Goal: Transaction & Acquisition: Book appointment/travel/reservation

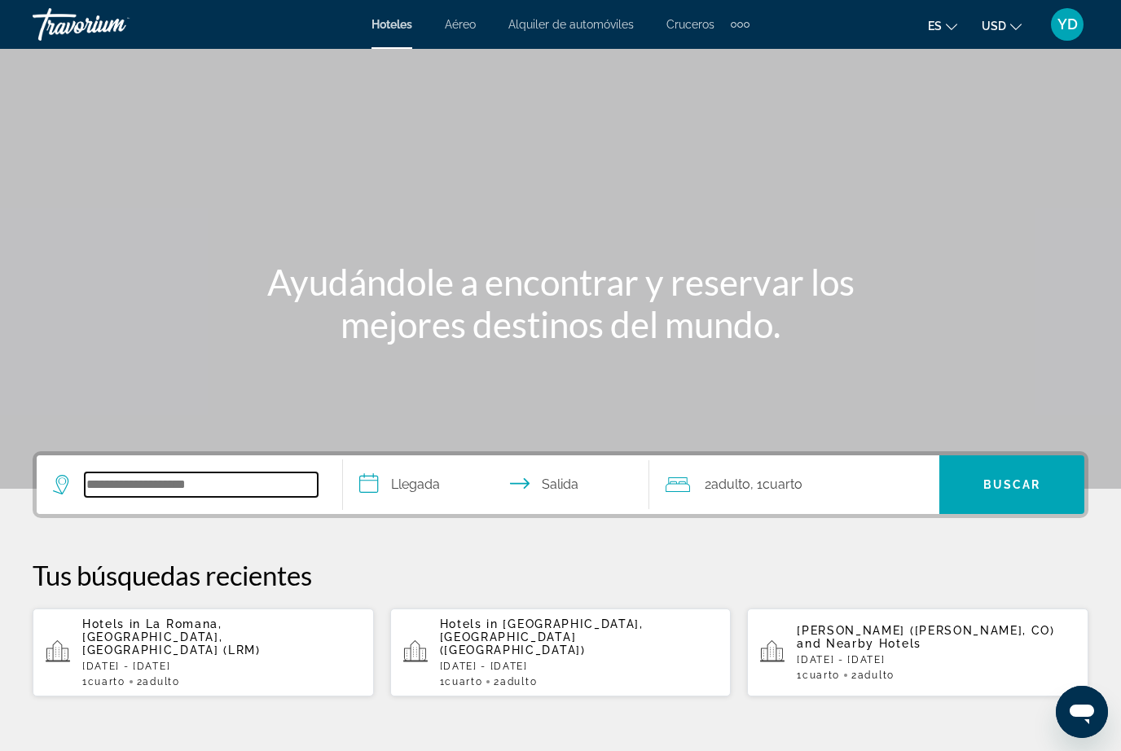
click at [237, 481] on input "Search widget" at bounding box center [201, 485] width 233 height 24
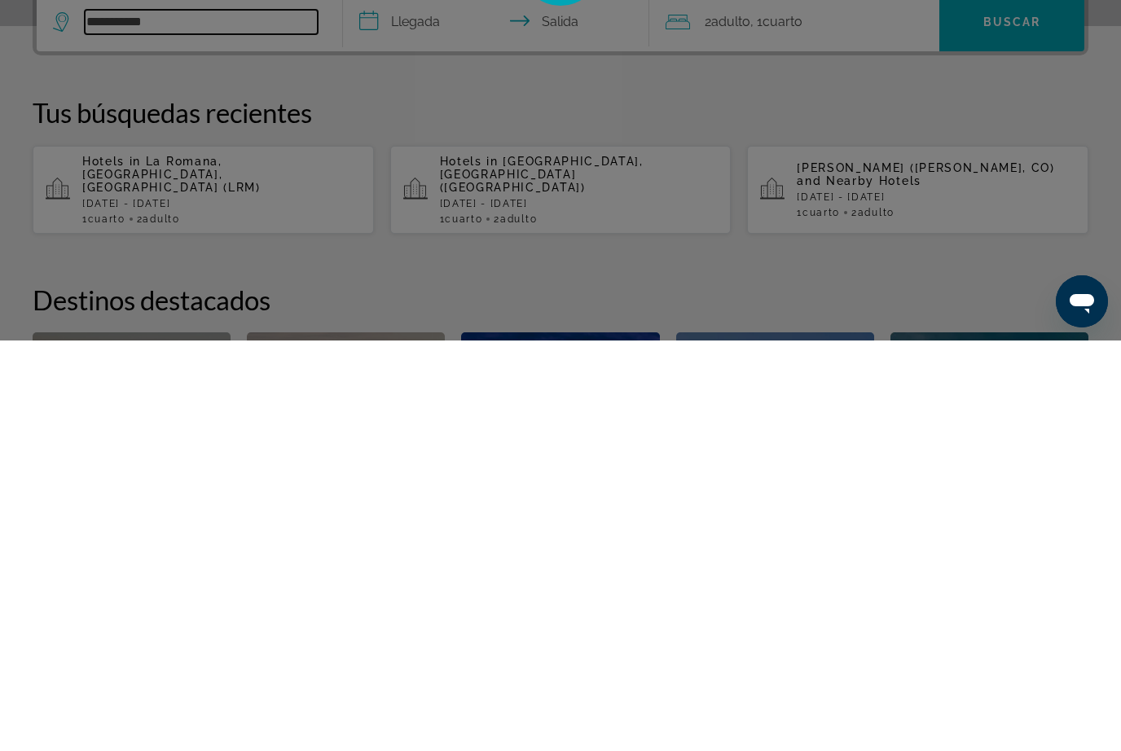
scroll to position [70, 0]
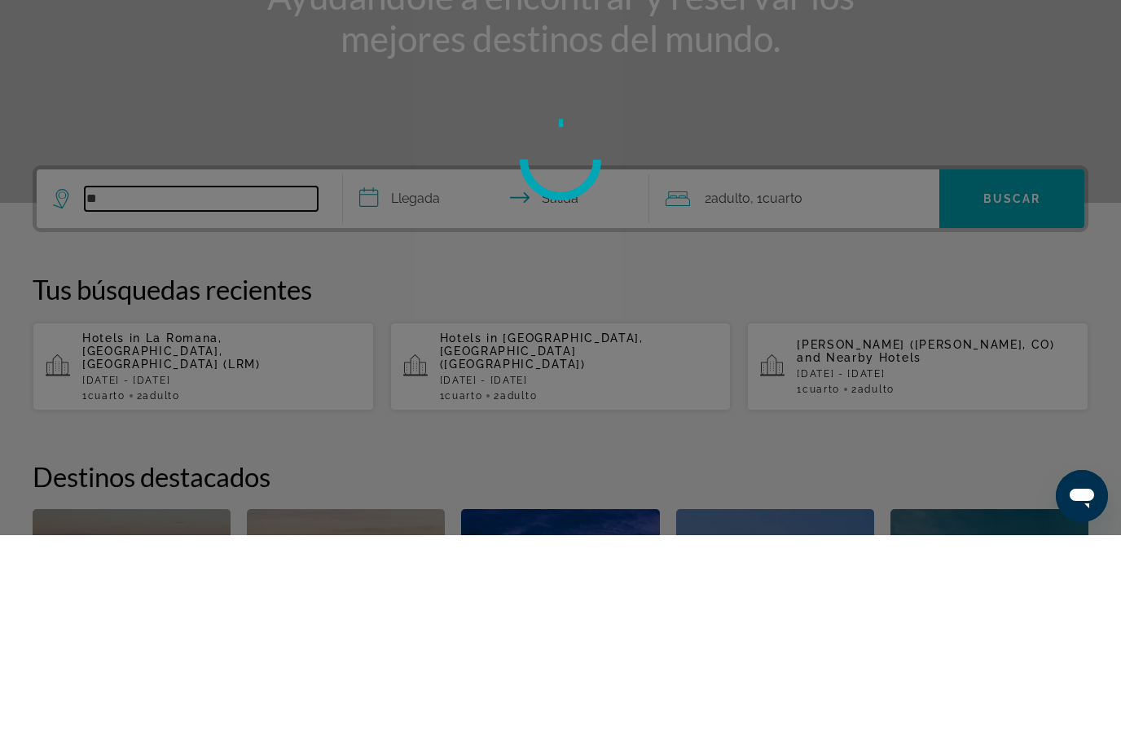
type input "*"
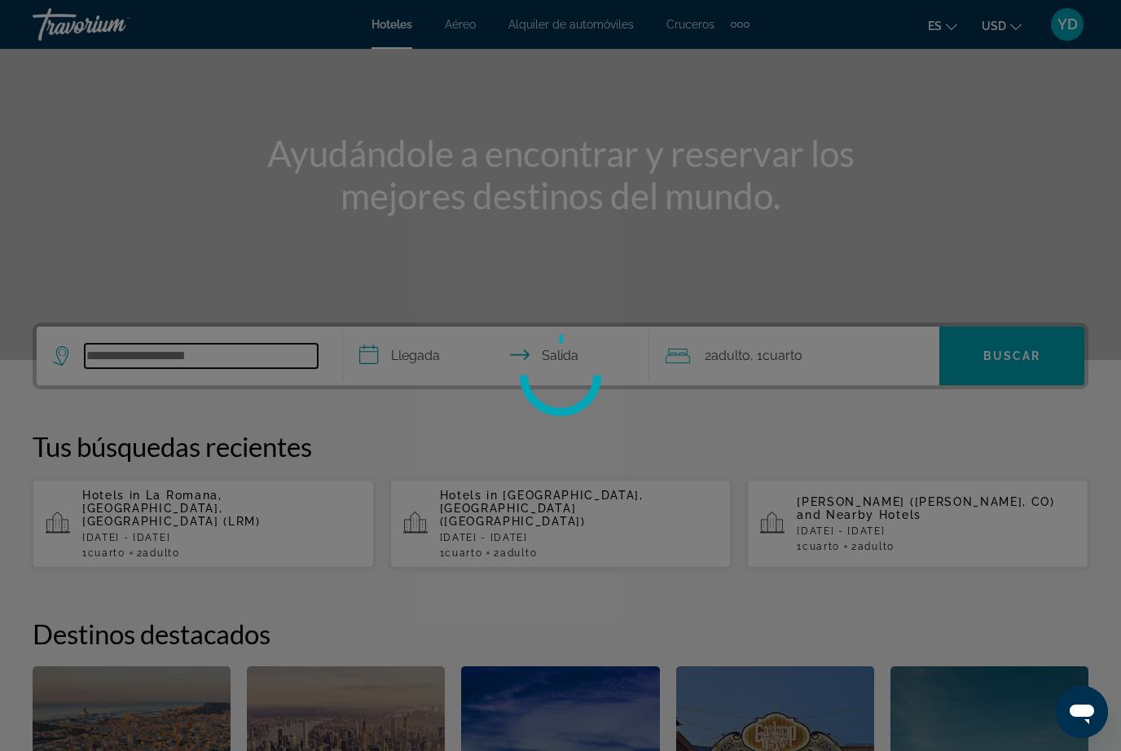
scroll to position [0, 0]
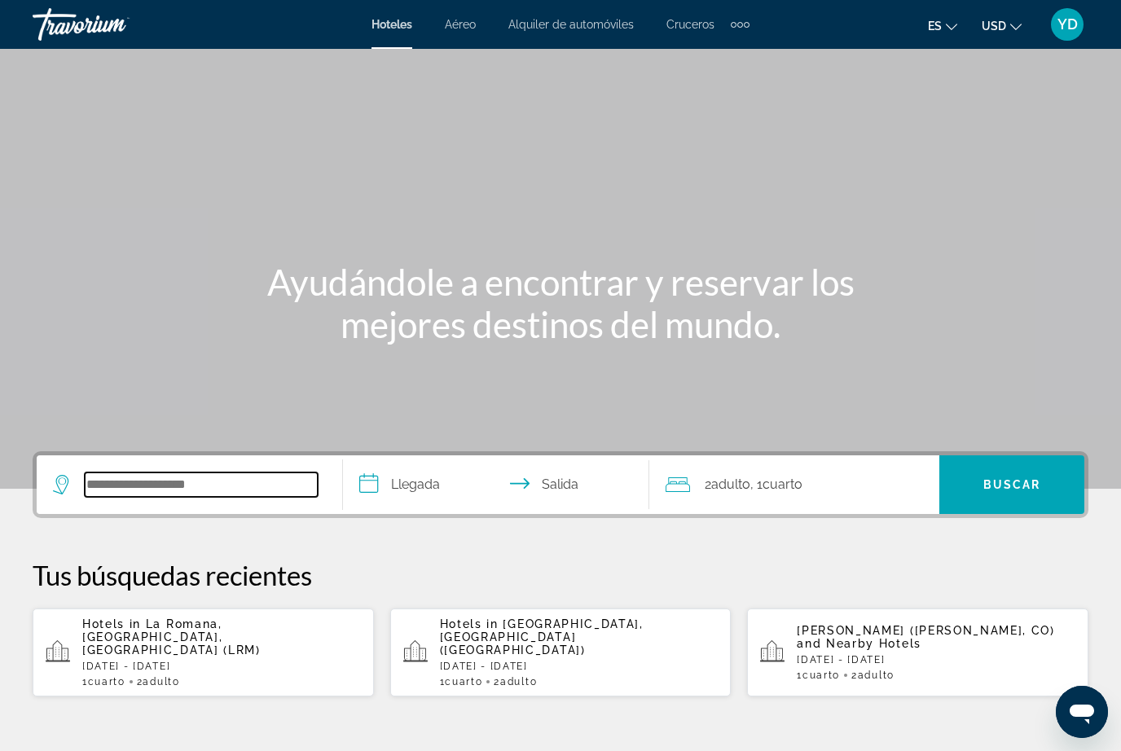
click at [225, 485] on input "Search widget" at bounding box center [201, 485] width 233 height 24
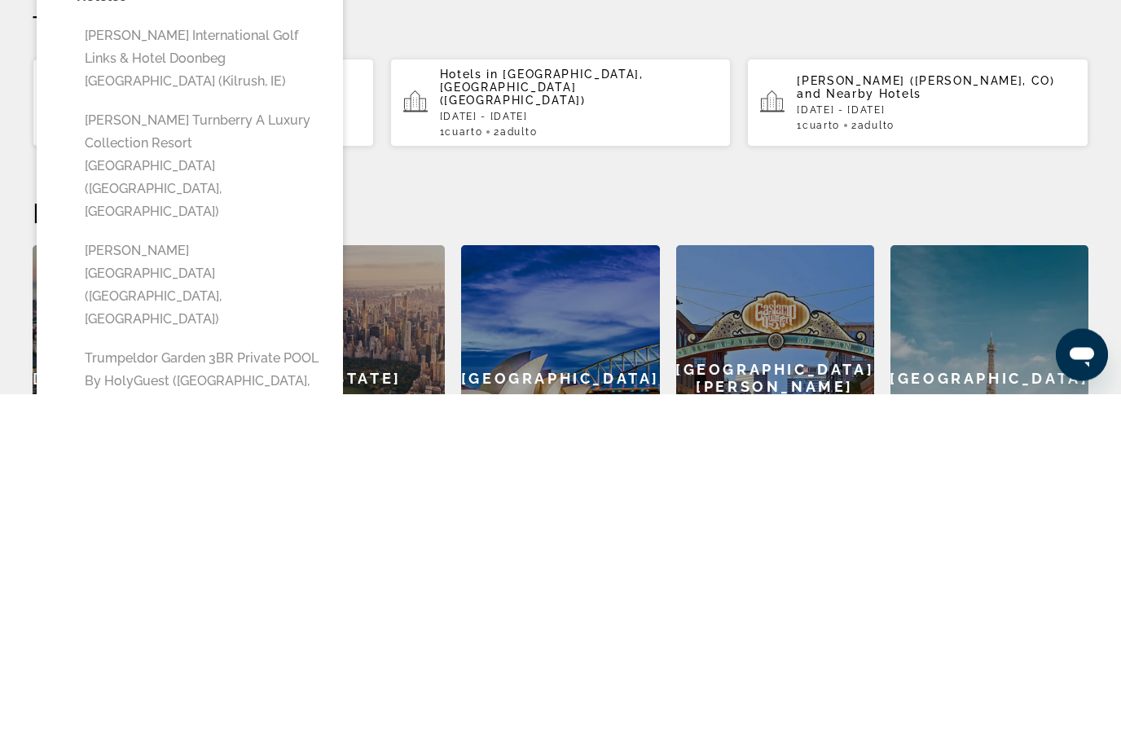
scroll to position [193, 0]
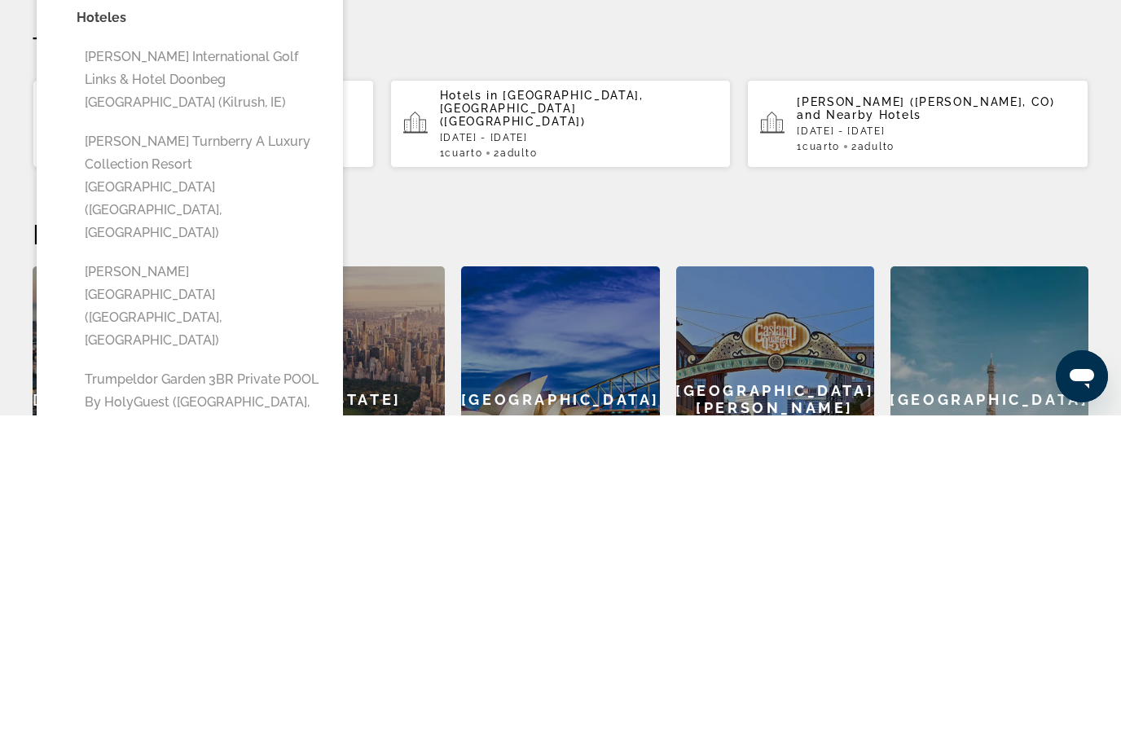
type input "**********"
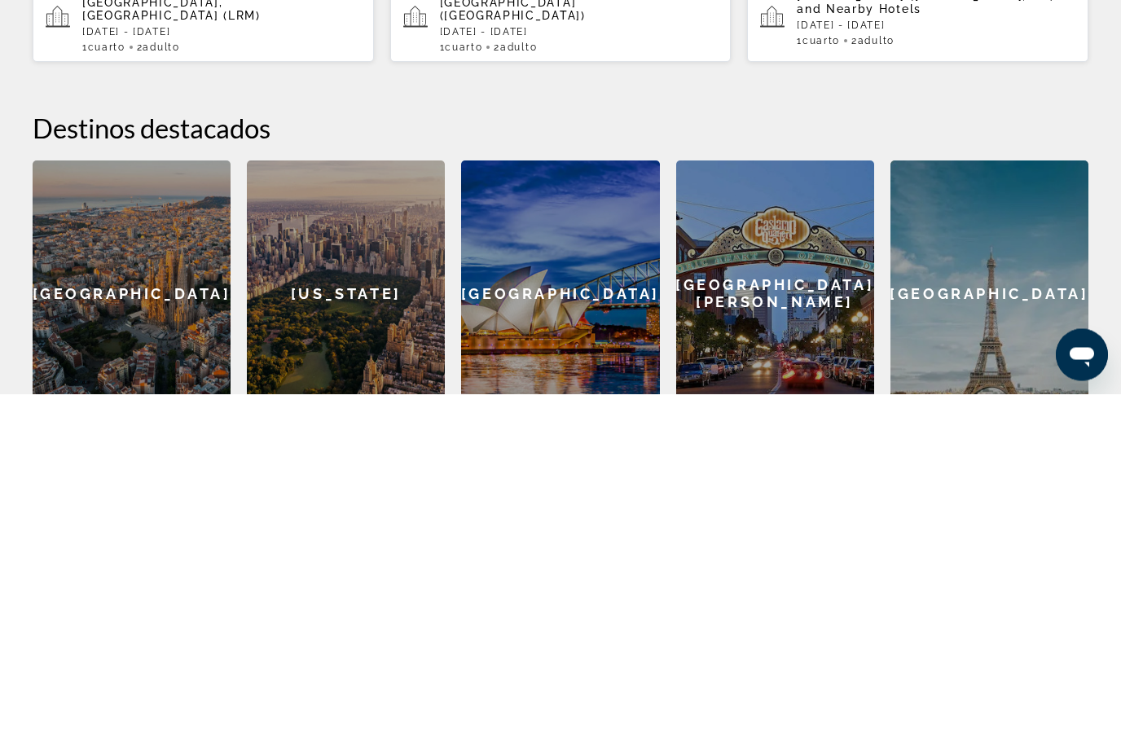
scroll to position [293, 0]
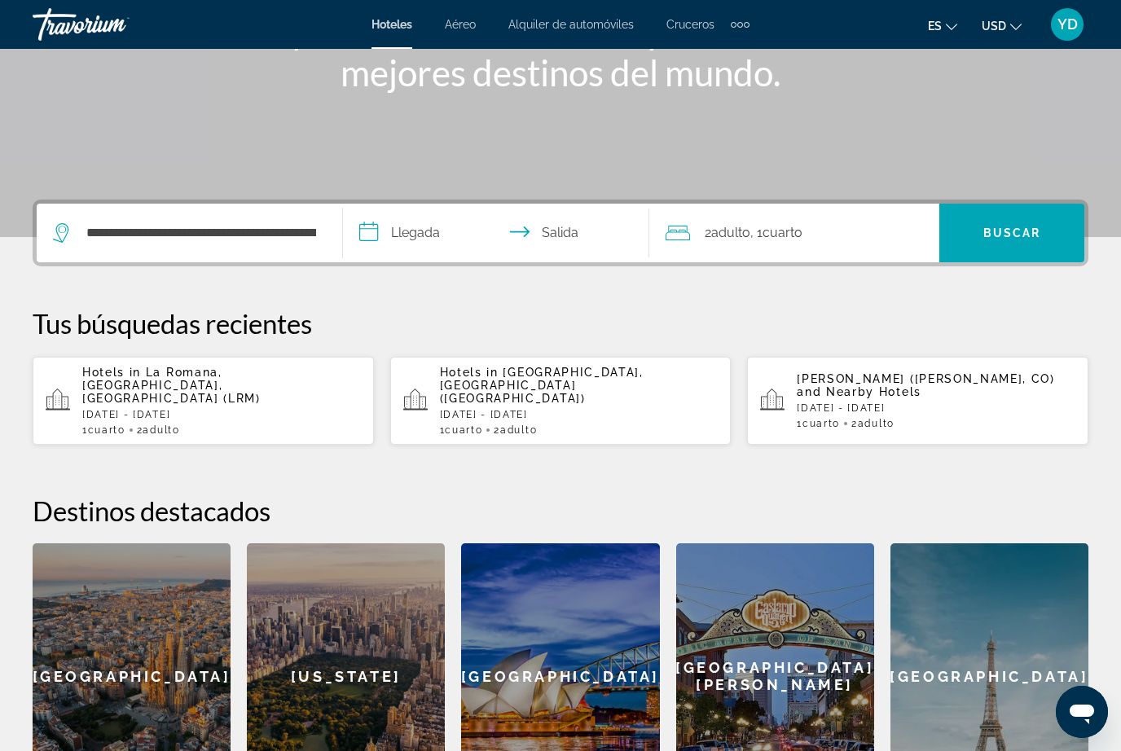
click at [410, 238] on input "**********" at bounding box center [499, 236] width 313 height 64
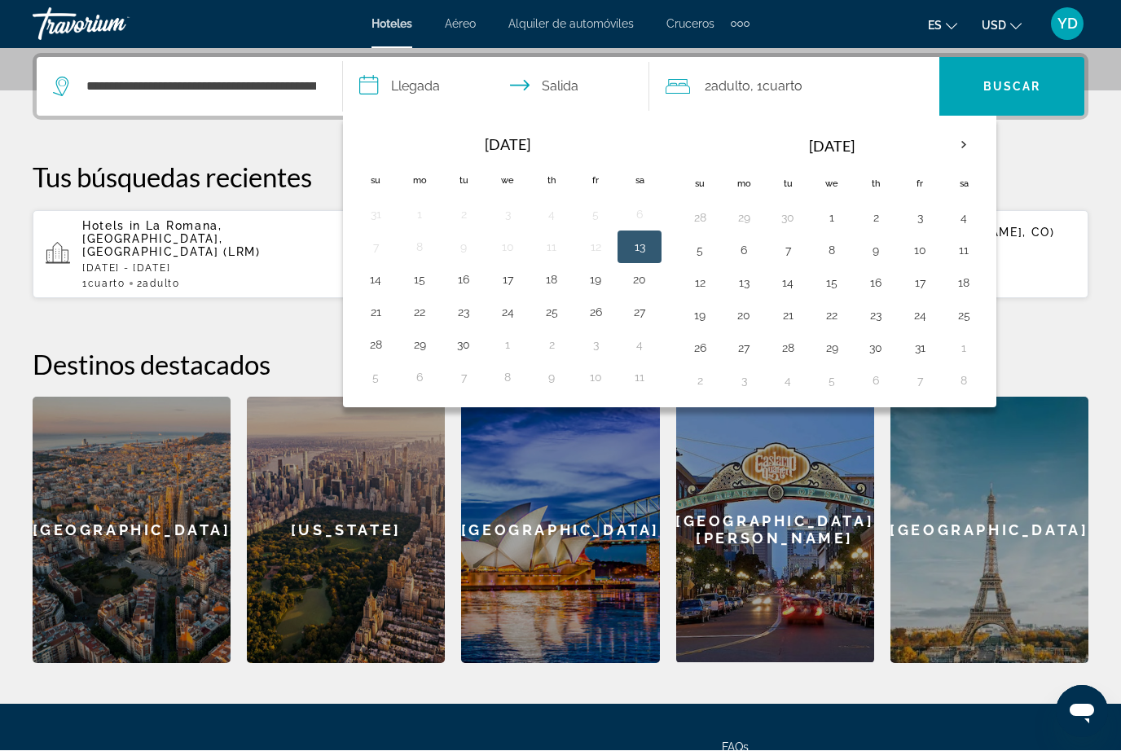
scroll to position [398, 0]
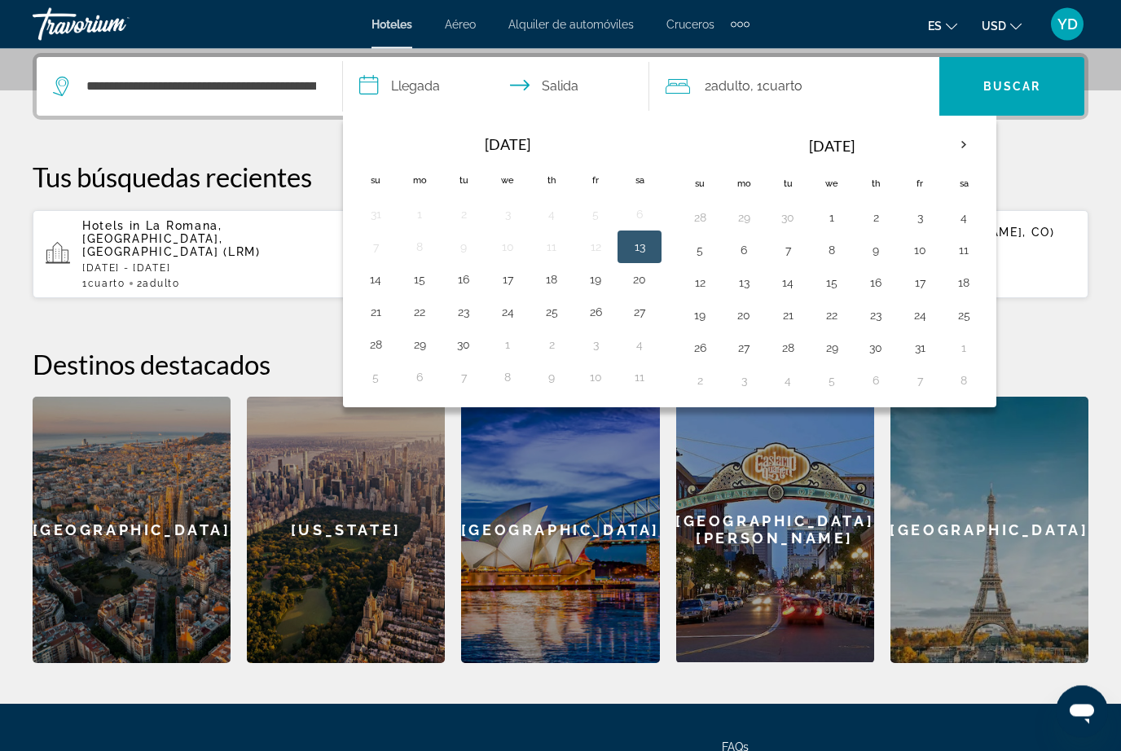
click at [920, 250] on button "10" at bounding box center [920, 251] width 26 height 23
click at [693, 280] on button "12" at bounding box center [700, 283] width 26 height 23
type input "**********"
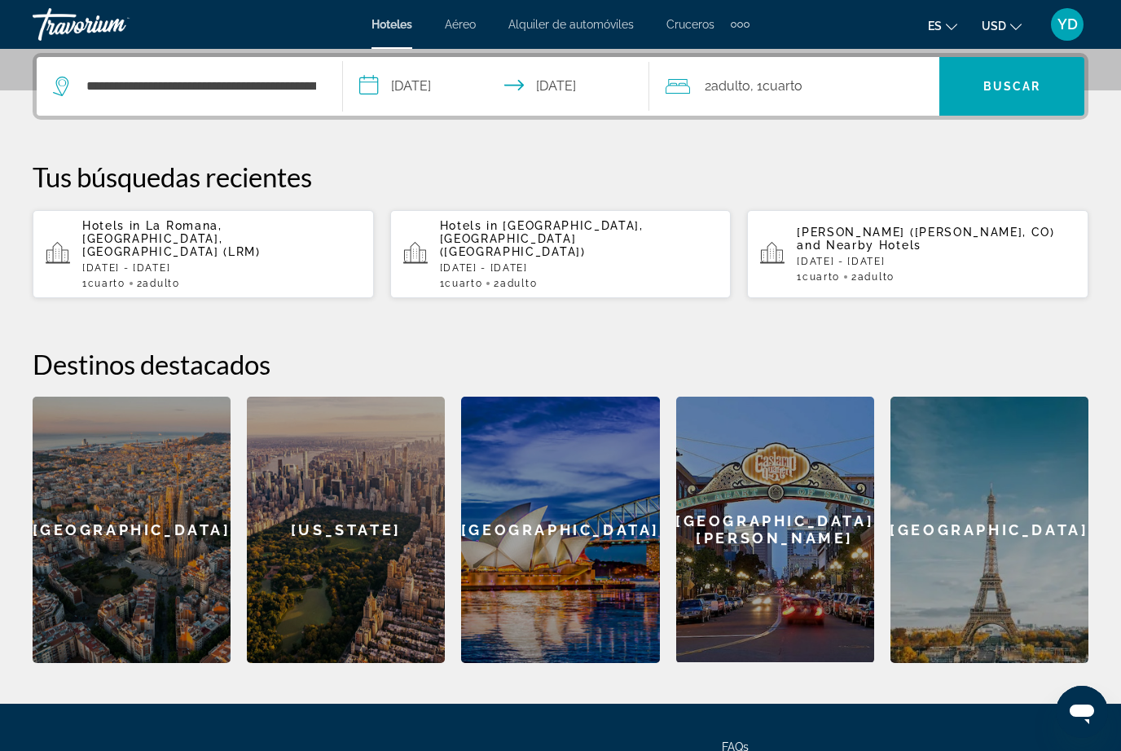
click at [1035, 86] on span "Buscar" at bounding box center [1012, 86] width 58 height 13
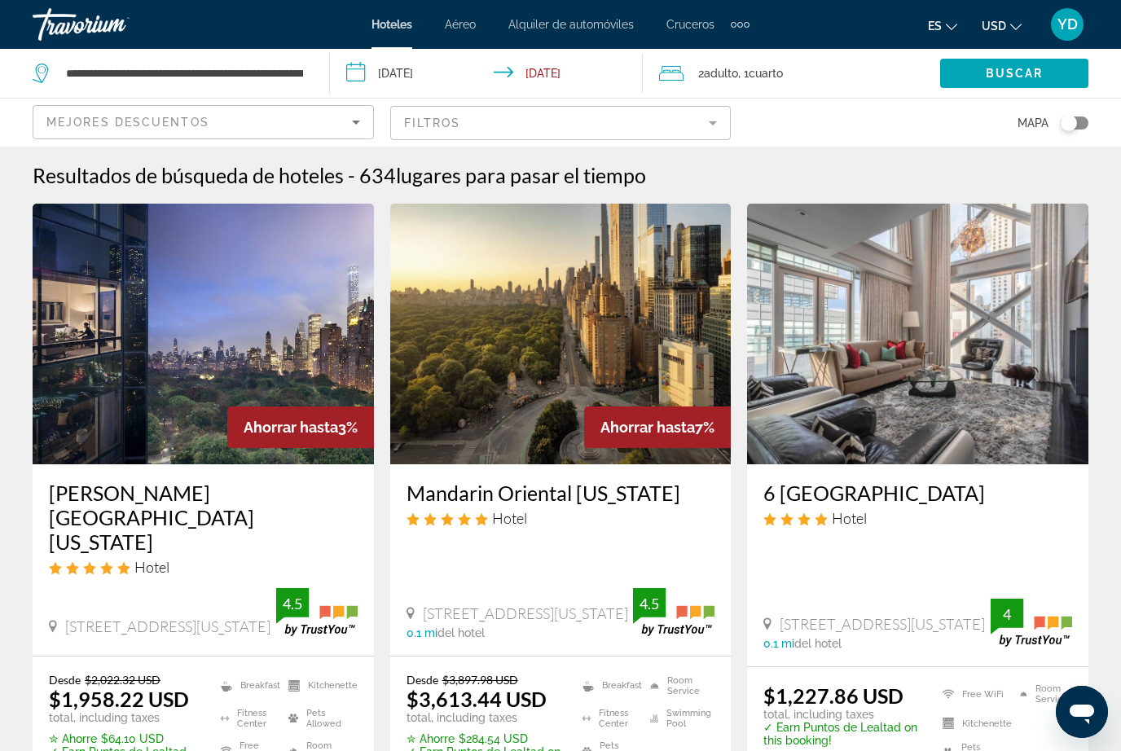
click at [314, 84] on app-destination-search "**********" at bounding box center [165, 73] width 330 height 49
click at [317, 57] on app-destination-search "**********" at bounding box center [165, 73] width 330 height 49
click at [300, 78] on input "**********" at bounding box center [184, 73] width 240 height 24
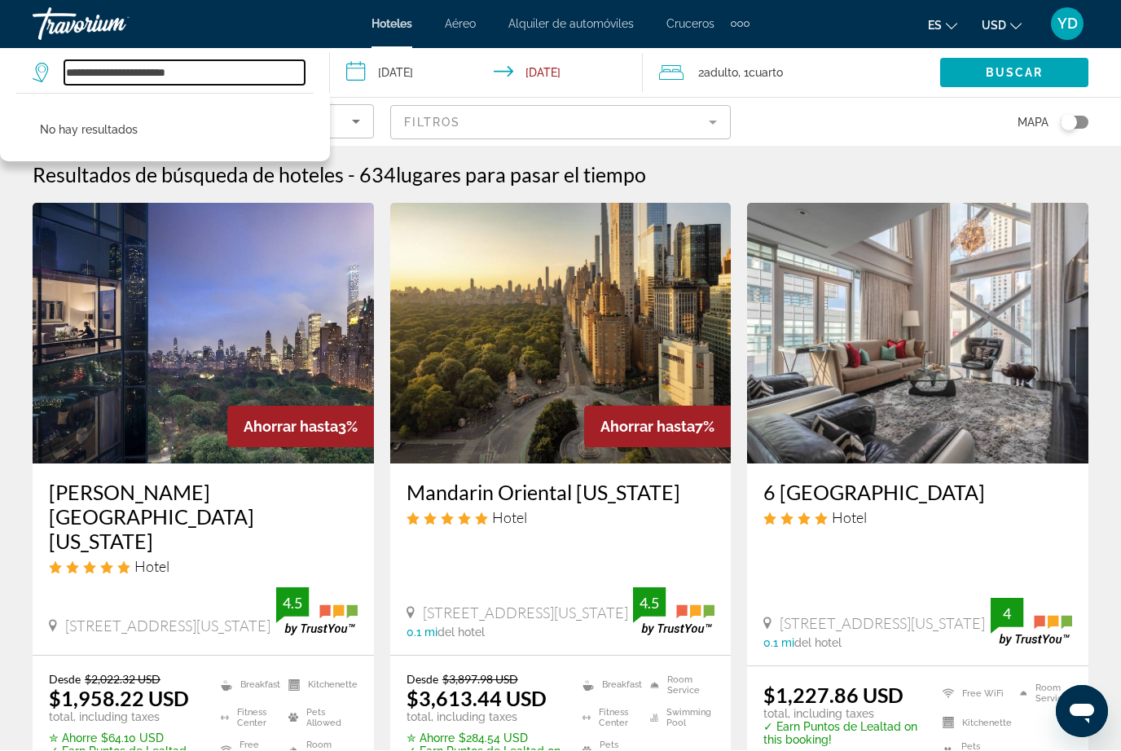
click at [234, 75] on input "**********" at bounding box center [184, 73] width 240 height 24
type input "**"
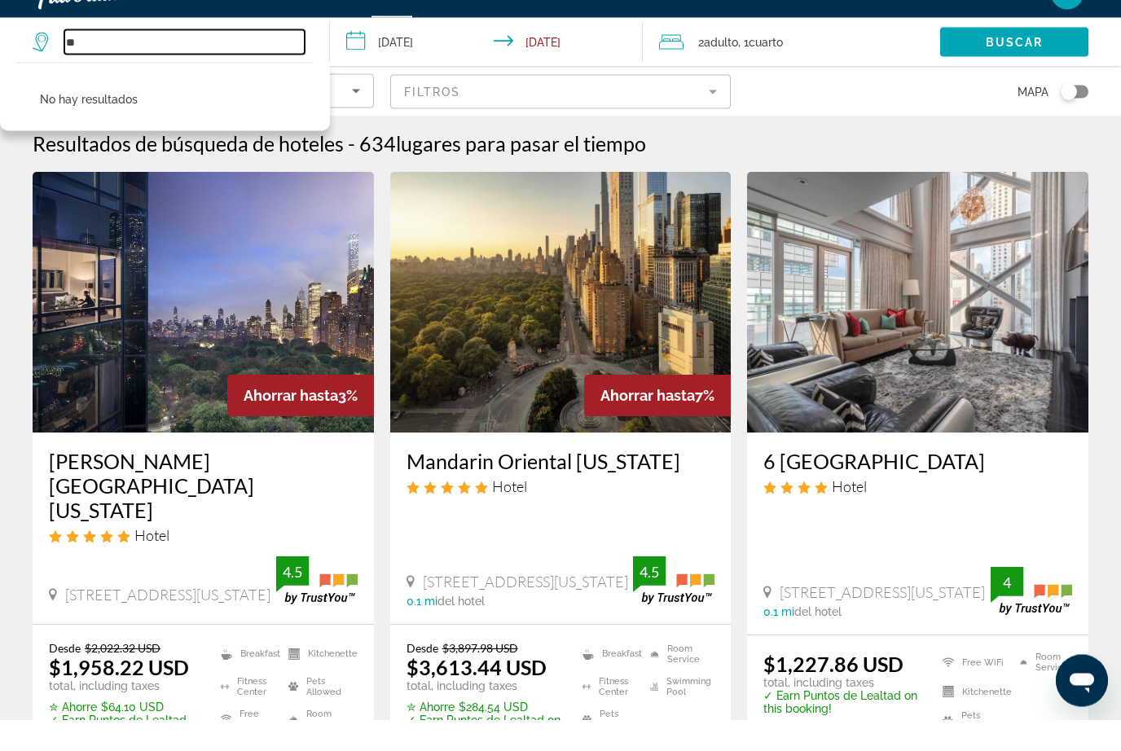
type input "*"
click at [147, 61] on input "Search widget" at bounding box center [184, 73] width 240 height 24
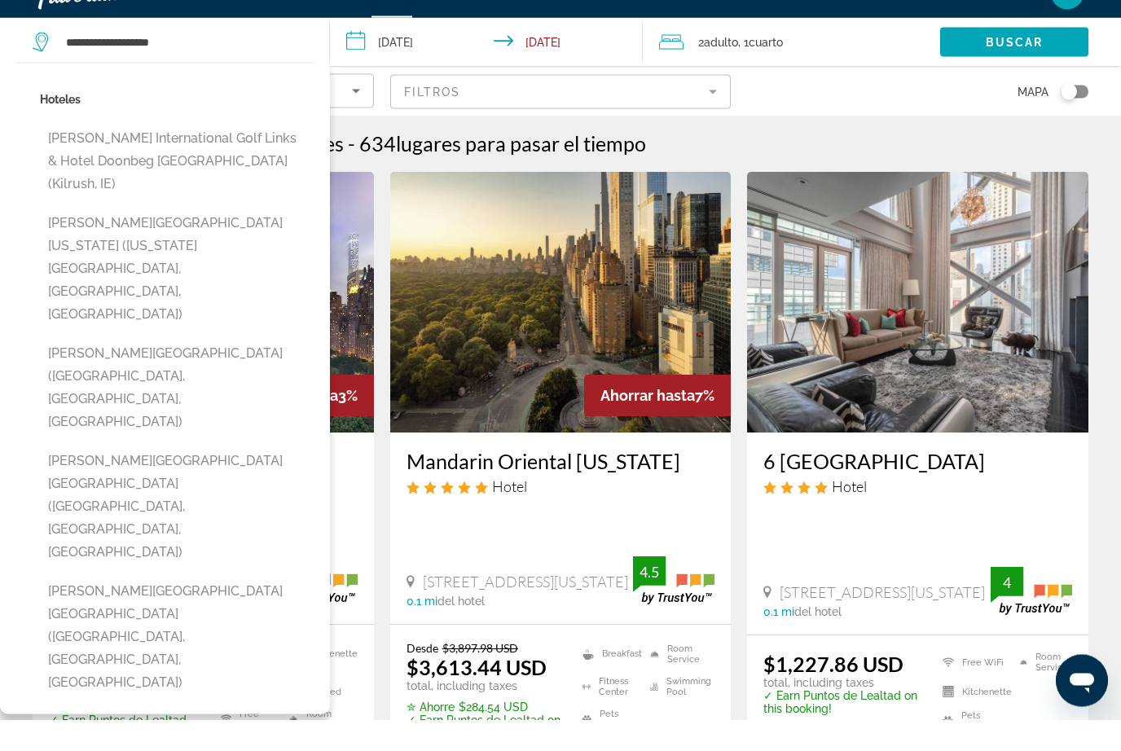
click at [268, 477] on button "Trump International Beach Resort Sunny Isles Beach (Miami Beach, FL, US)" at bounding box center [177, 538] width 274 height 122
type input "**********"
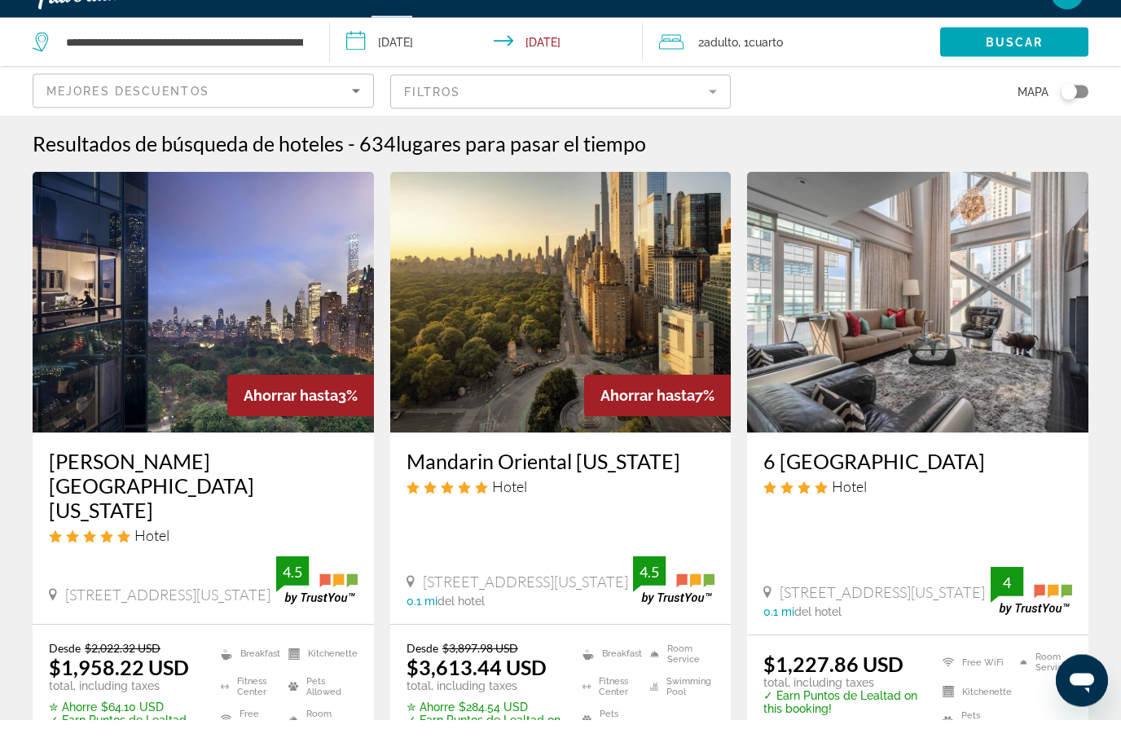
click at [821, 62] on div "2 Adulto Adulto , 1 Cuarto habitaciones" at bounding box center [799, 73] width 281 height 23
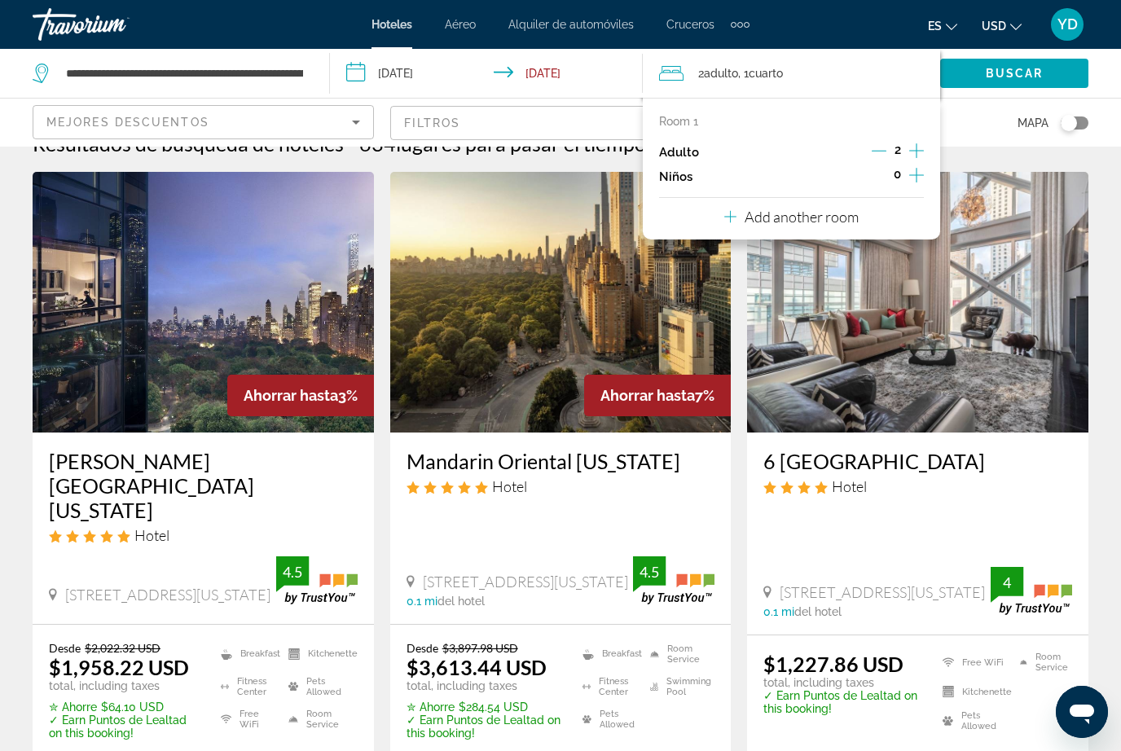
click at [924, 169] on button "Increment children" at bounding box center [916, 177] width 15 height 24
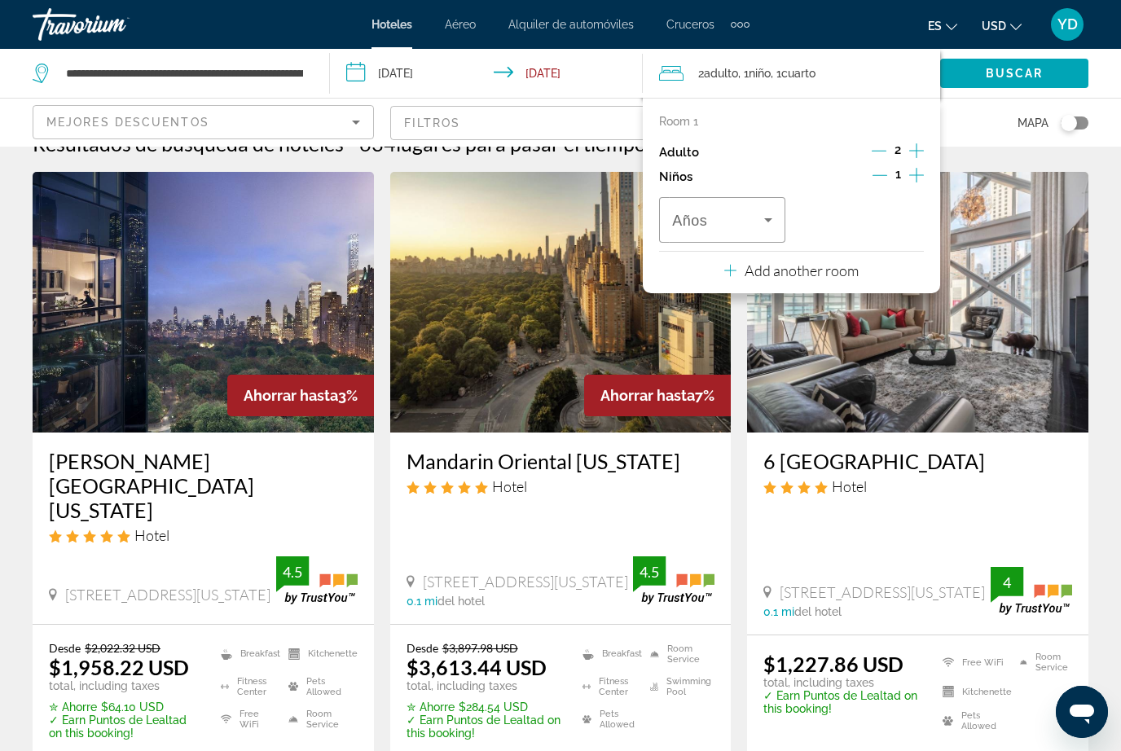
click at [776, 210] on icon "Travelers: 2 adults, 1 child" at bounding box center [769, 220] width 20 height 20
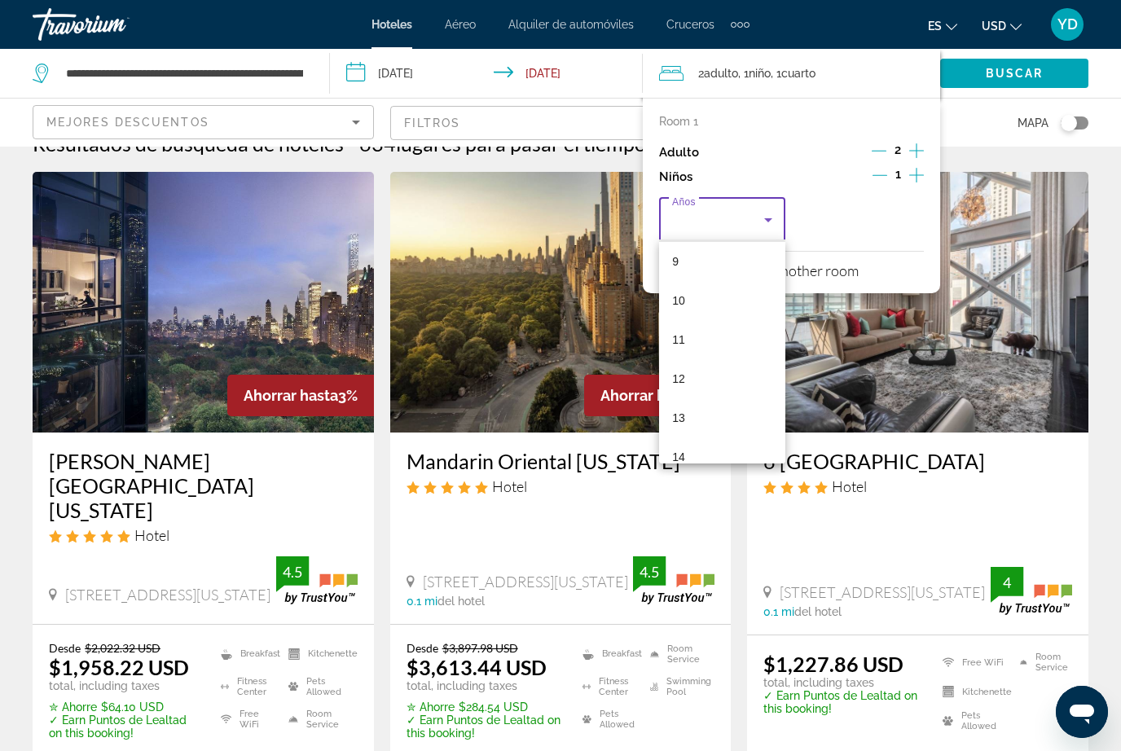
scroll to position [361, 0]
click at [705, 364] on mat-option "12" at bounding box center [722, 373] width 126 height 39
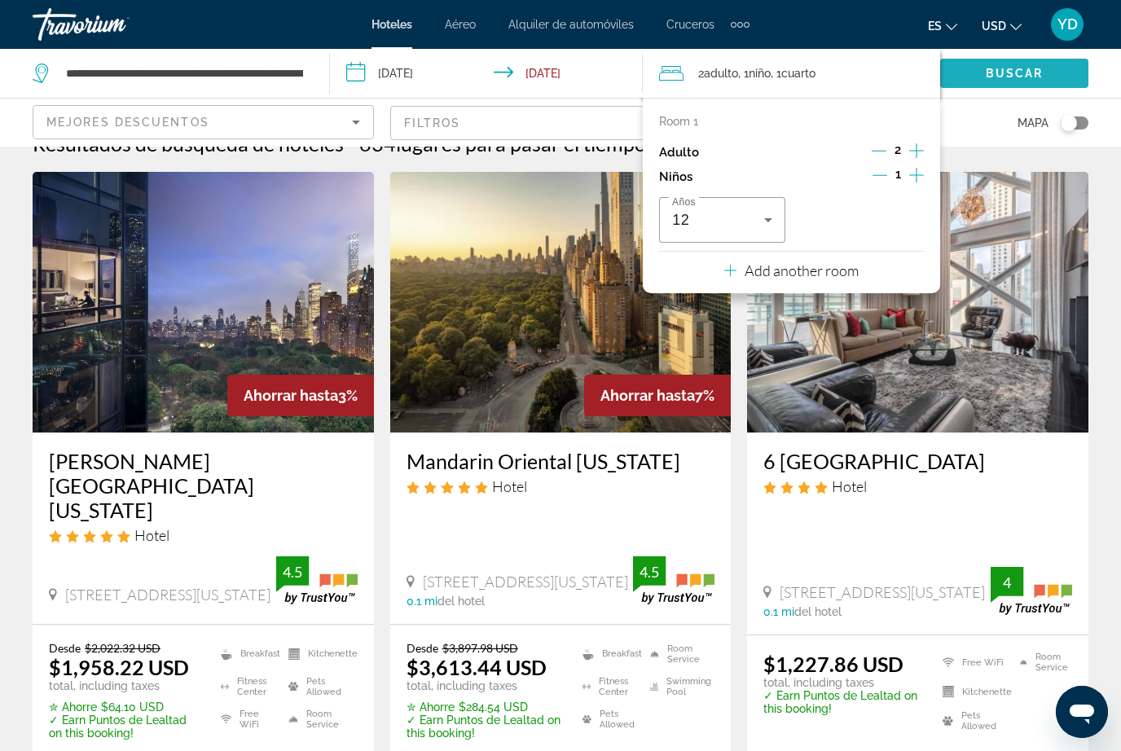
click at [1060, 64] on span "Search widget" at bounding box center [1014, 73] width 148 height 39
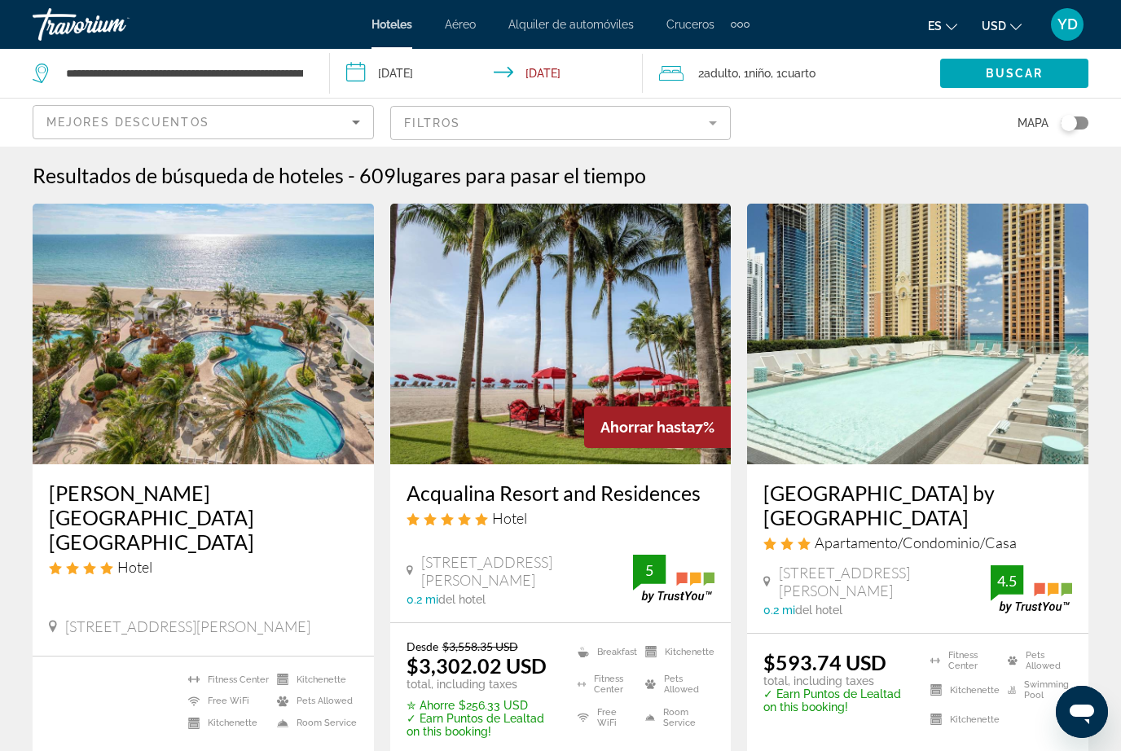
click at [279, 427] on img "Main content" at bounding box center [203, 334] width 341 height 261
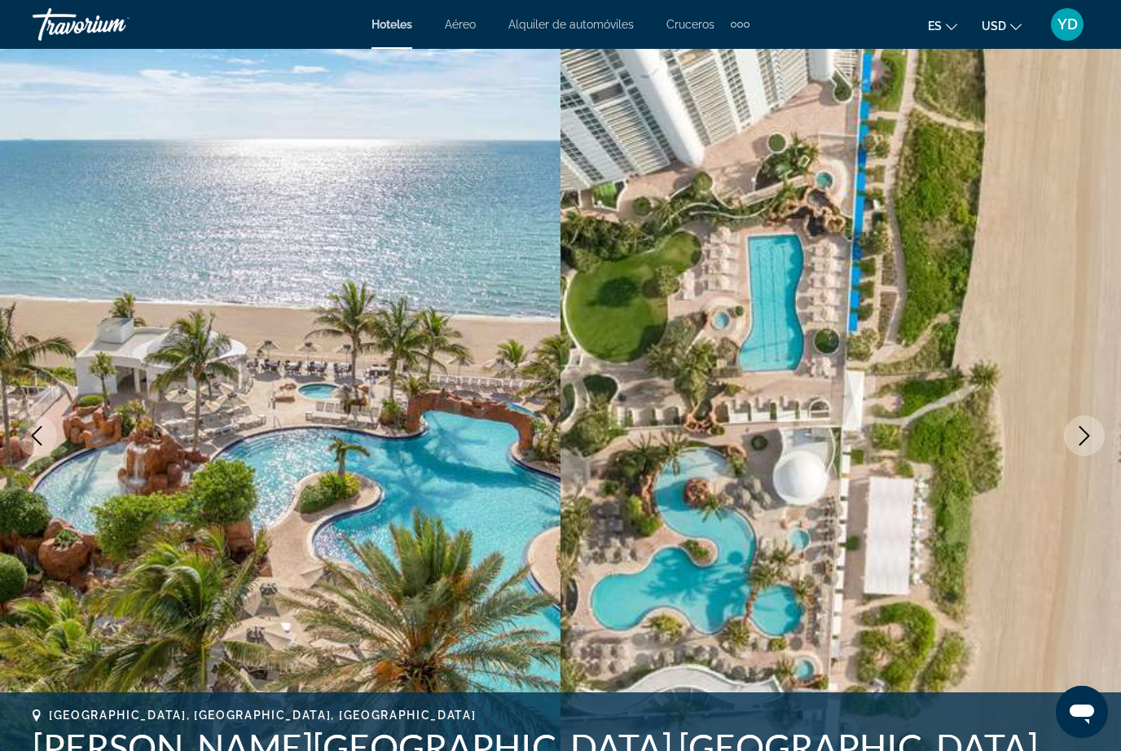
click at [1117, 356] on img "Main content" at bounding box center [841, 436] width 561 height 774
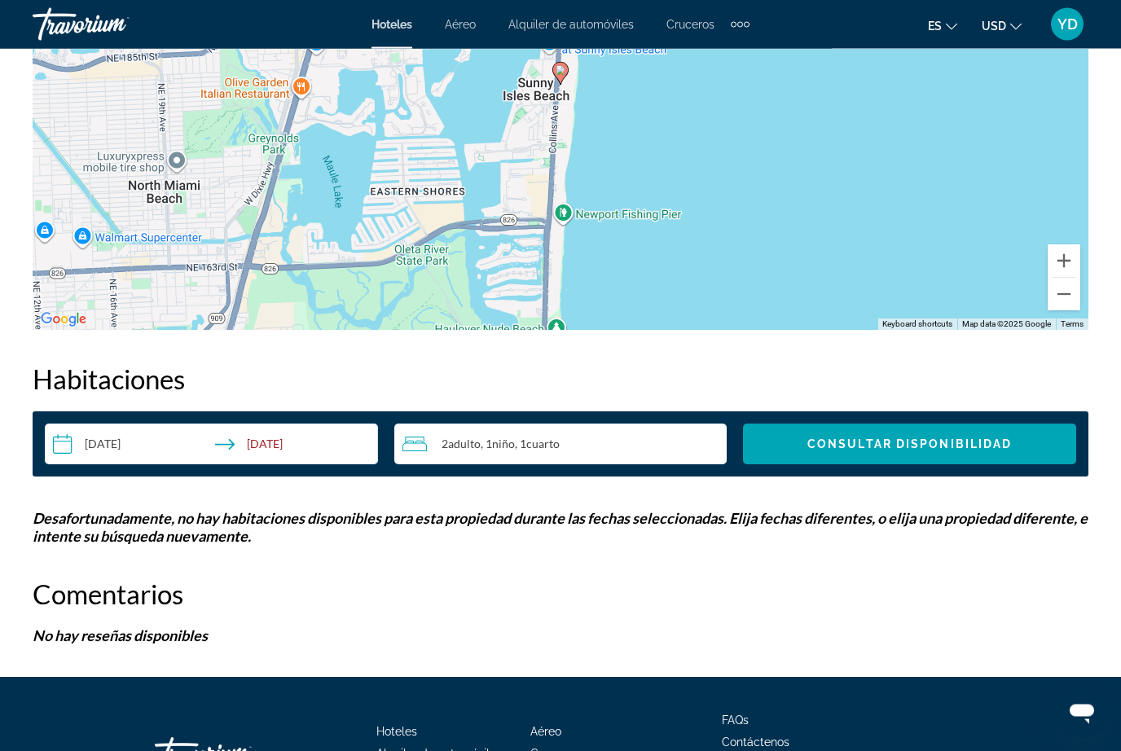
scroll to position [2154, 0]
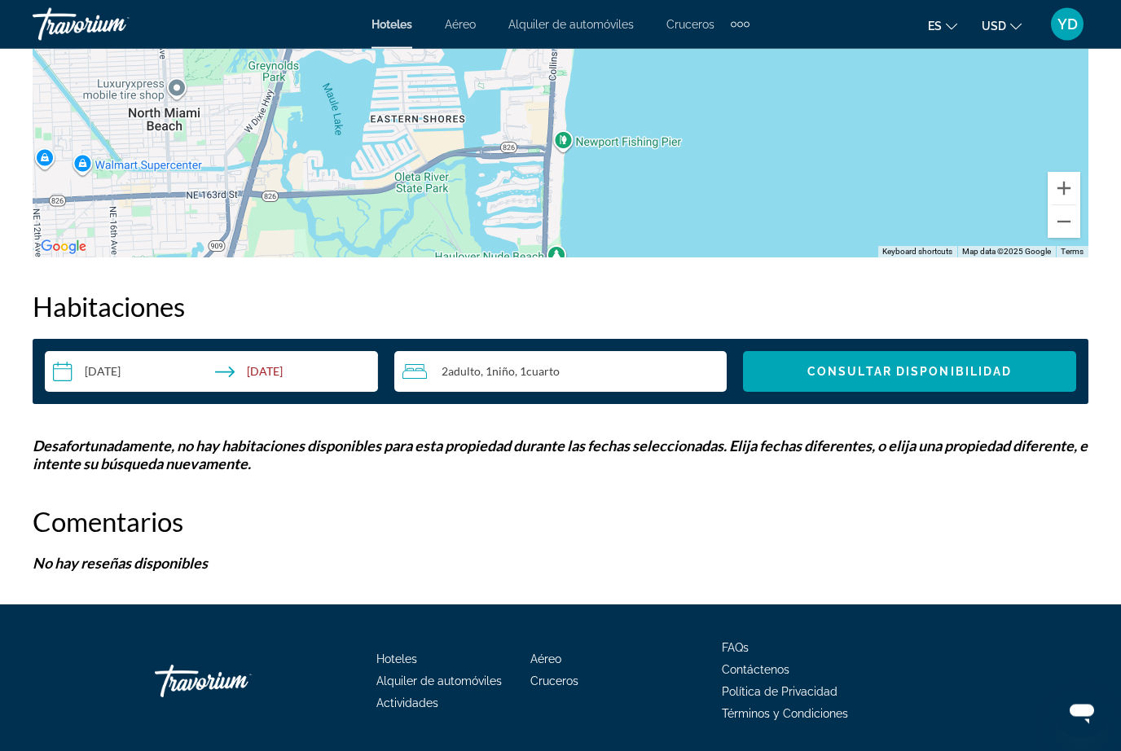
click at [148, 378] on input "**********" at bounding box center [215, 375] width 340 height 46
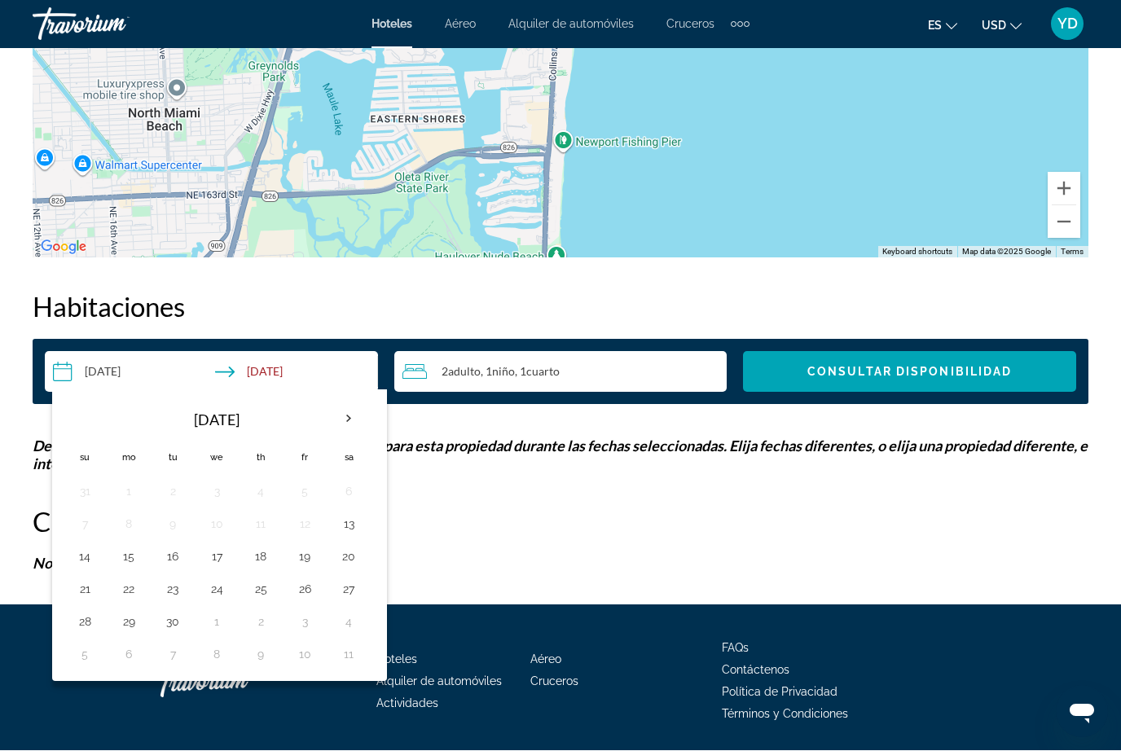
click at [345, 416] on th "Next month" at bounding box center [349, 420] width 44 height 36
click at [361, 525] on button "11" at bounding box center [349, 524] width 26 height 23
click at [74, 550] on button "12" at bounding box center [85, 557] width 26 height 23
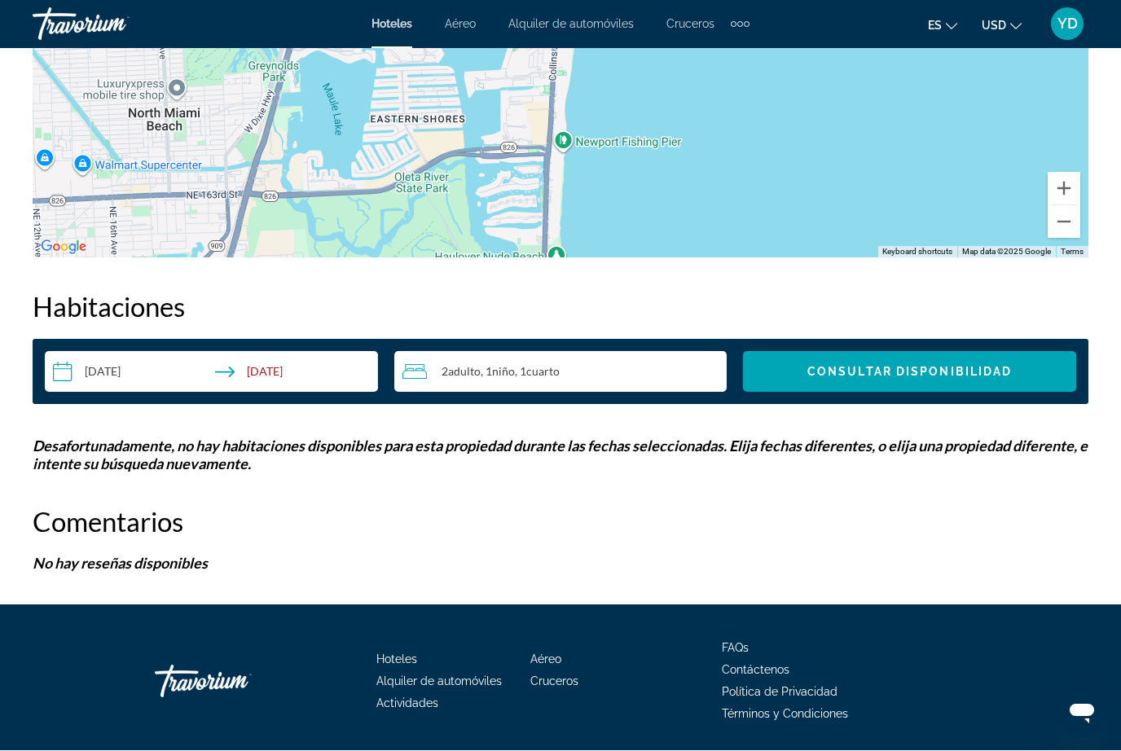
type input "**********"
click at [1010, 367] on span "Consultar disponibilidad" at bounding box center [909, 372] width 205 height 13
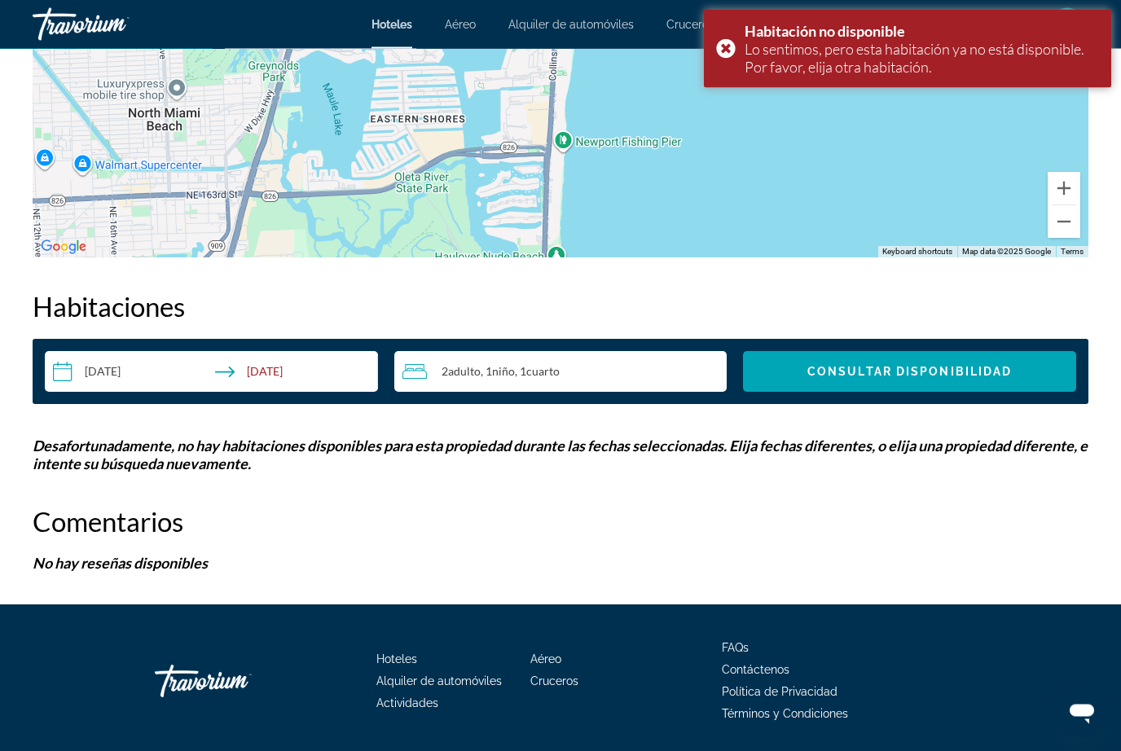
click at [984, 369] on span "Consultar disponibilidad" at bounding box center [909, 372] width 205 height 13
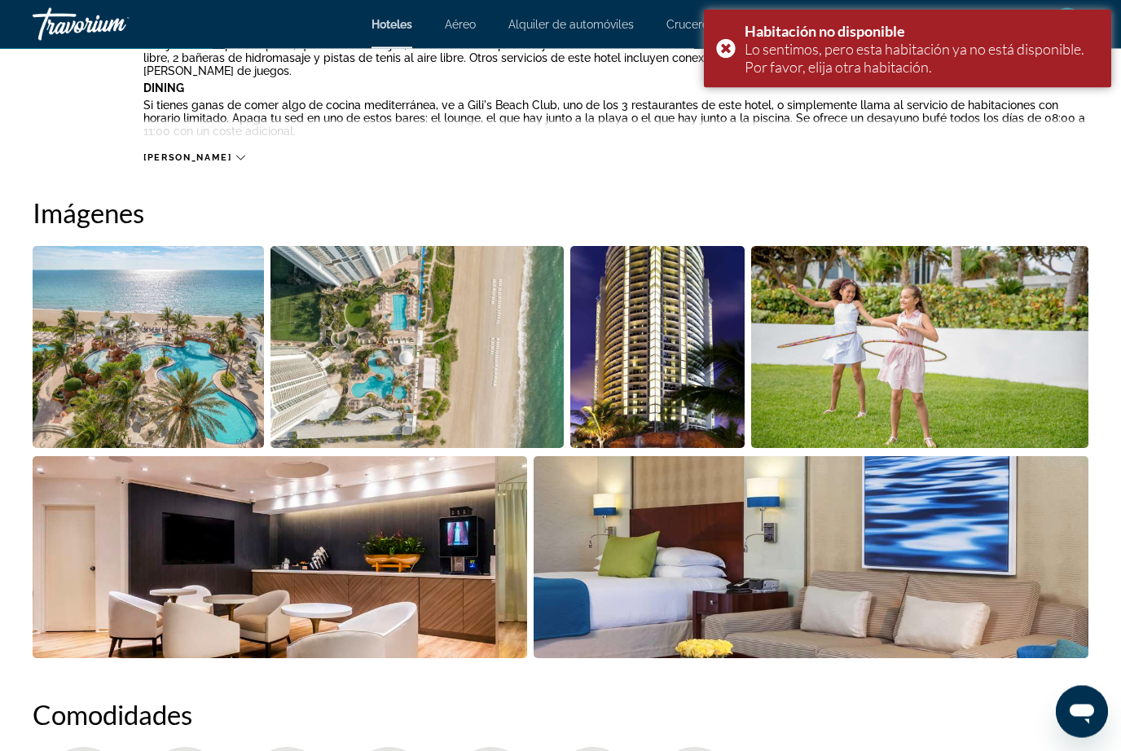
scroll to position [981, 0]
click at [1049, 515] on img "Open full-screen image slider" at bounding box center [812, 559] width 556 height 202
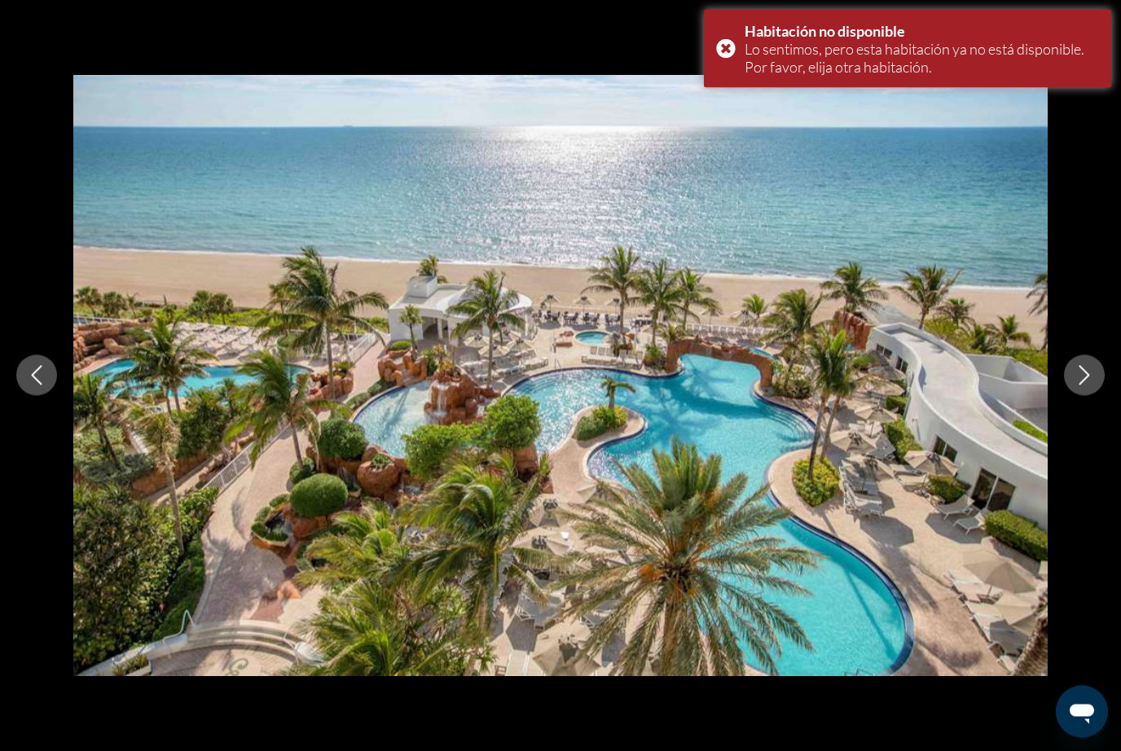
scroll to position [982, 0]
click at [1078, 381] on icon "Next image" at bounding box center [1085, 376] width 20 height 20
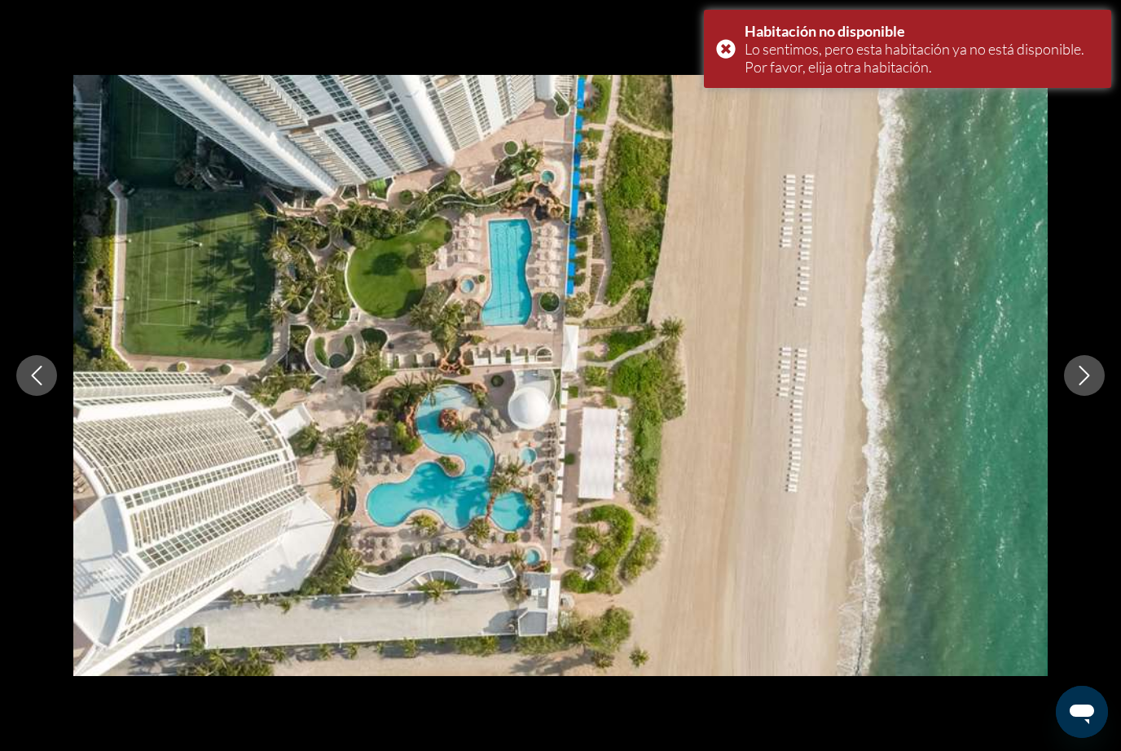
click at [1093, 354] on div "prev next" at bounding box center [560, 375] width 1121 height 601
click at [1073, 379] on button "Next image" at bounding box center [1084, 375] width 41 height 41
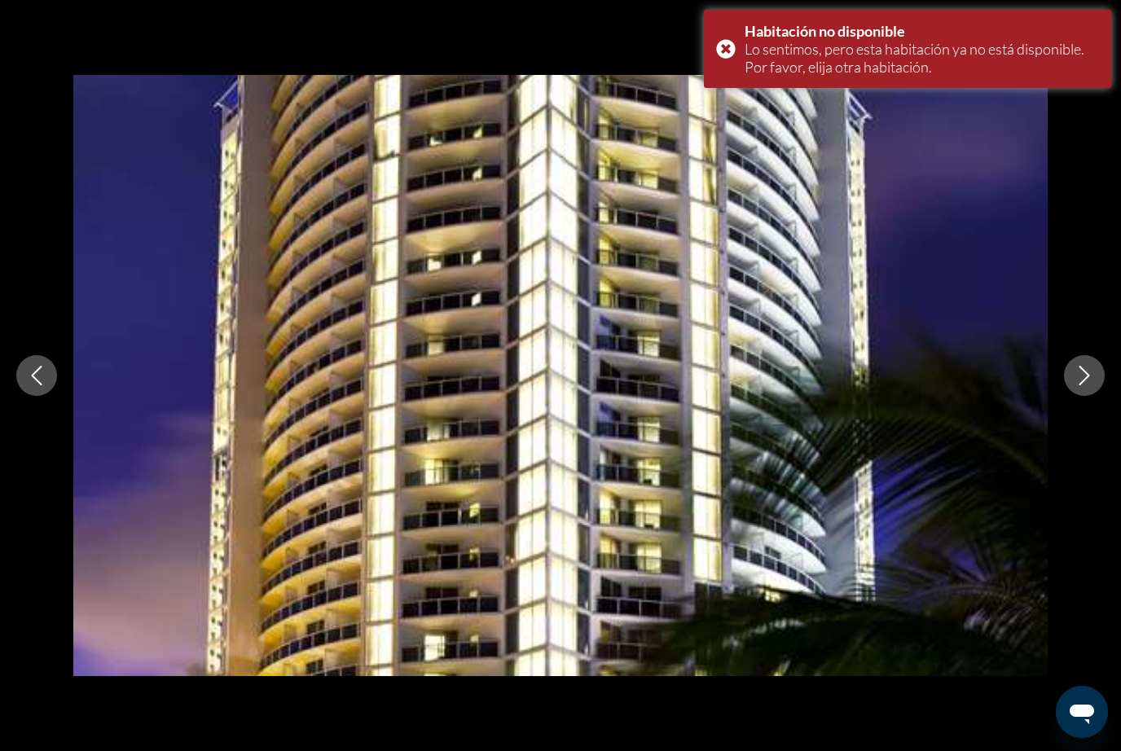
click at [1071, 381] on button "Next image" at bounding box center [1084, 375] width 41 height 41
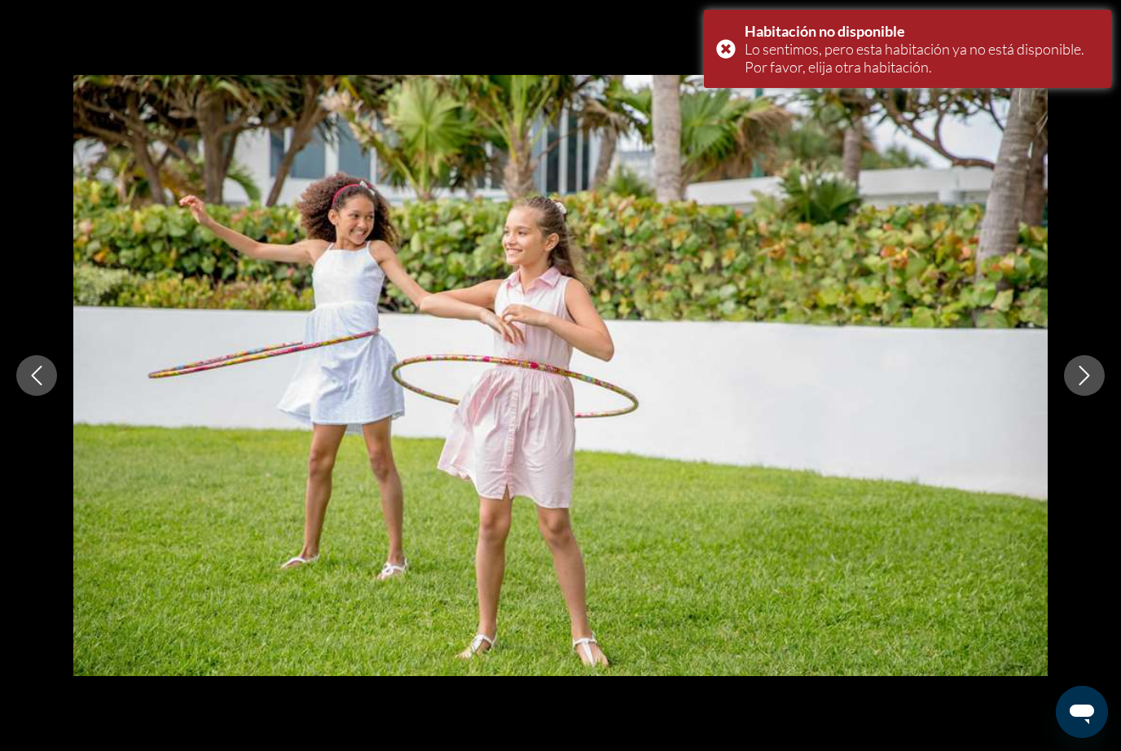
click at [1070, 381] on button "Next image" at bounding box center [1084, 375] width 41 height 41
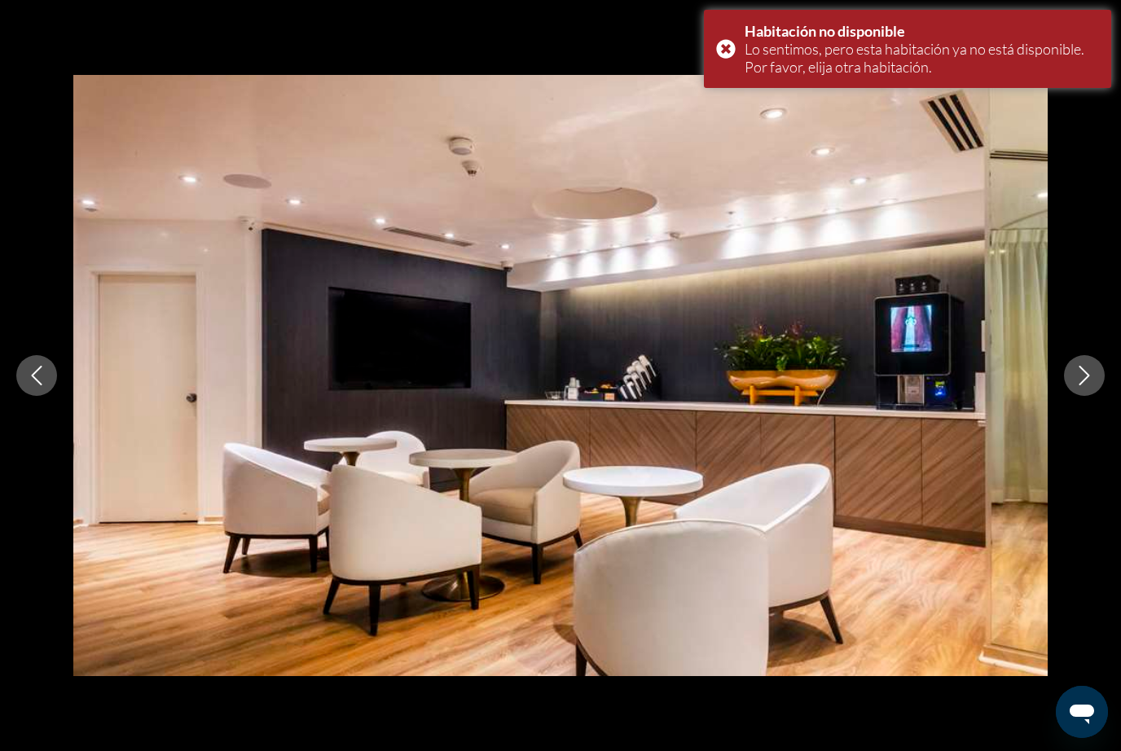
click at [1070, 381] on button "Next image" at bounding box center [1084, 375] width 41 height 41
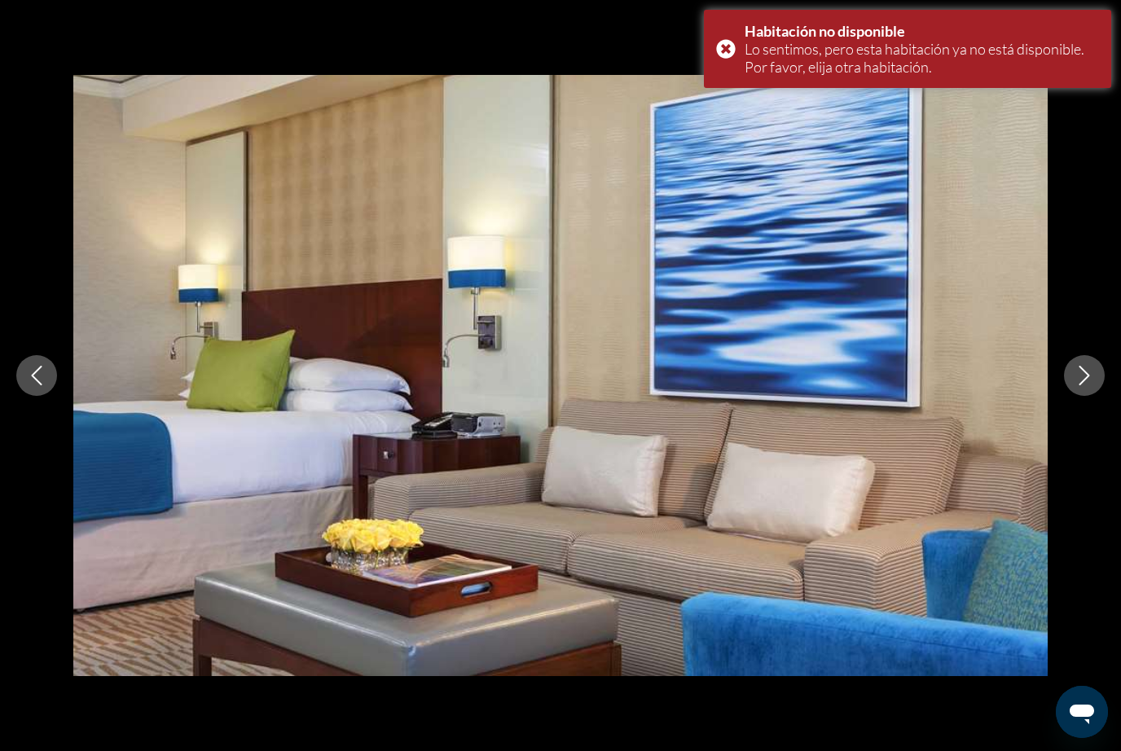
click at [1070, 381] on button "Next image" at bounding box center [1084, 375] width 41 height 41
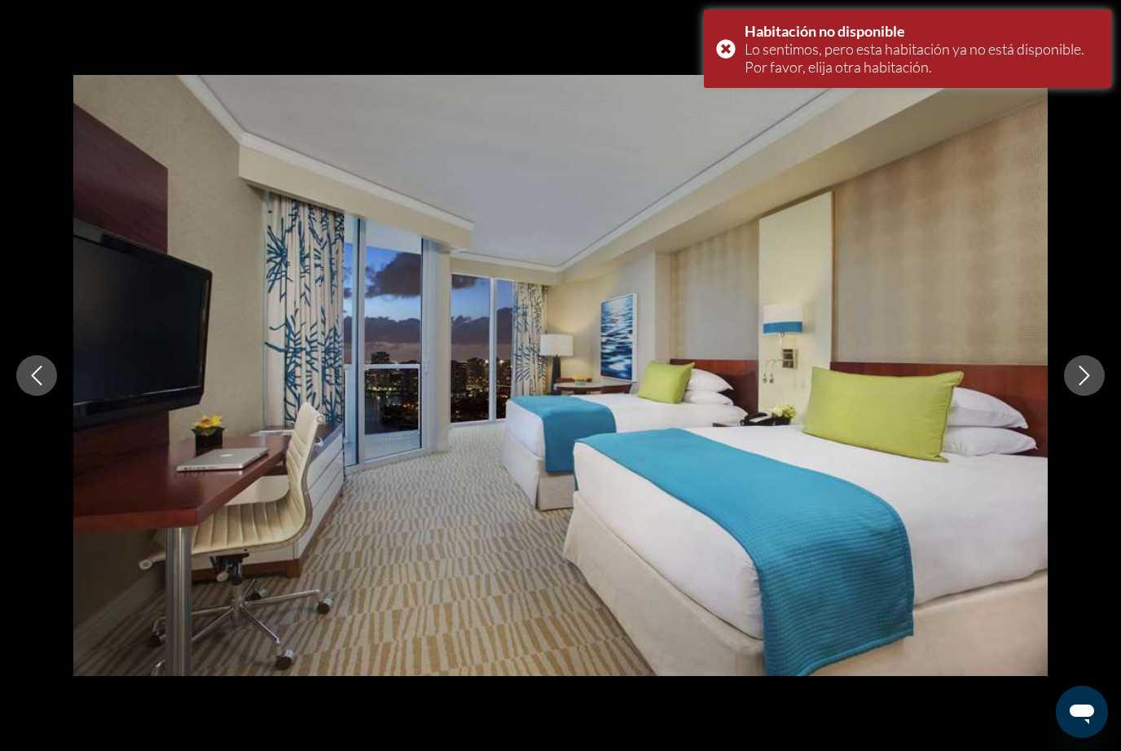
click at [1072, 377] on button "Next image" at bounding box center [1084, 375] width 41 height 41
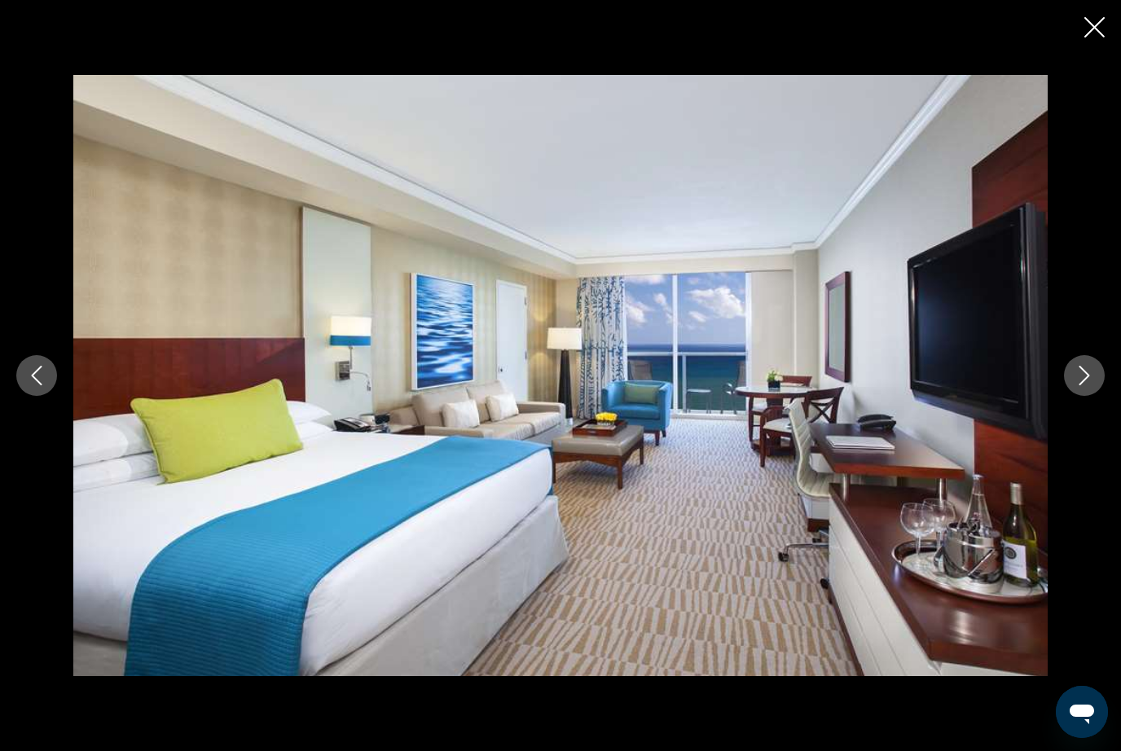
click at [1071, 377] on button "Next image" at bounding box center [1084, 375] width 41 height 41
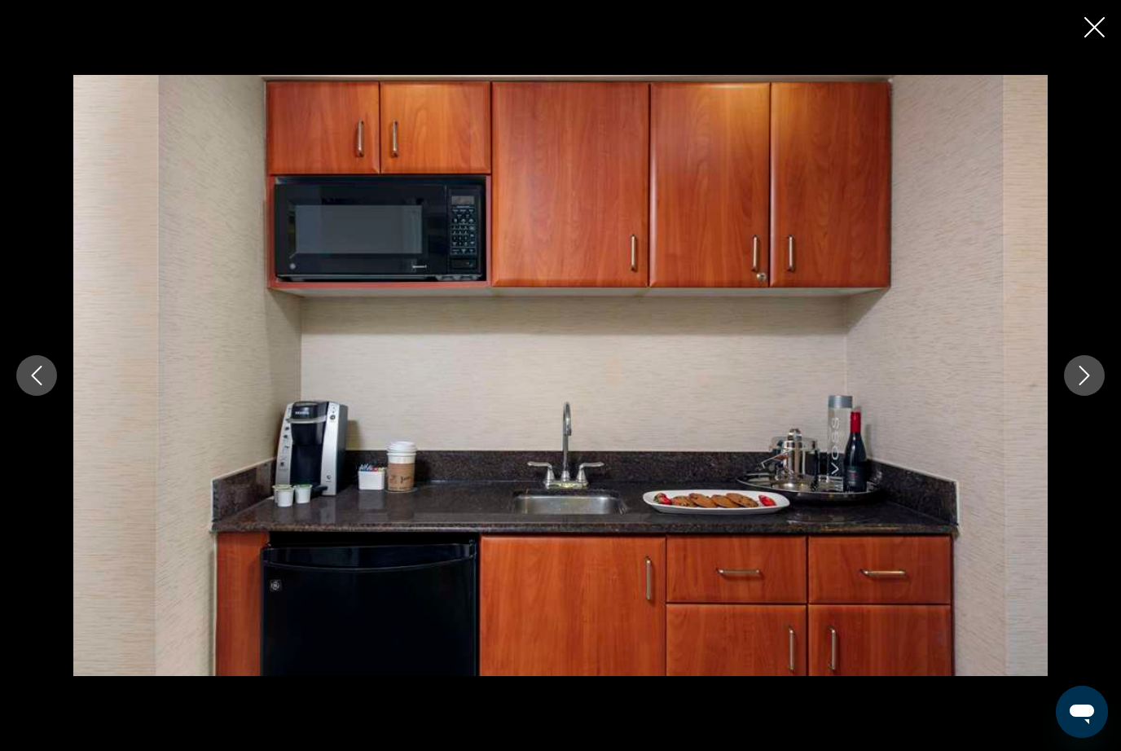
click at [1073, 374] on button "Next image" at bounding box center [1084, 375] width 41 height 41
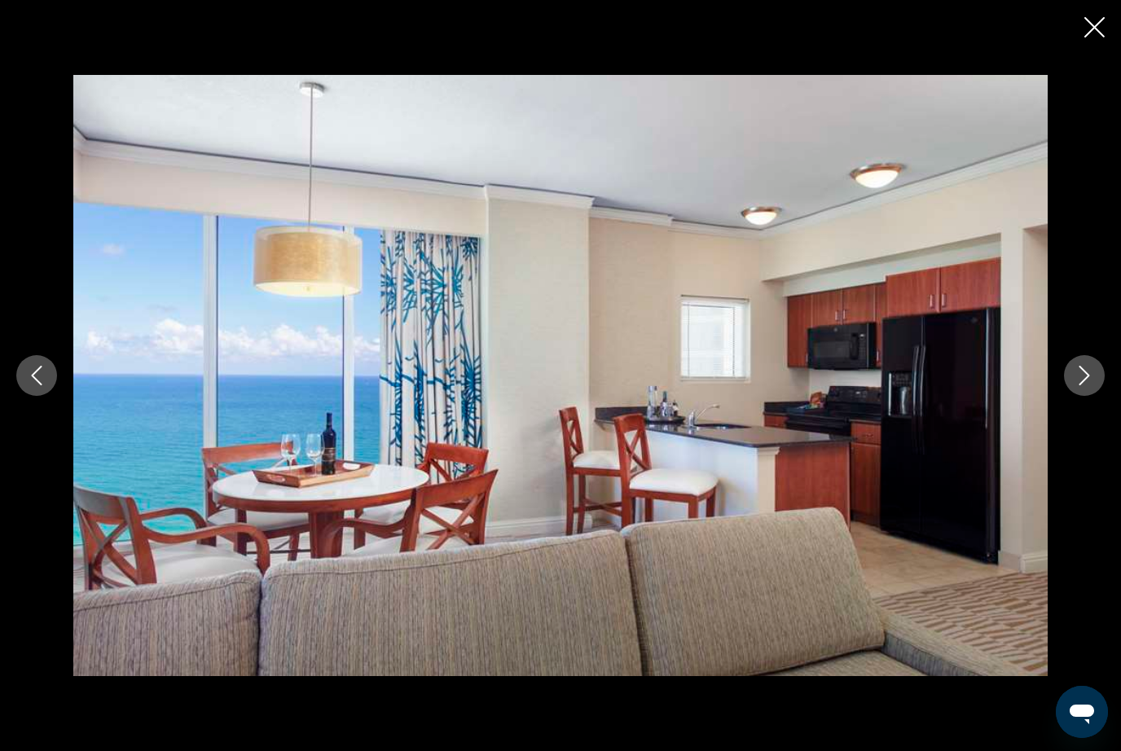
click at [1072, 376] on button "Next image" at bounding box center [1084, 375] width 41 height 41
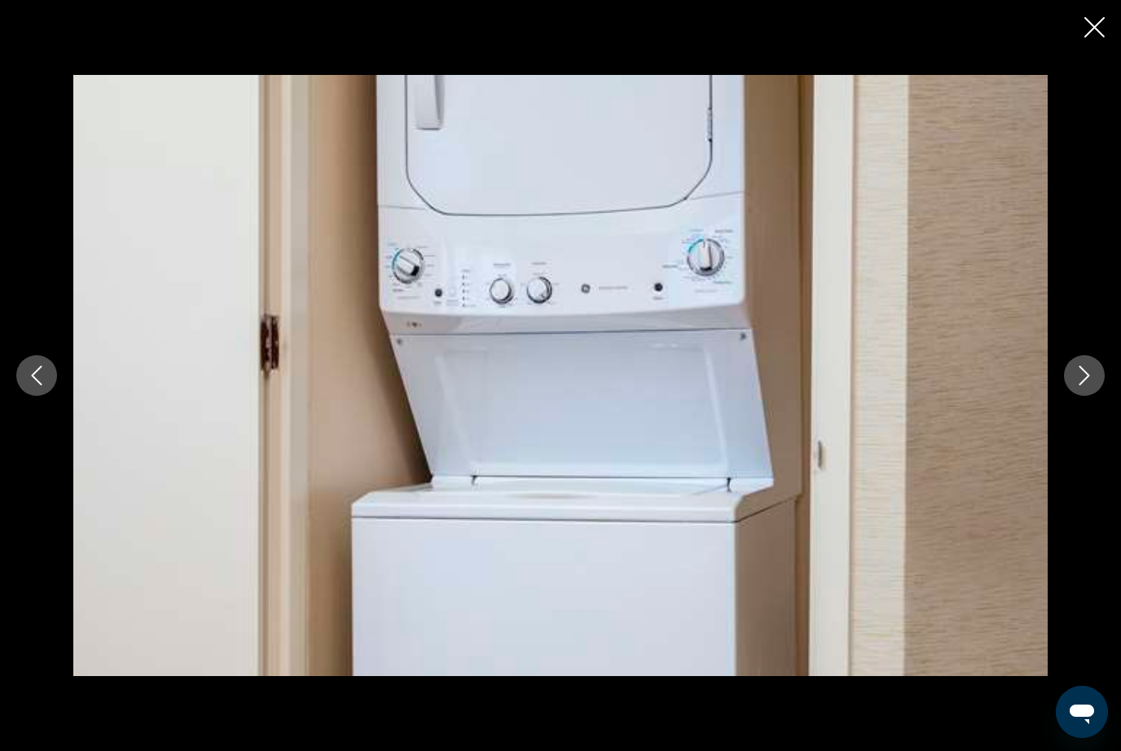
click at [1073, 376] on button "Next image" at bounding box center [1084, 375] width 41 height 41
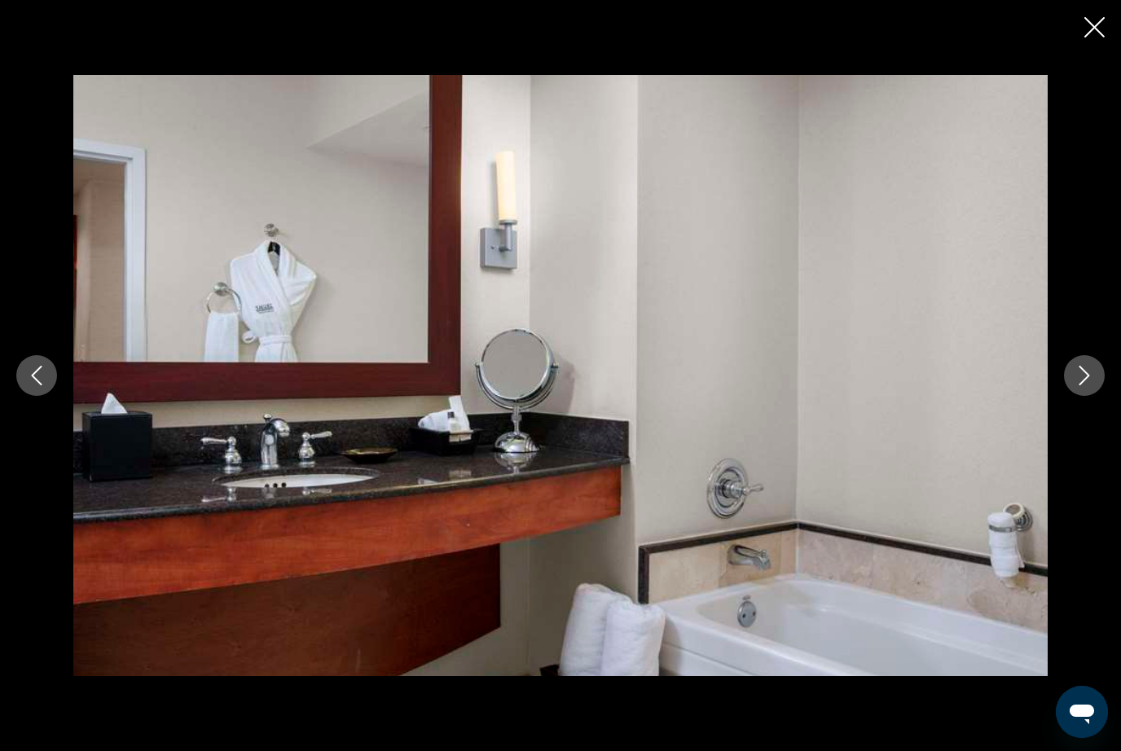
click at [1074, 376] on button "Next image" at bounding box center [1084, 375] width 41 height 41
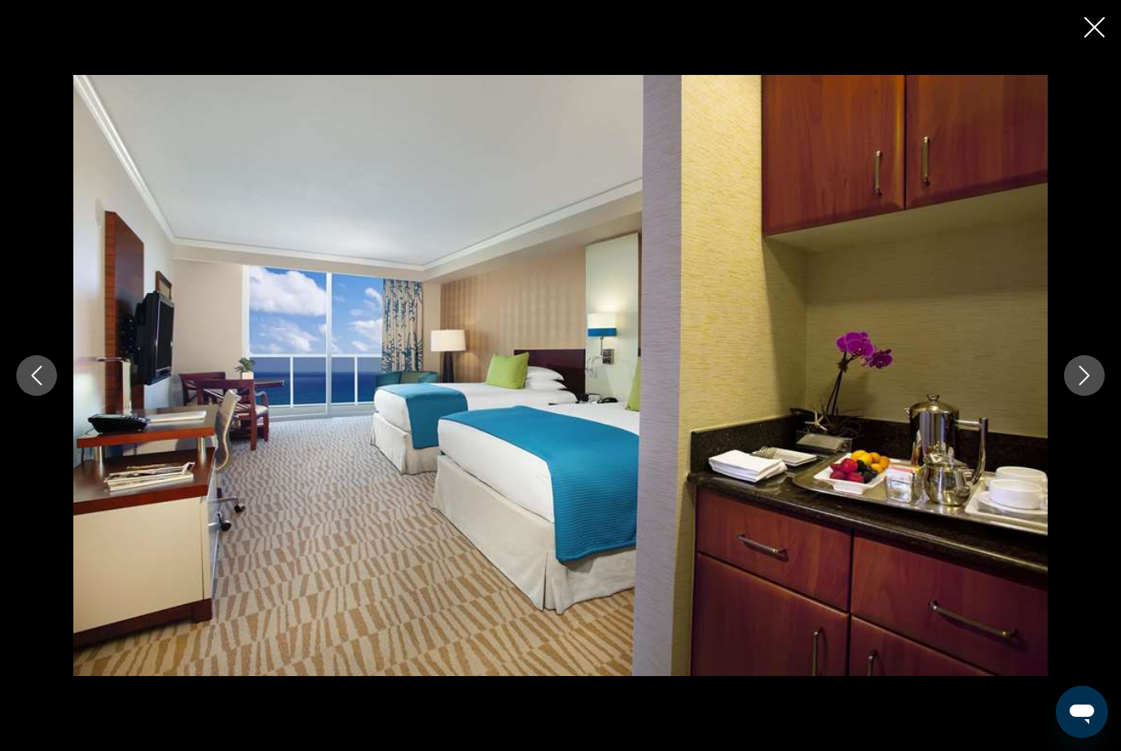
click at [1080, 367] on icon "Next image" at bounding box center [1085, 376] width 11 height 20
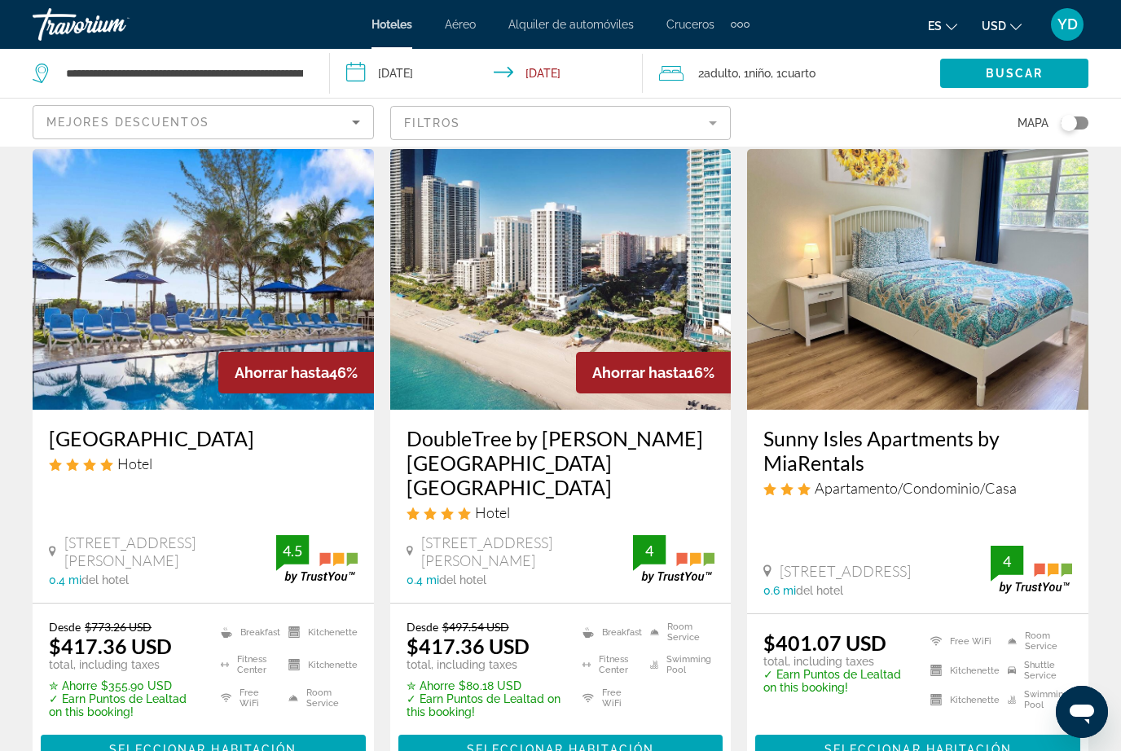
scroll to position [681, 0]
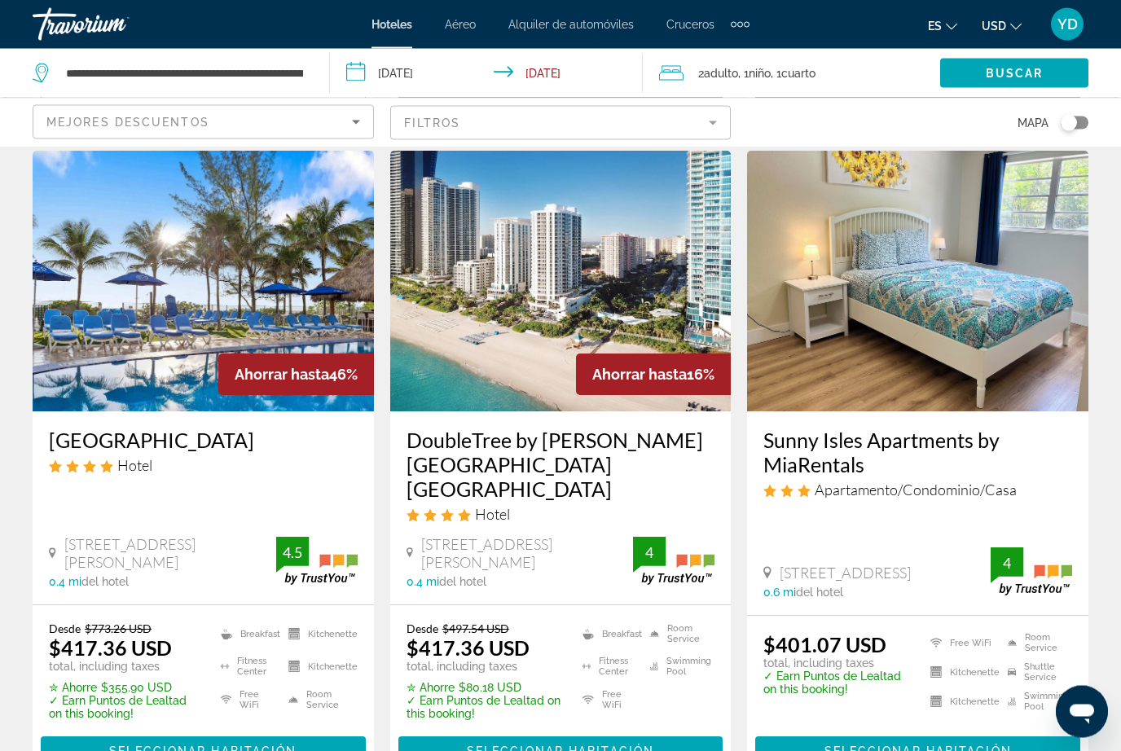
click at [220, 308] on img "Main content" at bounding box center [203, 282] width 341 height 261
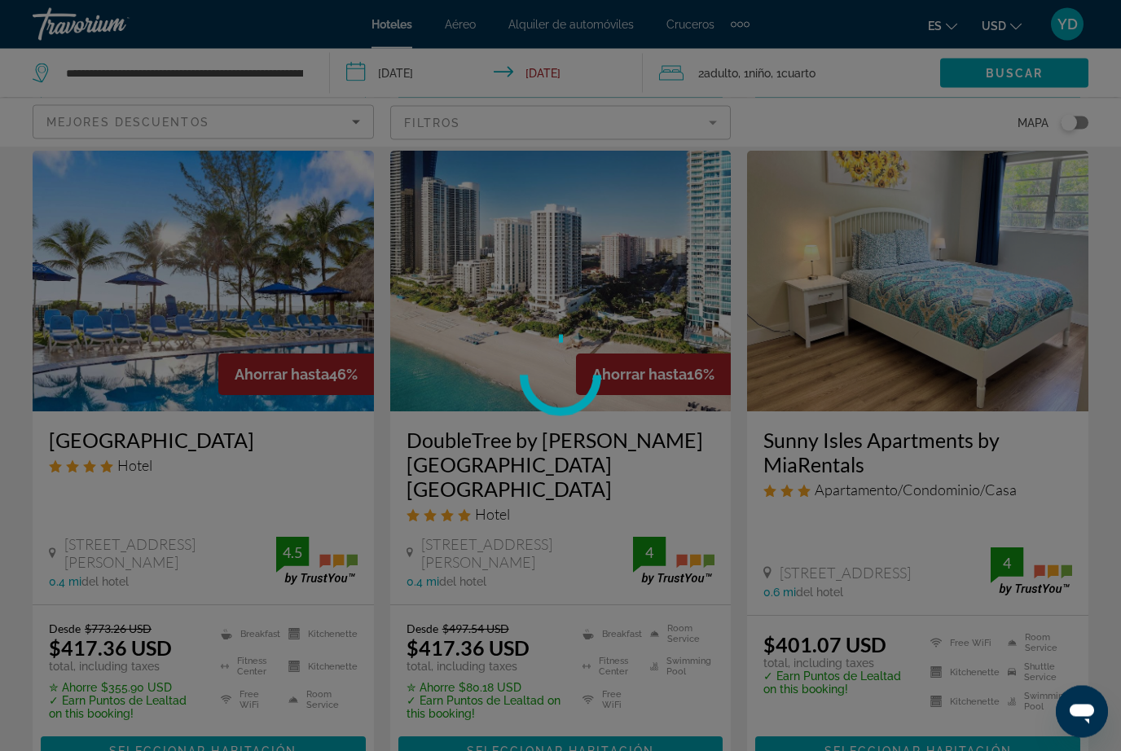
scroll to position [682, 0]
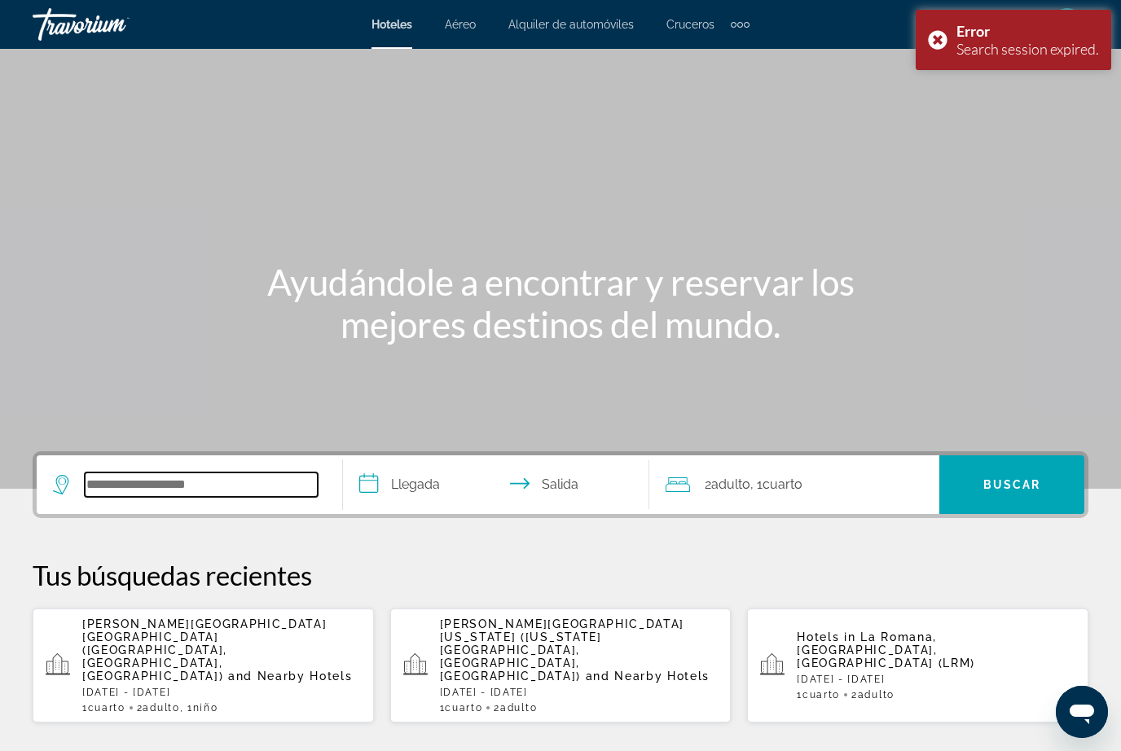
click at [198, 497] on input "Search widget" at bounding box center [201, 485] width 233 height 24
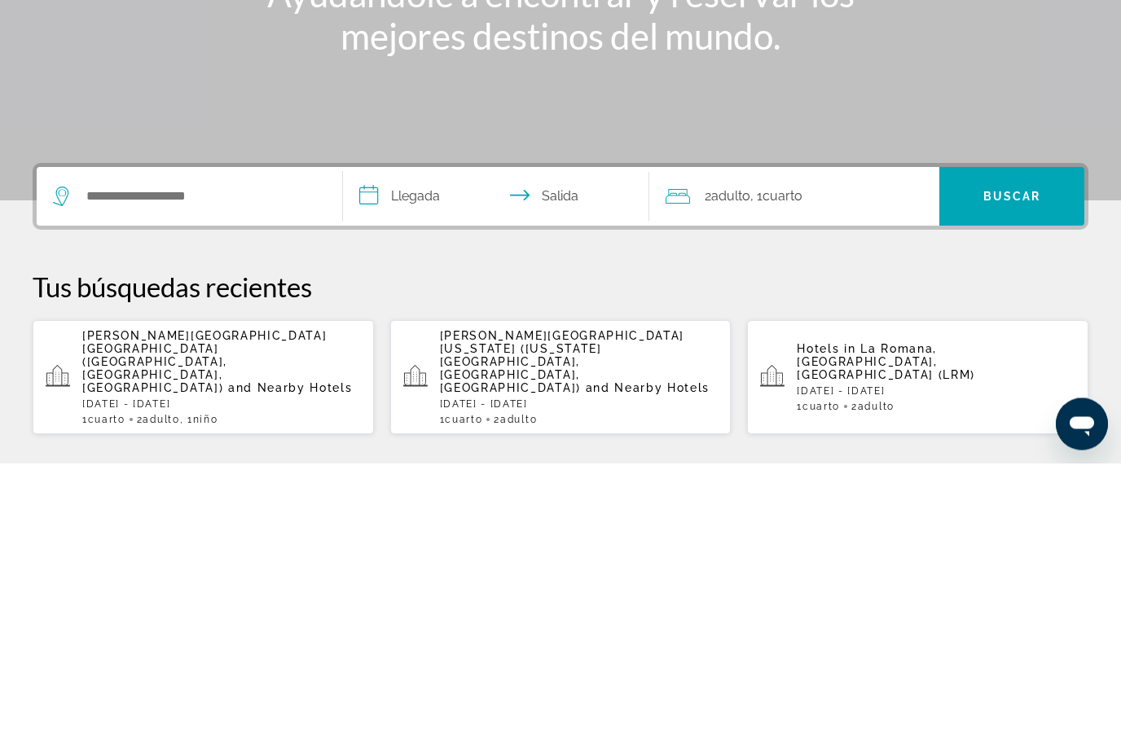
click at [292, 618] on span "Trump International Beach Resort Sunny Isles Beach (Miami Beach, FL, US)" at bounding box center [204, 650] width 244 height 65
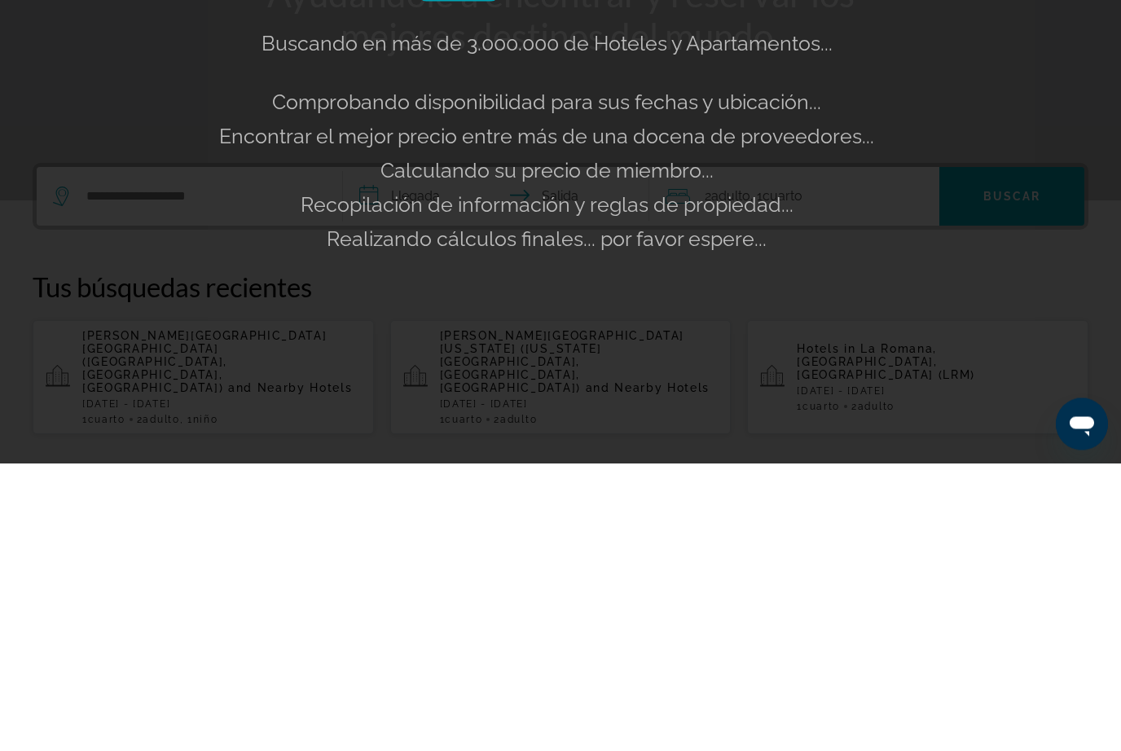
scroll to position [288, 0]
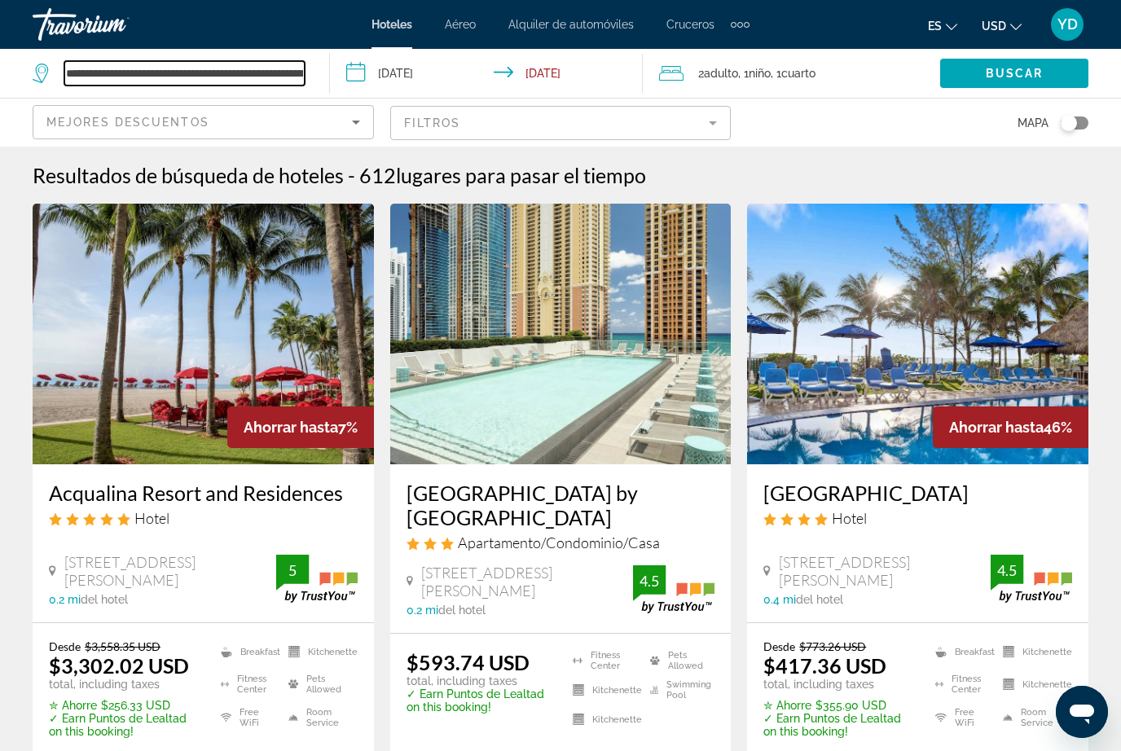
click at [303, 73] on input "**********" at bounding box center [184, 73] width 240 height 24
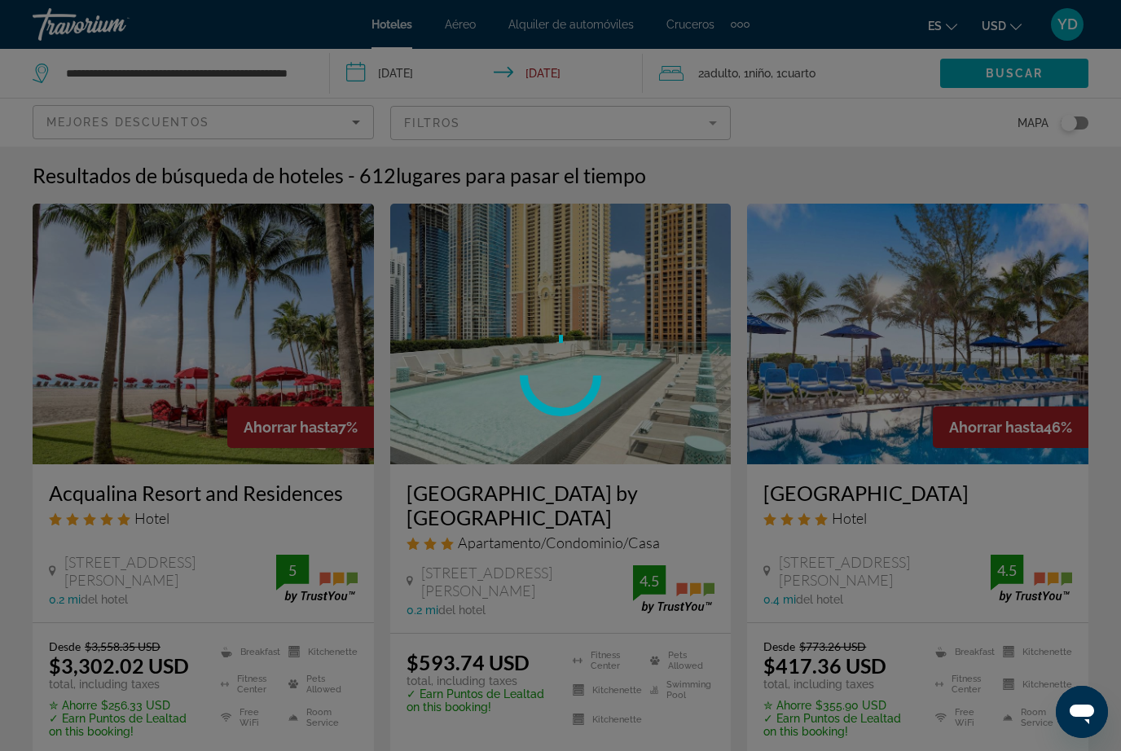
click at [297, 72] on div at bounding box center [560, 375] width 1121 height 751
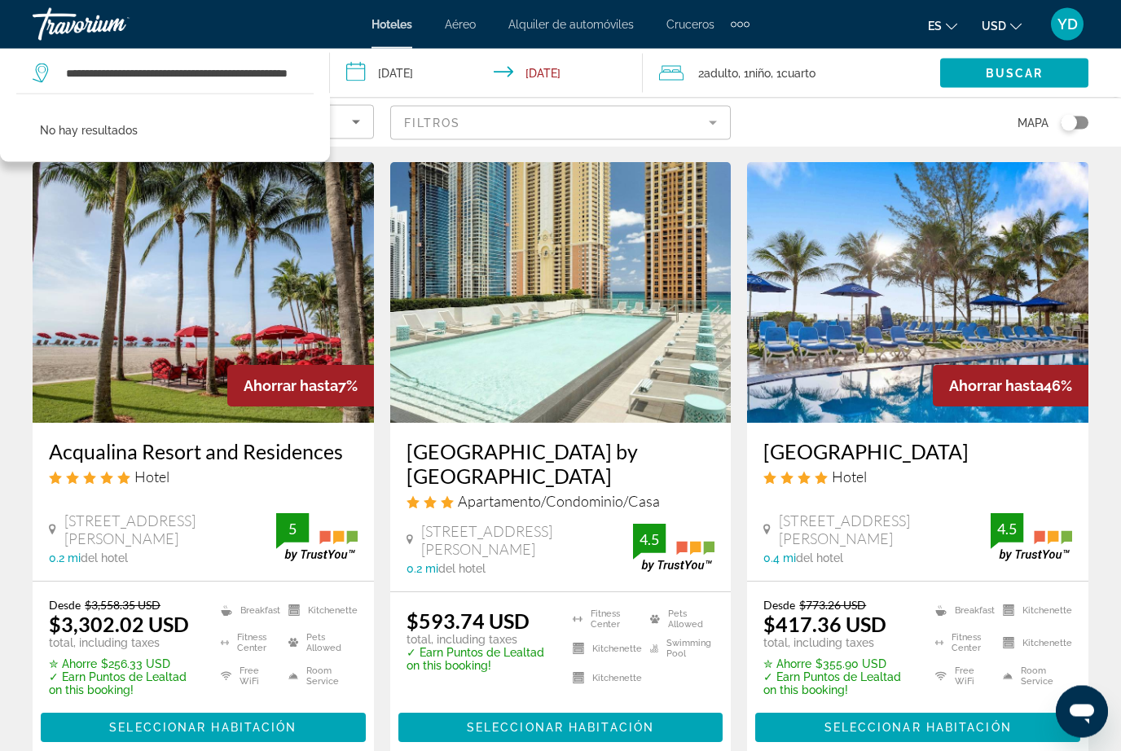
scroll to position [46, 0]
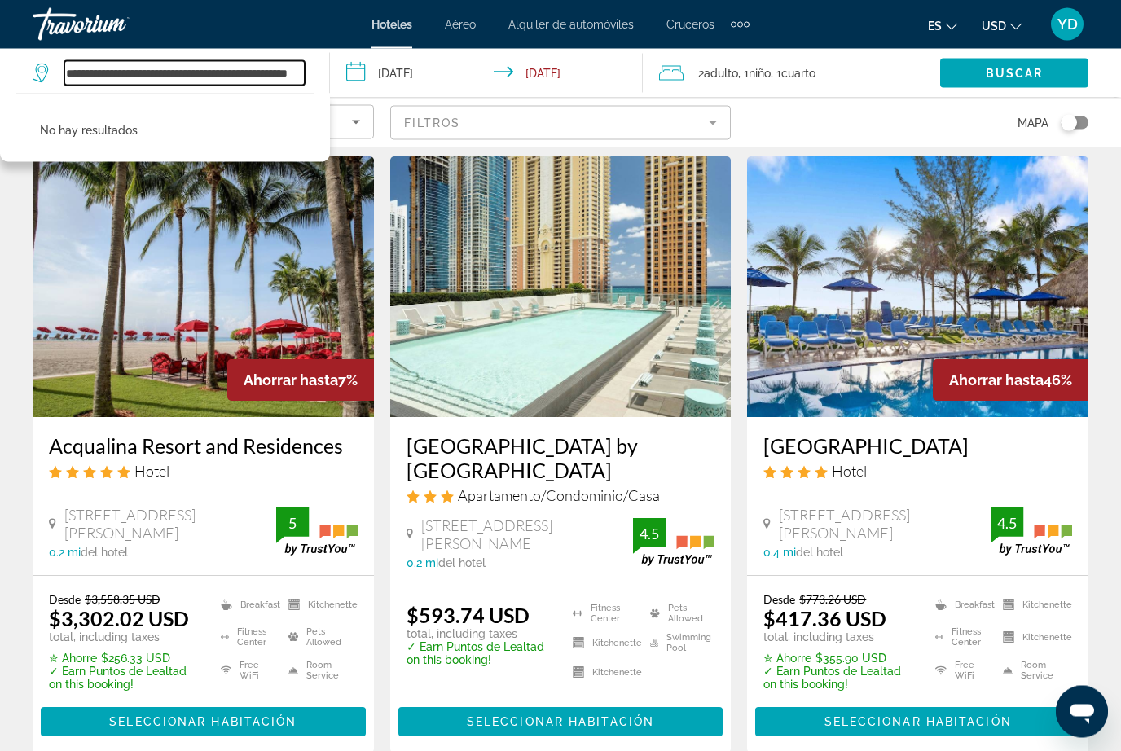
click at [295, 61] on input "**********" at bounding box center [184, 73] width 240 height 24
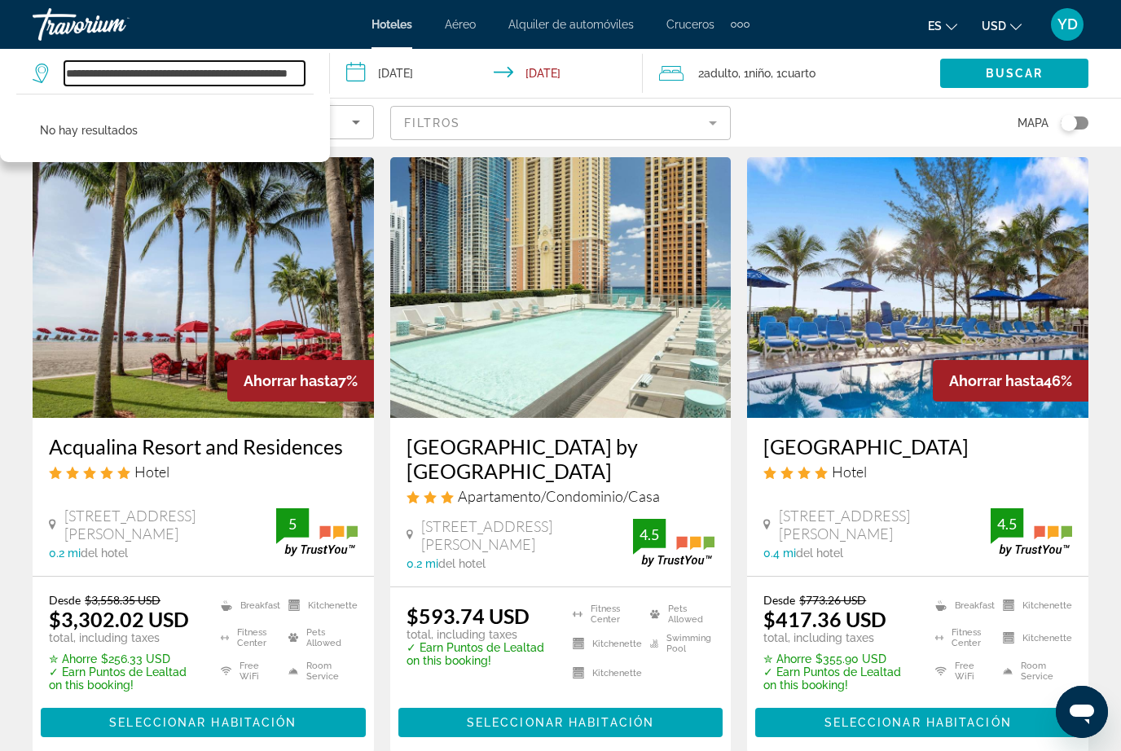
click at [276, 77] on input "**********" at bounding box center [184, 73] width 240 height 24
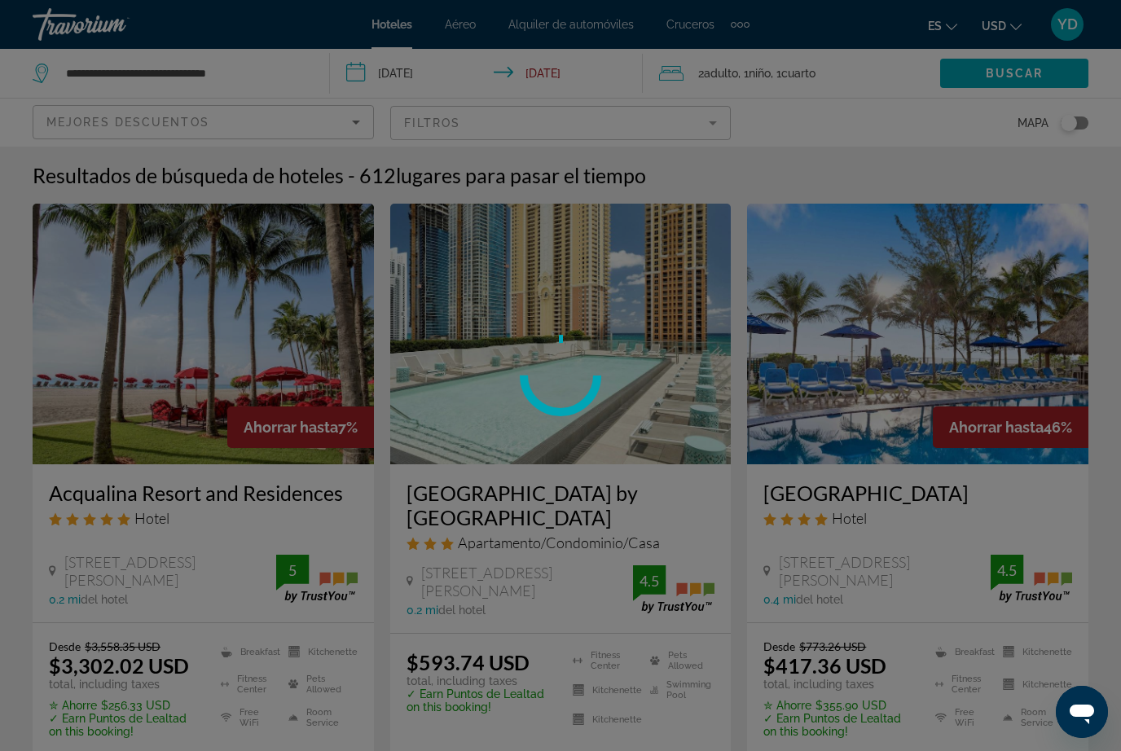
click at [295, 59] on div at bounding box center [560, 375] width 1121 height 751
click at [271, 70] on input "**********" at bounding box center [184, 73] width 240 height 24
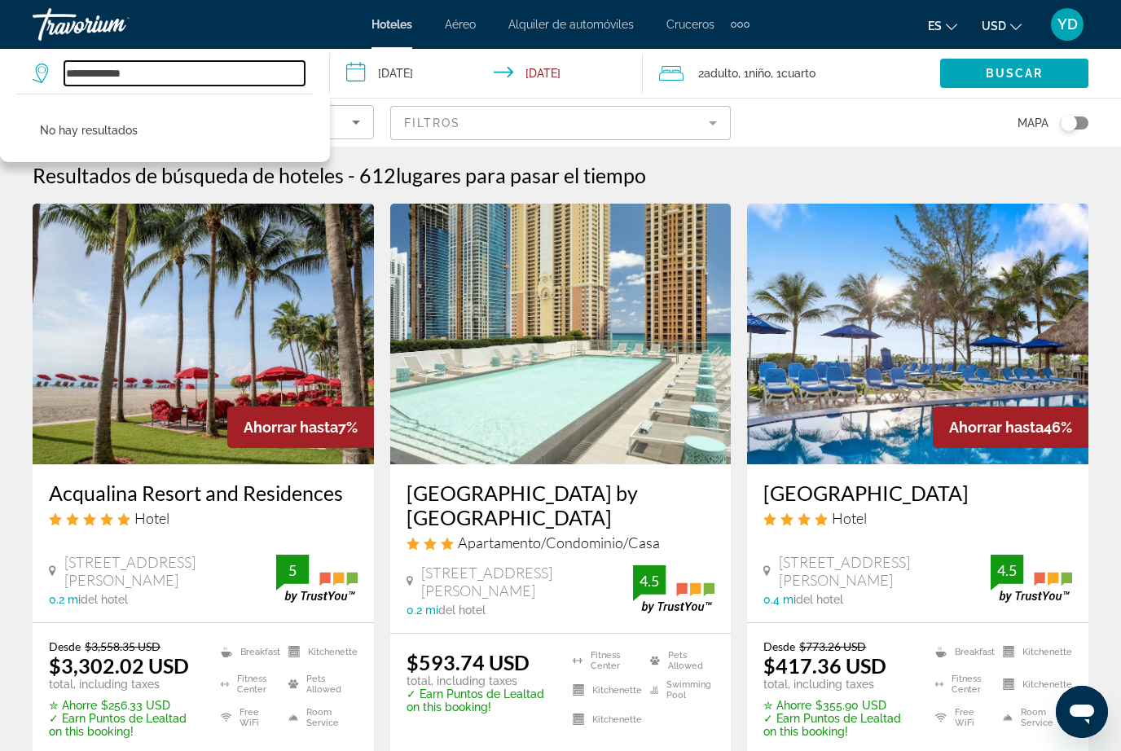
type input "*****"
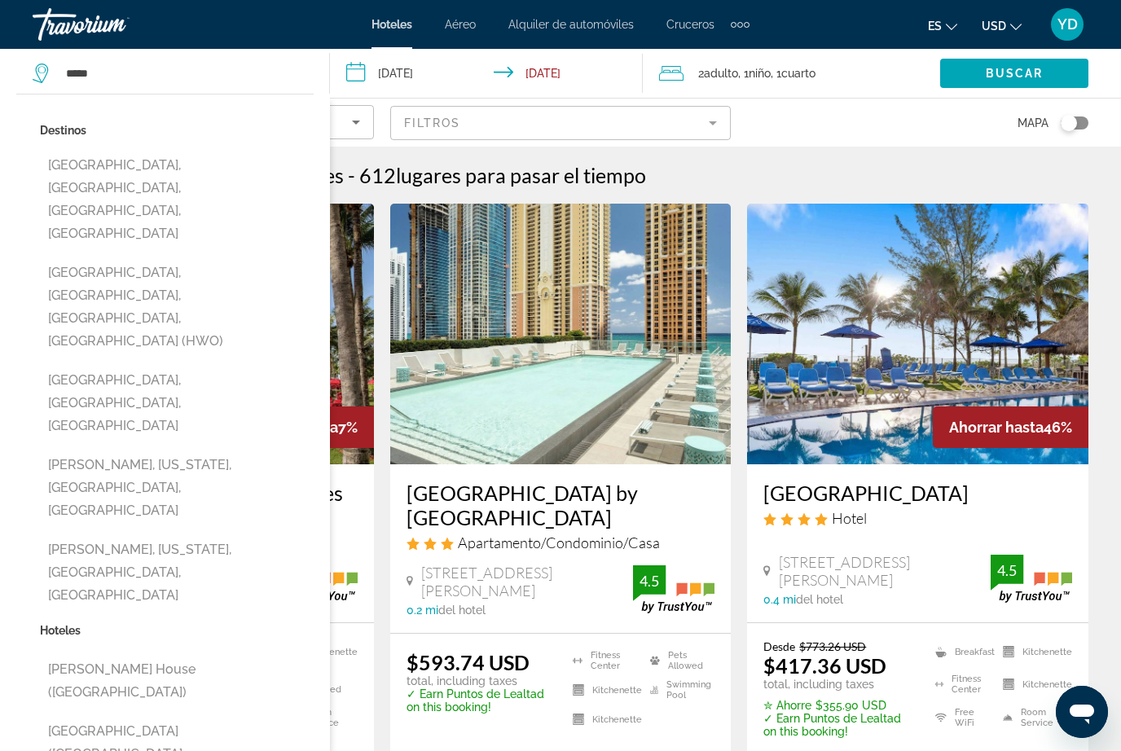
click at [239, 257] on button "Hollywood, Fort Lauderdale, FL, United States (HWO)" at bounding box center [177, 306] width 274 height 99
type input "**********"
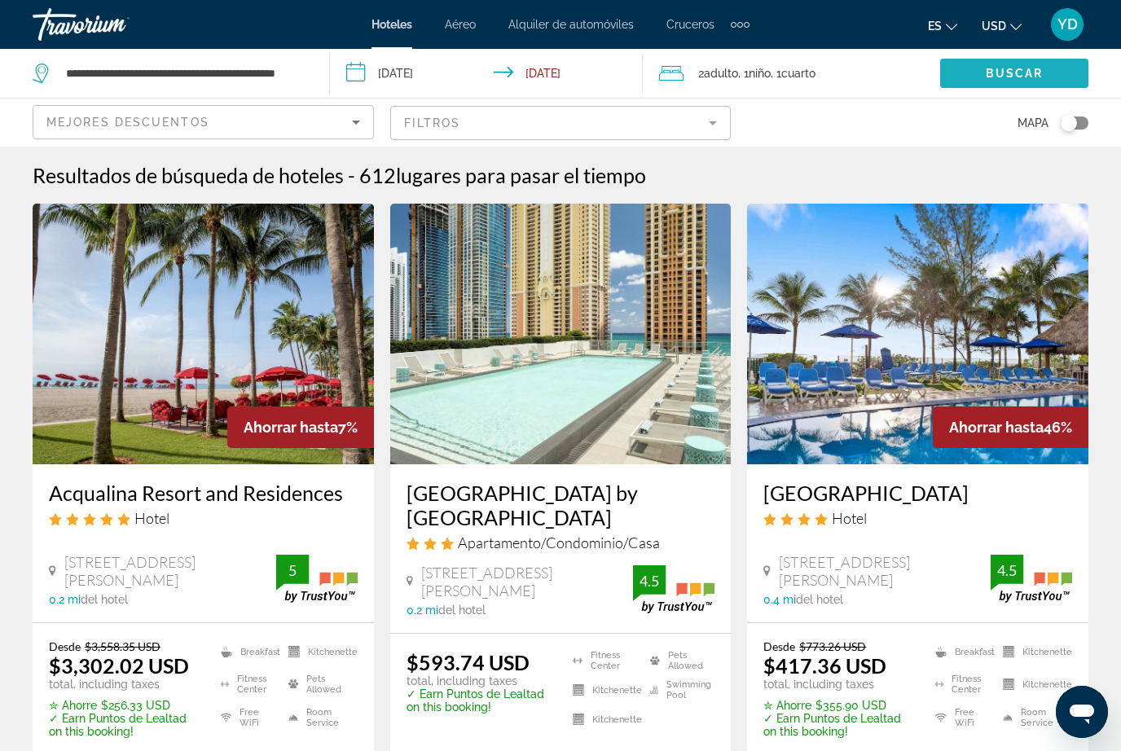
click at [1010, 67] on span "Buscar" at bounding box center [1015, 73] width 58 height 13
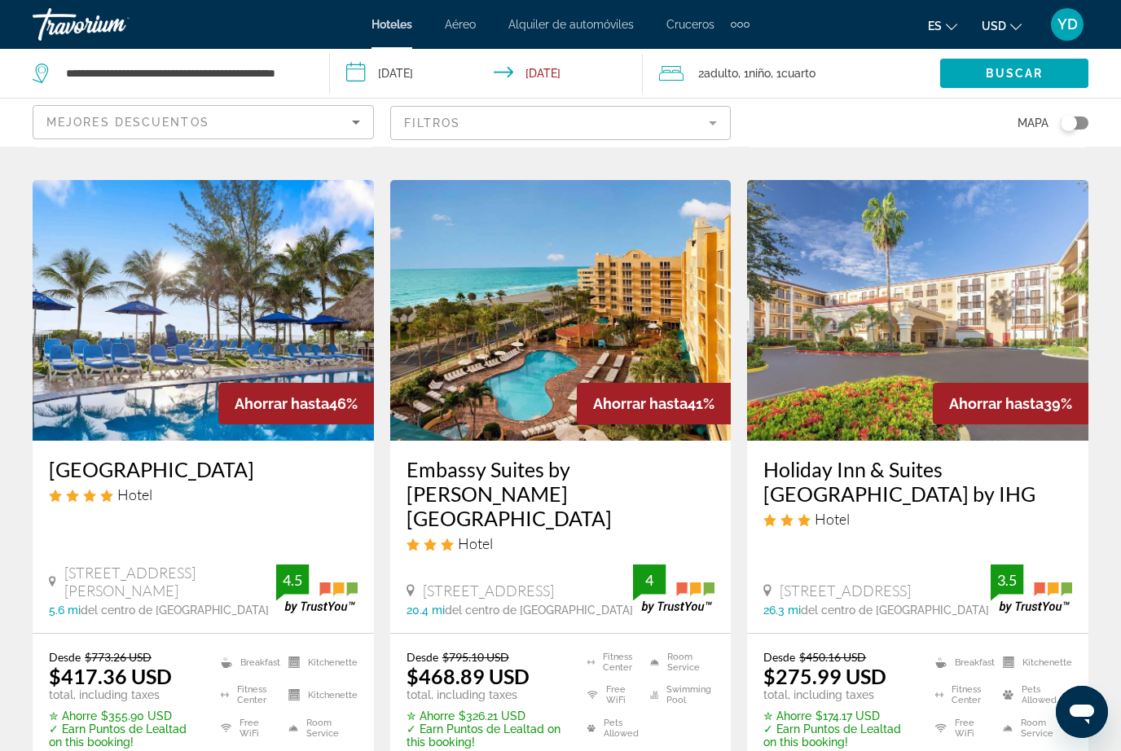
scroll to position [680, 0]
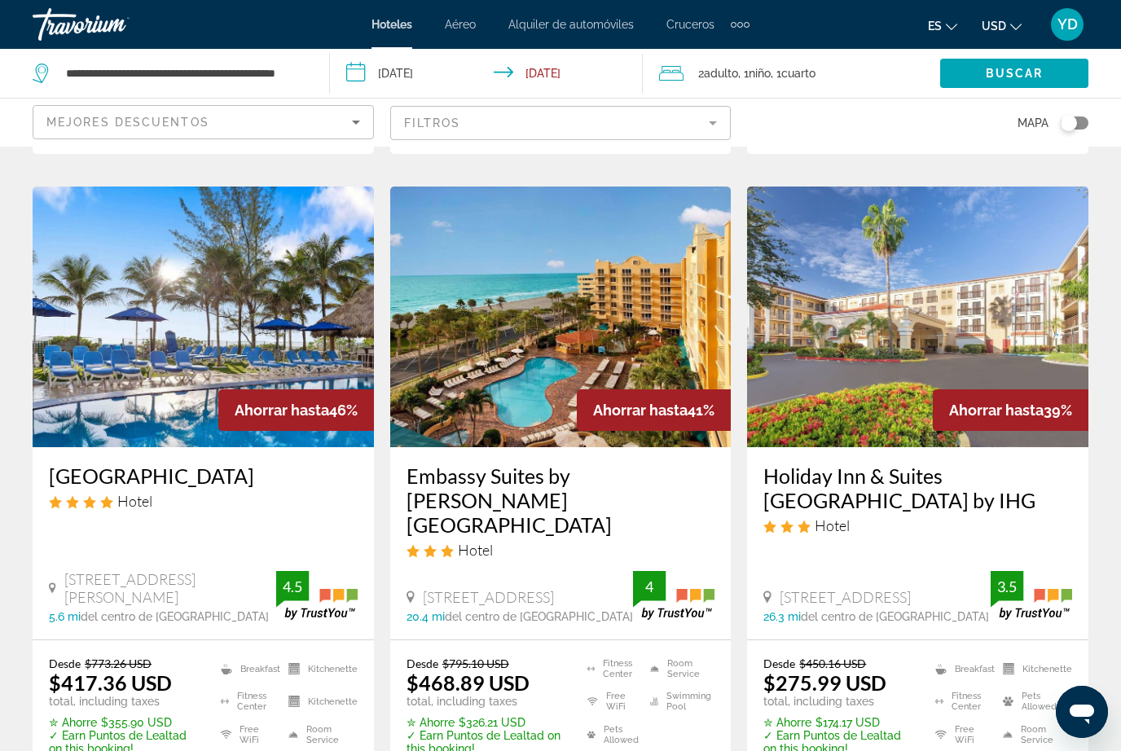
click at [623, 337] on img "Main content" at bounding box center [560, 317] width 341 height 261
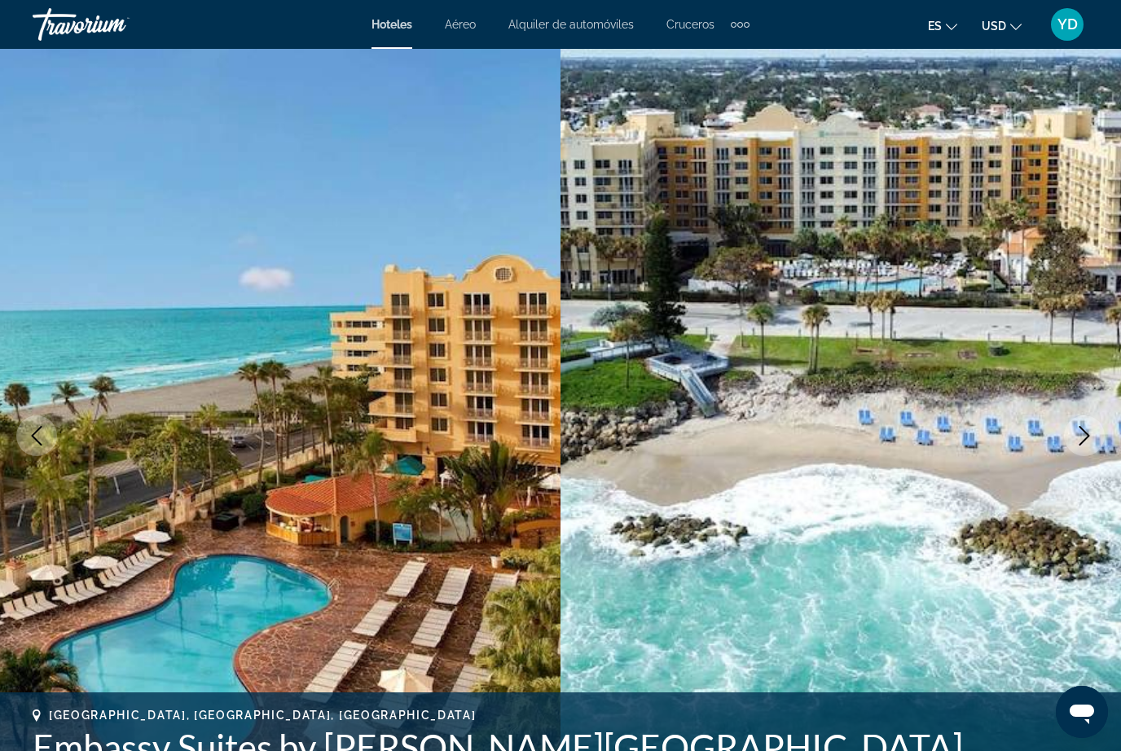
click at [1083, 446] on button "Next image" at bounding box center [1084, 436] width 41 height 41
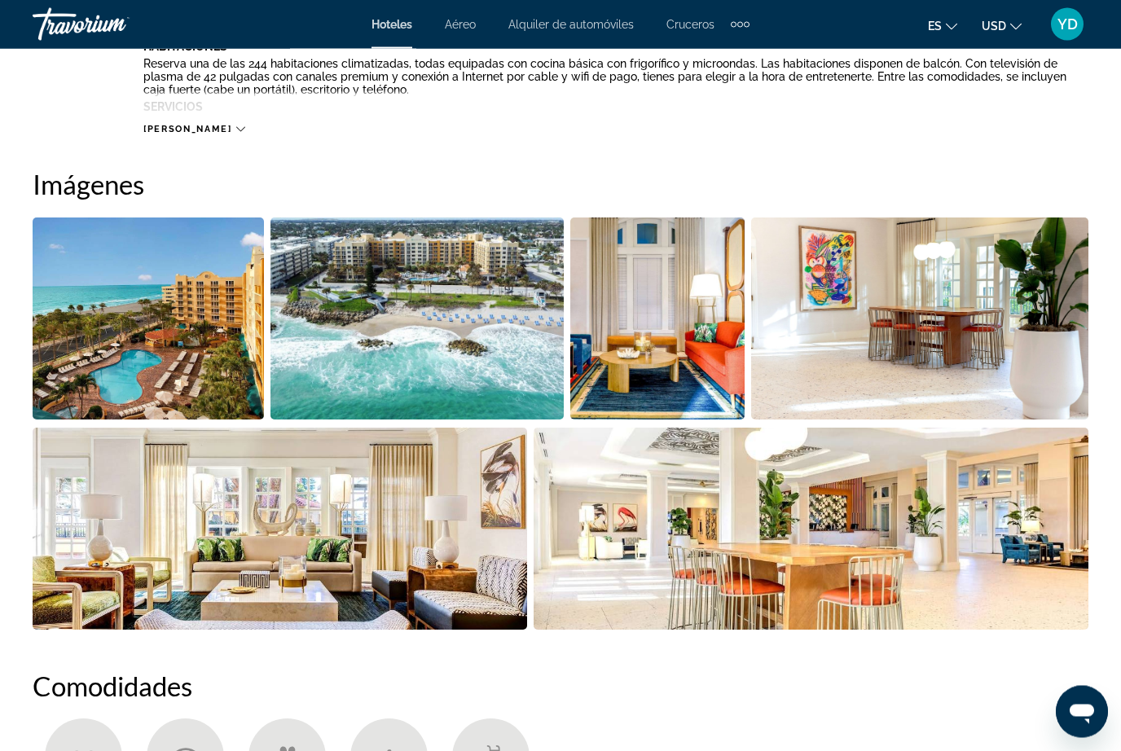
scroll to position [1011, 0]
click at [215, 354] on img "Open full-screen image slider" at bounding box center [148, 319] width 231 height 202
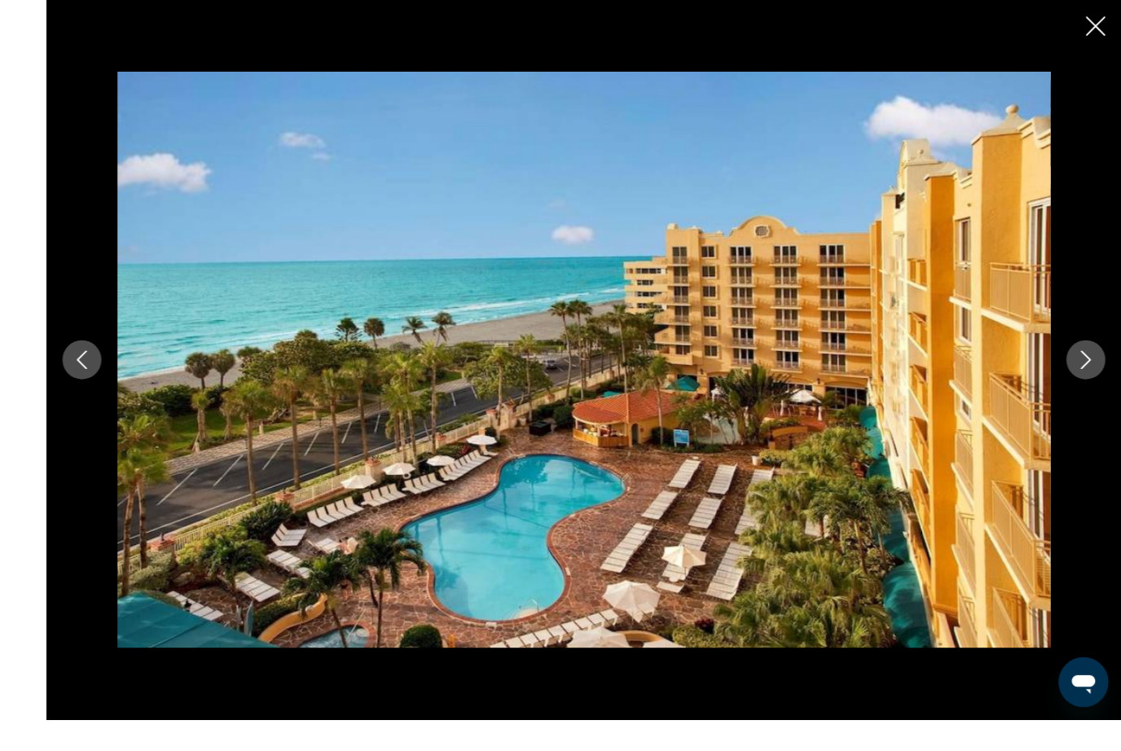
scroll to position [1168, 0]
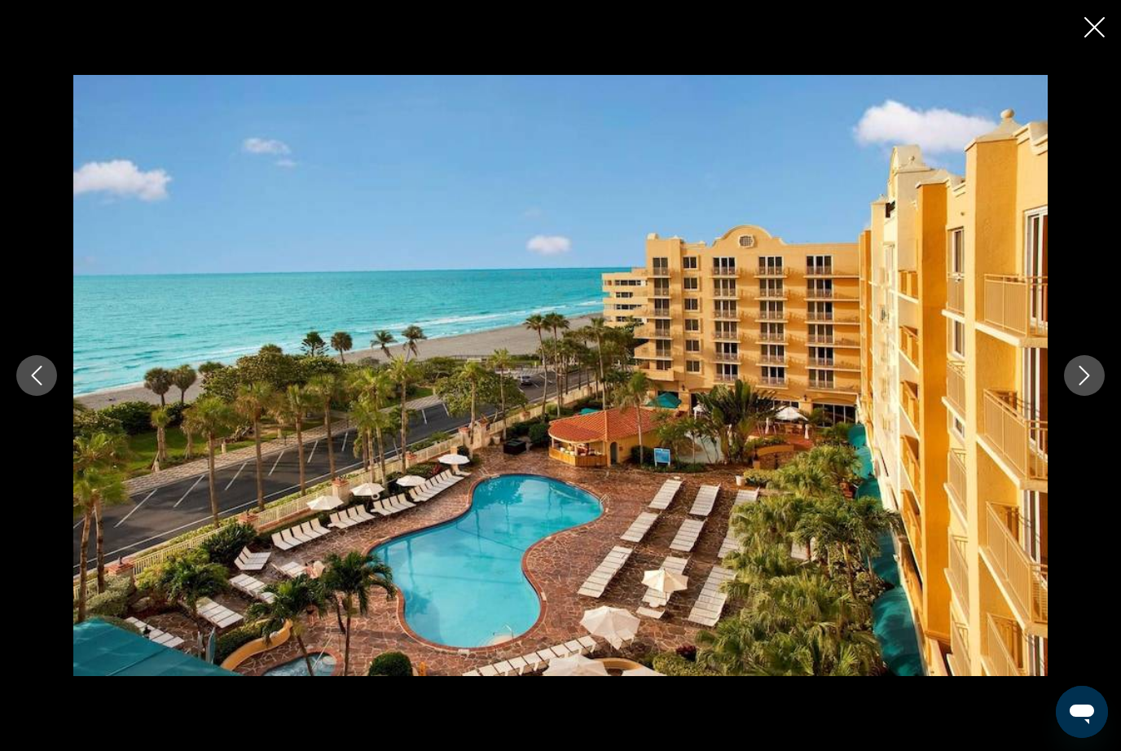
click at [1083, 382] on icon "Next image" at bounding box center [1085, 376] width 11 height 20
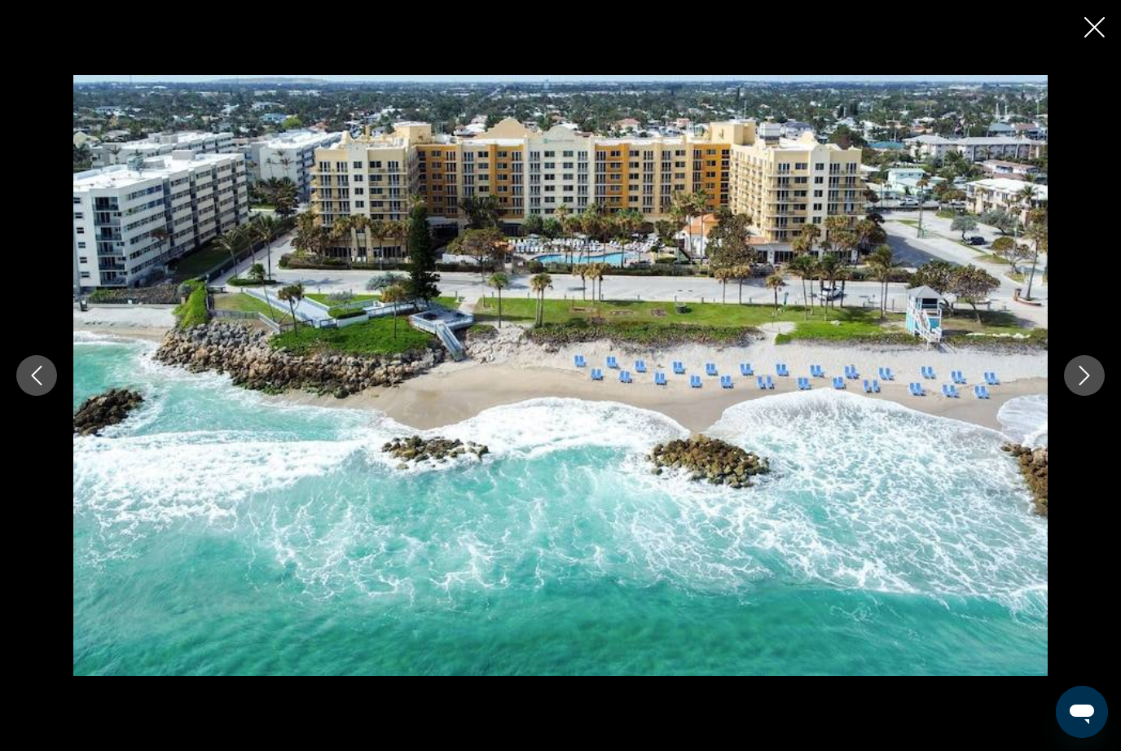
click at [1077, 366] on icon "Next image" at bounding box center [1085, 376] width 20 height 20
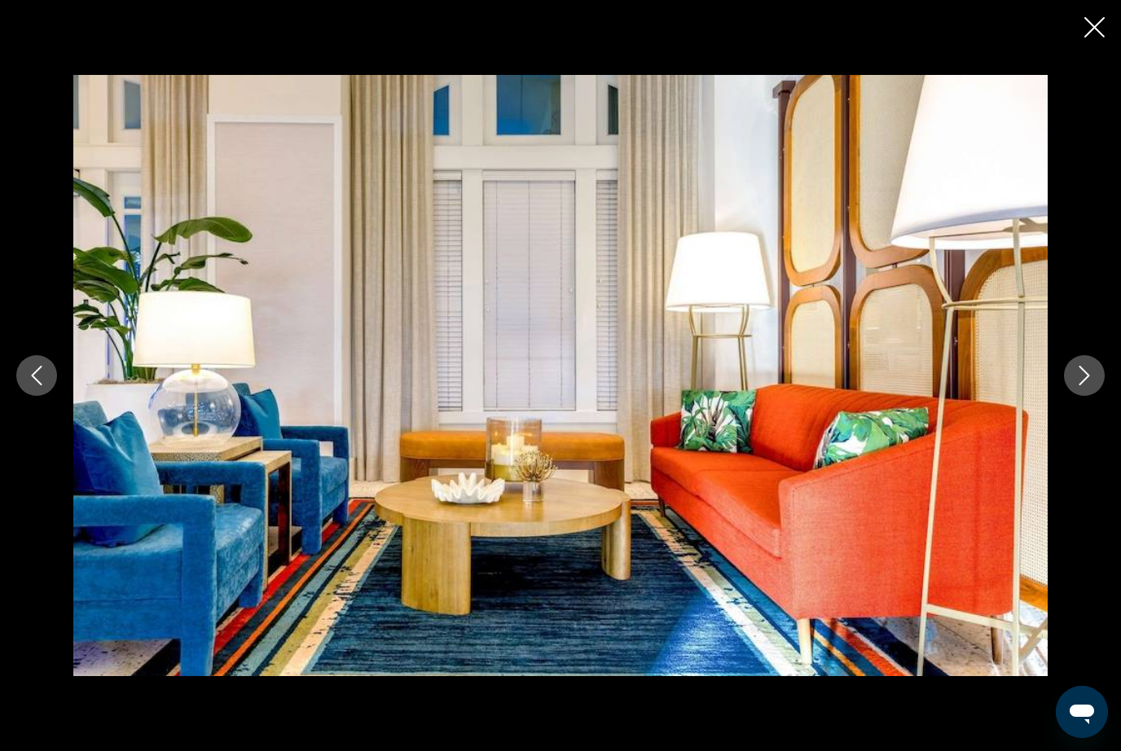
click at [1073, 374] on button "Next image" at bounding box center [1084, 375] width 41 height 41
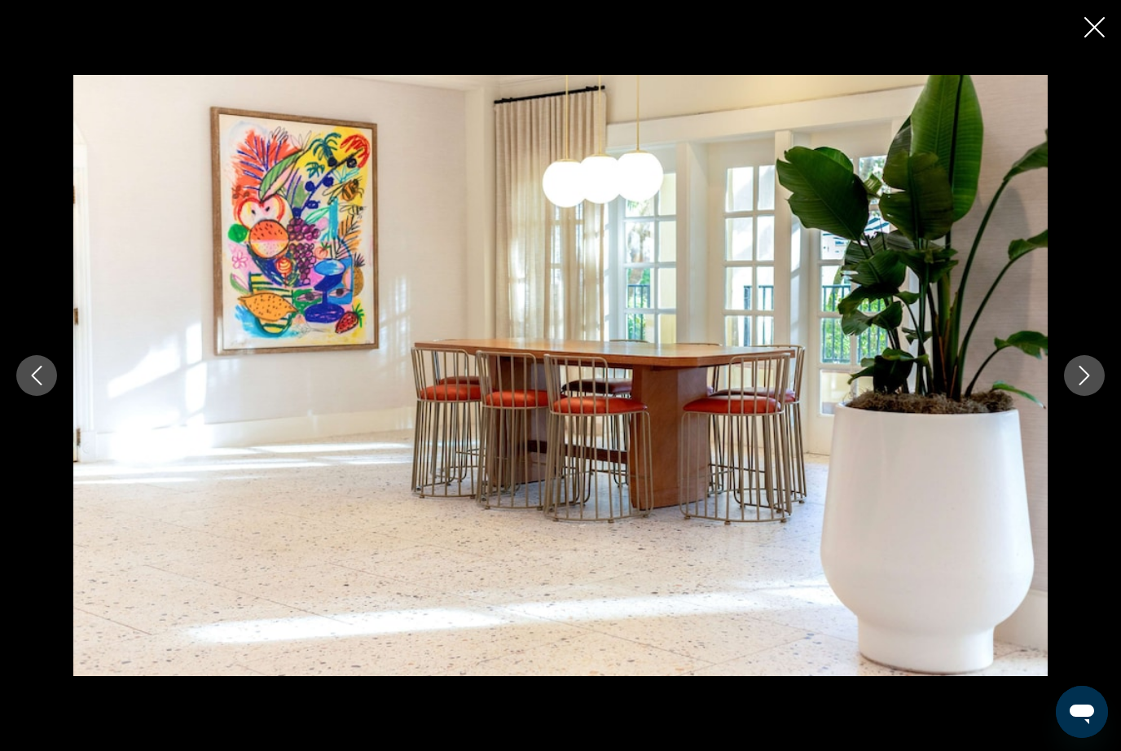
click at [1077, 373] on icon "Next image" at bounding box center [1085, 376] width 20 height 20
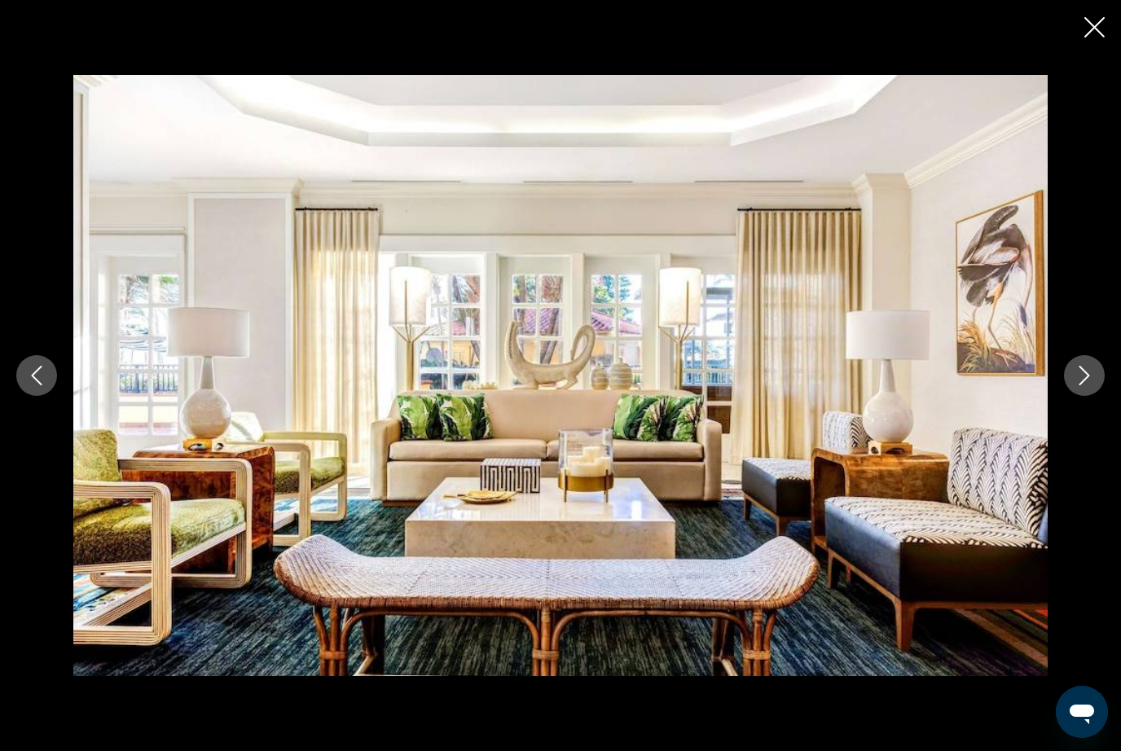
click at [1078, 372] on icon "Next image" at bounding box center [1085, 376] width 20 height 20
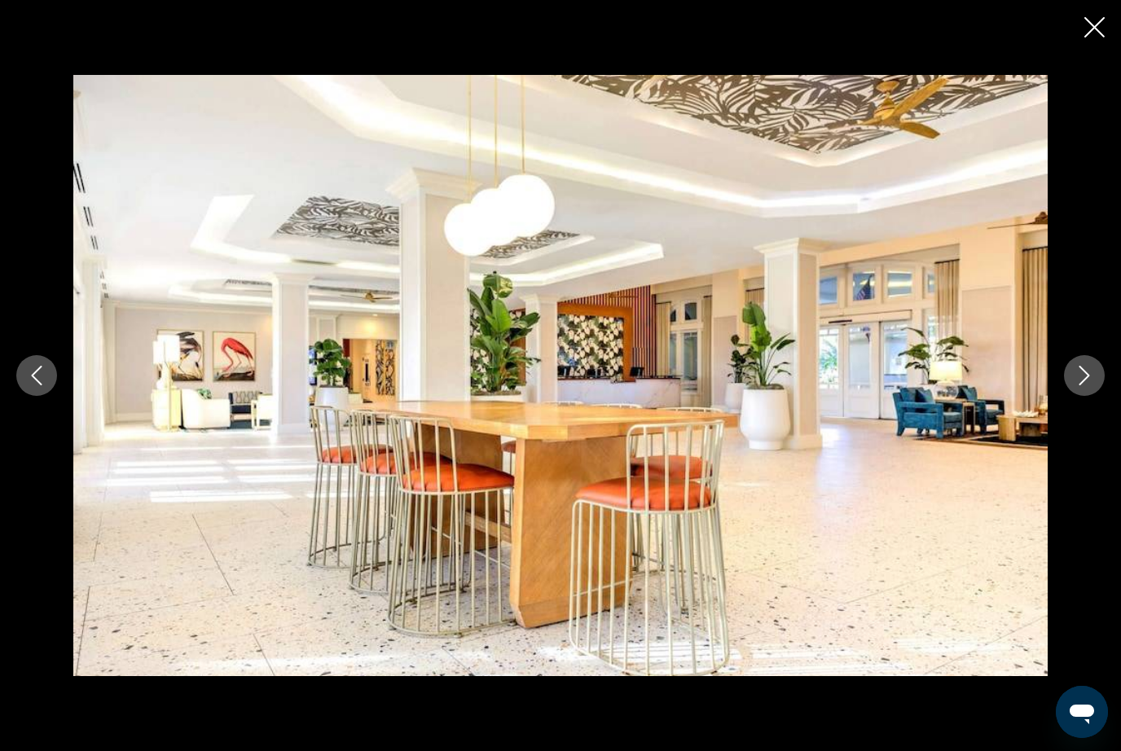
click at [1071, 378] on button "Next image" at bounding box center [1084, 375] width 41 height 41
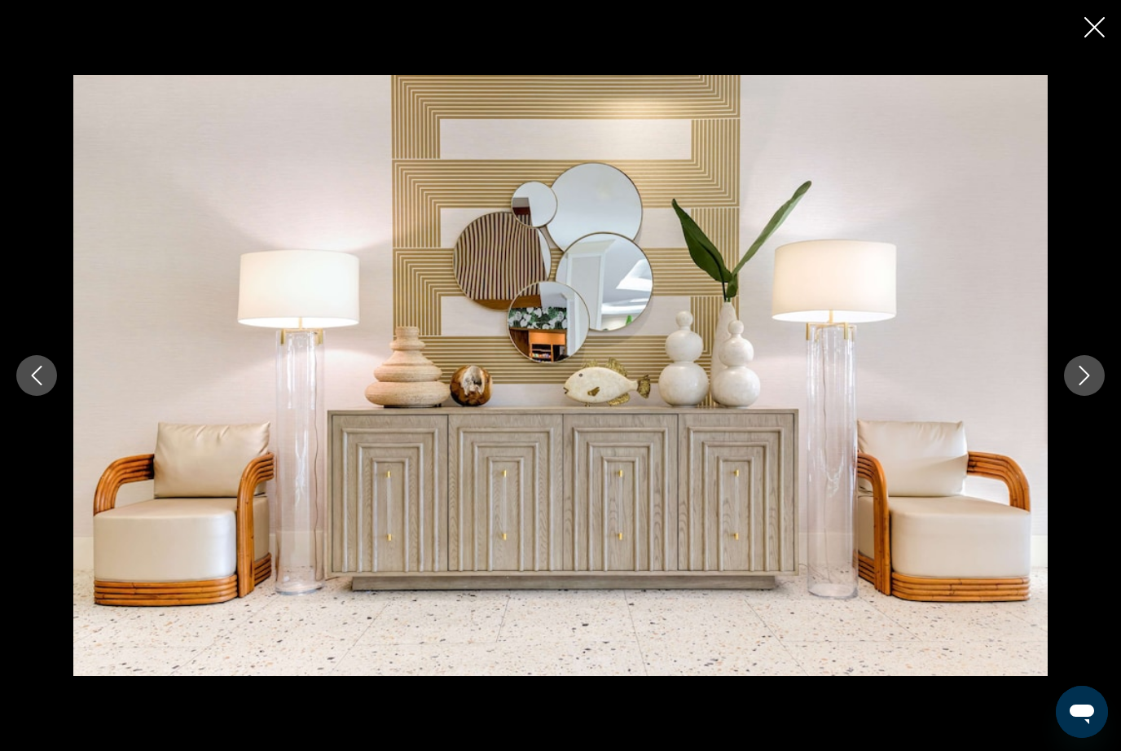
click at [1087, 368] on icon "Next image" at bounding box center [1085, 376] width 20 height 20
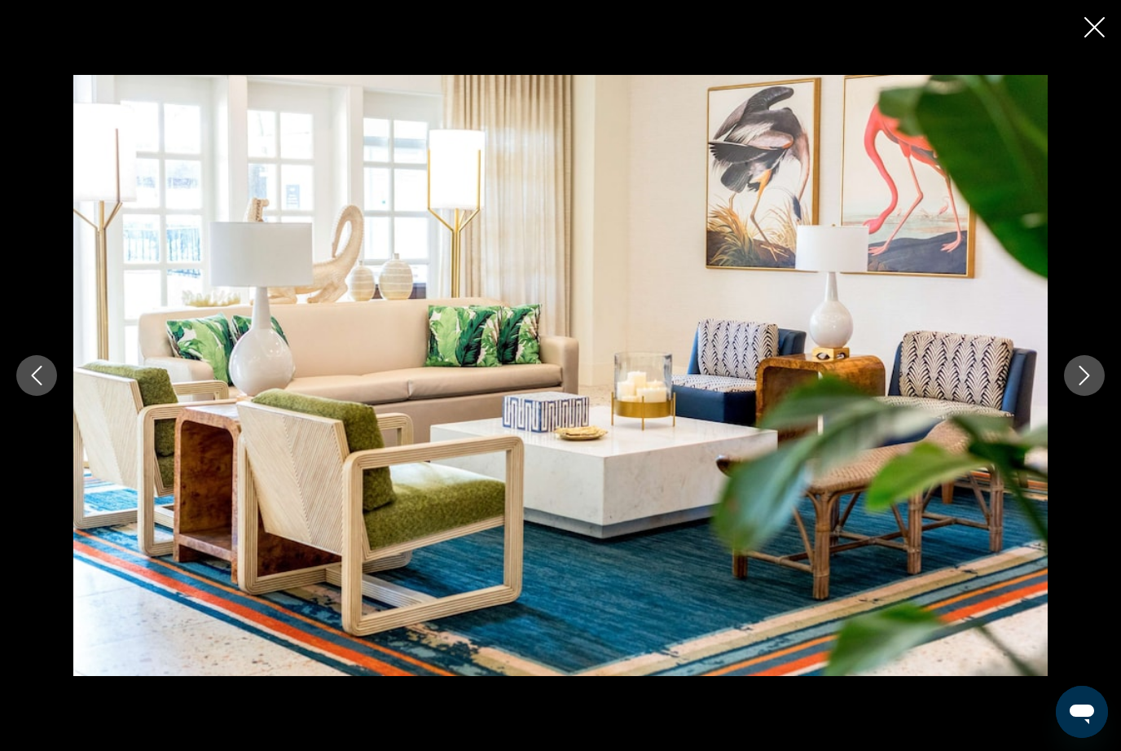
click at [1084, 373] on icon "Next image" at bounding box center [1085, 376] width 20 height 20
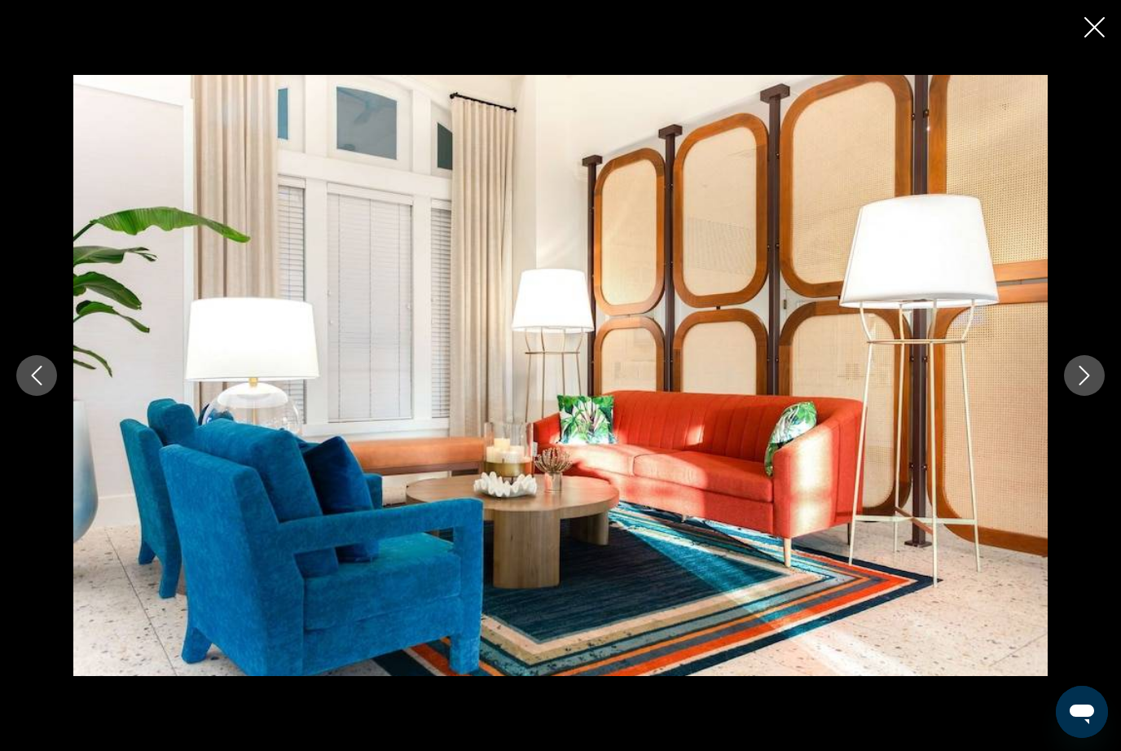
click at [1085, 372] on icon "Next image" at bounding box center [1085, 376] width 20 height 20
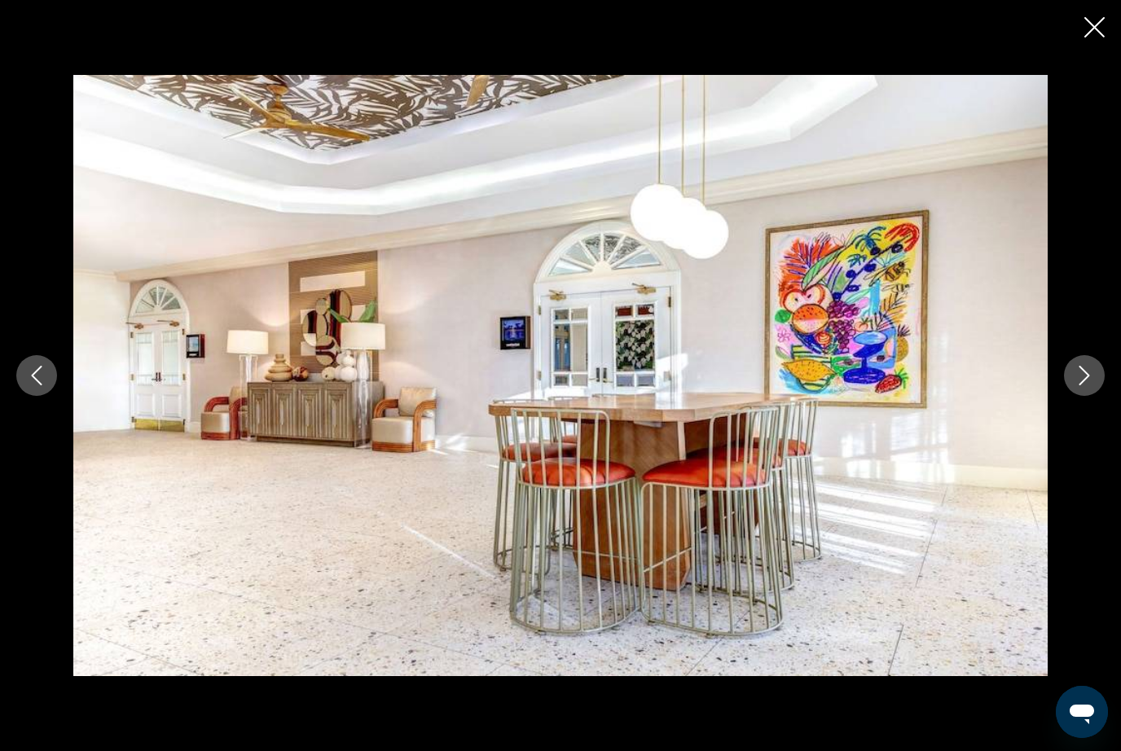
click at [1094, 366] on button "Next image" at bounding box center [1084, 375] width 41 height 41
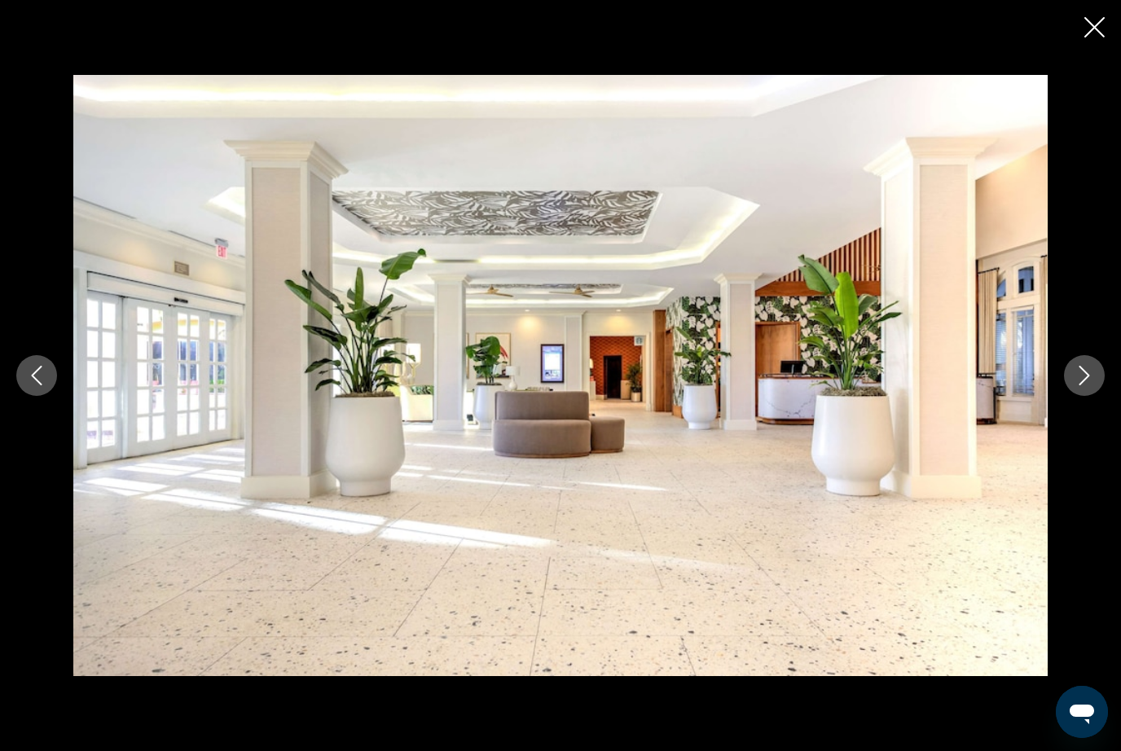
click at [1089, 369] on icon "Next image" at bounding box center [1085, 376] width 20 height 20
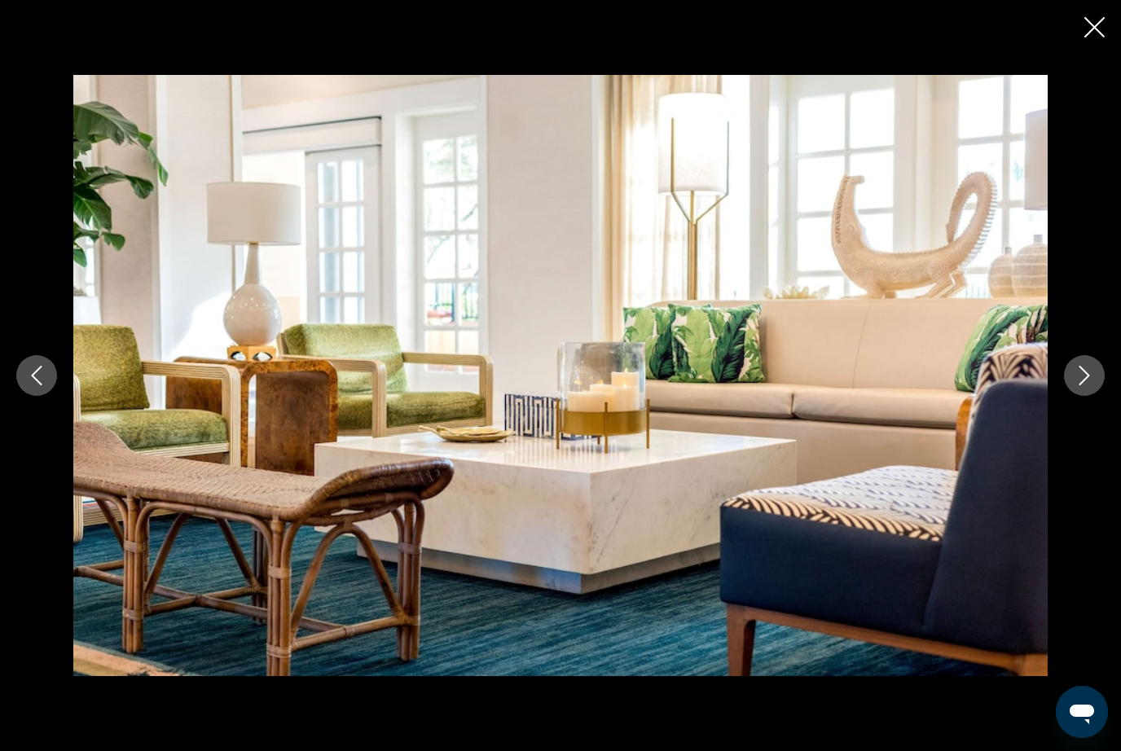
click at [1074, 372] on button "Next image" at bounding box center [1084, 375] width 41 height 41
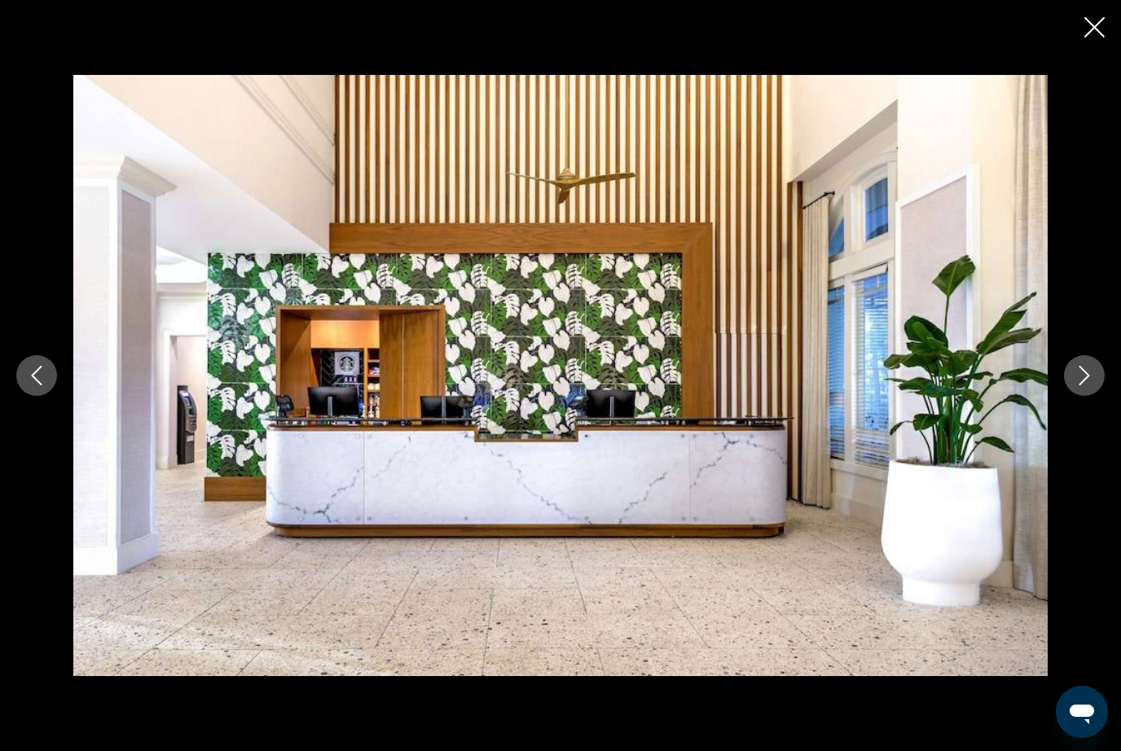
click at [1075, 374] on icon "Next image" at bounding box center [1085, 376] width 20 height 20
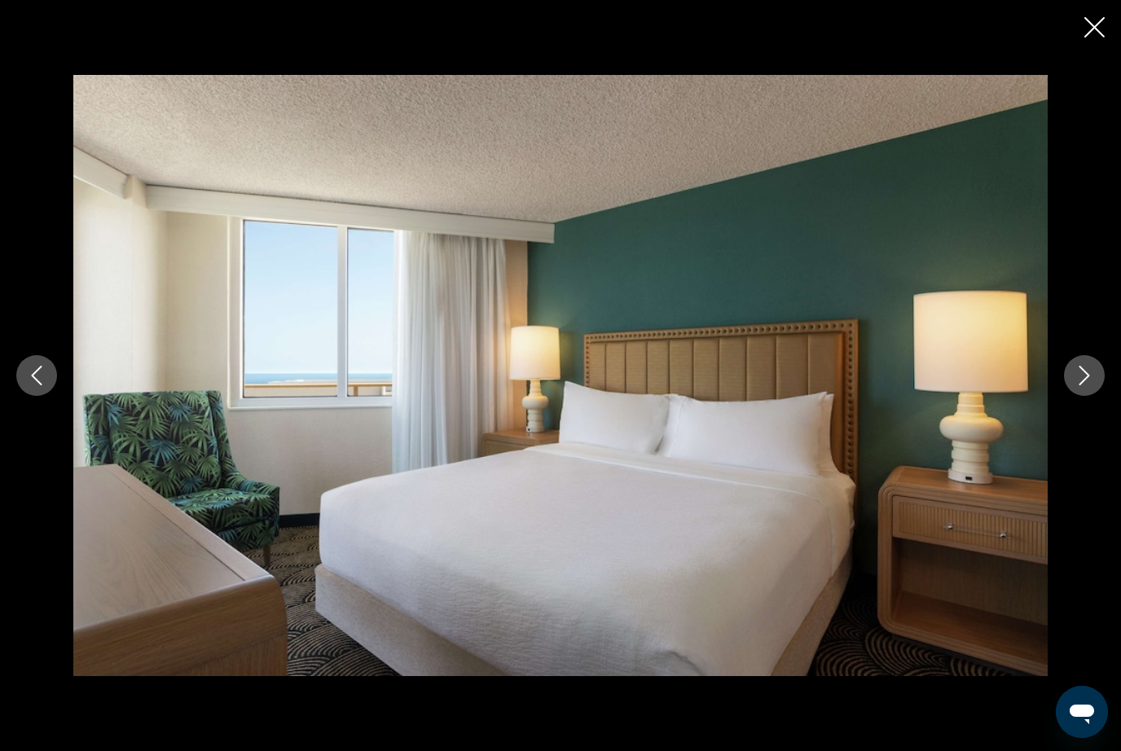
click at [1079, 368] on icon "Next image" at bounding box center [1085, 376] width 20 height 20
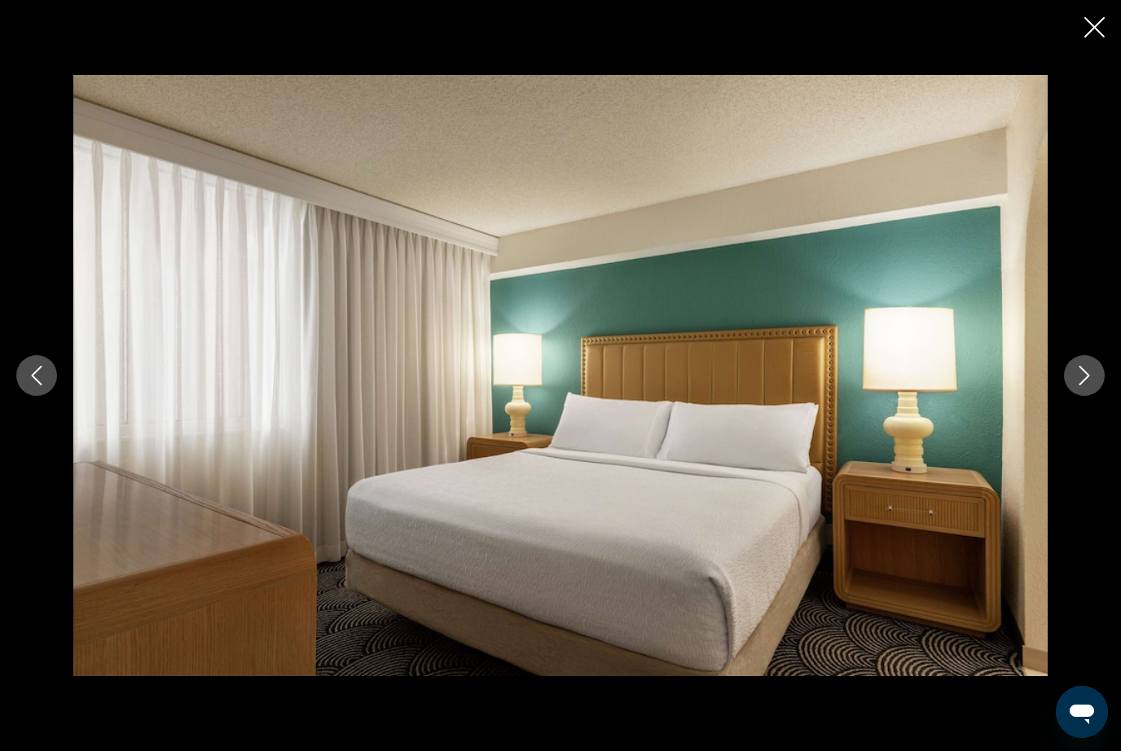
click at [1080, 367] on icon "Next image" at bounding box center [1085, 376] width 11 height 20
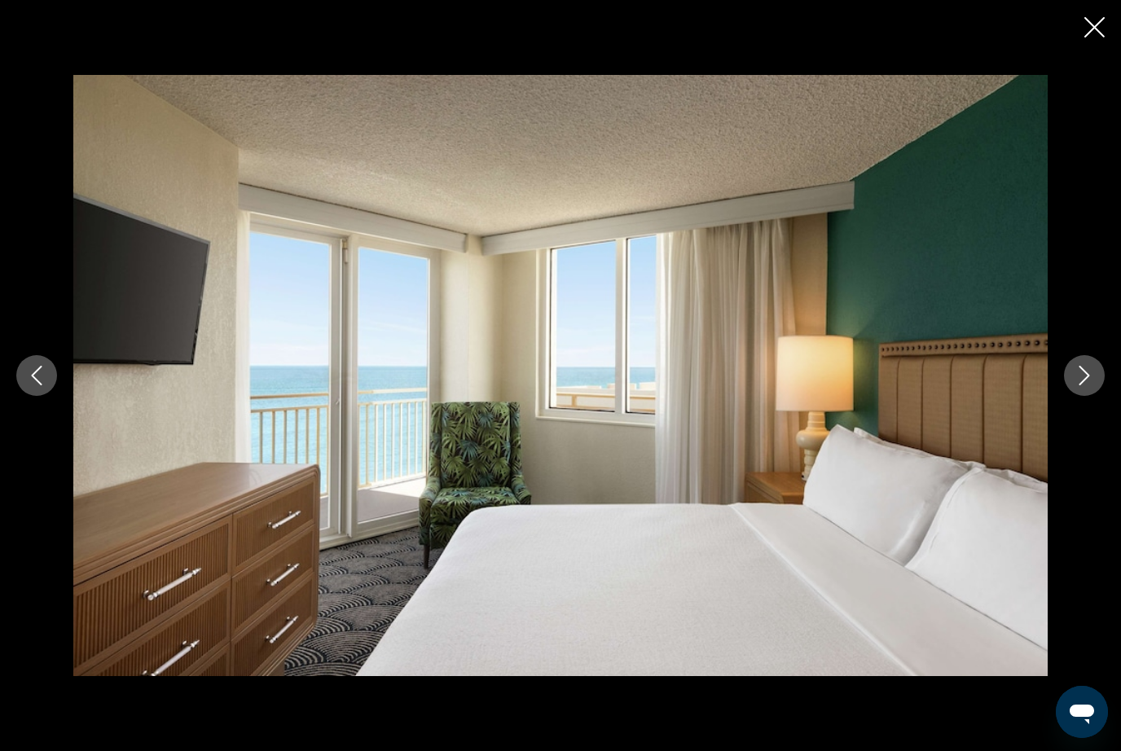
click at [1082, 366] on icon "Next image" at bounding box center [1085, 376] width 20 height 20
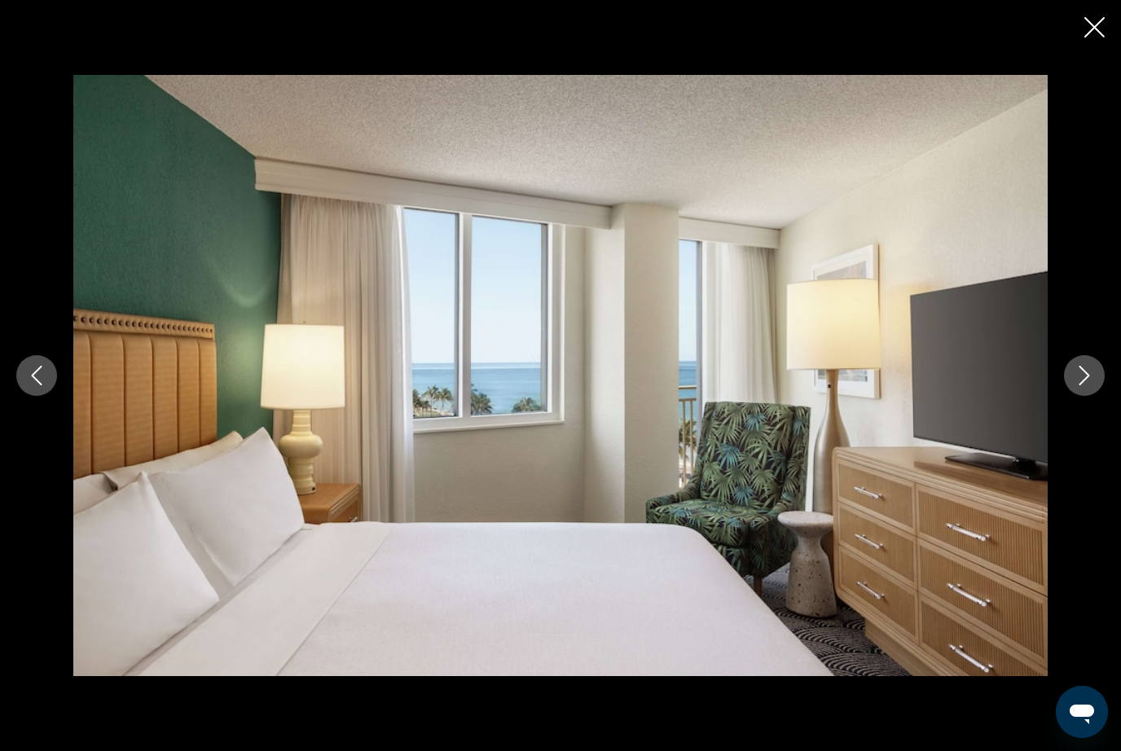
click at [1083, 366] on icon "Next image" at bounding box center [1085, 376] width 20 height 20
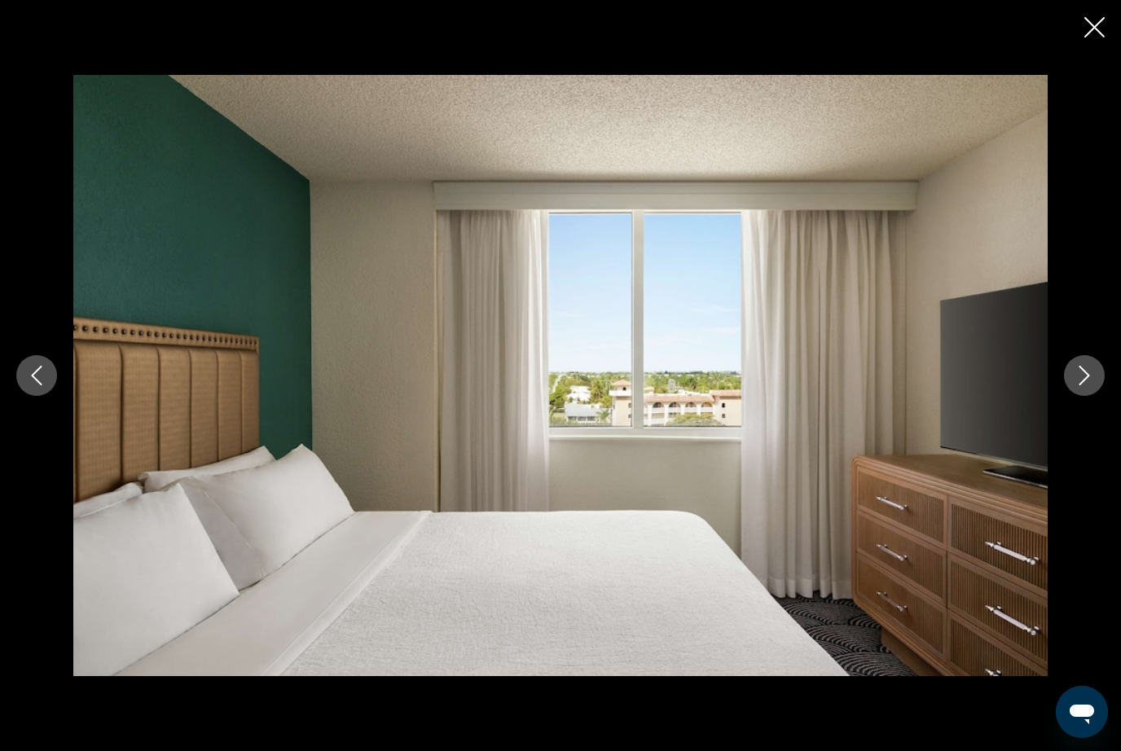
click at [1084, 365] on button "Next image" at bounding box center [1084, 375] width 41 height 41
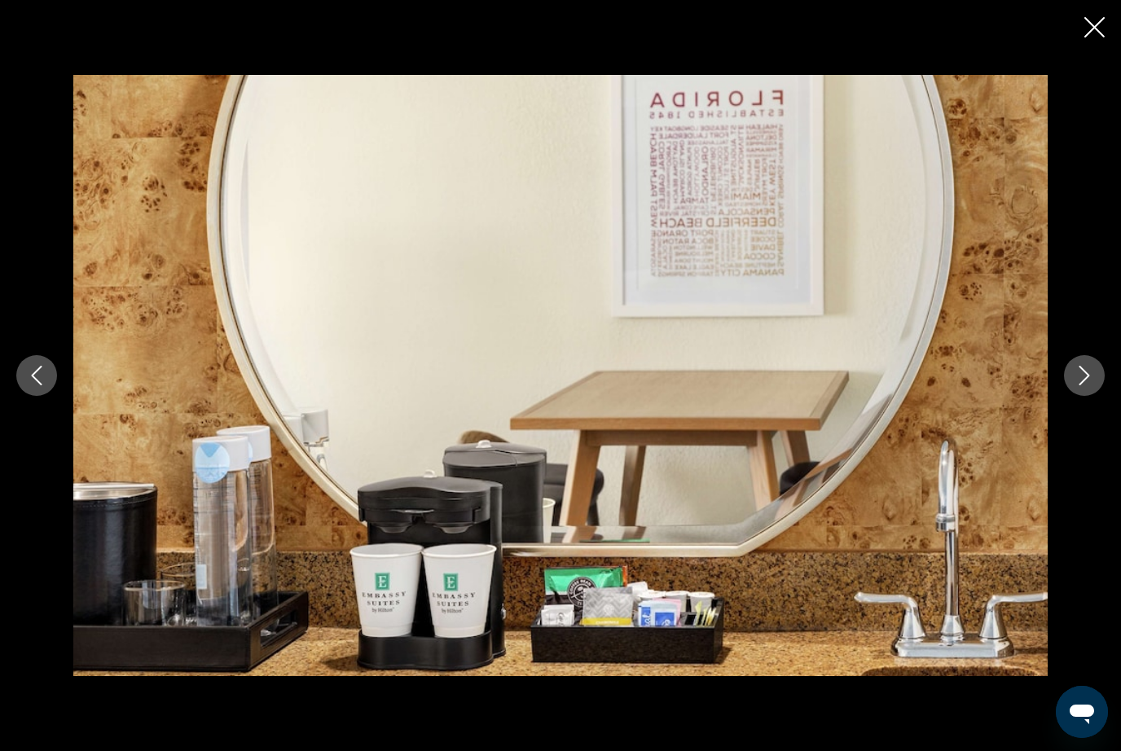
click at [1082, 368] on icon "Next image" at bounding box center [1085, 376] width 11 height 20
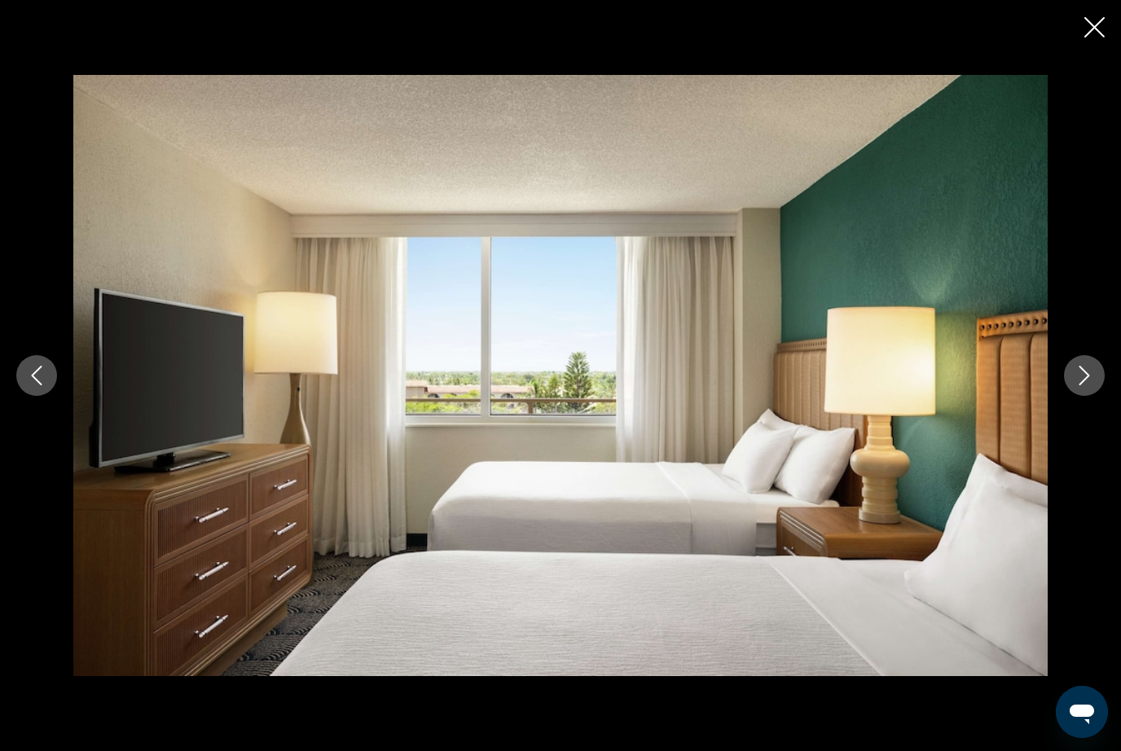
click at [1080, 370] on icon "Next image" at bounding box center [1085, 376] width 20 height 20
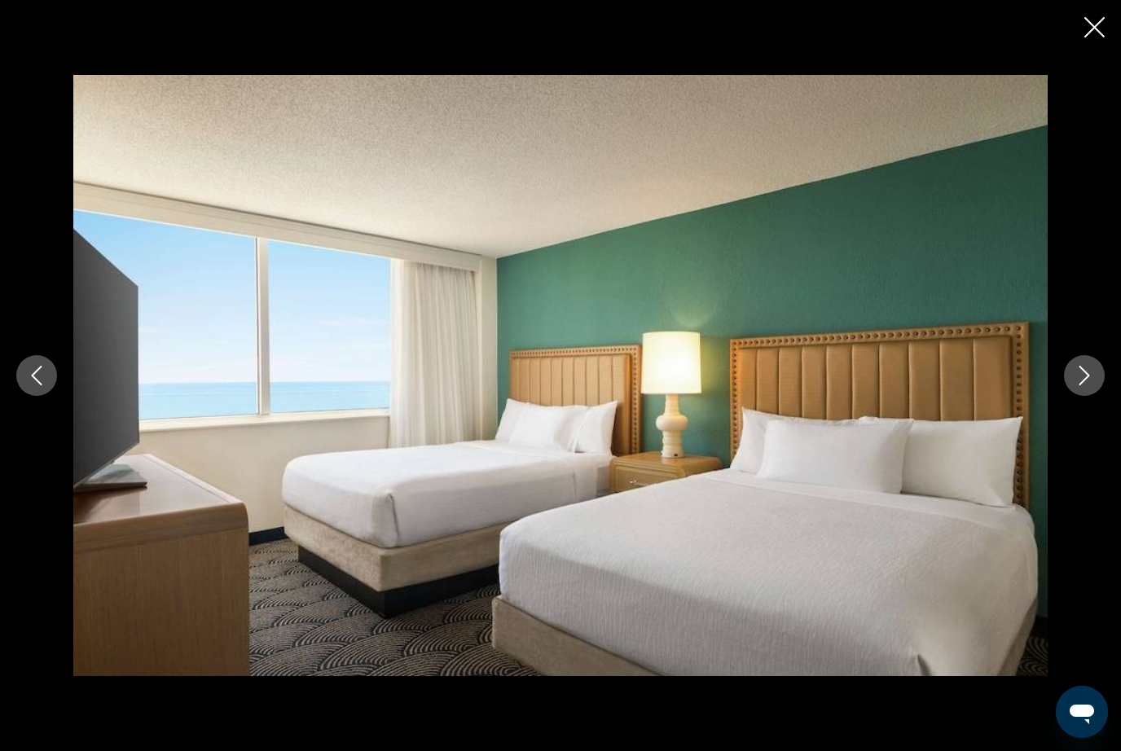
click at [1080, 370] on icon "Next image" at bounding box center [1085, 376] width 20 height 20
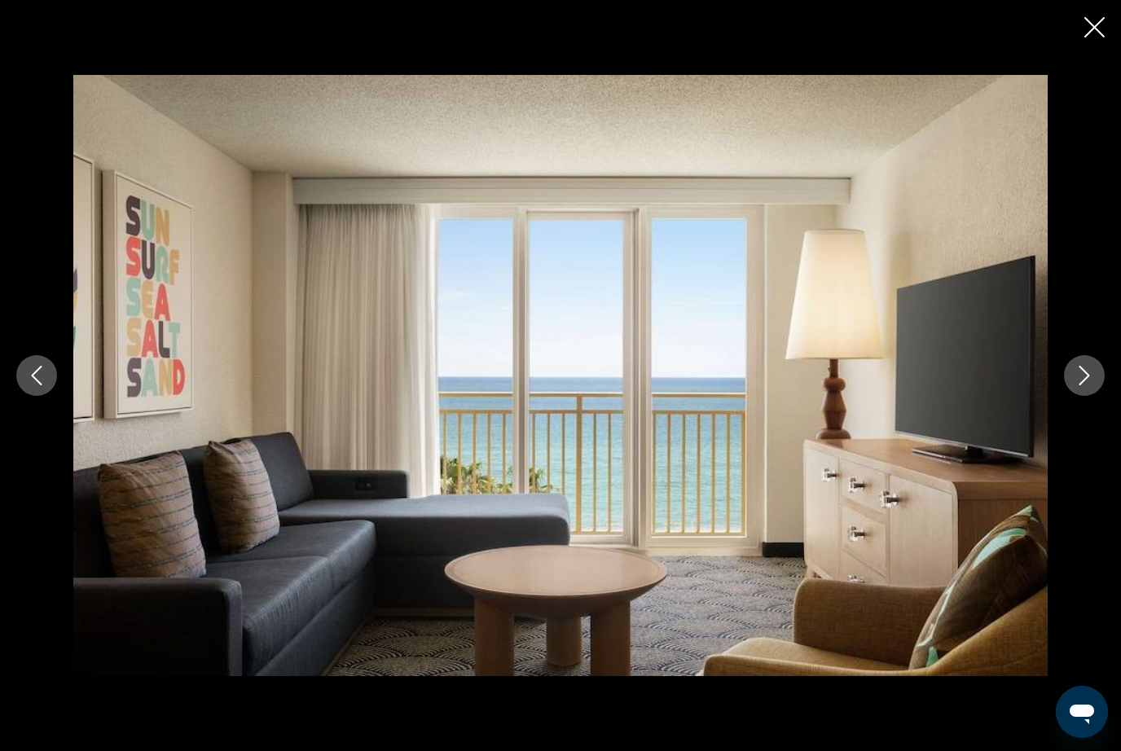
click at [1079, 370] on icon "Next image" at bounding box center [1085, 376] width 20 height 20
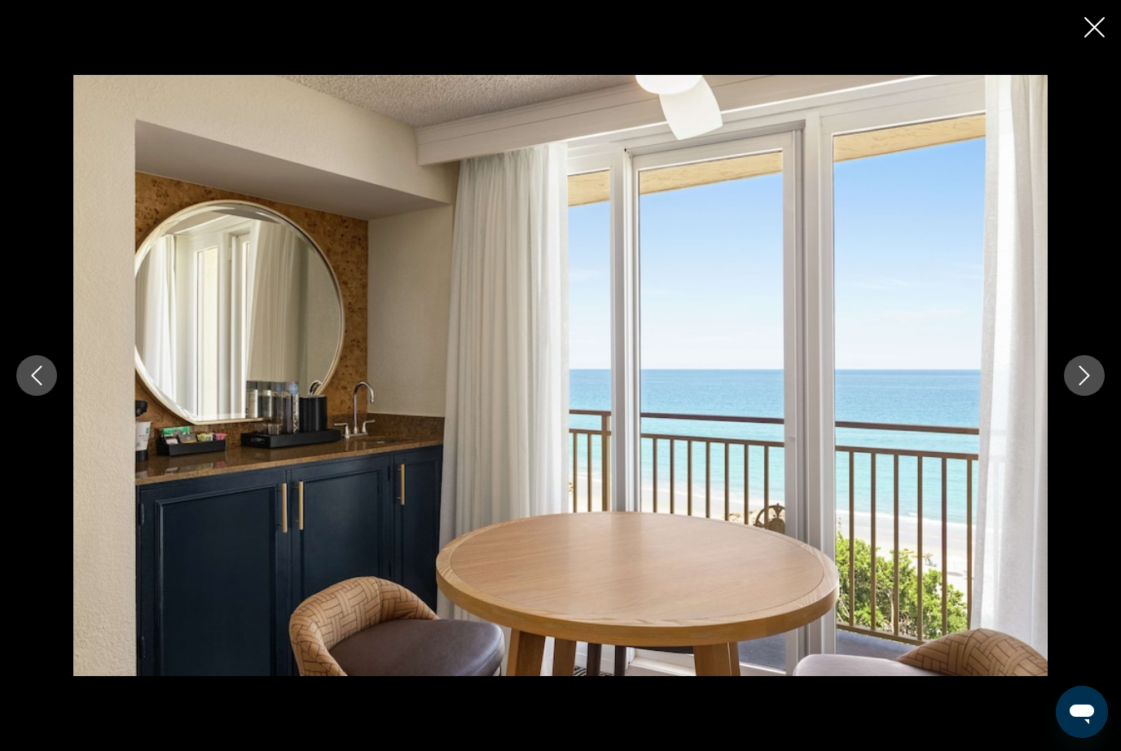
click at [1080, 367] on icon "Next image" at bounding box center [1085, 376] width 20 height 20
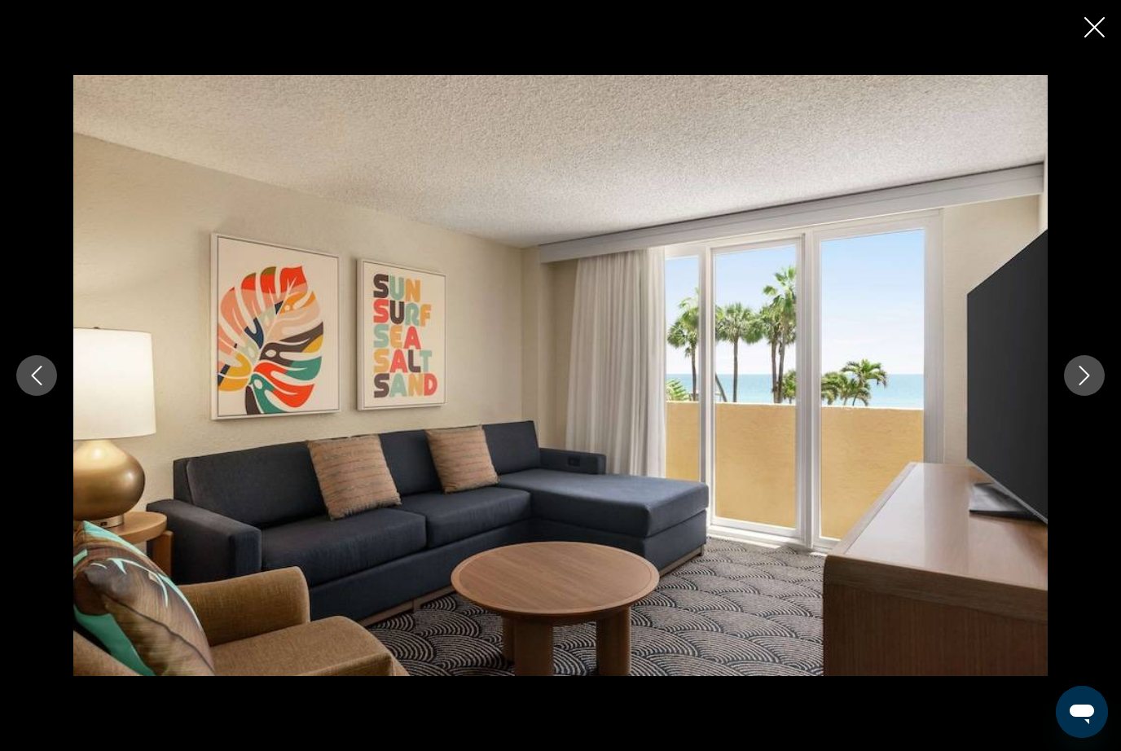
click at [1083, 365] on button "Next image" at bounding box center [1084, 375] width 41 height 41
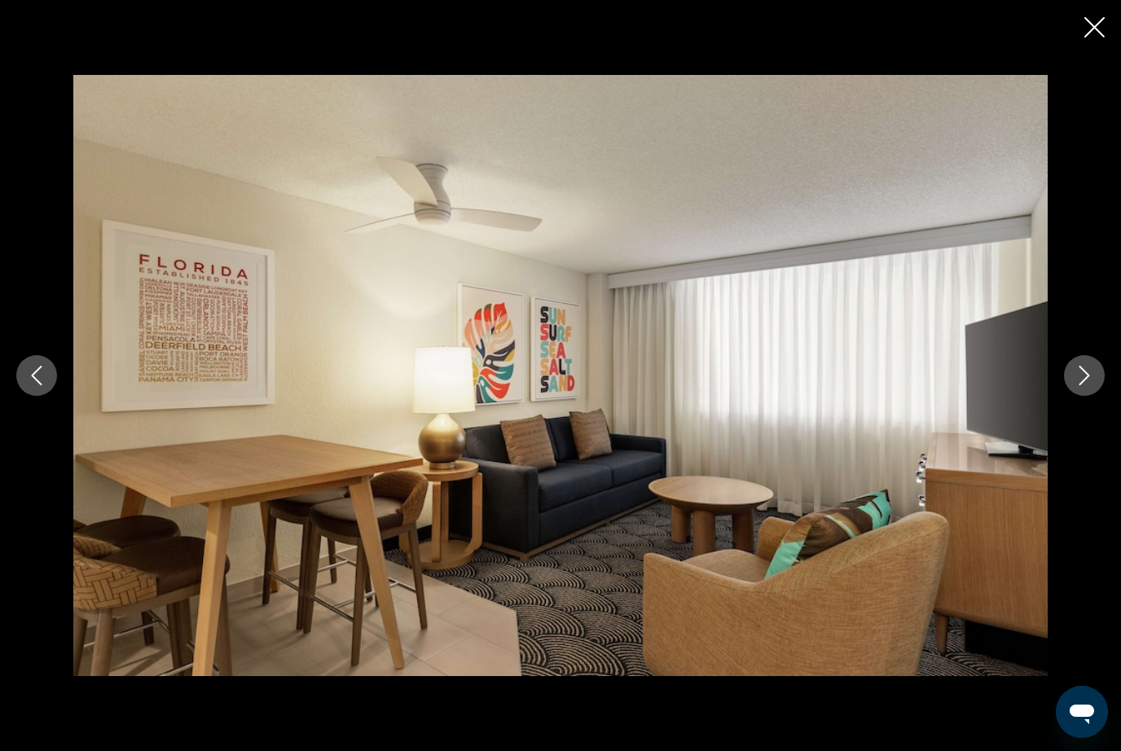
click at [1083, 366] on icon "Next image" at bounding box center [1085, 376] width 20 height 20
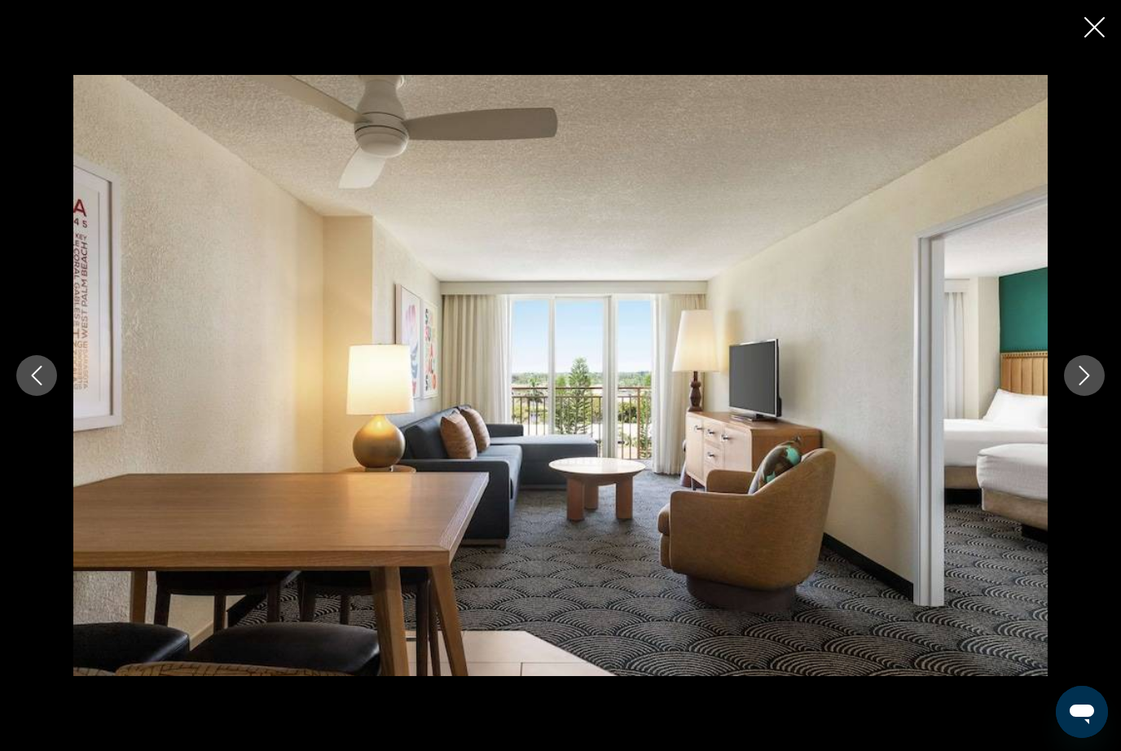
click at [1079, 372] on icon "Next image" at bounding box center [1085, 376] width 20 height 20
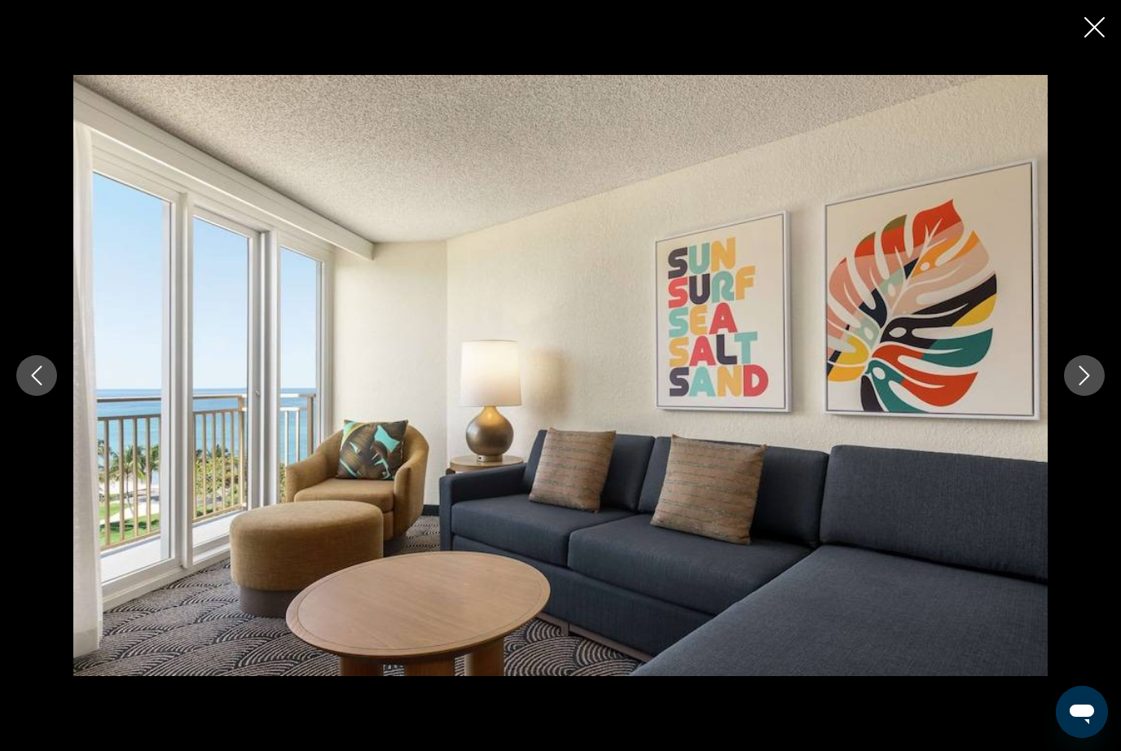
click at [1078, 372] on icon "Next image" at bounding box center [1085, 376] width 20 height 20
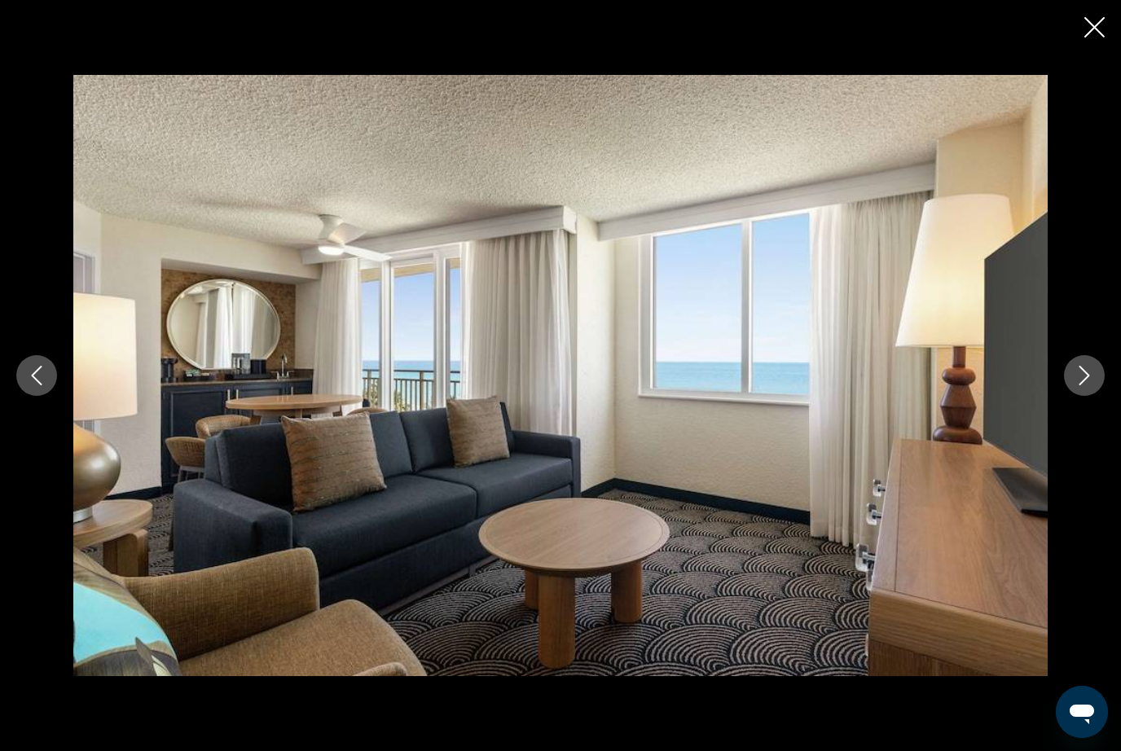
click at [1091, 381] on icon "Next image" at bounding box center [1085, 376] width 20 height 20
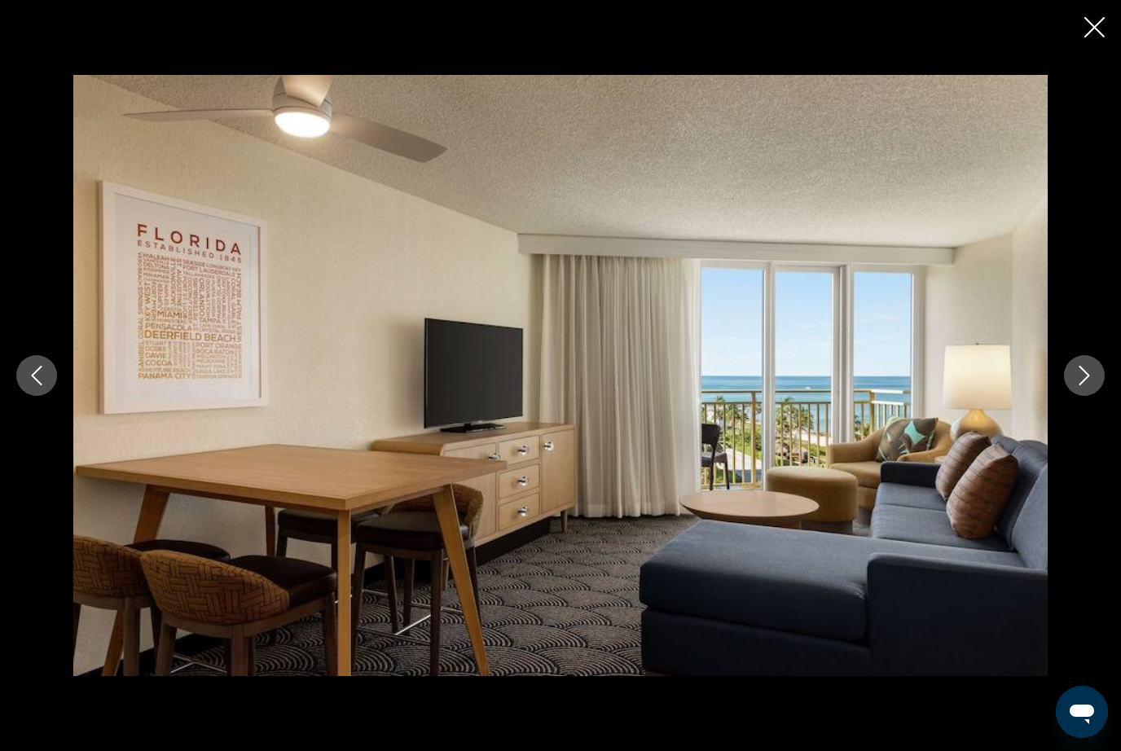
click at [1071, 393] on div "prev next" at bounding box center [560, 375] width 1121 height 601
click at [1067, 394] on div "prev next" at bounding box center [560, 375] width 1121 height 601
click at [1087, 382] on icon "Next image" at bounding box center [1085, 376] width 20 height 20
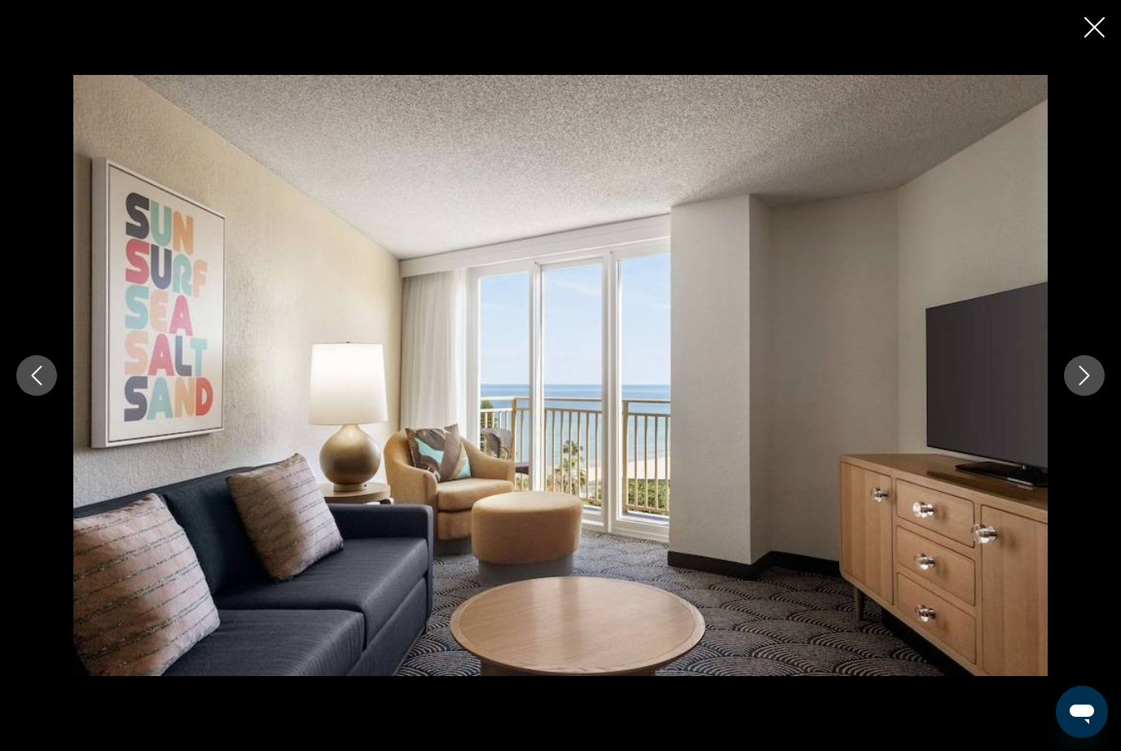
click at [1080, 381] on icon "Next image" at bounding box center [1085, 376] width 20 height 20
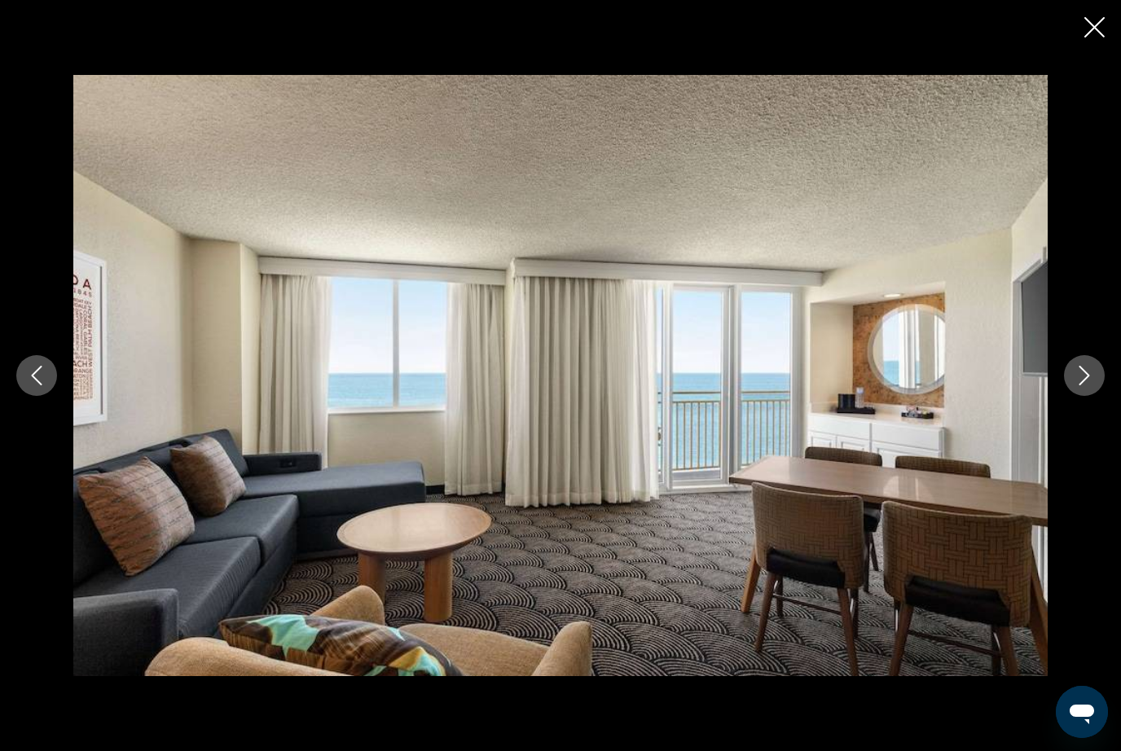
click at [1076, 381] on icon "Next image" at bounding box center [1085, 376] width 20 height 20
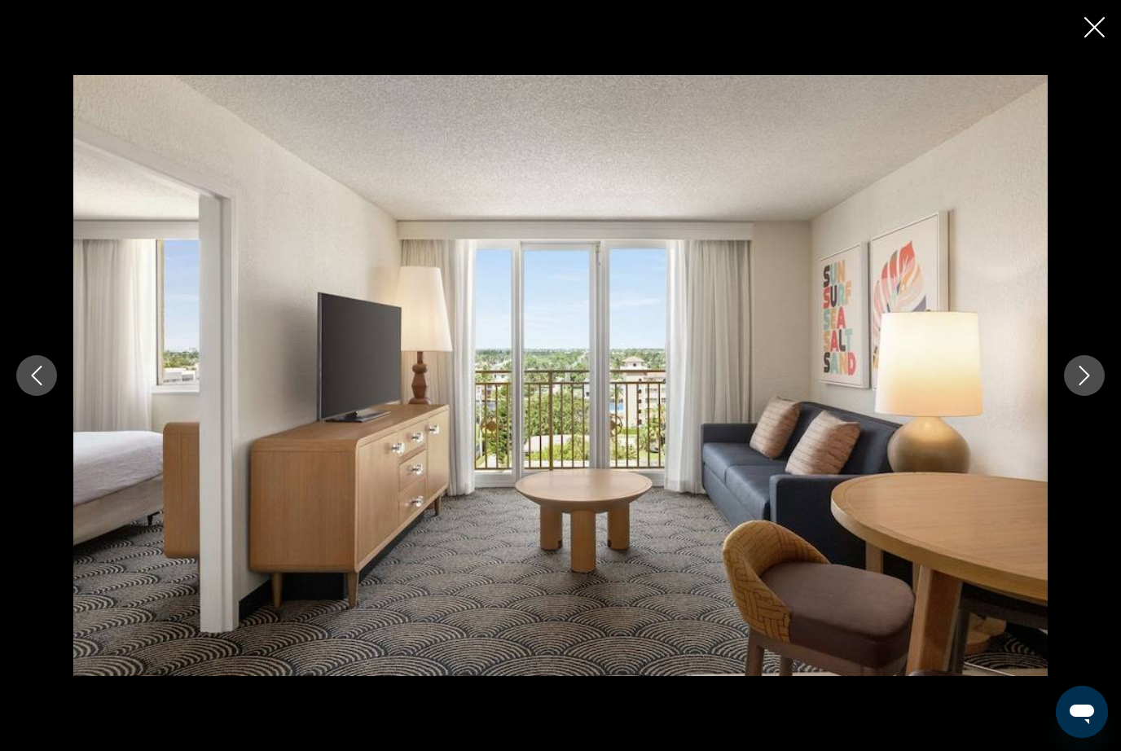
click at [1082, 377] on icon "Next image" at bounding box center [1085, 376] width 20 height 20
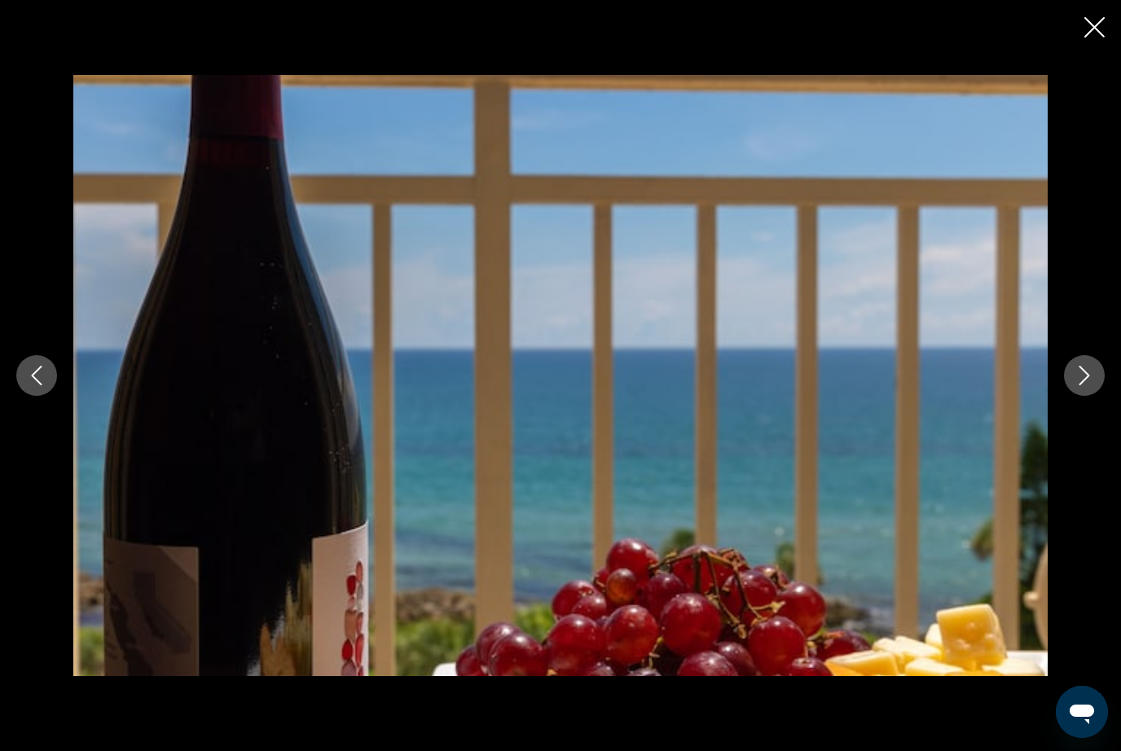
click at [1083, 373] on icon "Next image" at bounding box center [1085, 376] width 20 height 20
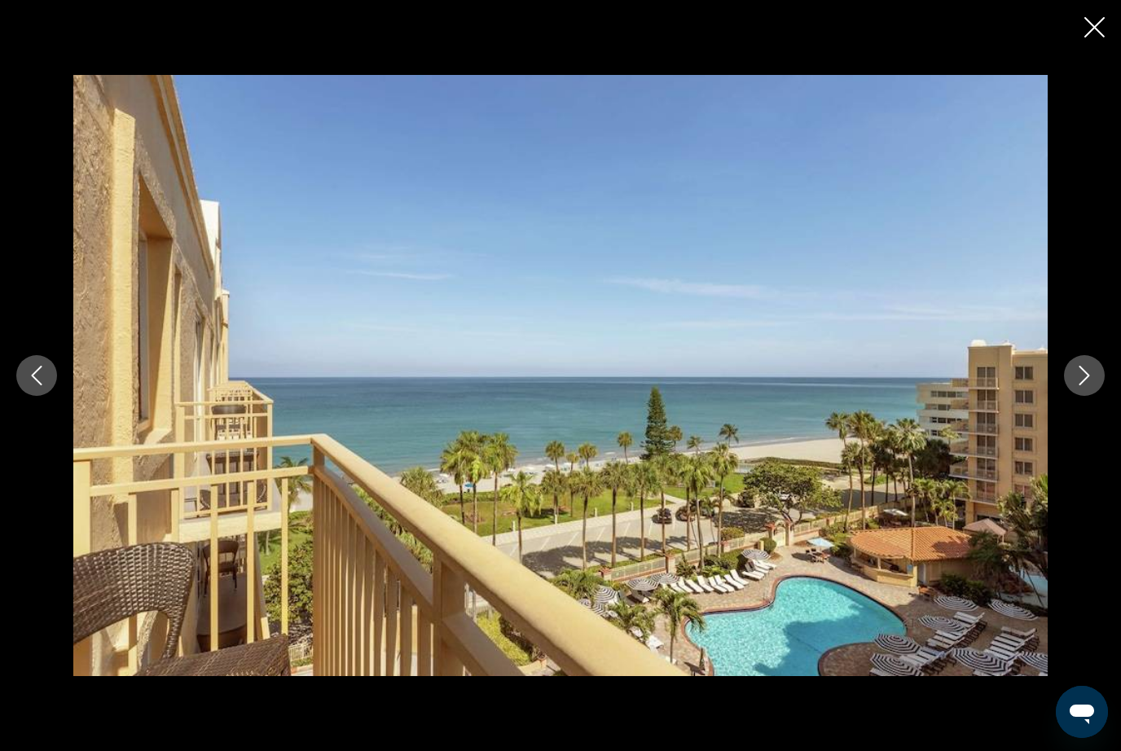
click at [1085, 374] on icon "Next image" at bounding box center [1085, 376] width 20 height 20
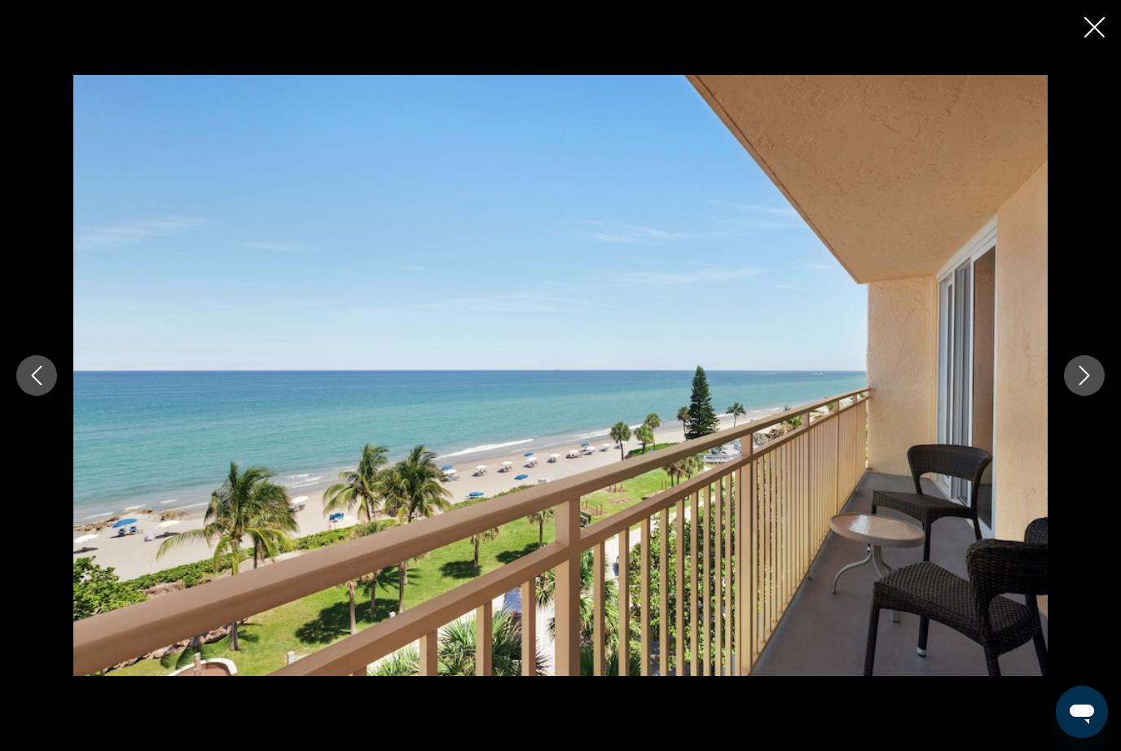
click at [1085, 372] on icon "Next image" at bounding box center [1085, 376] width 20 height 20
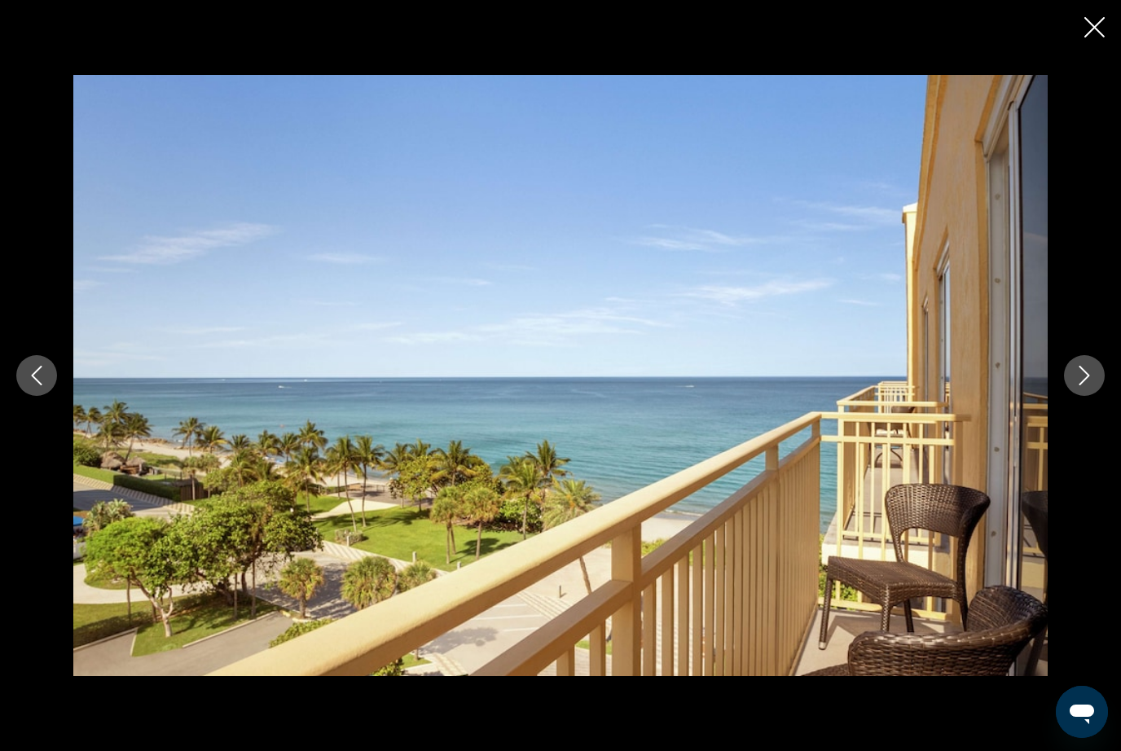
click at [1074, 381] on button "Next image" at bounding box center [1084, 375] width 41 height 41
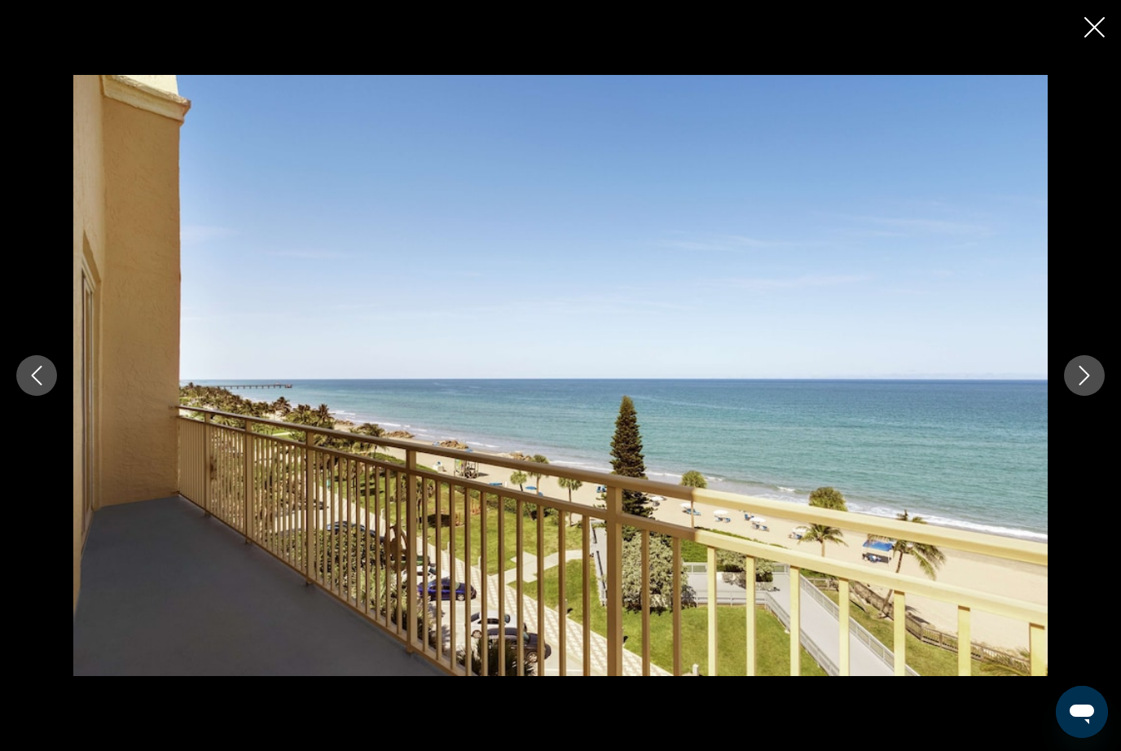
click at [1079, 376] on icon "Next image" at bounding box center [1085, 376] width 20 height 20
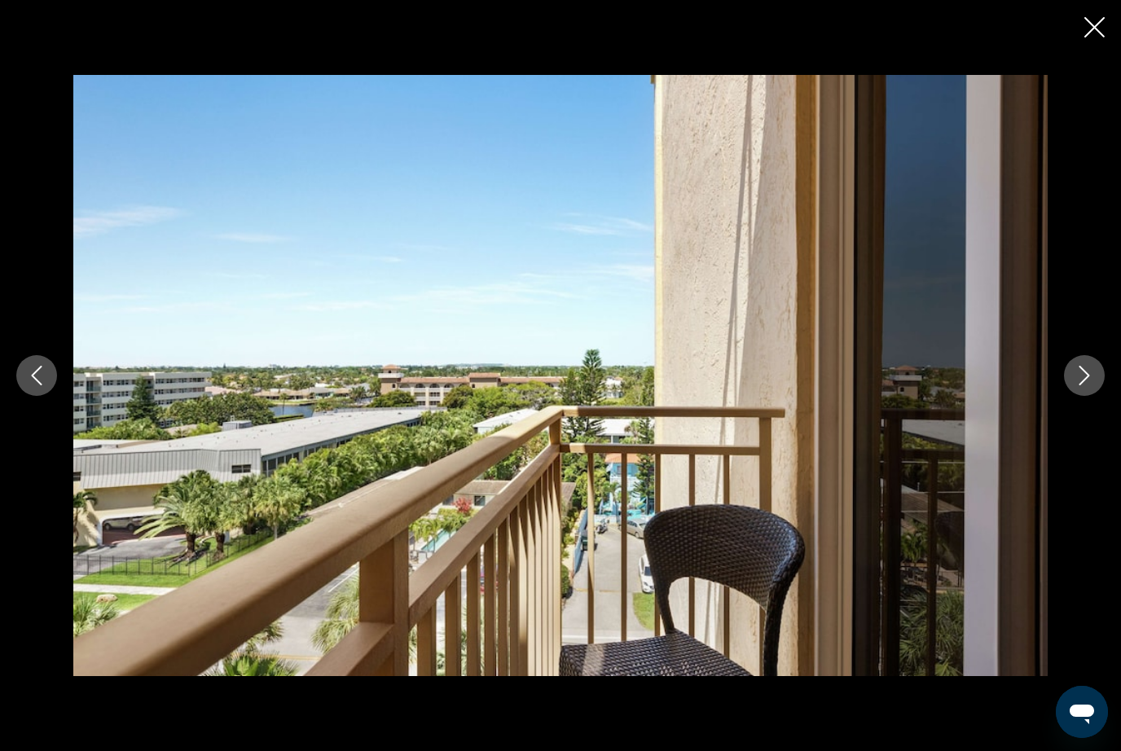
click at [1085, 371] on icon "Next image" at bounding box center [1085, 376] width 11 height 20
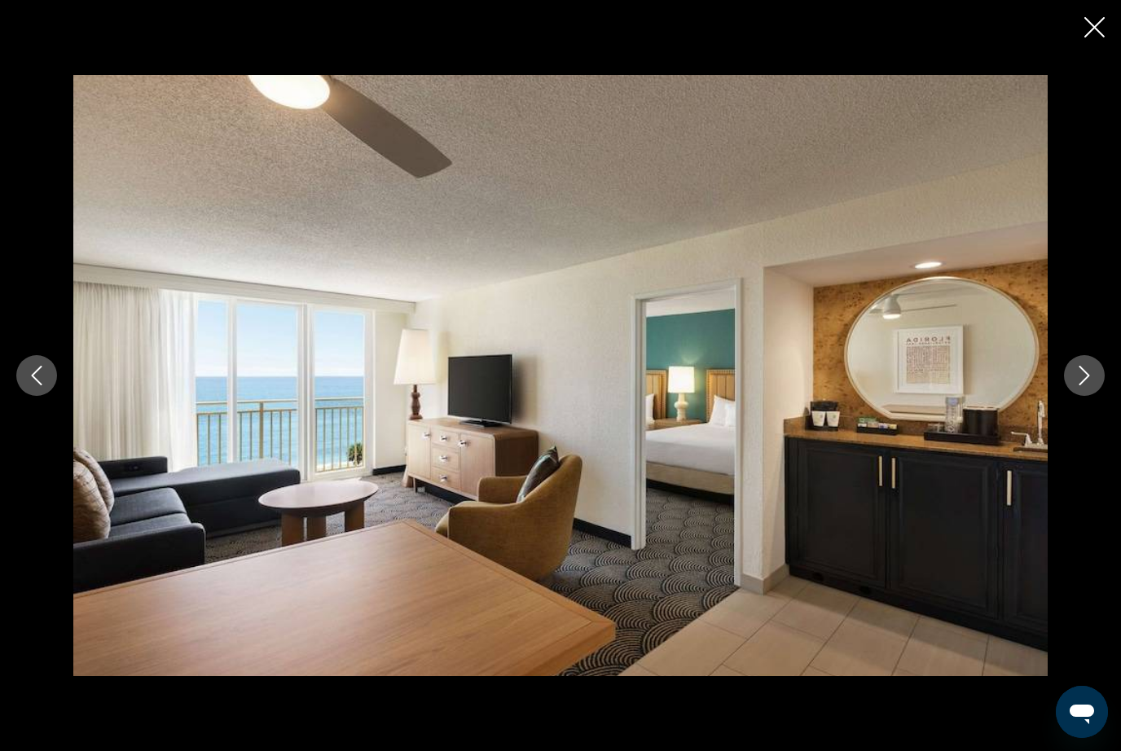
click at [1088, 370] on icon "Next image" at bounding box center [1085, 376] width 20 height 20
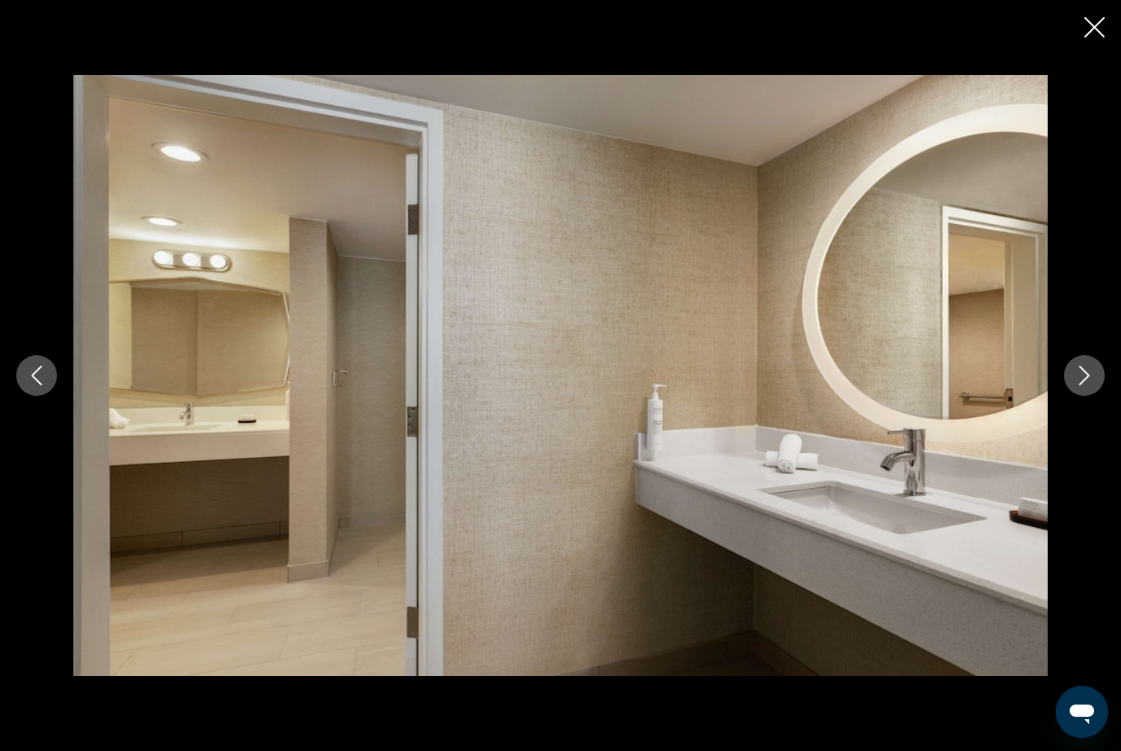
click at [1089, 370] on icon "Next image" at bounding box center [1085, 376] width 20 height 20
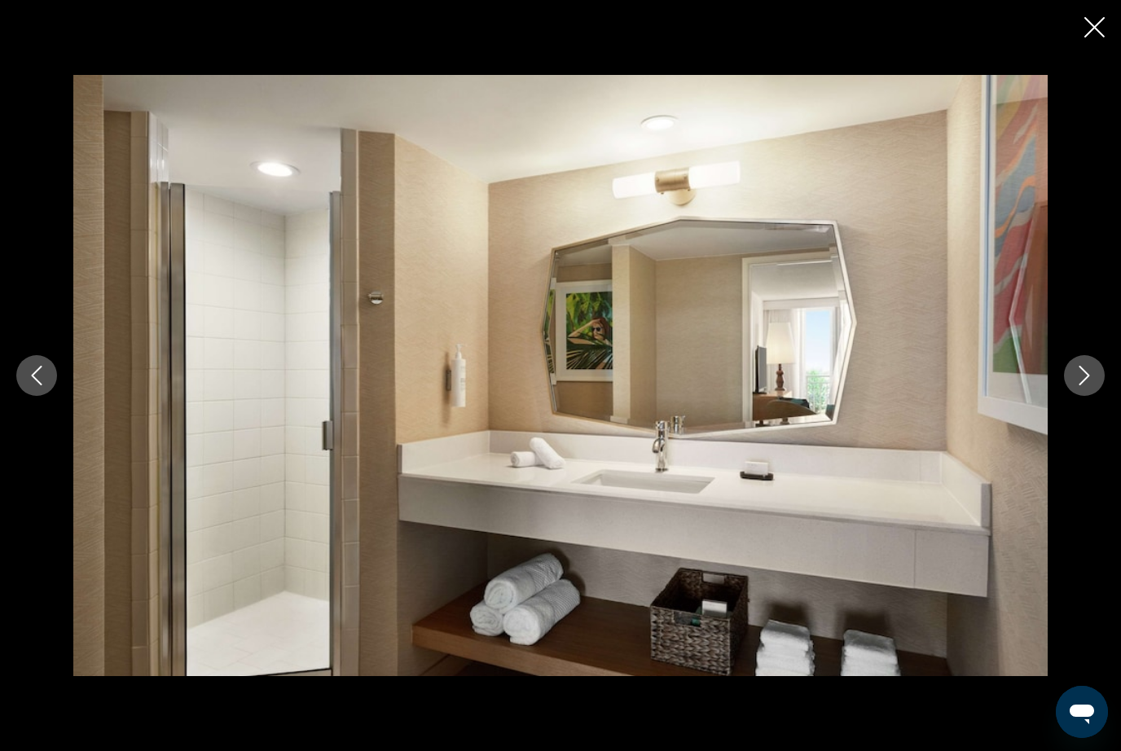
click at [1110, 14] on div "prev next" at bounding box center [560, 375] width 1121 height 751
click at [1095, 37] on button "Close slideshow" at bounding box center [1095, 28] width 20 height 25
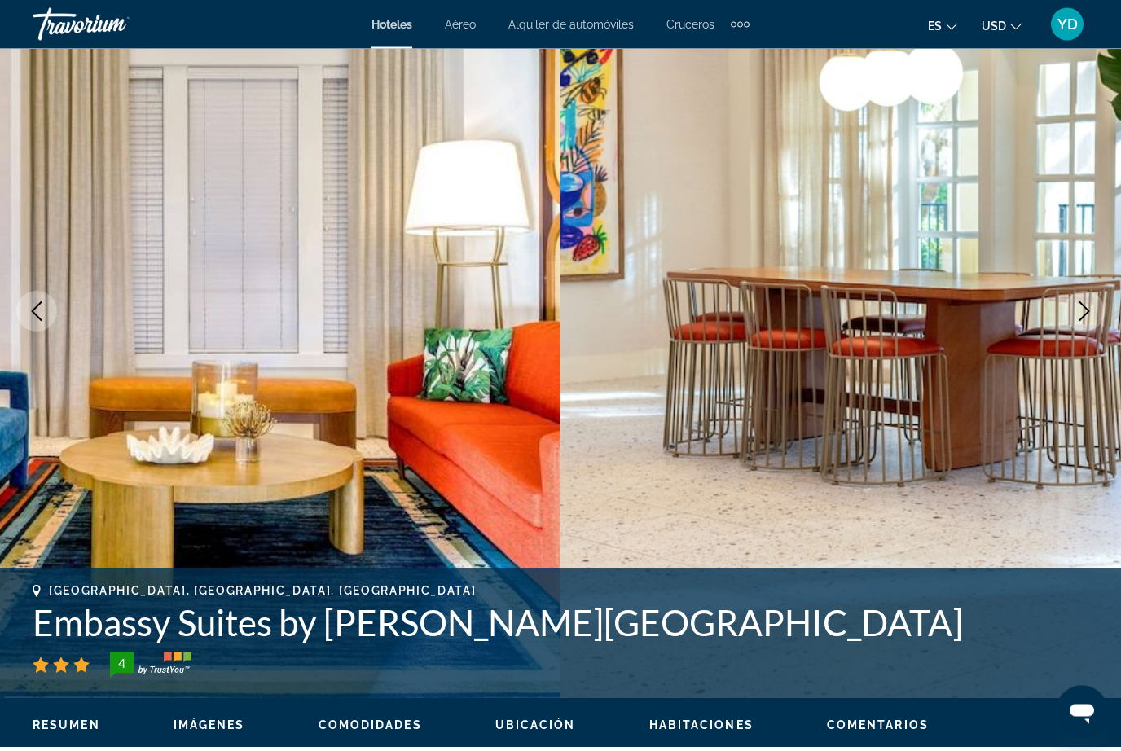
scroll to position [0, 0]
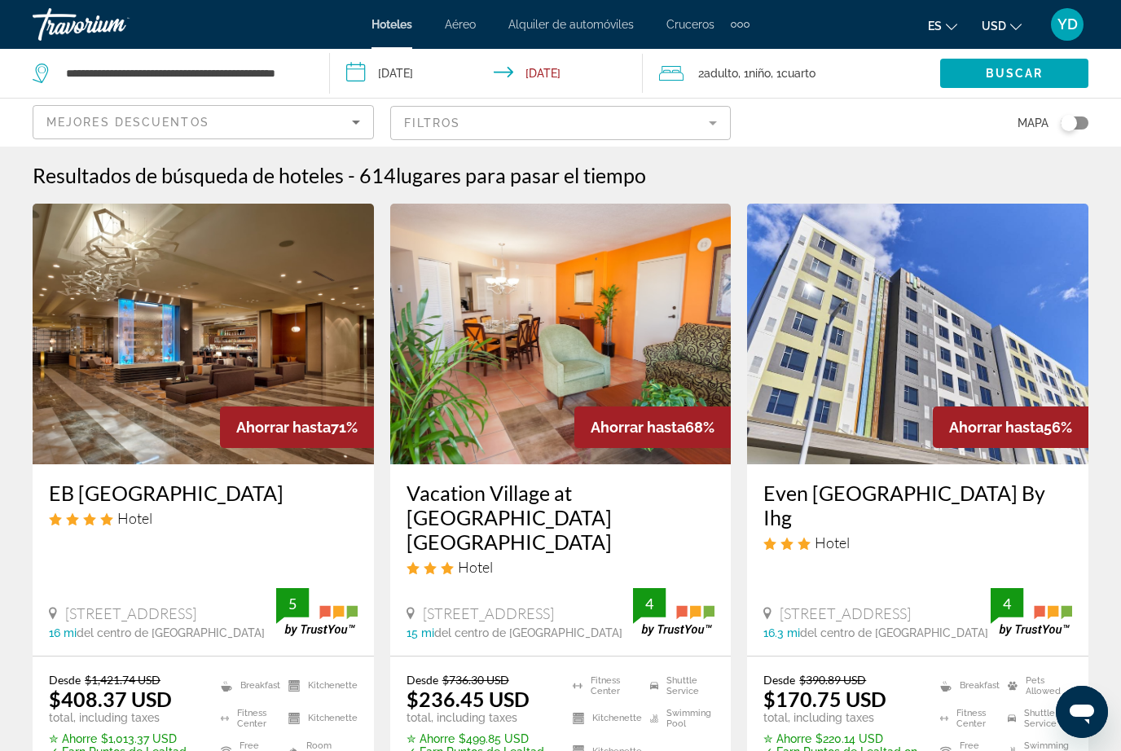
click at [445, 65] on input "**********" at bounding box center [490, 76] width 320 height 54
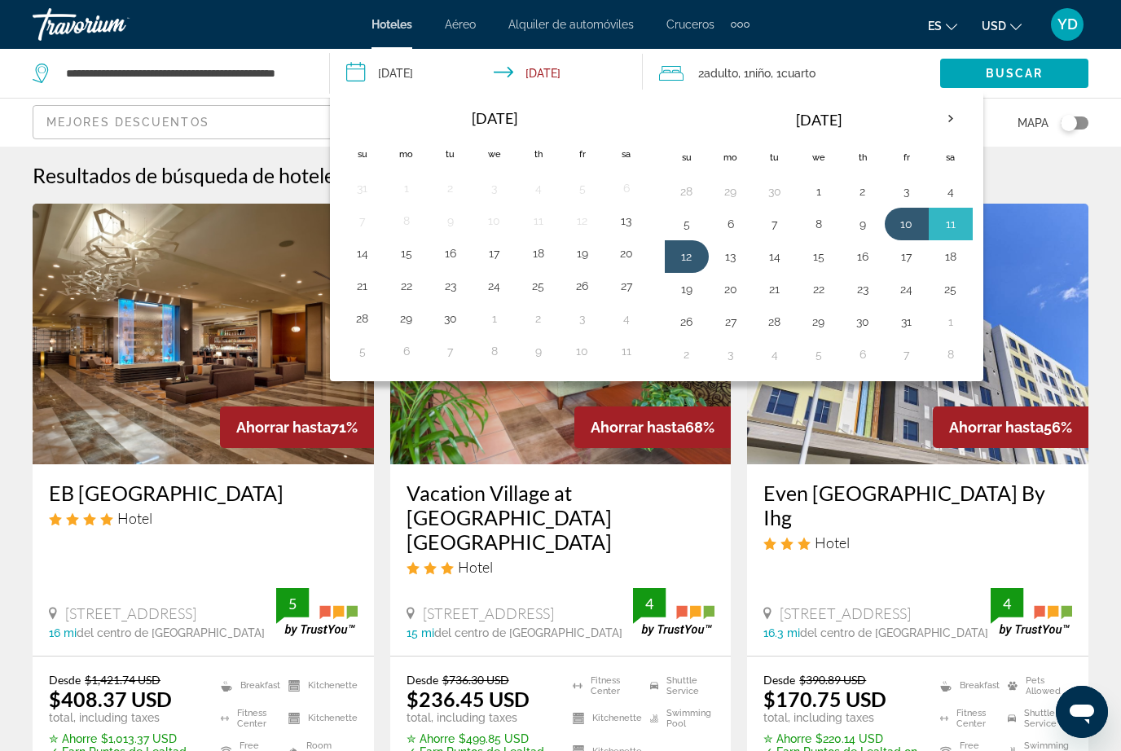
click at [908, 191] on button "3" at bounding box center [907, 191] width 26 height 23
click at [693, 218] on button "5" at bounding box center [687, 224] width 26 height 23
type input "**********"
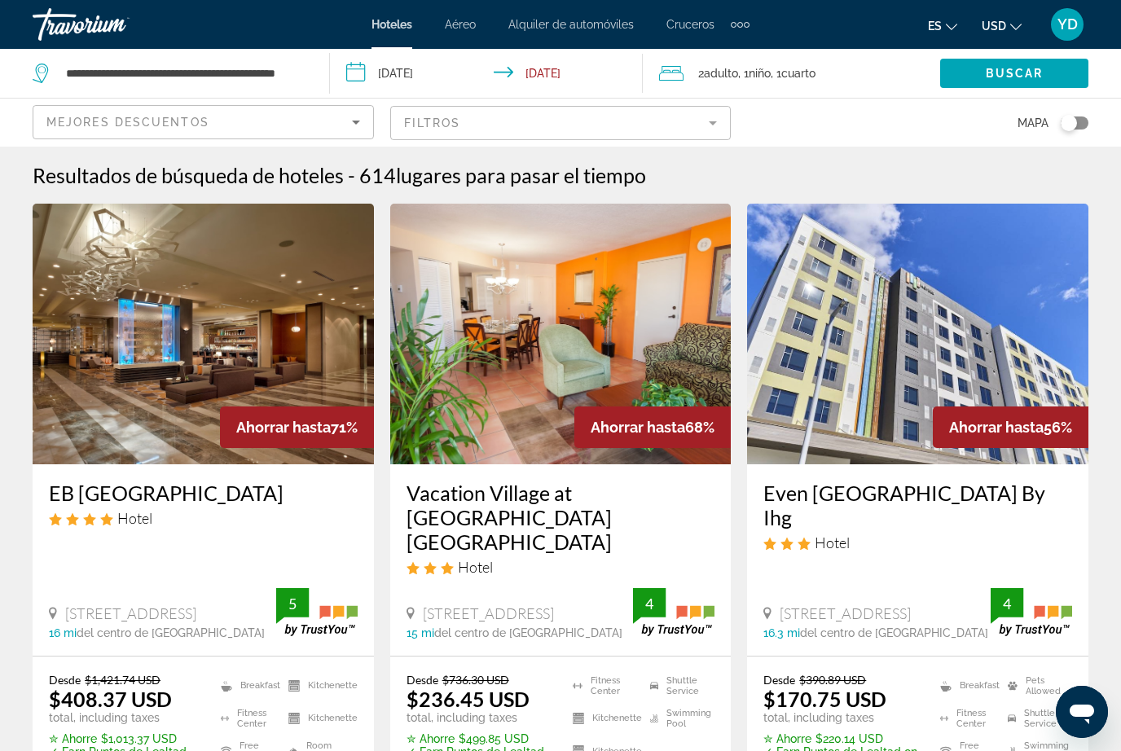
click at [816, 68] on span "Cuarto" at bounding box center [798, 73] width 34 height 13
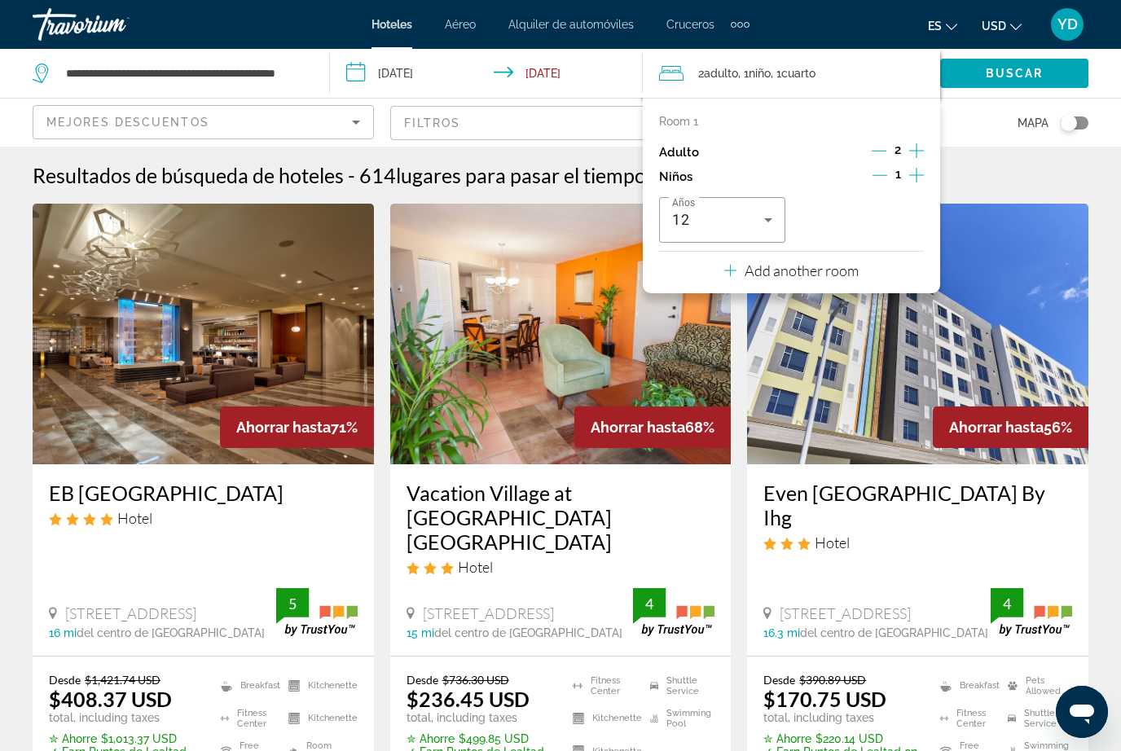
click at [887, 168] on icon "Decrement children" at bounding box center [880, 175] width 15 height 15
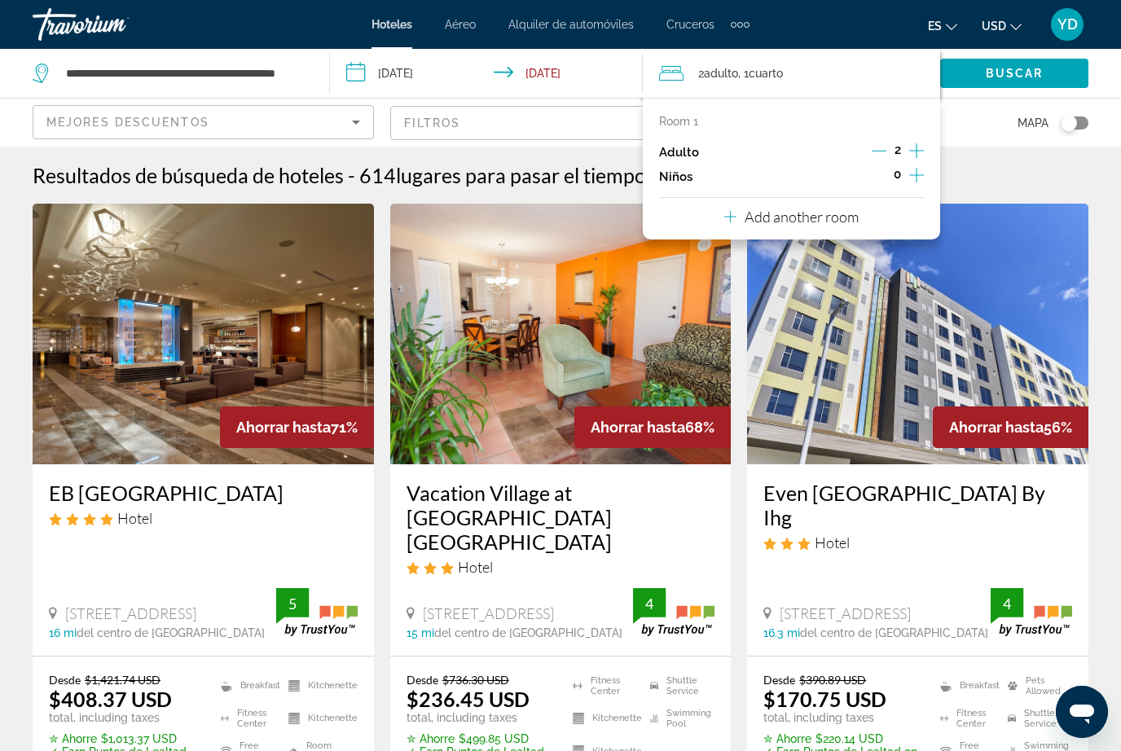
click at [1041, 80] on span "Buscar" at bounding box center [1015, 73] width 58 height 13
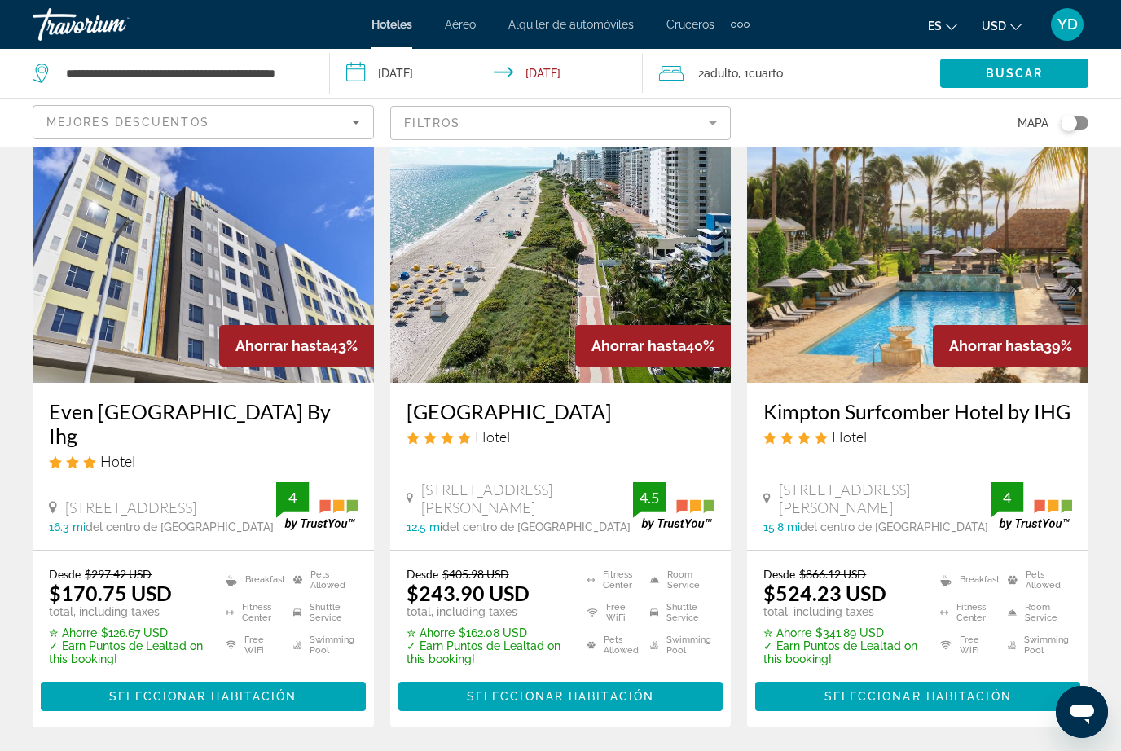
scroll to position [724, 0]
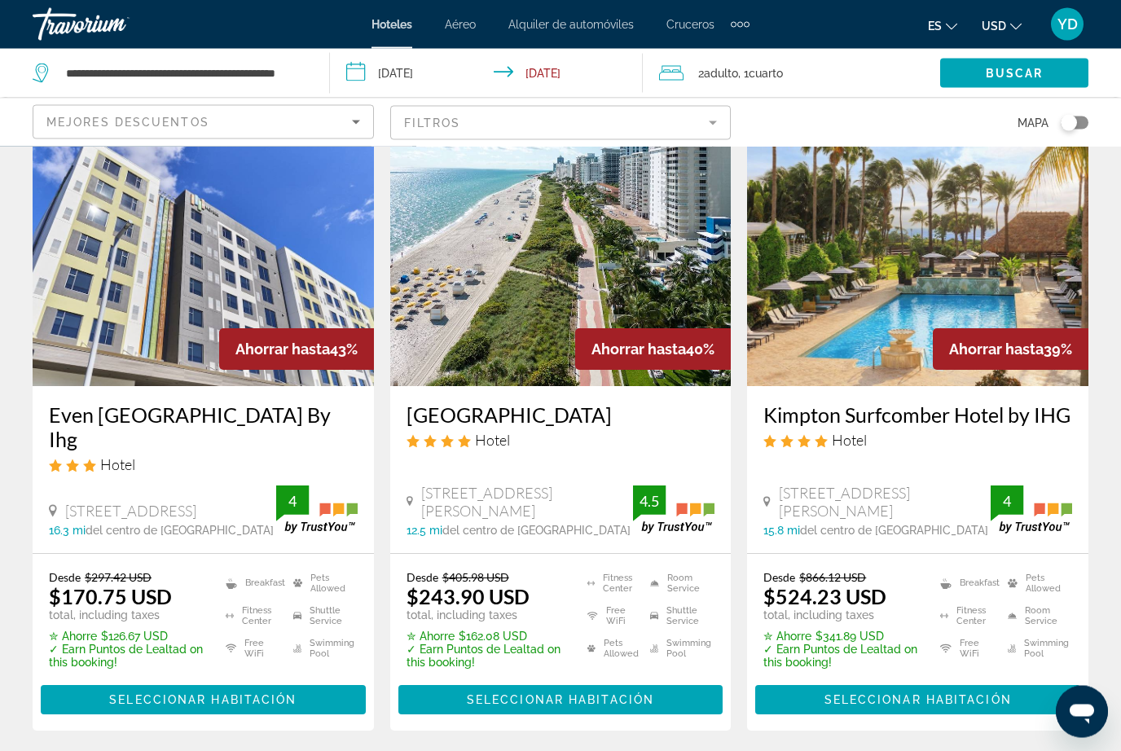
click at [1098, 226] on div "Resultados de búsqueda de hoteles - 730 lugares para pasar el tiempo Ahorrar ha…" at bounding box center [560, 756] width 1121 height 2634
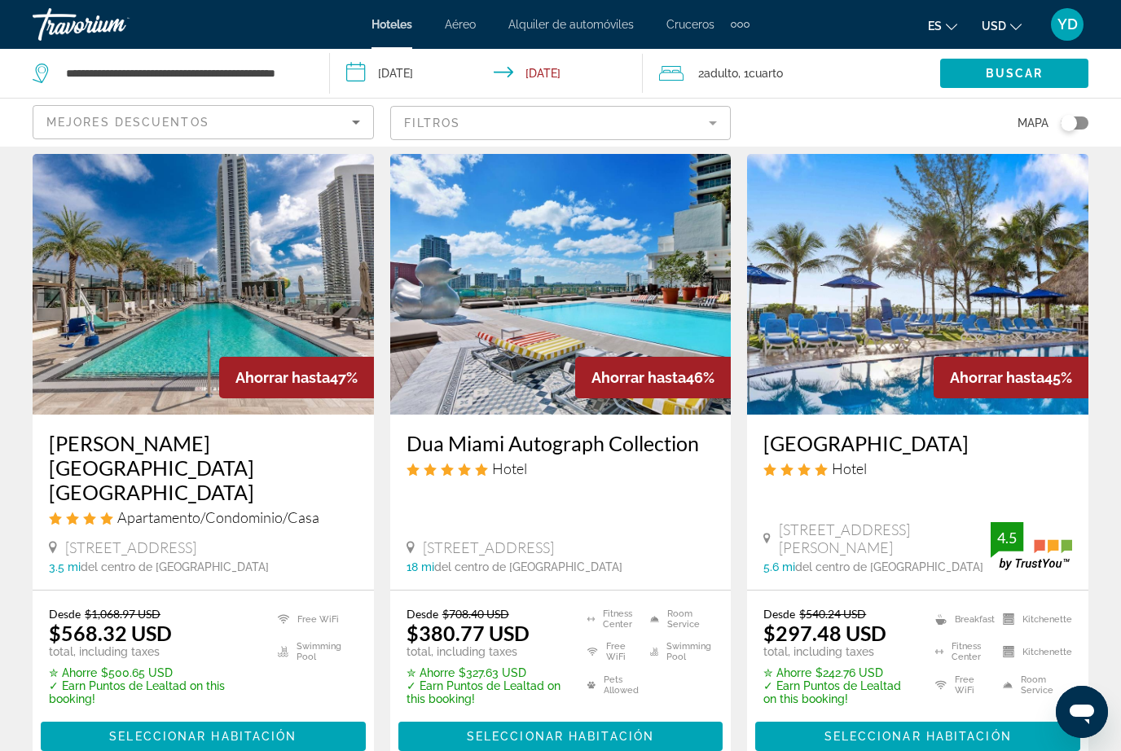
scroll to position [48, 0]
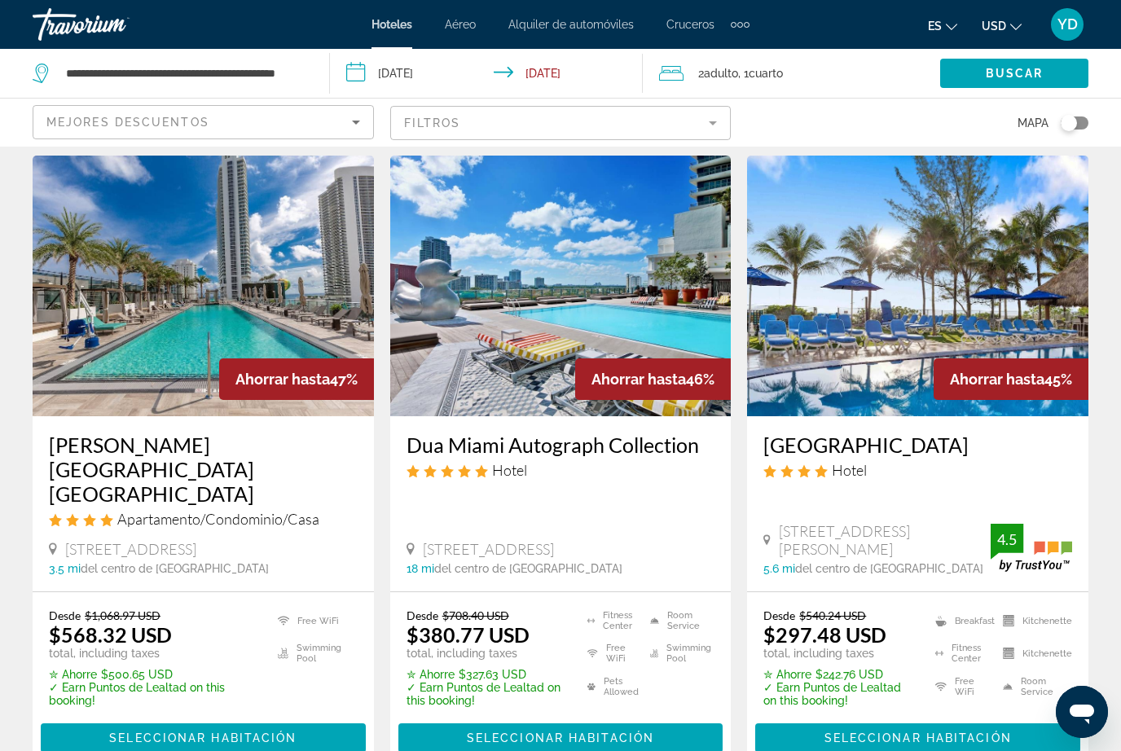
click at [1034, 281] on img "Main content" at bounding box center [917, 286] width 341 height 261
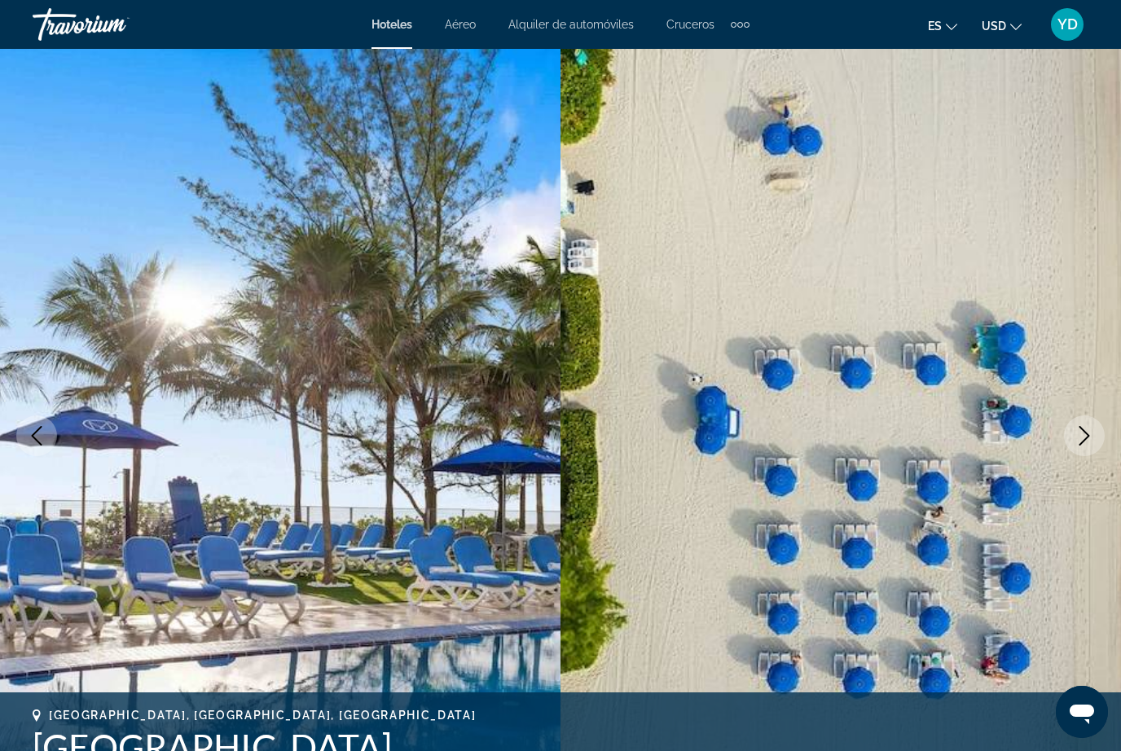
click at [1074, 442] on button "Next image" at bounding box center [1084, 436] width 41 height 41
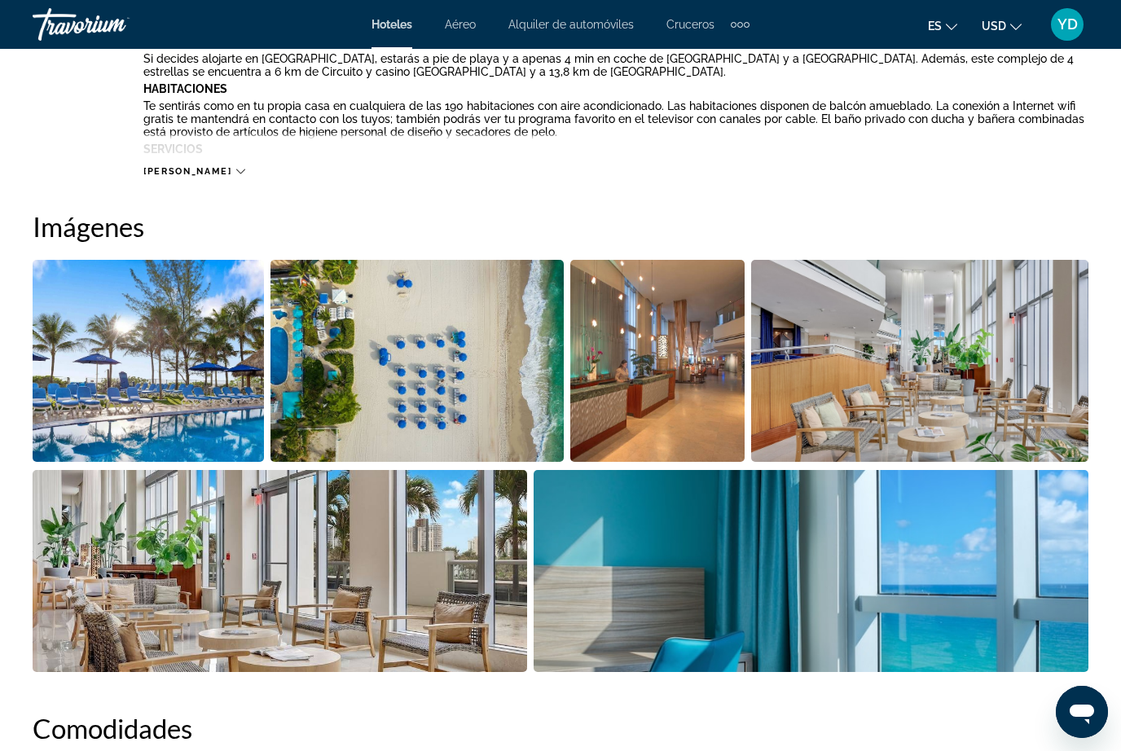
scroll to position [964, 0]
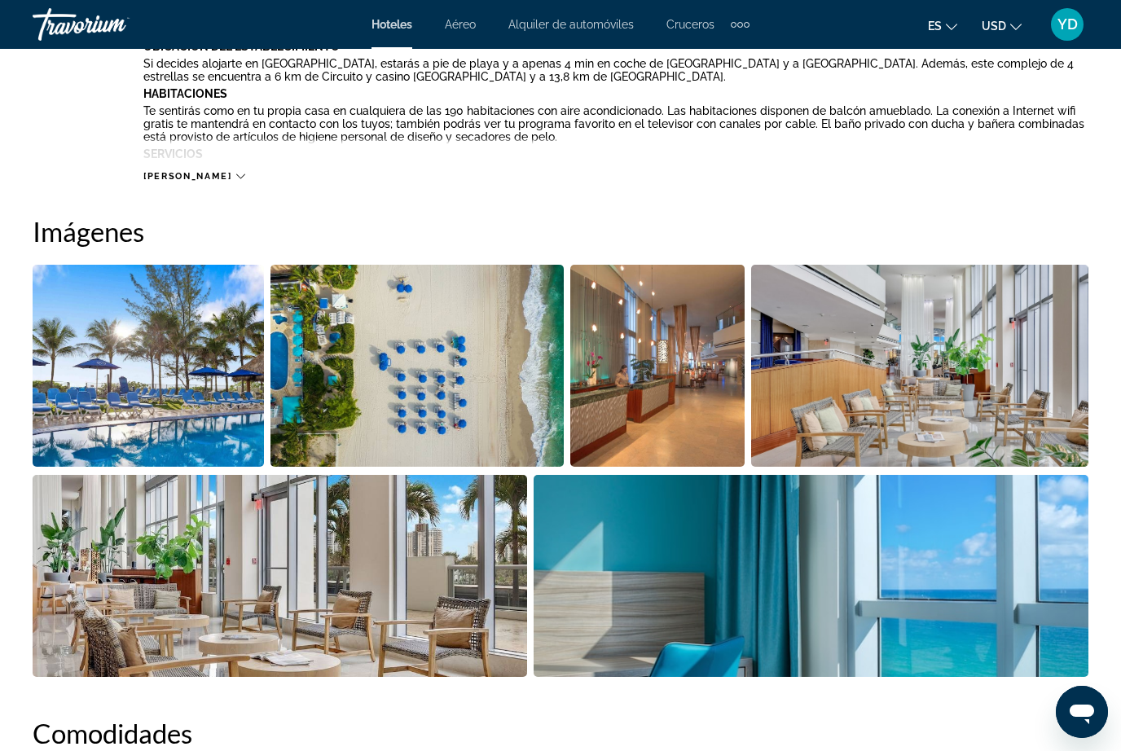
click at [1052, 418] on img "Open full-screen image slider" at bounding box center [919, 366] width 337 height 202
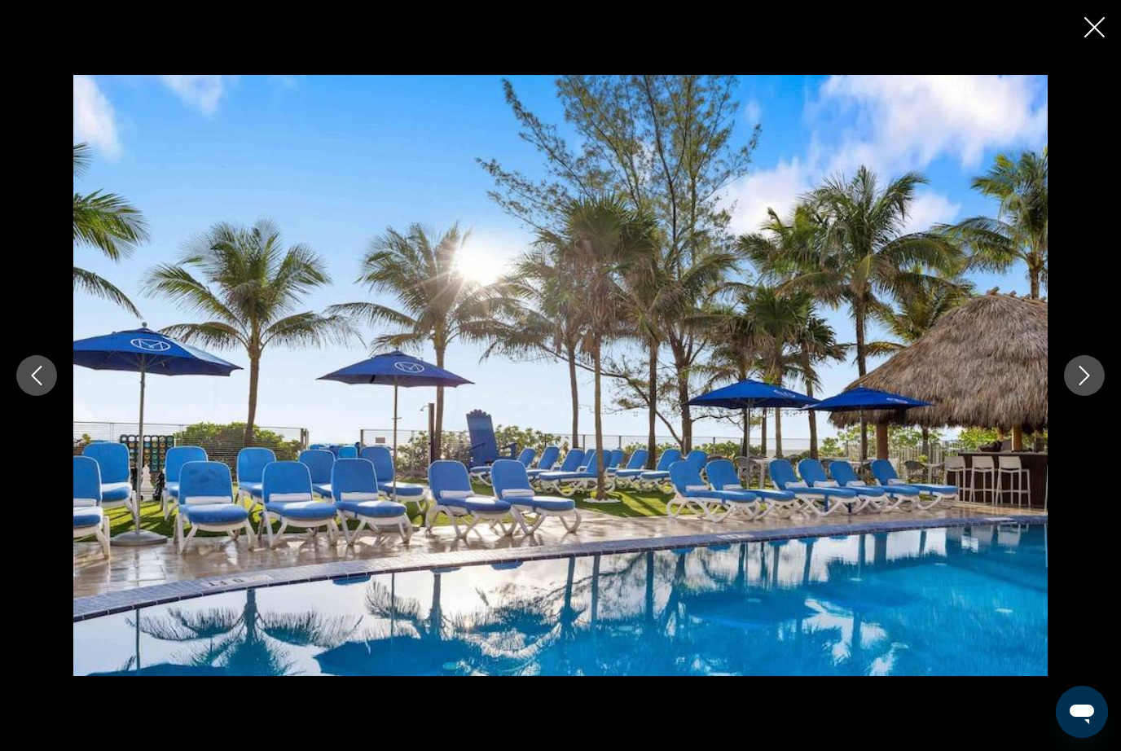
click at [1085, 384] on icon "Next image" at bounding box center [1085, 376] width 20 height 20
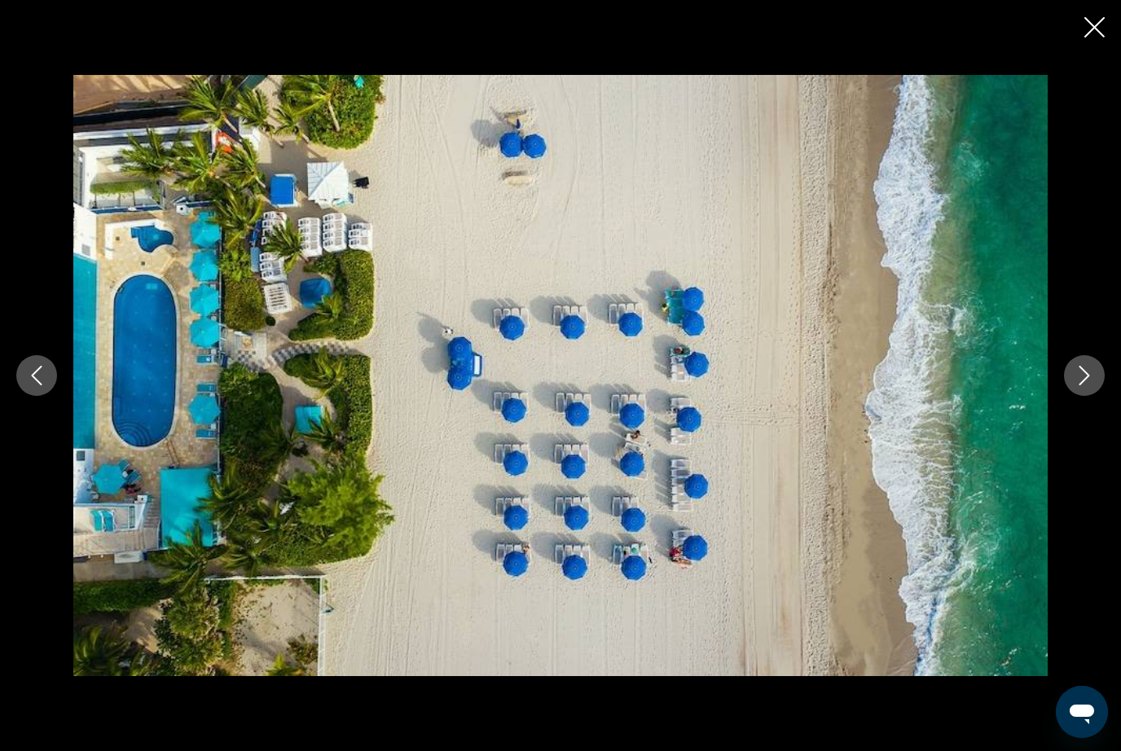
click at [1086, 381] on icon "Next image" at bounding box center [1085, 376] width 20 height 20
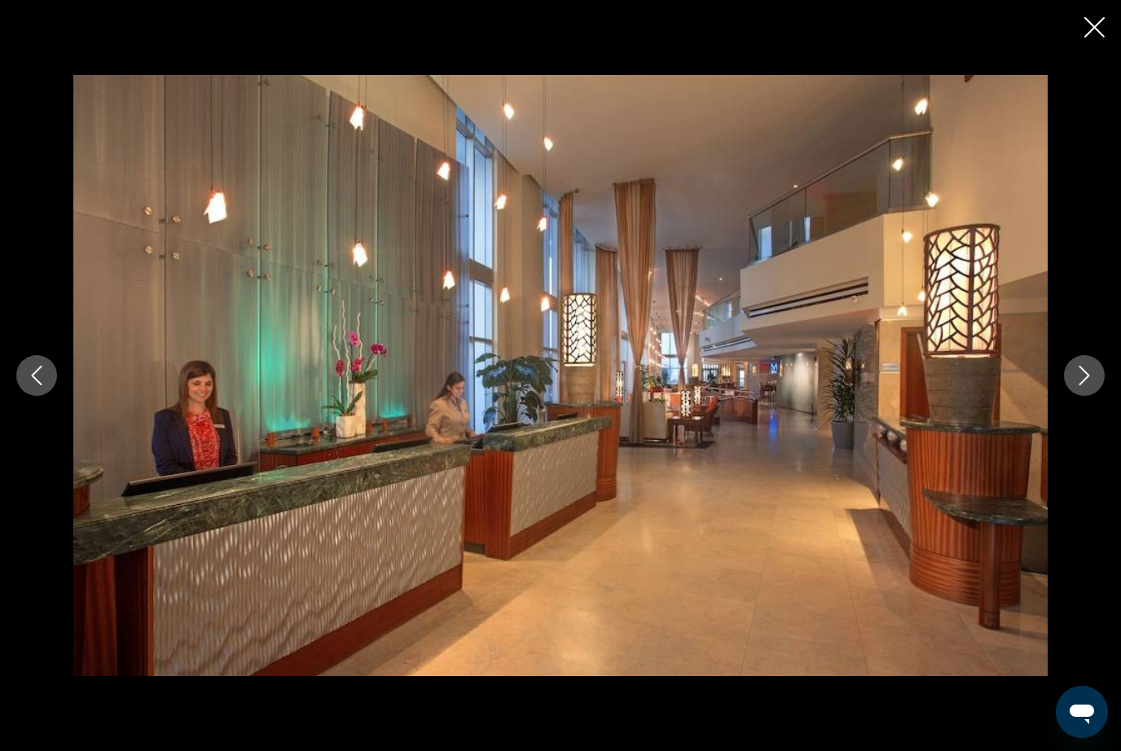
click at [1080, 374] on icon "Next image" at bounding box center [1085, 376] width 20 height 20
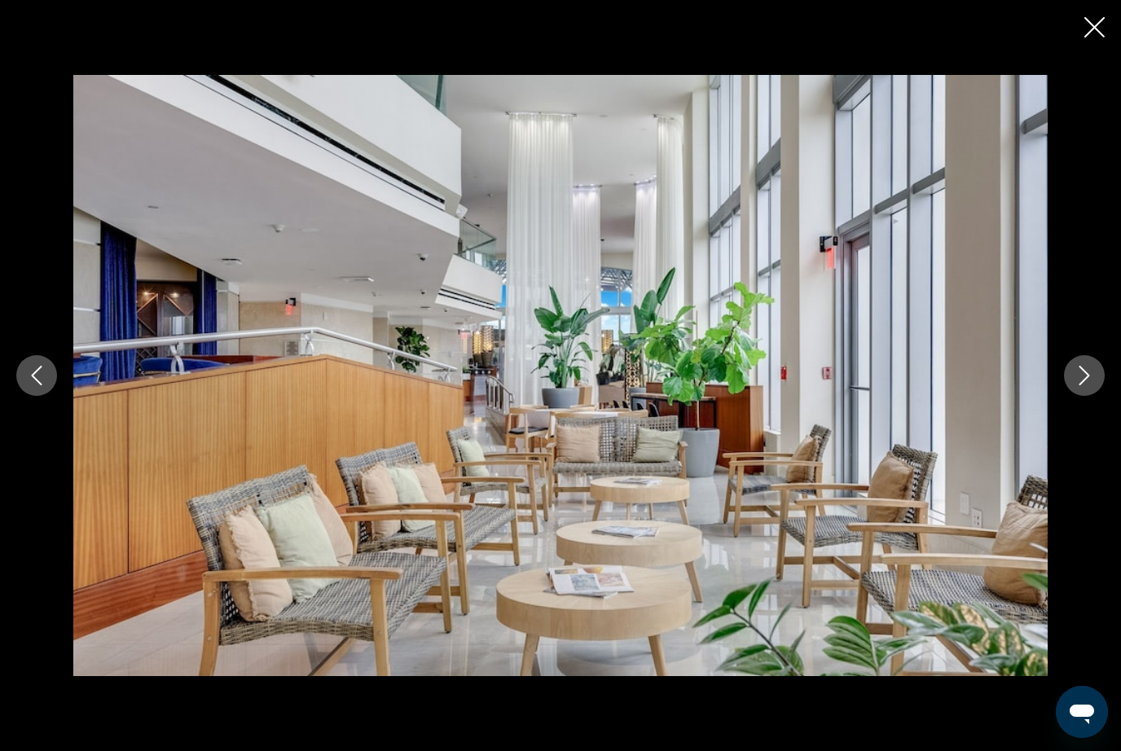
click at [1094, 363] on button "Next image" at bounding box center [1084, 375] width 41 height 41
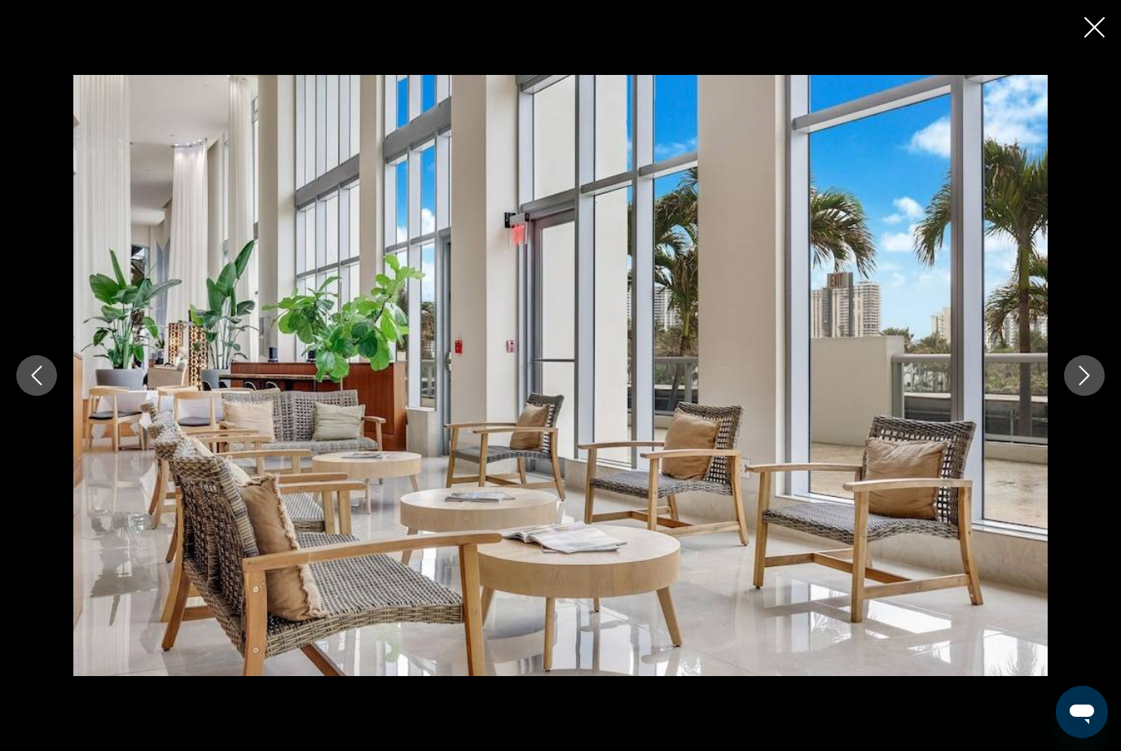
click at [1093, 366] on icon "Next image" at bounding box center [1085, 376] width 20 height 20
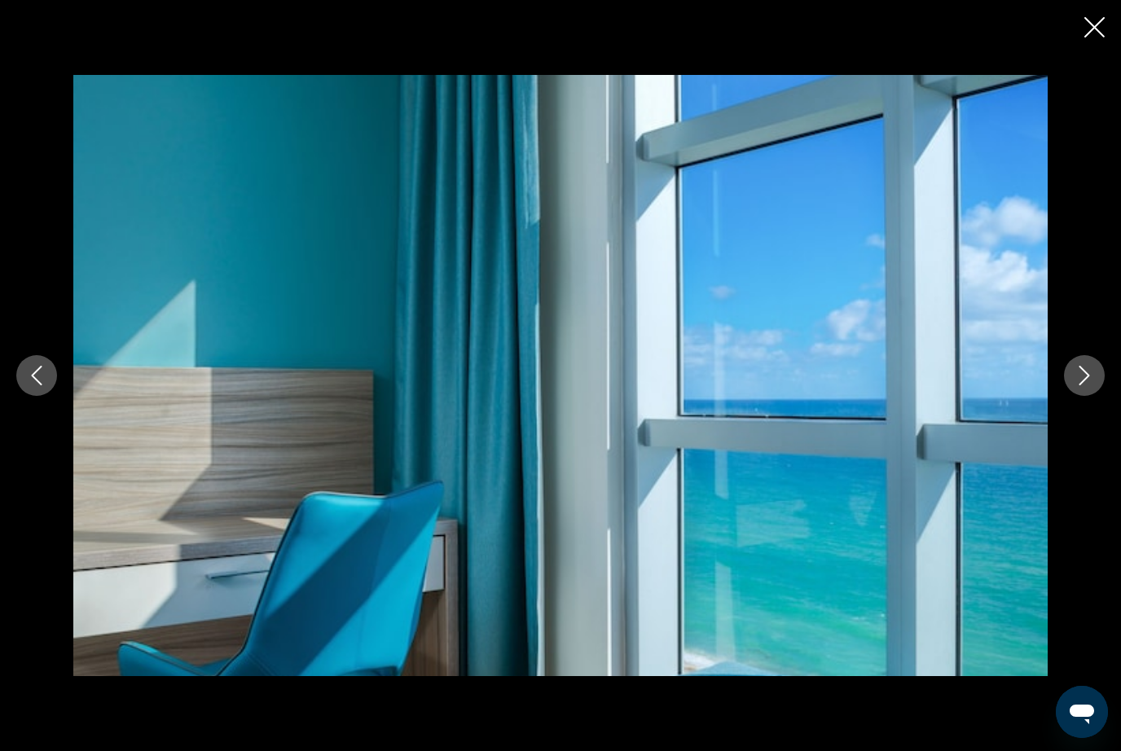
click at [1085, 376] on icon "Next image" at bounding box center [1085, 376] width 20 height 20
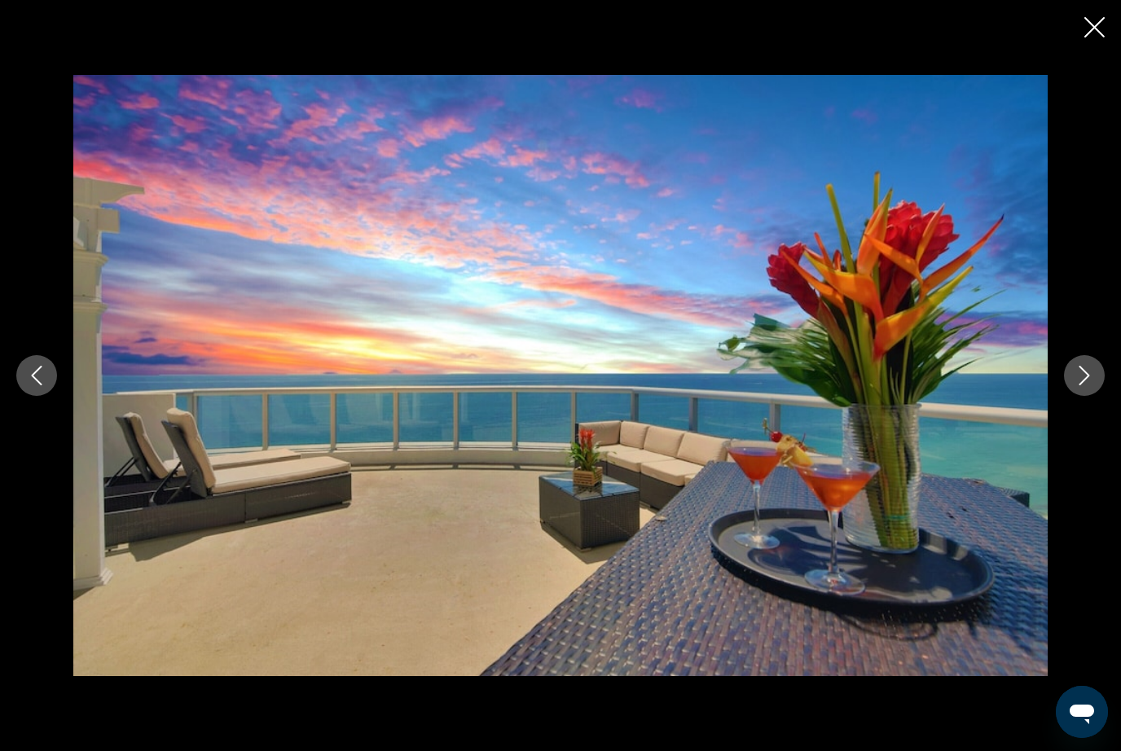
click at [1083, 377] on icon "Next image" at bounding box center [1085, 376] width 20 height 20
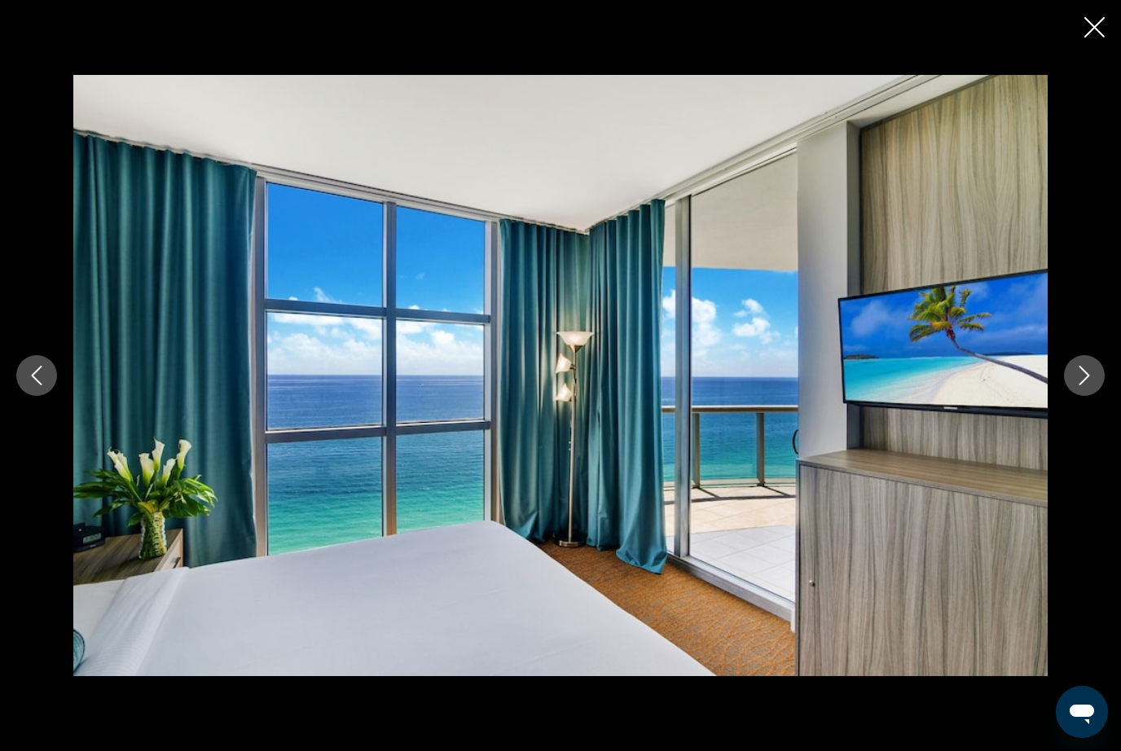
click at [1085, 376] on icon "Next image" at bounding box center [1085, 376] width 20 height 20
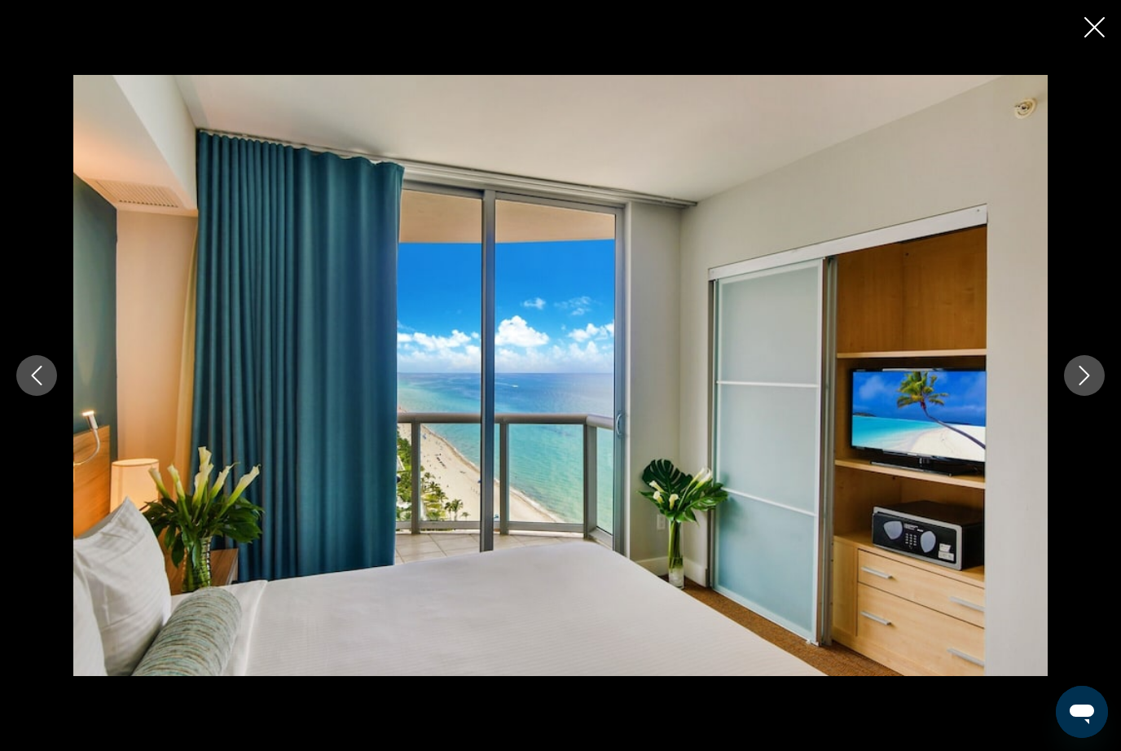
click at [1085, 376] on icon "Next image" at bounding box center [1085, 376] width 20 height 20
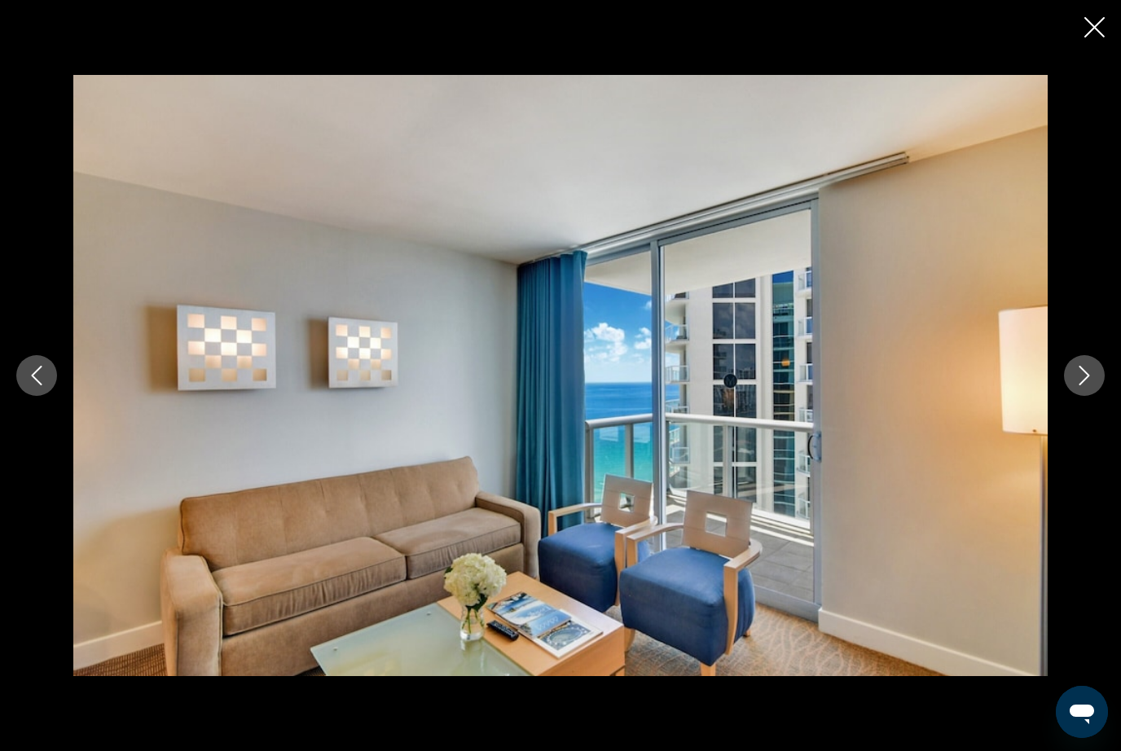
click at [1079, 380] on icon "Next image" at bounding box center [1085, 376] width 20 height 20
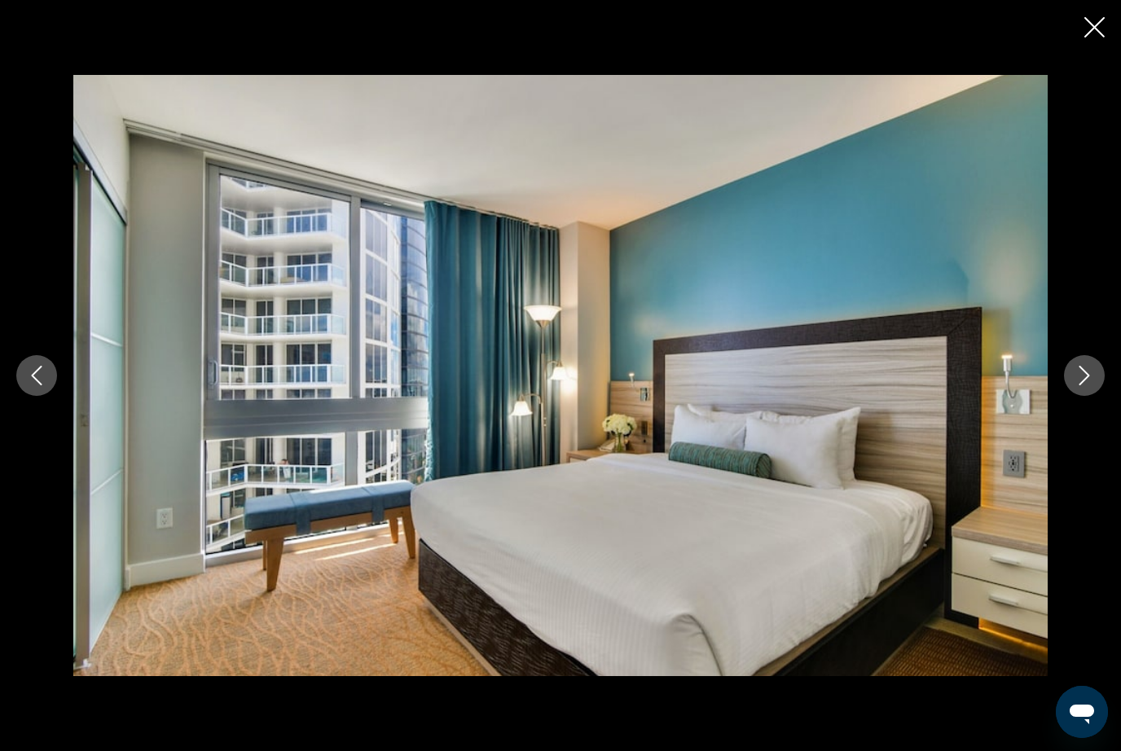
click at [1079, 380] on icon "Next image" at bounding box center [1085, 376] width 20 height 20
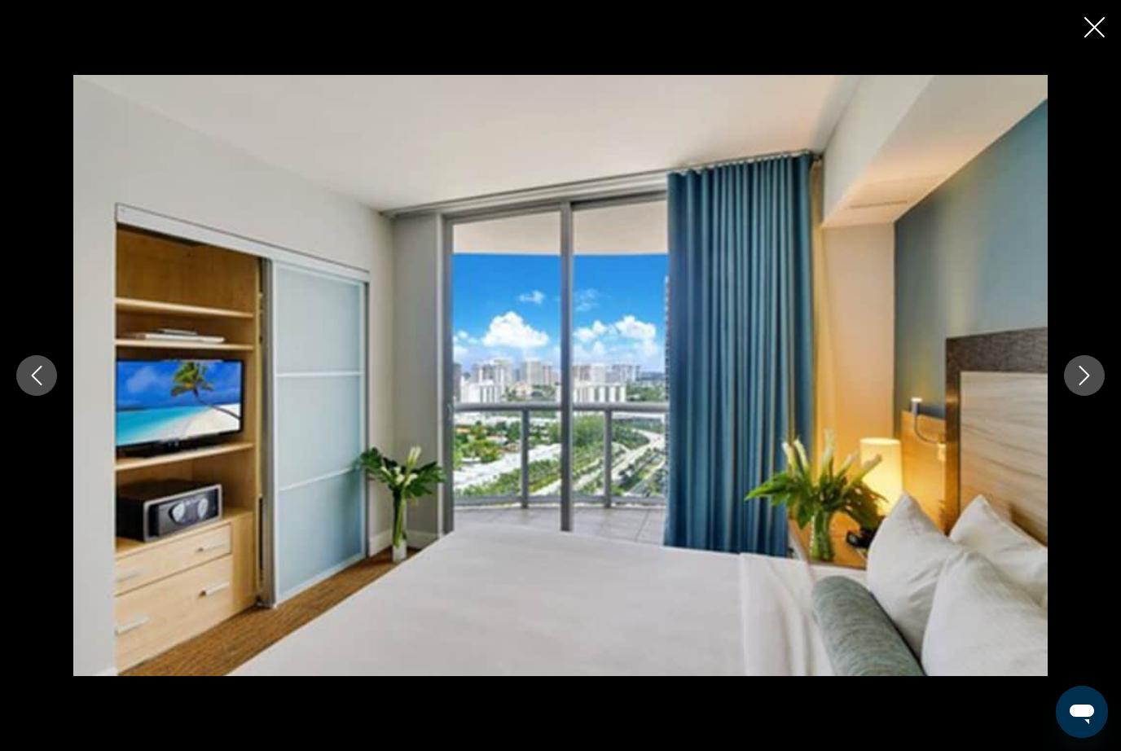
click at [1077, 383] on icon "Next image" at bounding box center [1085, 376] width 20 height 20
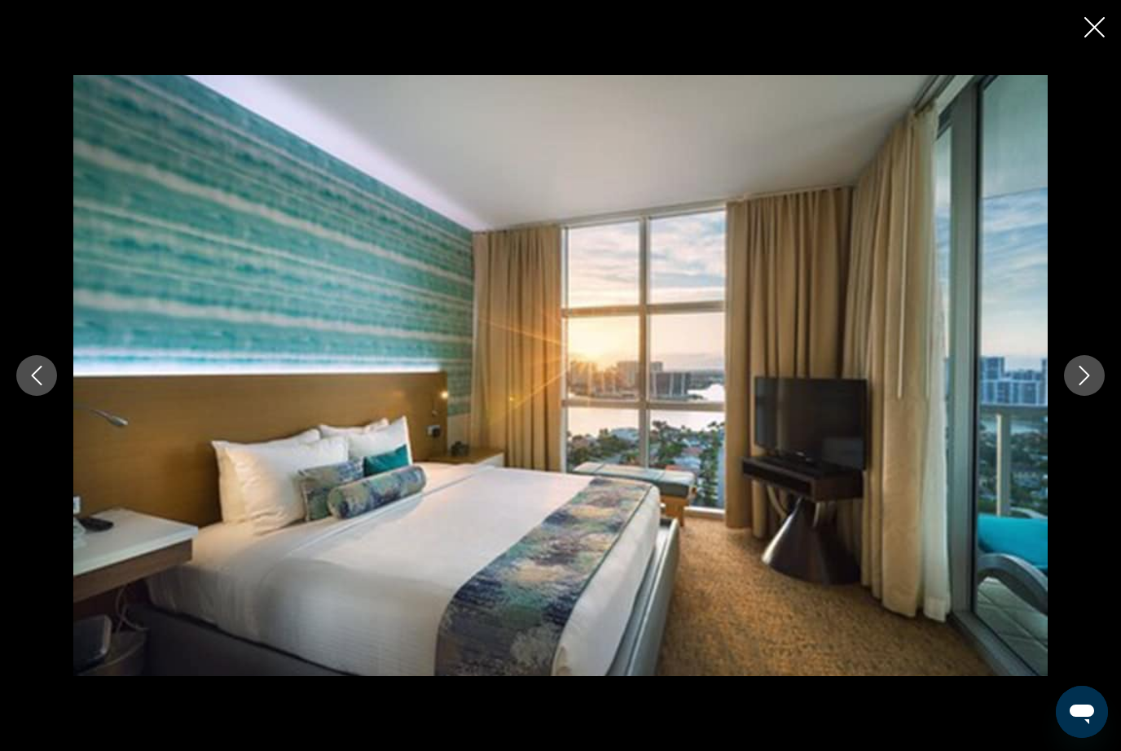
click at [1078, 380] on icon "Next image" at bounding box center [1085, 376] width 20 height 20
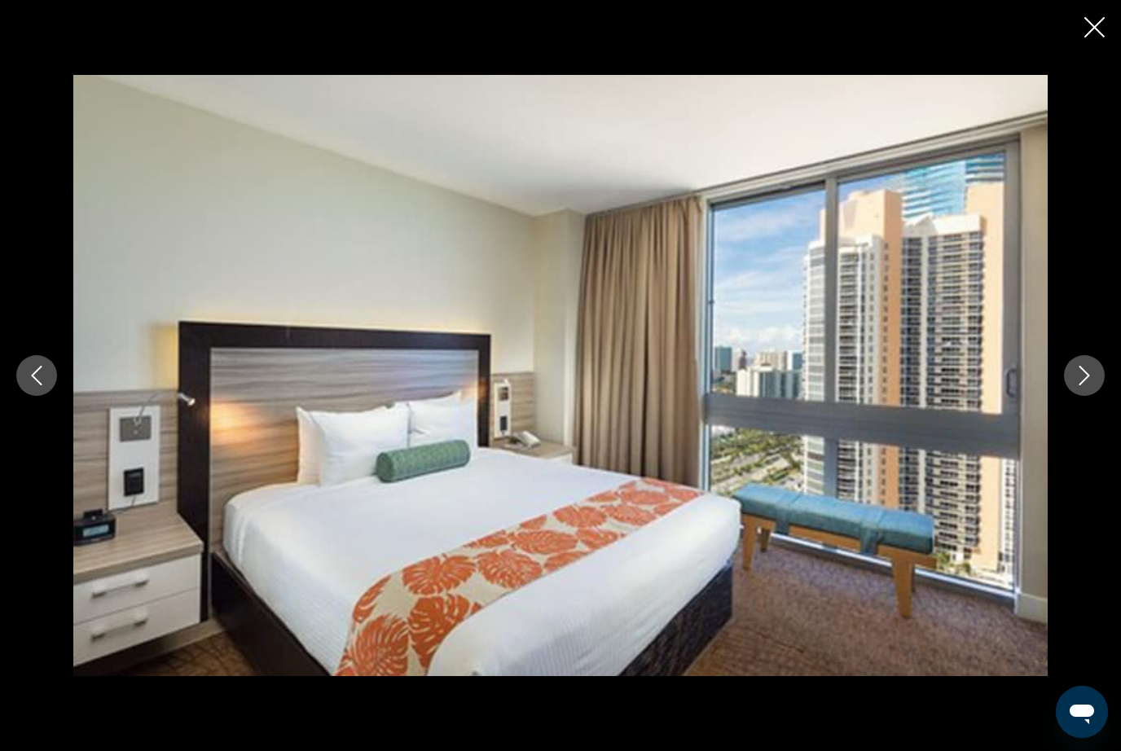
click at [1073, 386] on button "Next image" at bounding box center [1084, 375] width 41 height 41
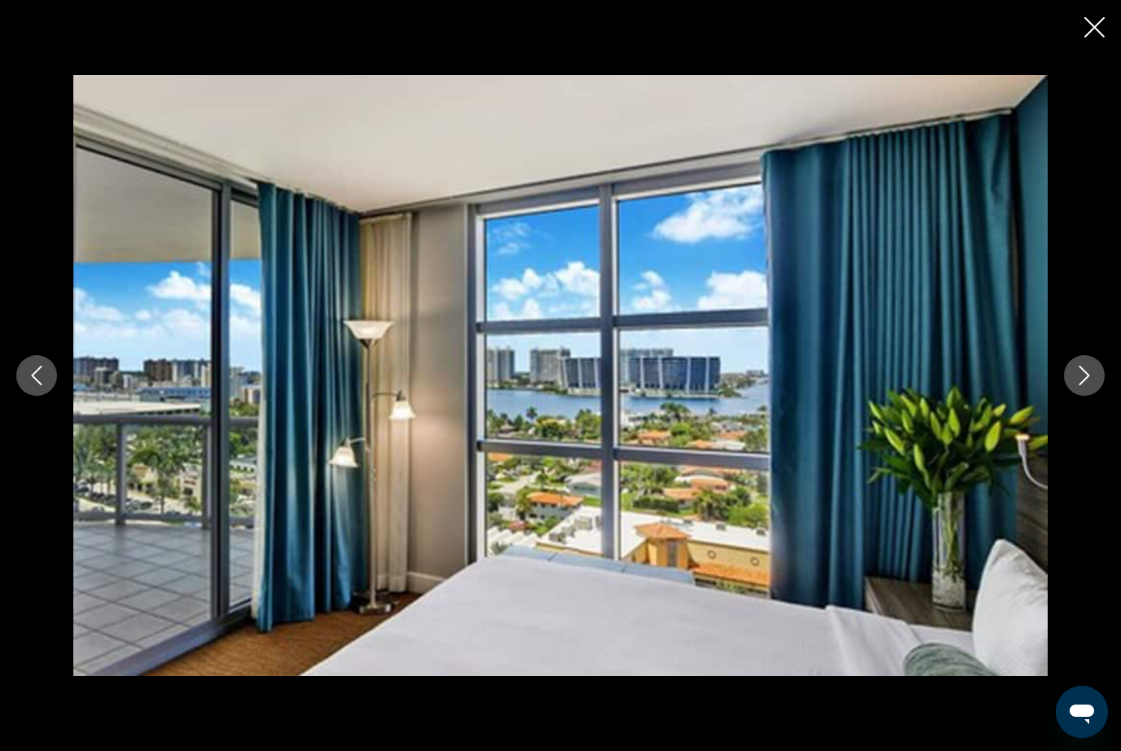
click at [1073, 388] on button "Next image" at bounding box center [1084, 375] width 41 height 41
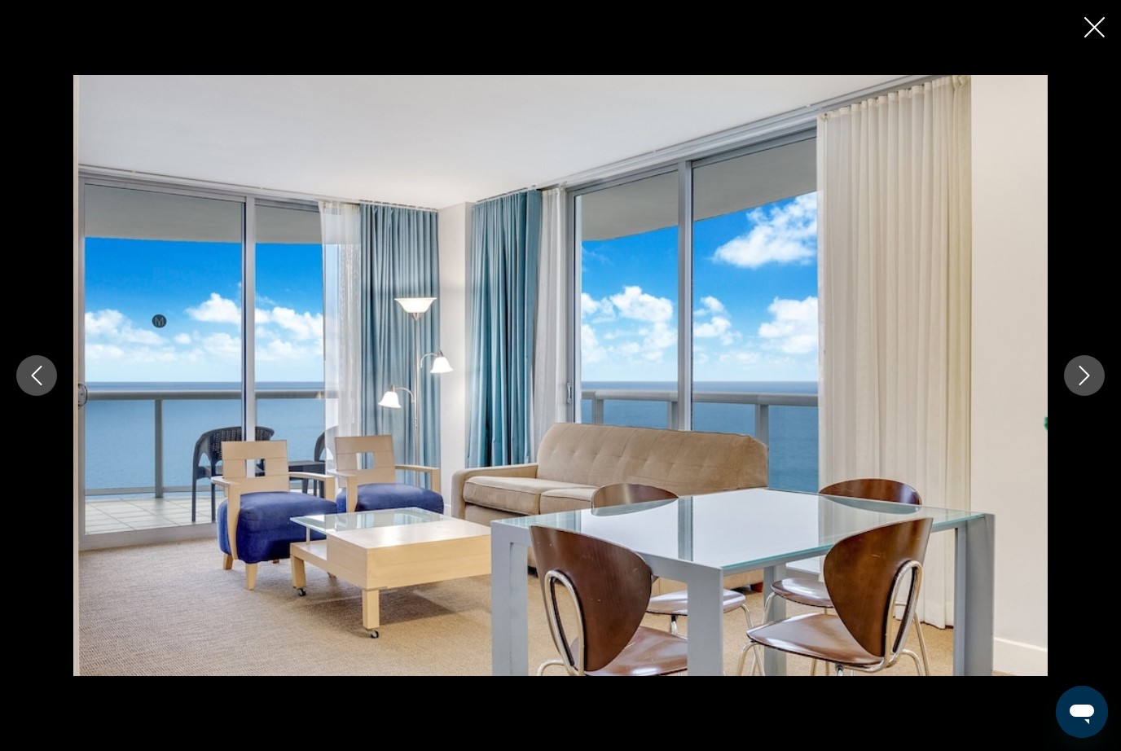
click at [1075, 382] on icon "Next image" at bounding box center [1085, 376] width 20 height 20
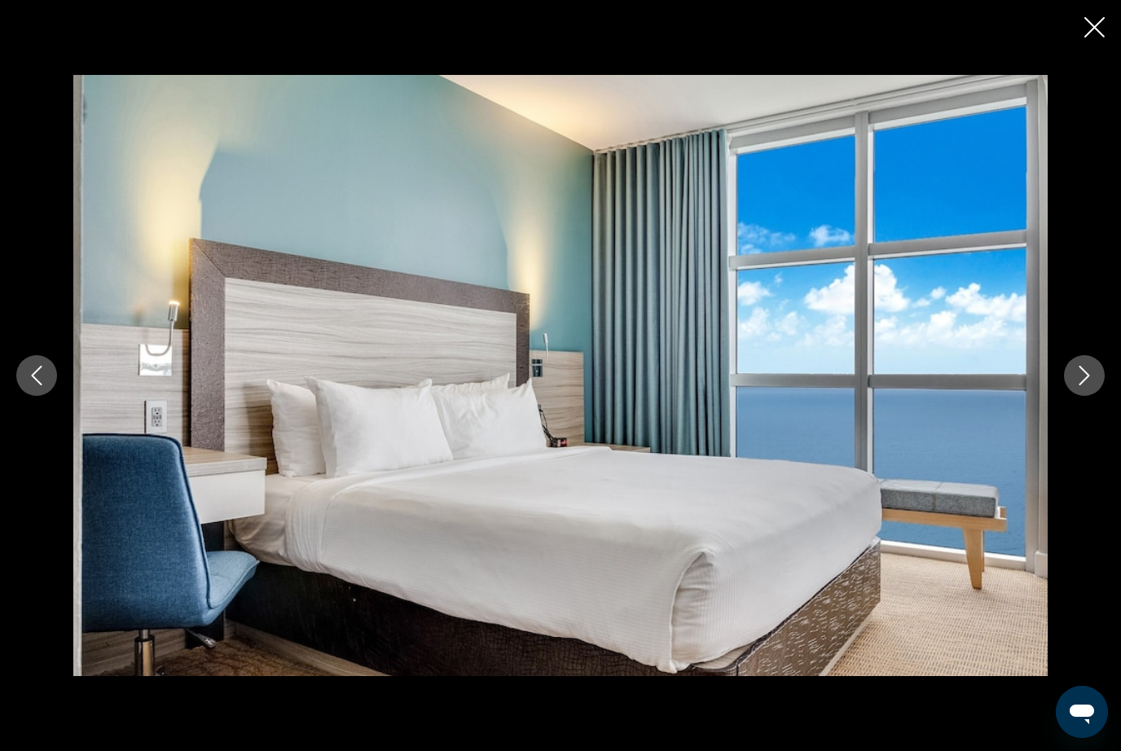
click at [1076, 382] on icon "Next image" at bounding box center [1085, 376] width 20 height 20
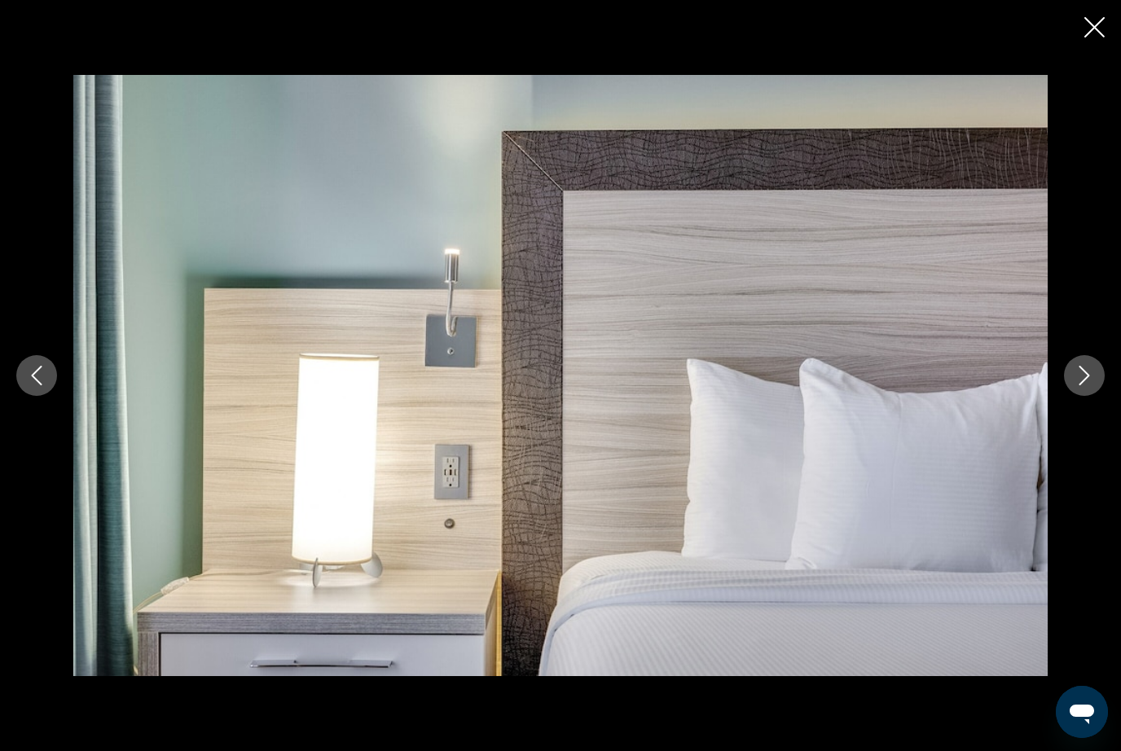
click at [1075, 383] on icon "Next image" at bounding box center [1085, 376] width 20 height 20
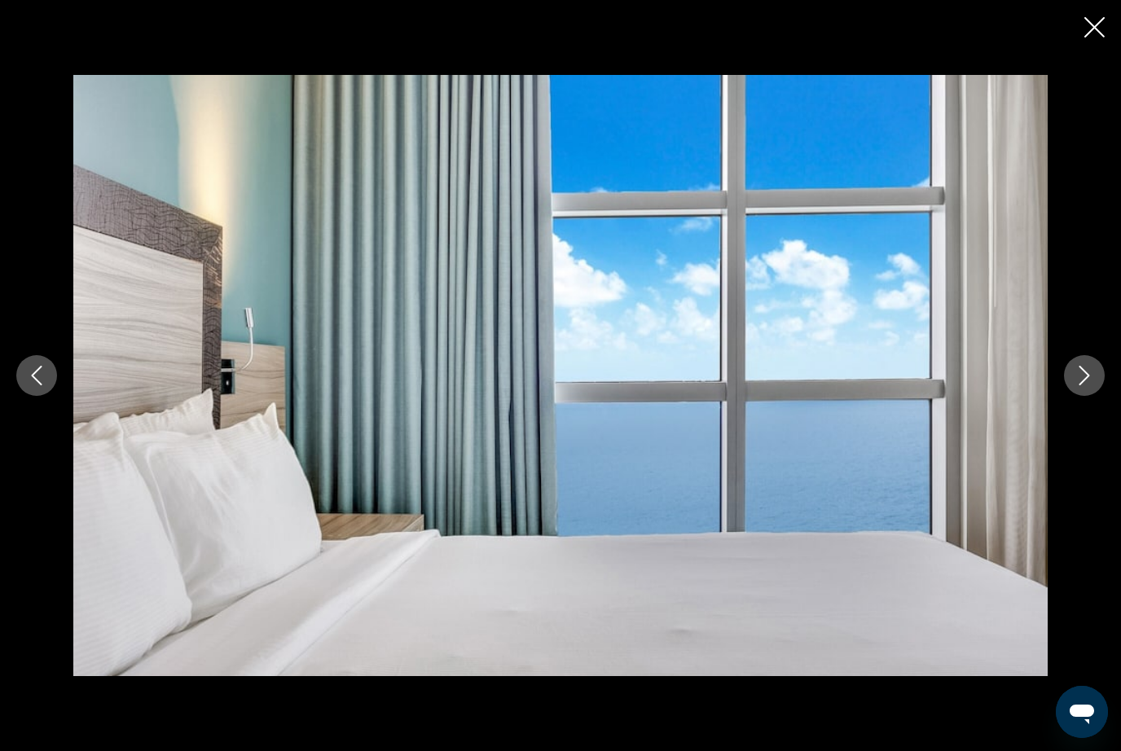
click at [1079, 381] on icon "Next image" at bounding box center [1085, 376] width 20 height 20
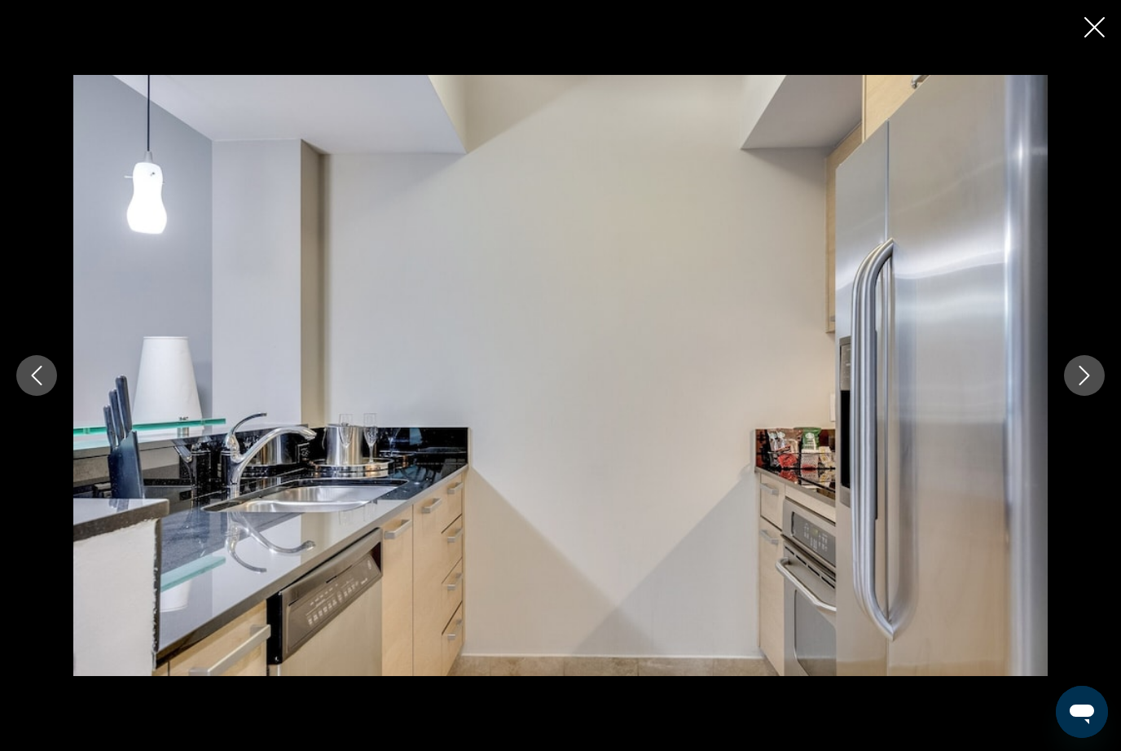
click at [1083, 377] on icon "Next image" at bounding box center [1085, 376] width 20 height 20
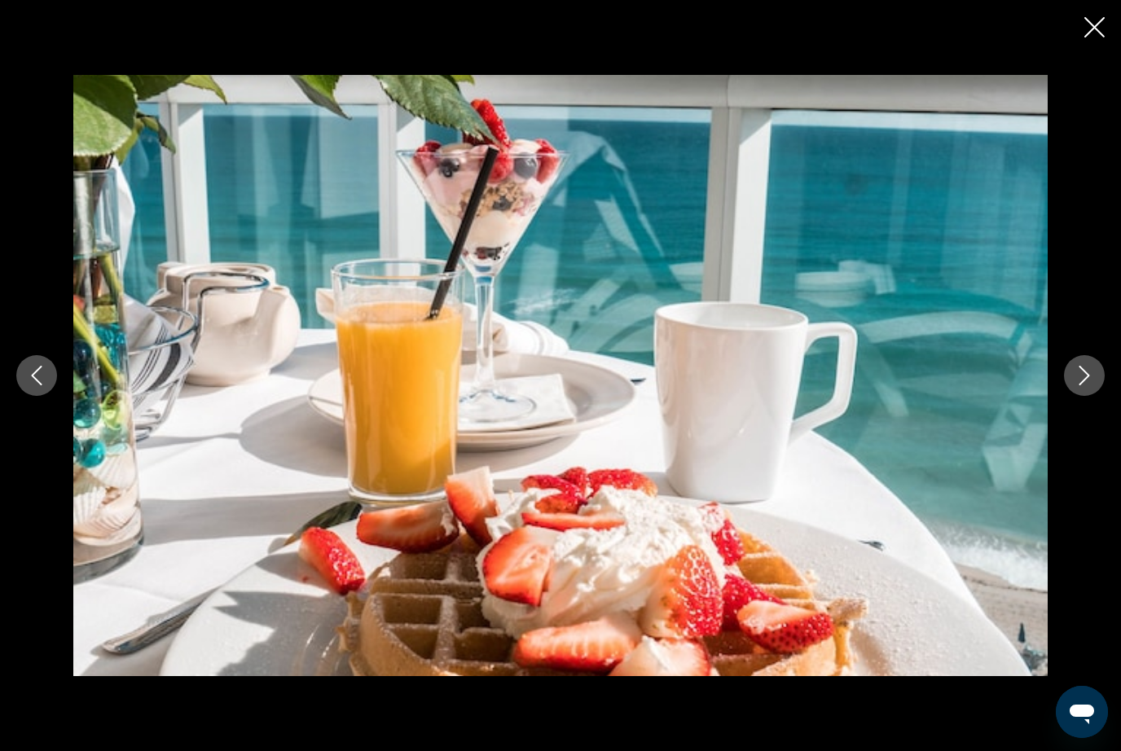
click at [1083, 376] on icon "Next image" at bounding box center [1085, 376] width 20 height 20
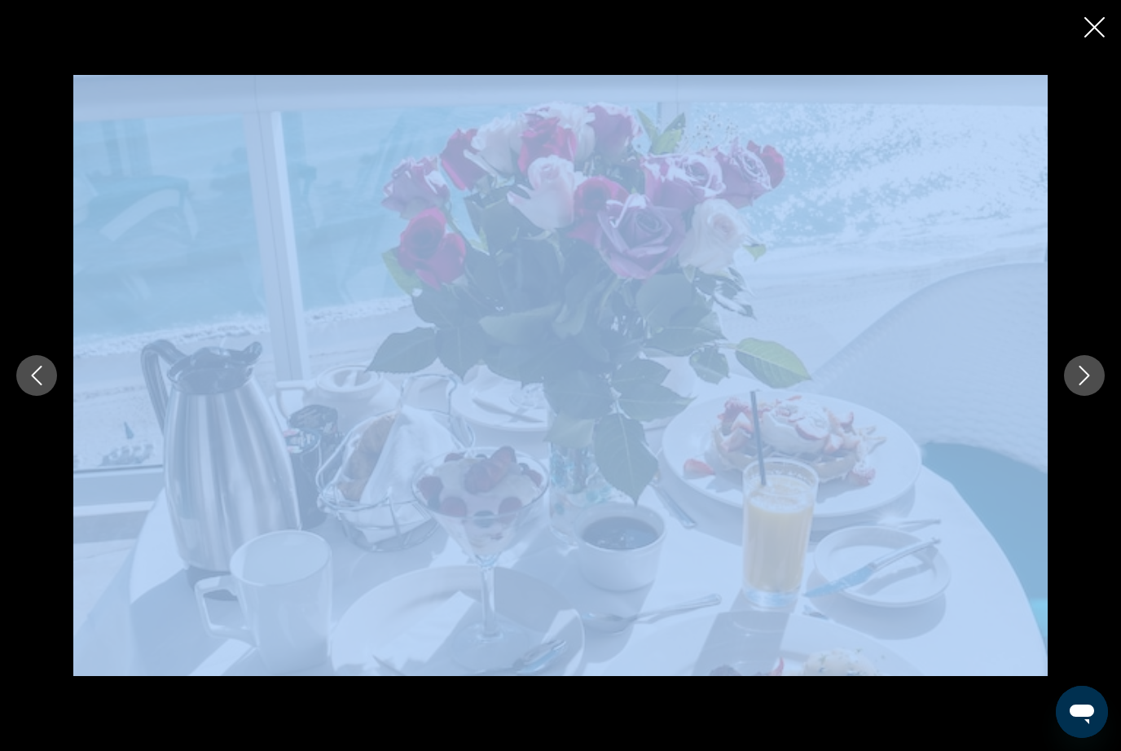
click at [1062, 89] on div "prev next" at bounding box center [560, 375] width 1121 height 601
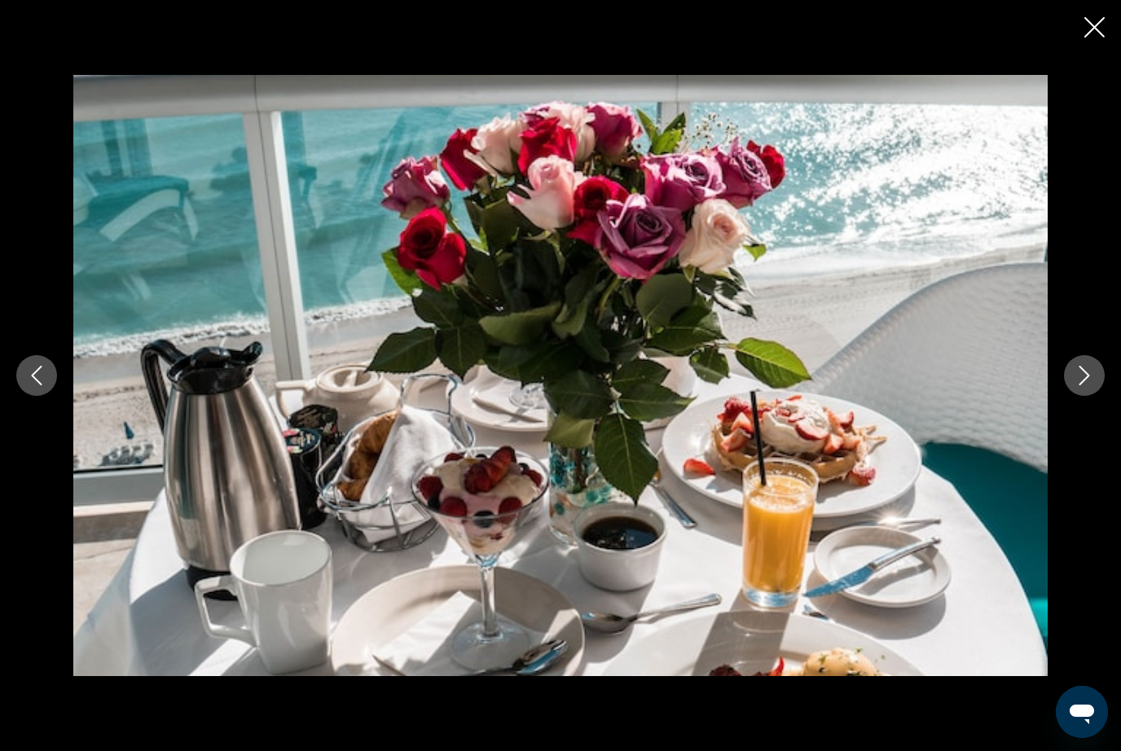
click at [1077, 384] on icon "Next image" at bounding box center [1085, 376] width 20 height 20
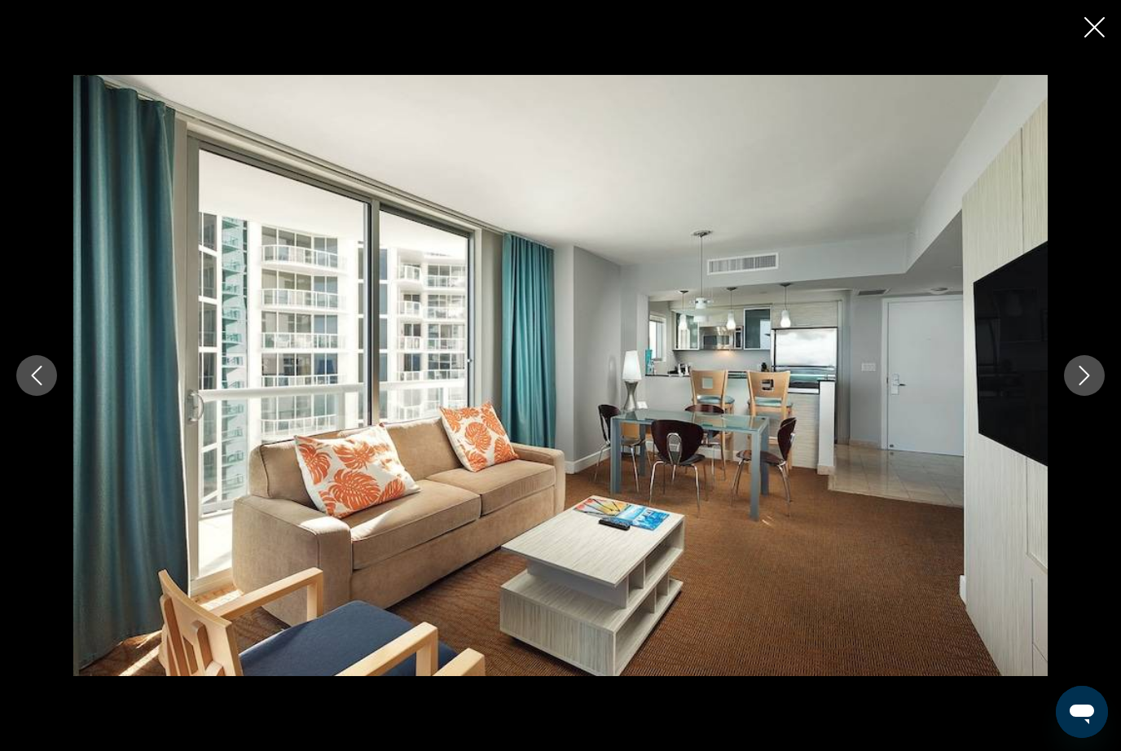
click at [1081, 370] on icon "Next image" at bounding box center [1085, 376] width 20 height 20
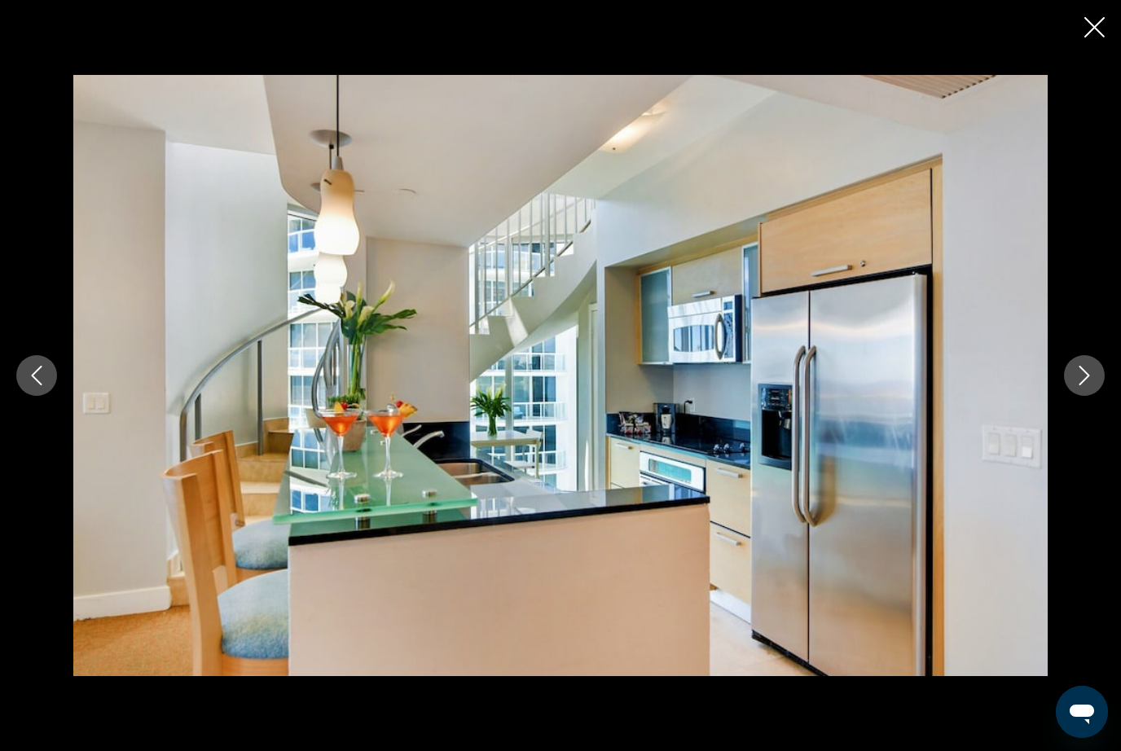
click at [1079, 376] on icon "Next image" at bounding box center [1085, 376] width 20 height 20
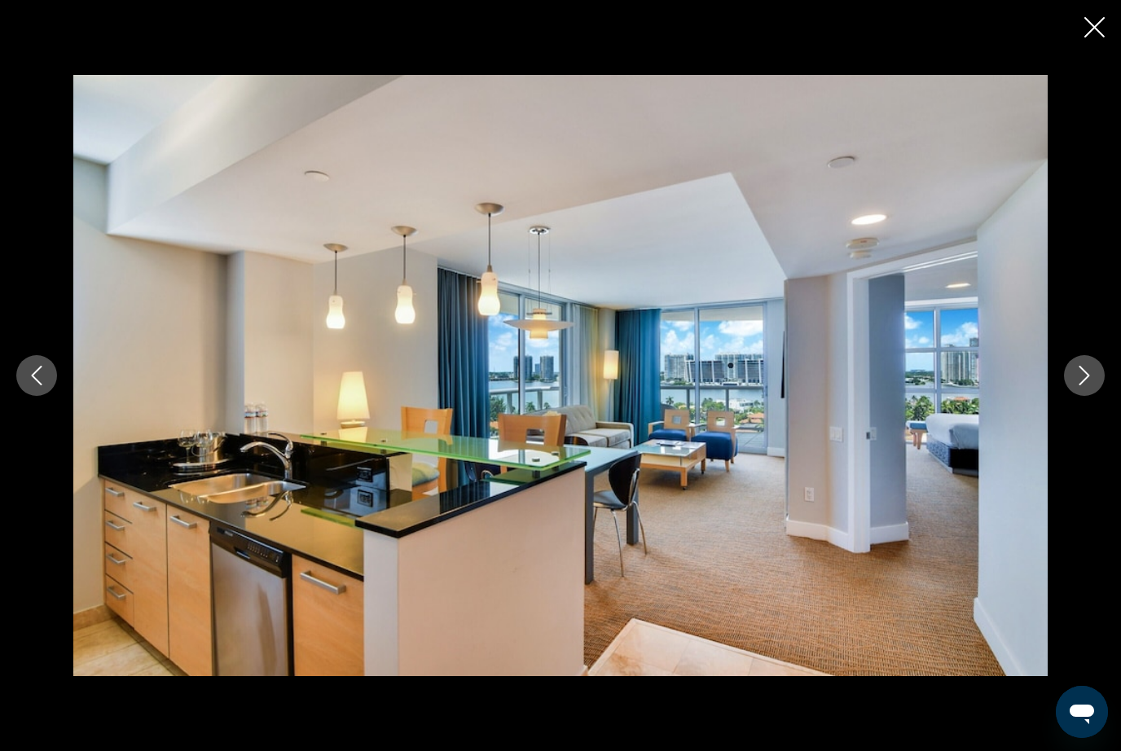
click at [1080, 374] on icon "Next image" at bounding box center [1085, 376] width 20 height 20
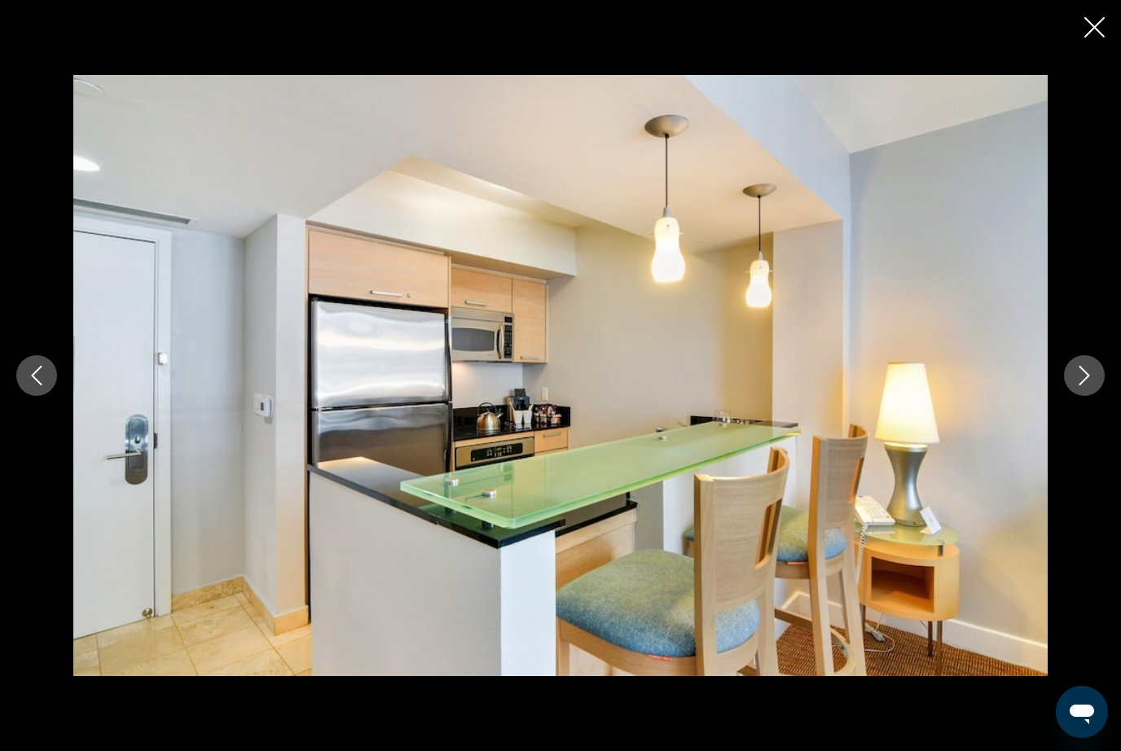
click at [1081, 372] on icon "Next image" at bounding box center [1085, 376] width 20 height 20
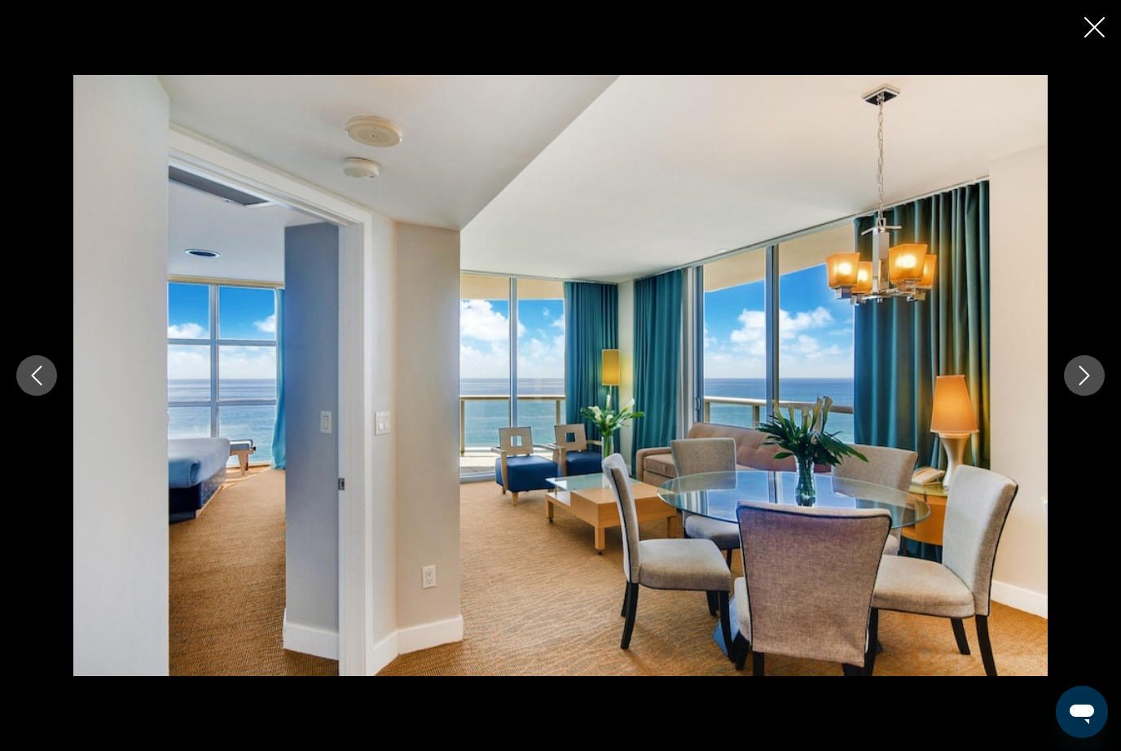
click at [1081, 370] on icon "Next image" at bounding box center [1085, 376] width 20 height 20
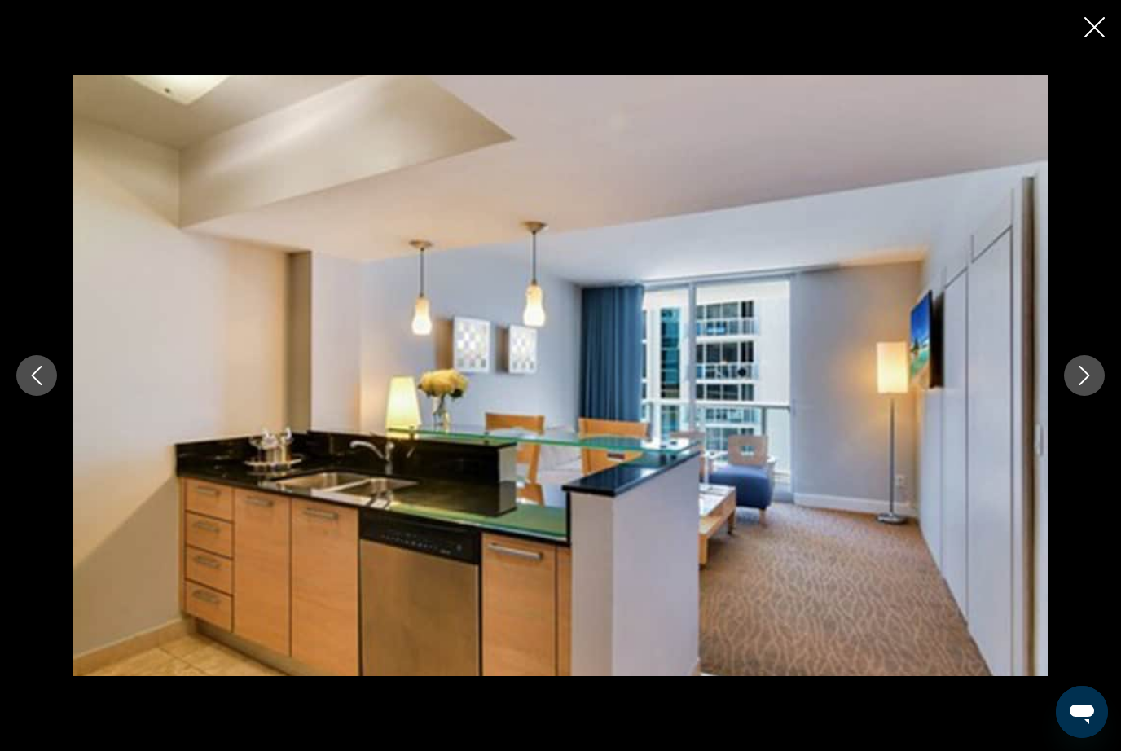
click at [1084, 370] on icon "Next image" at bounding box center [1085, 376] width 11 height 20
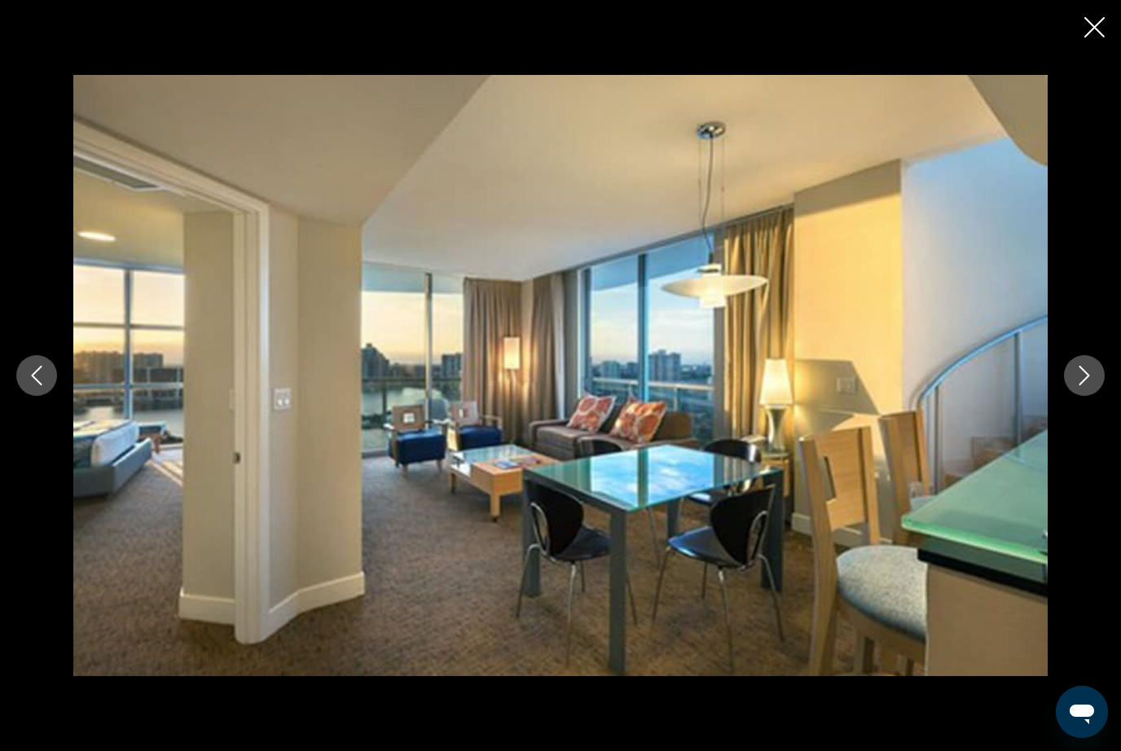
click at [1084, 368] on icon "Next image" at bounding box center [1085, 376] width 20 height 20
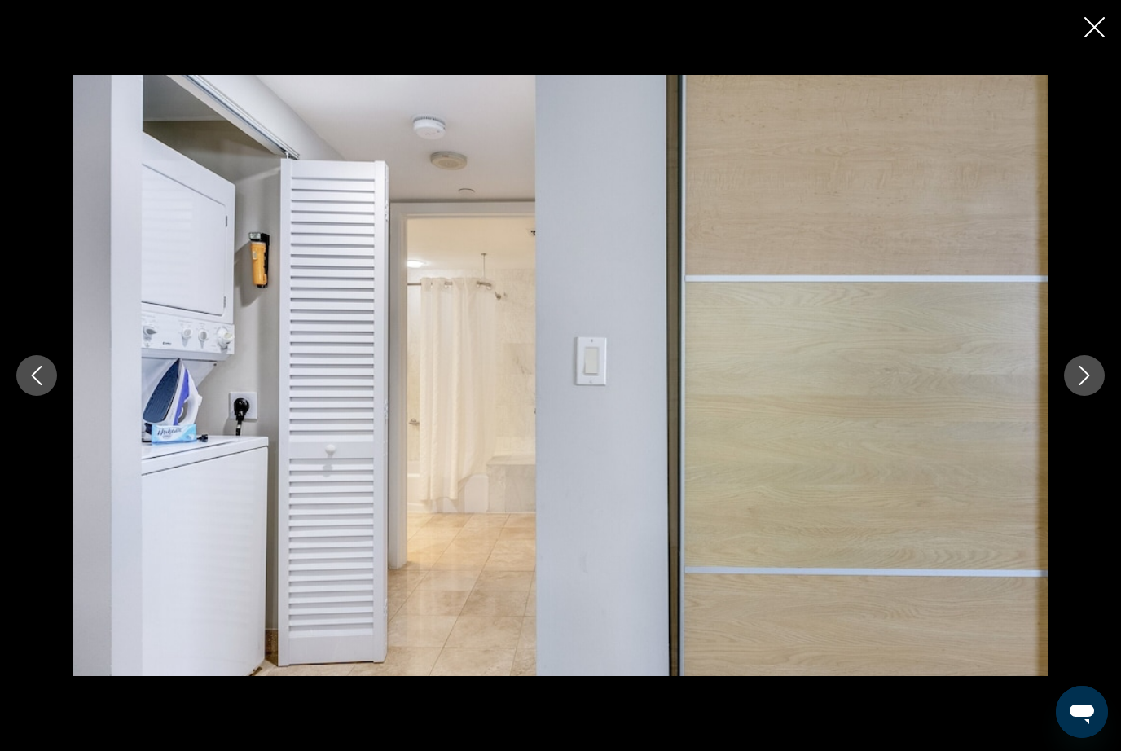
click at [1080, 366] on icon "Next image" at bounding box center [1085, 376] width 20 height 20
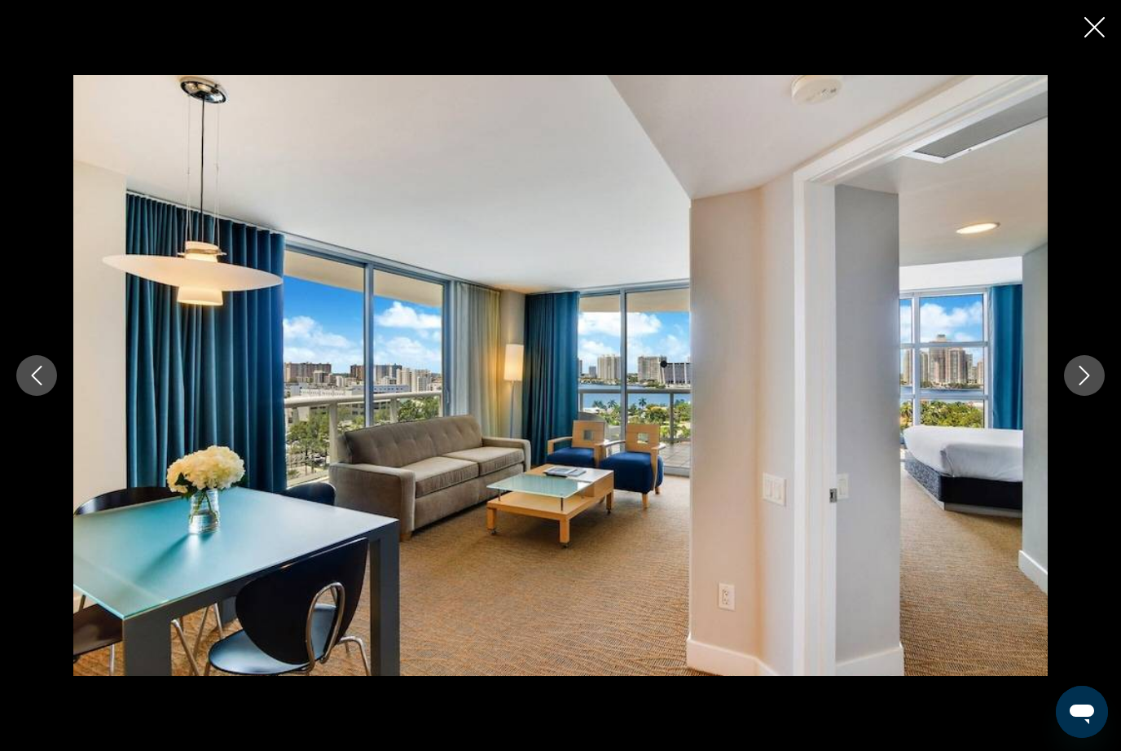
click at [1080, 367] on icon "Next image" at bounding box center [1085, 376] width 11 height 20
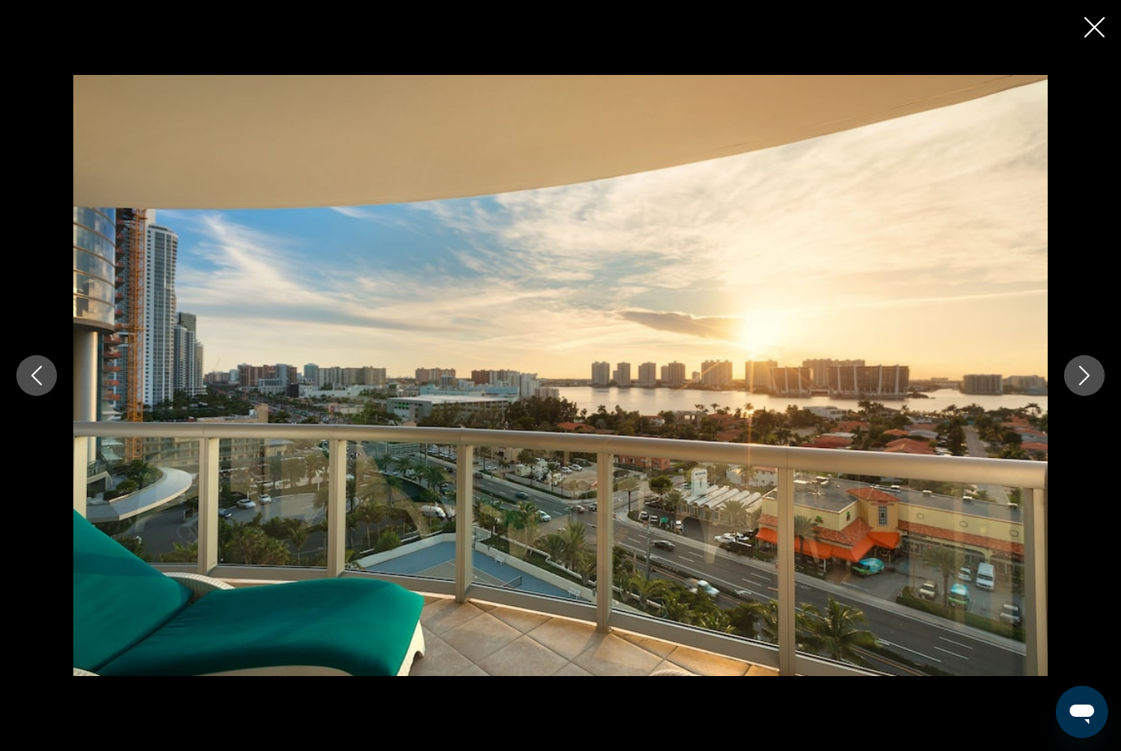
click at [1076, 367] on icon "Next image" at bounding box center [1085, 376] width 20 height 20
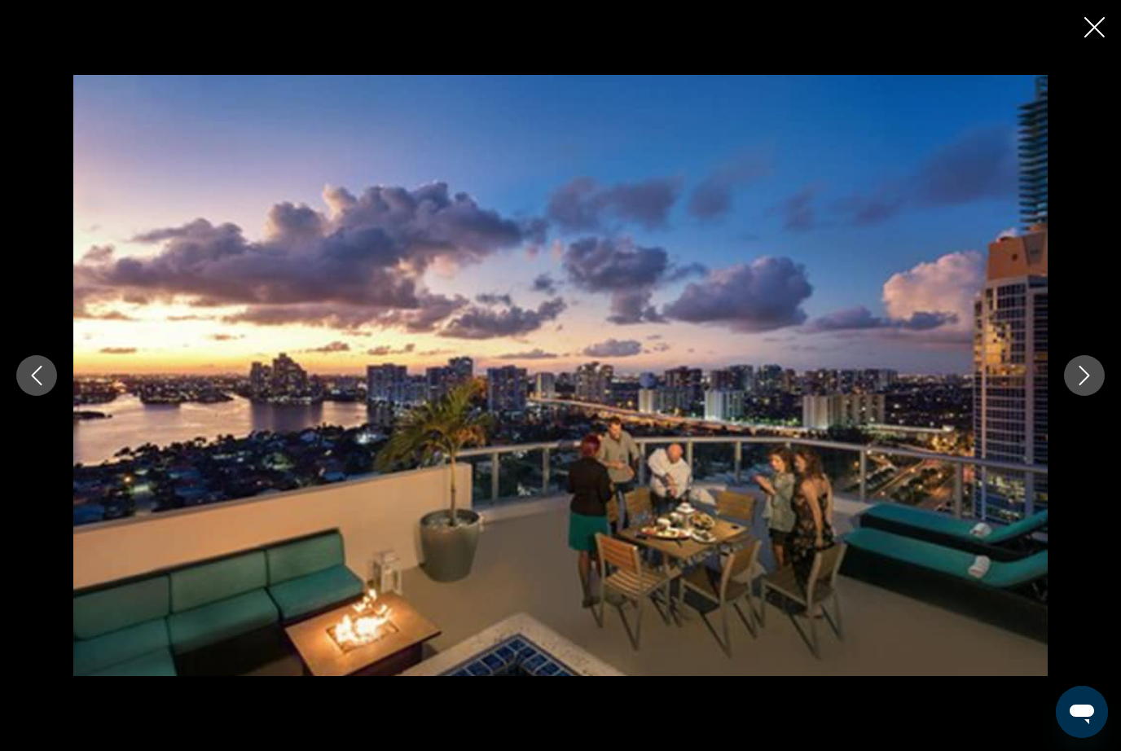
click at [1077, 367] on icon "Next image" at bounding box center [1085, 376] width 20 height 20
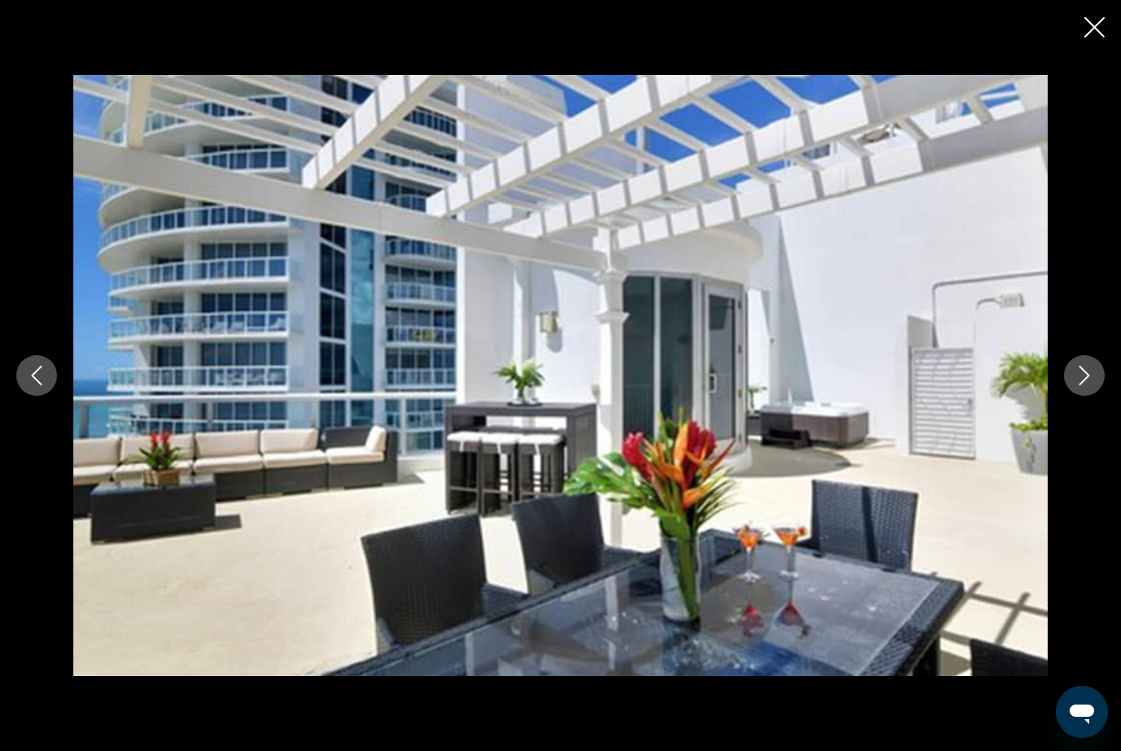
click at [1076, 366] on icon "Next image" at bounding box center [1085, 376] width 20 height 20
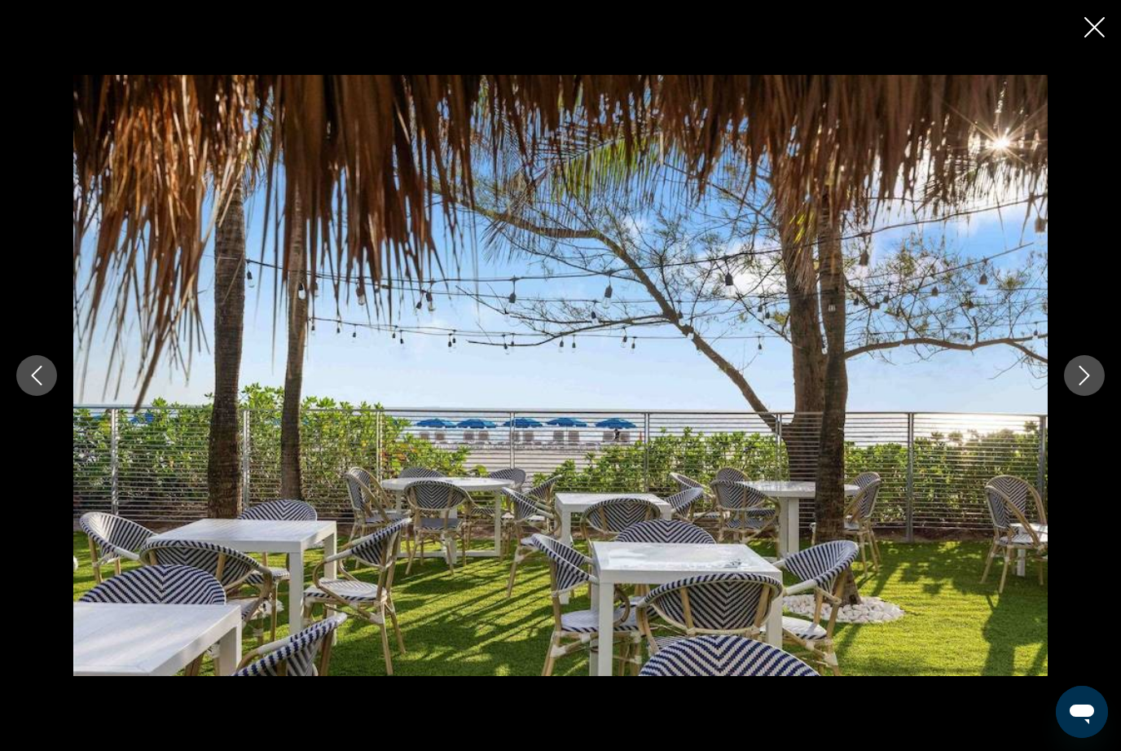
click at [1078, 366] on icon "Next image" at bounding box center [1085, 376] width 20 height 20
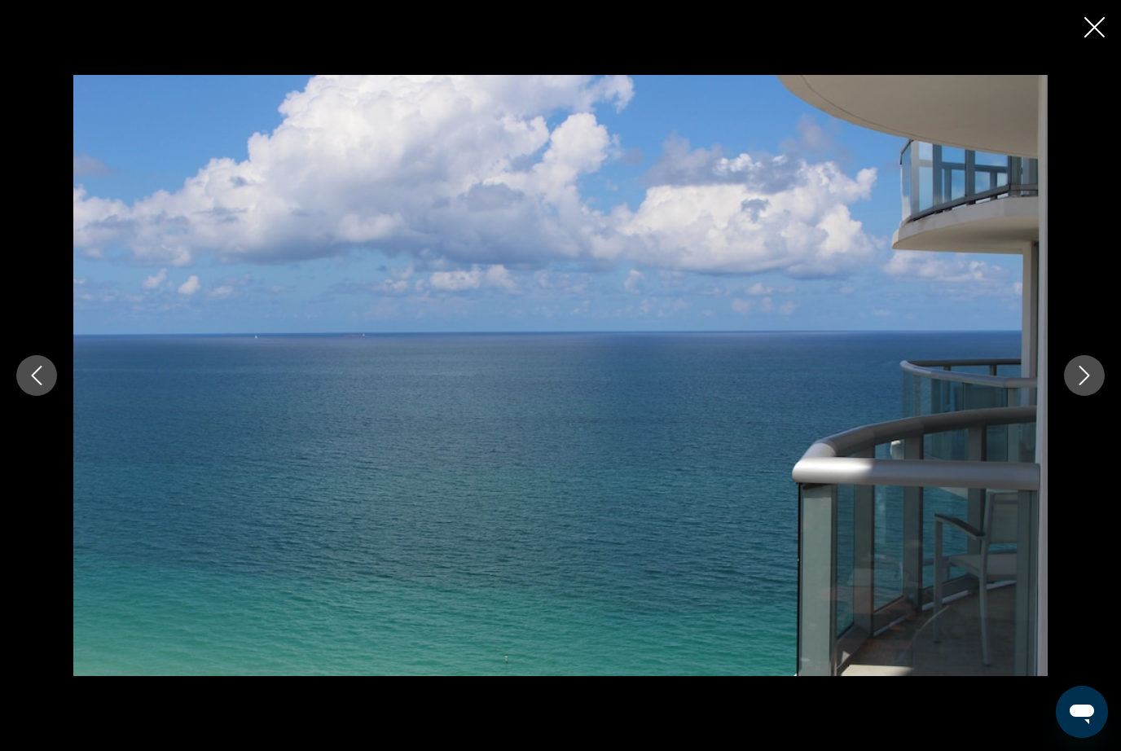
click at [1090, 24] on icon "Close slideshow" at bounding box center [1095, 27] width 20 height 20
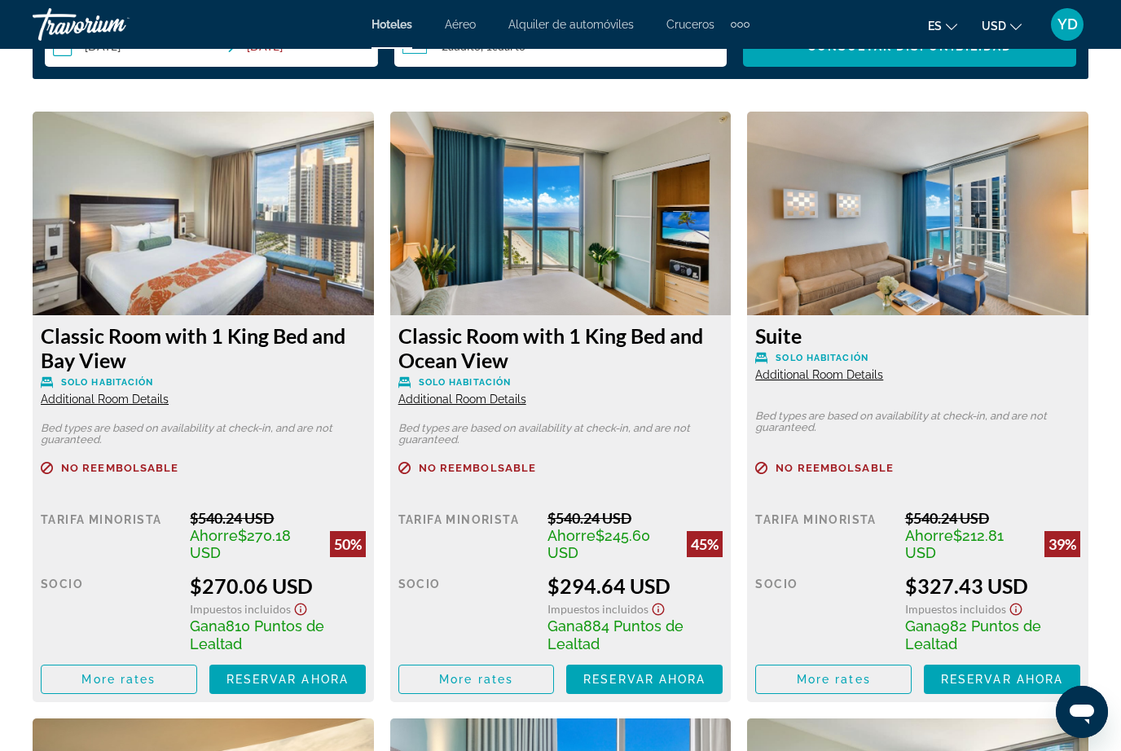
scroll to position [2497, 0]
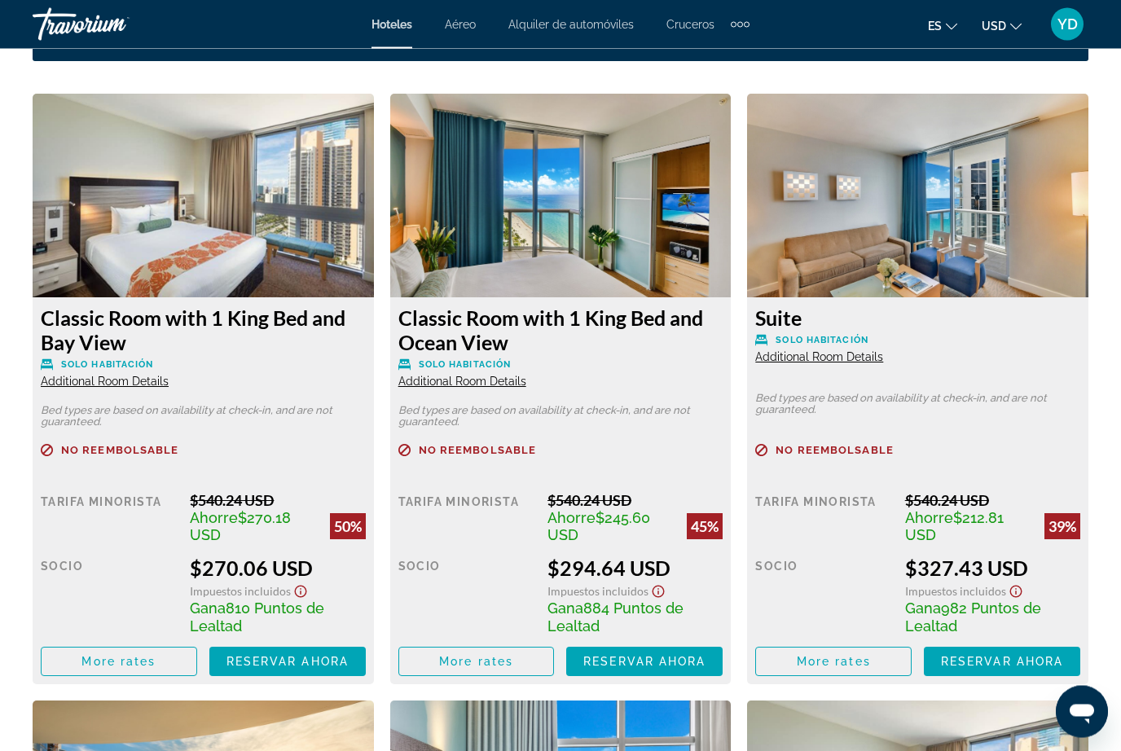
click at [857, 359] on span "Additional Room Details" at bounding box center [819, 357] width 128 height 13
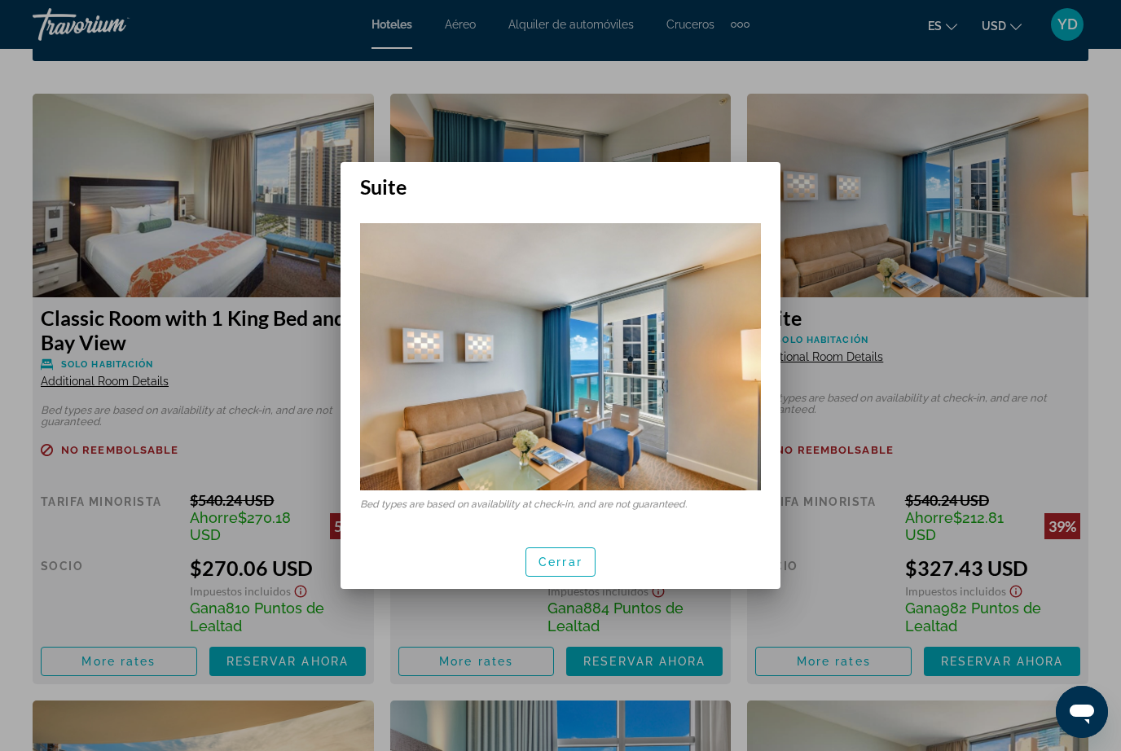
click at [707, 450] on img at bounding box center [560, 356] width 401 height 267
click at [712, 438] on img at bounding box center [560, 356] width 401 height 267
click at [995, 242] on div at bounding box center [560, 375] width 1121 height 751
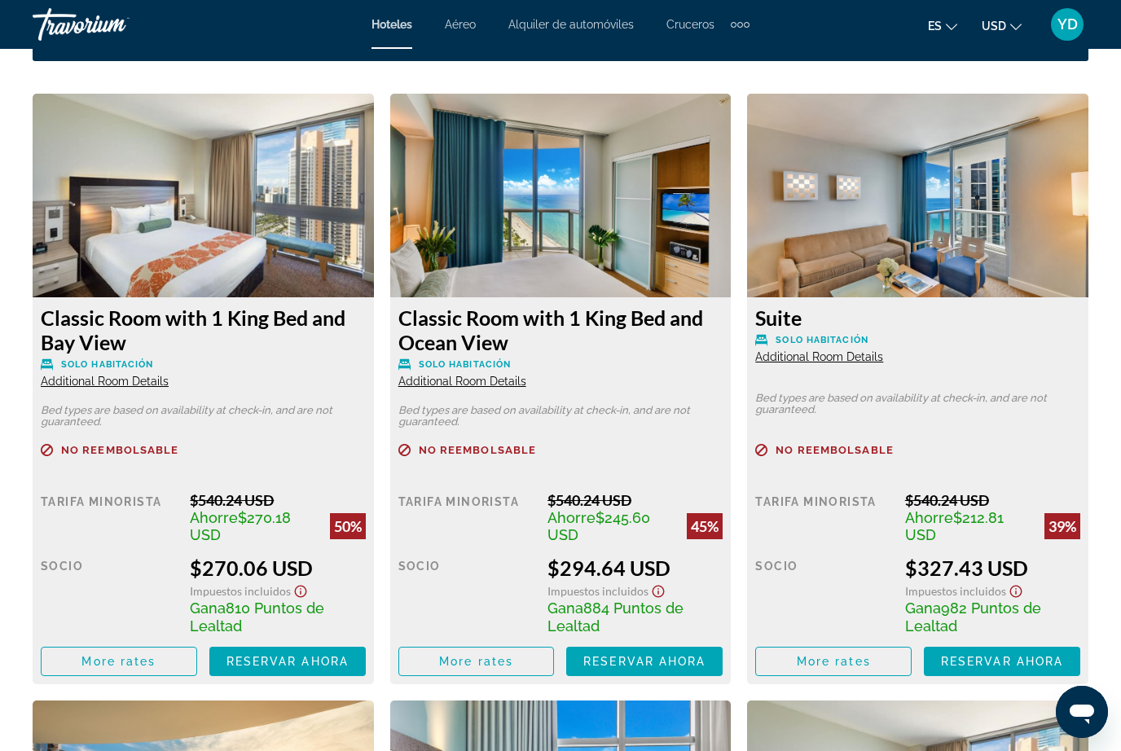
scroll to position [2498, 0]
click at [874, 350] on span "Additional Room Details" at bounding box center [819, 356] width 128 height 13
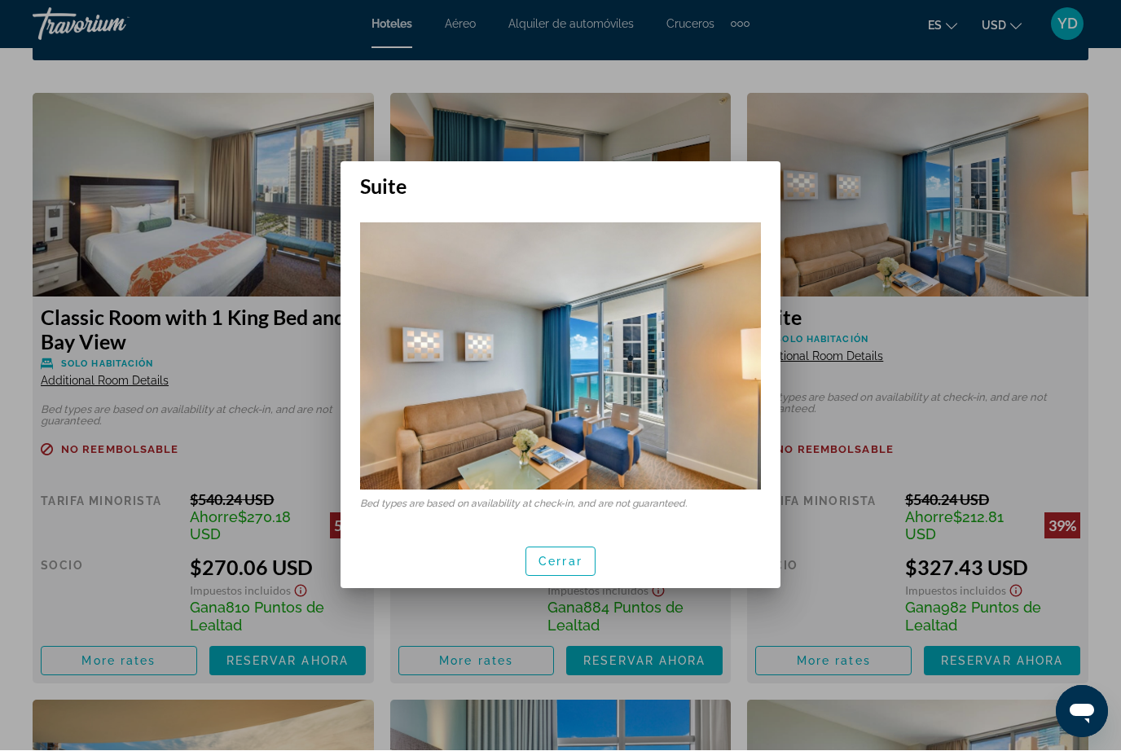
click at [578, 552] on span "button" at bounding box center [560, 562] width 68 height 39
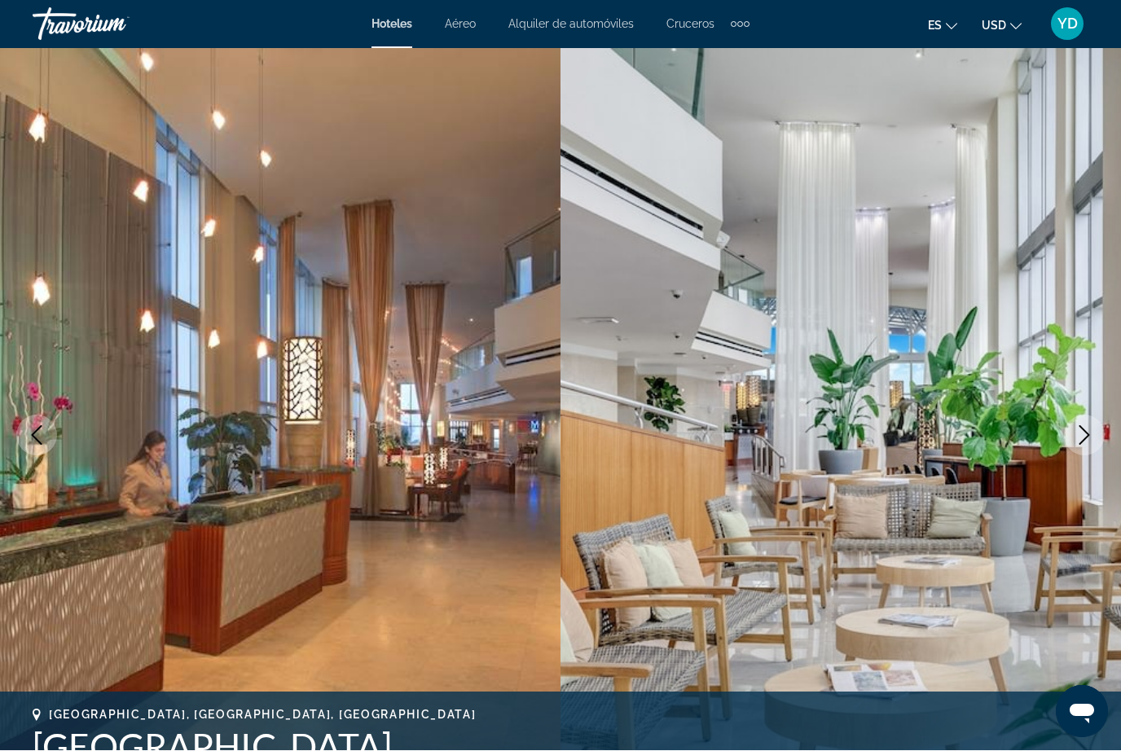
scroll to position [2498, 0]
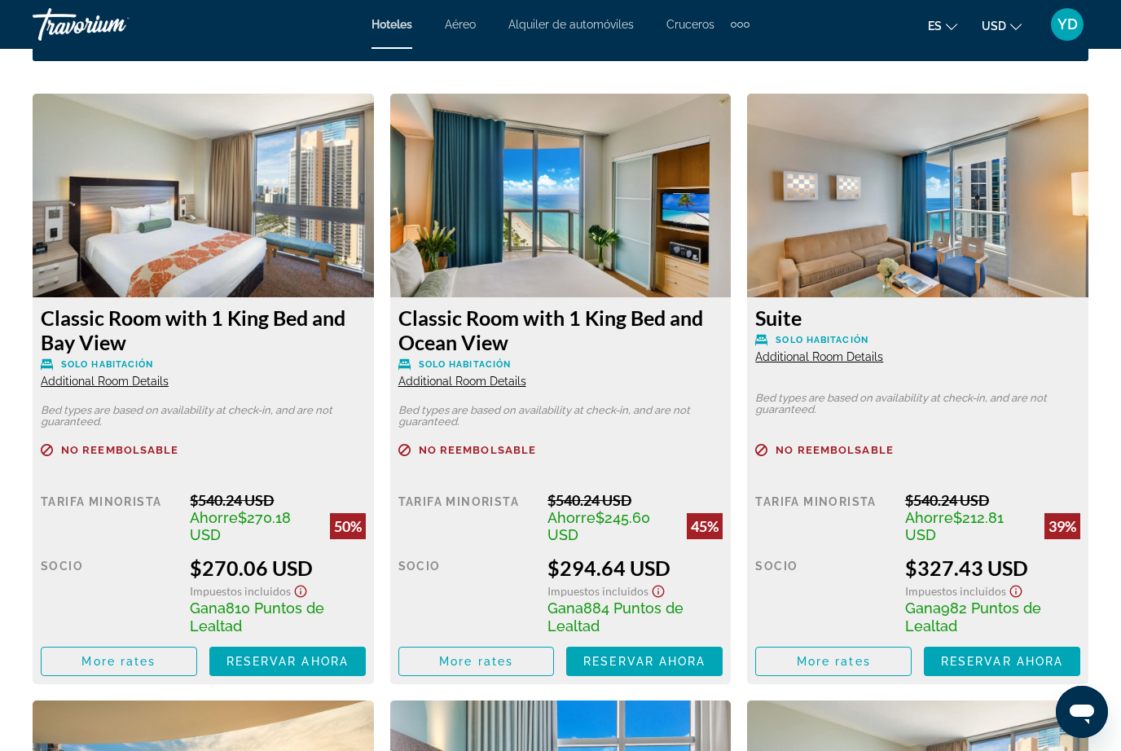
click at [1001, 234] on img "Main content" at bounding box center [917, 196] width 341 height 204
click at [1010, 249] on img "Main content" at bounding box center [917, 196] width 341 height 204
click at [1003, 253] on img "Main content" at bounding box center [917, 196] width 341 height 204
click at [1062, 294] on img "Main content" at bounding box center [917, 196] width 341 height 204
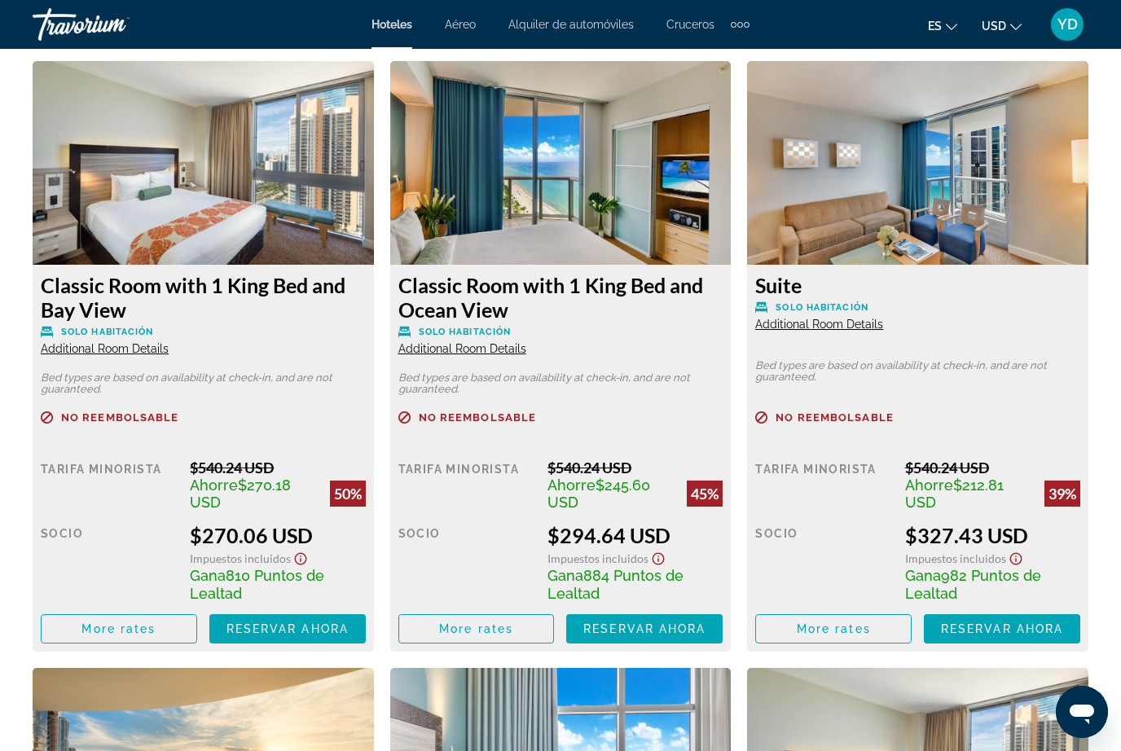
scroll to position [2515, 0]
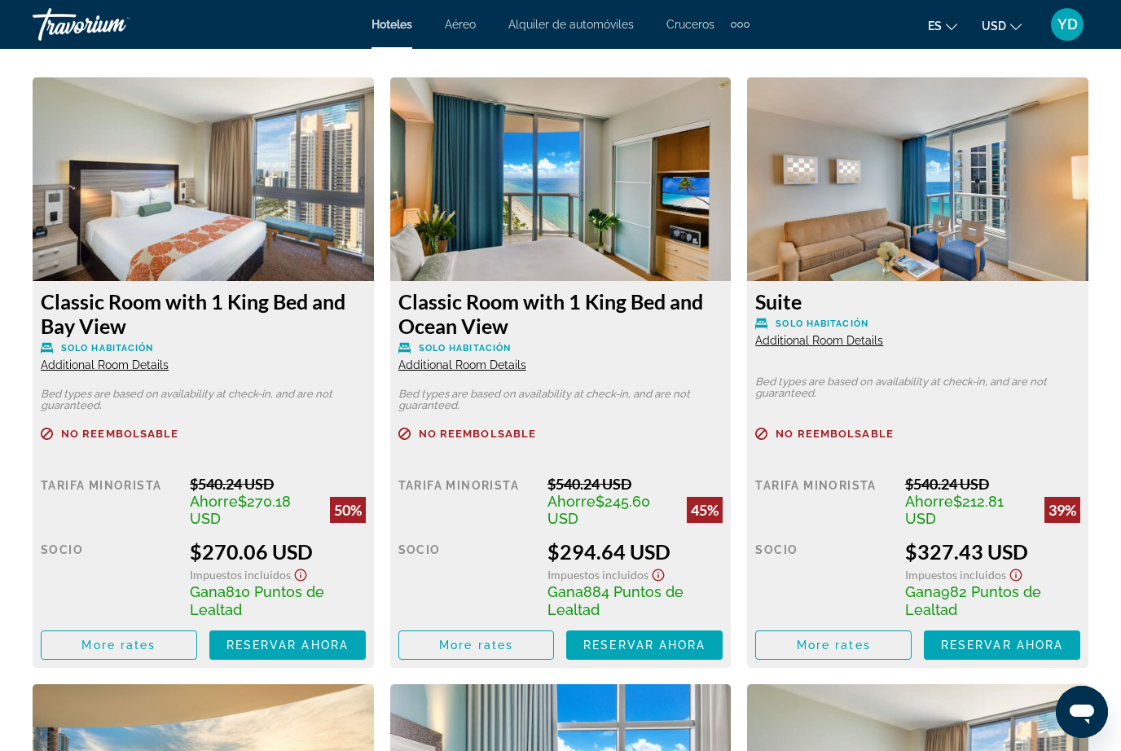
click at [627, 220] on img "Main content" at bounding box center [560, 179] width 341 height 204
click at [665, 242] on img "Main content" at bounding box center [560, 179] width 341 height 204
click at [645, 639] on span "Reservar ahora" at bounding box center [644, 645] width 122 height 13
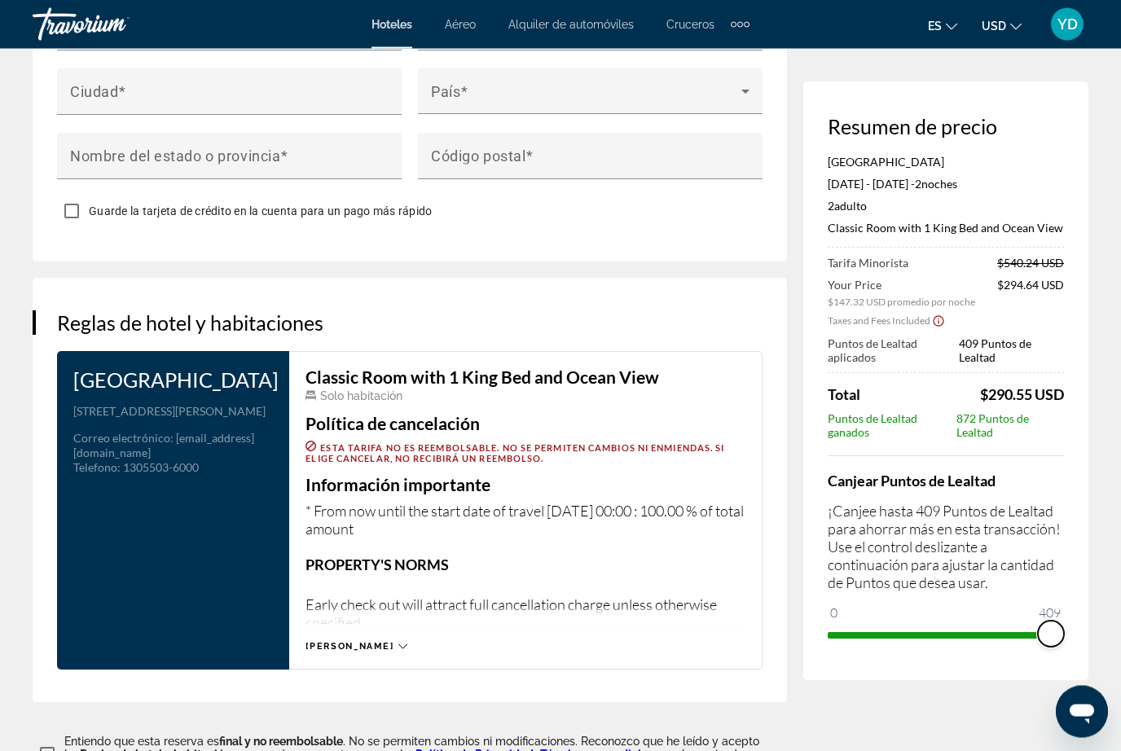
scroll to position [1859, 0]
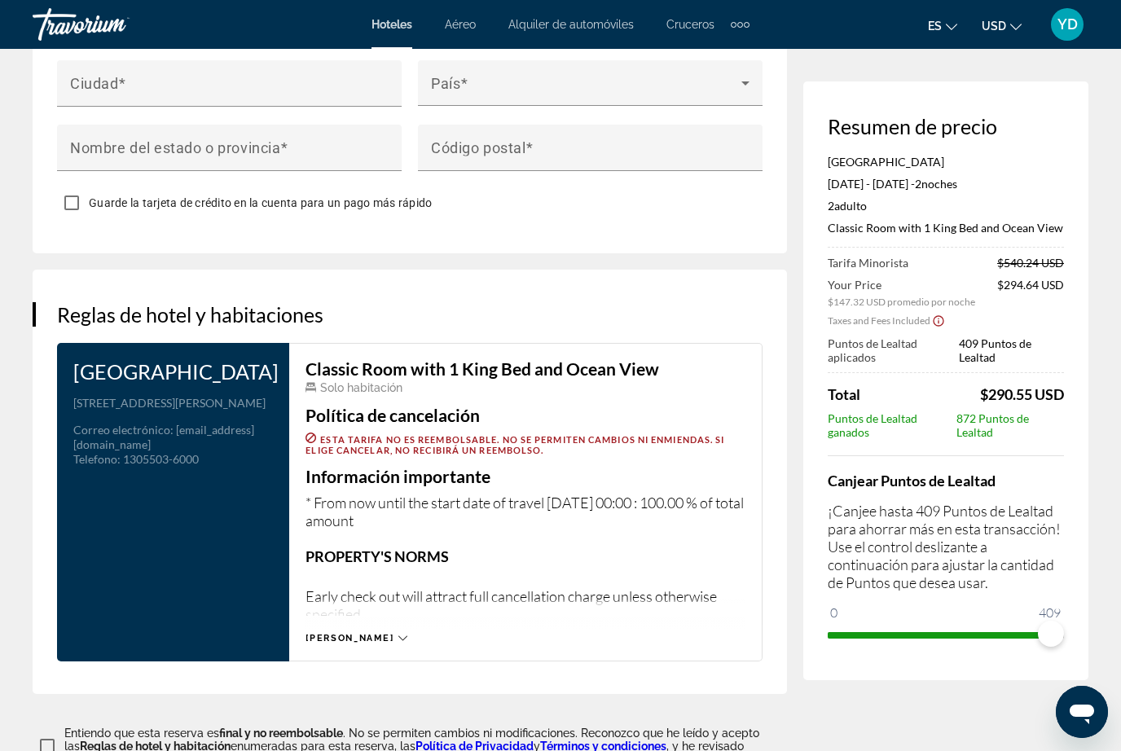
click at [398, 643] on icon "Main content" at bounding box center [402, 638] width 9 height 9
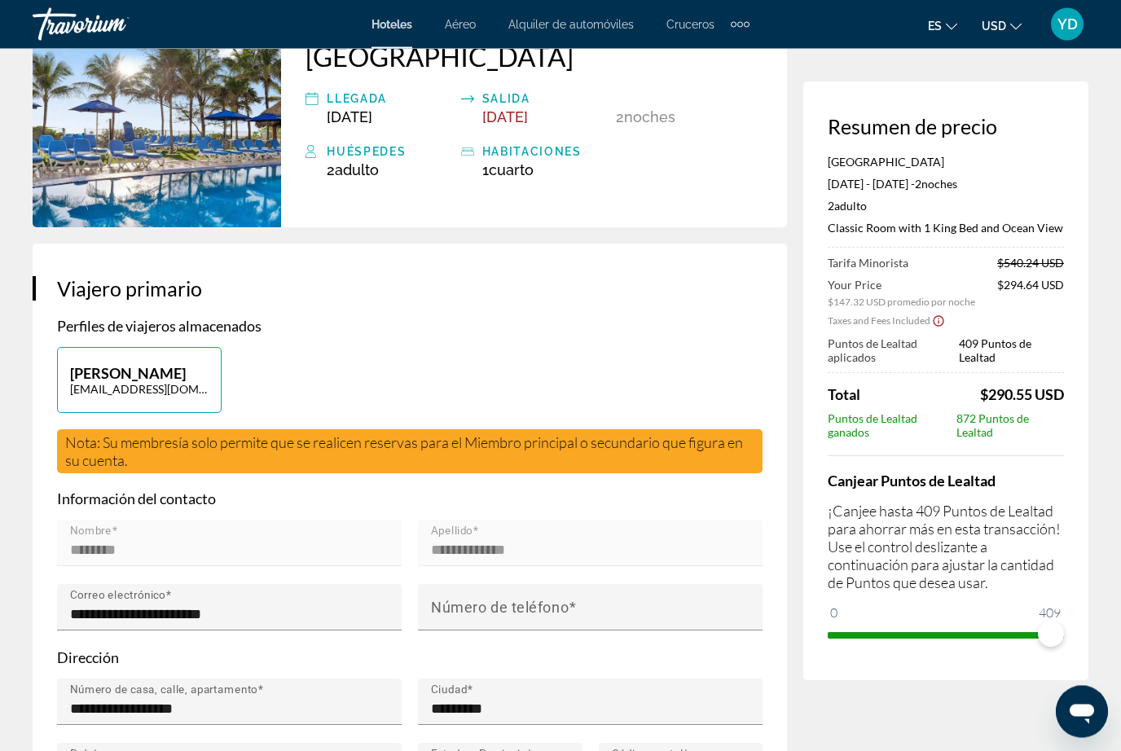
scroll to position [0, 0]
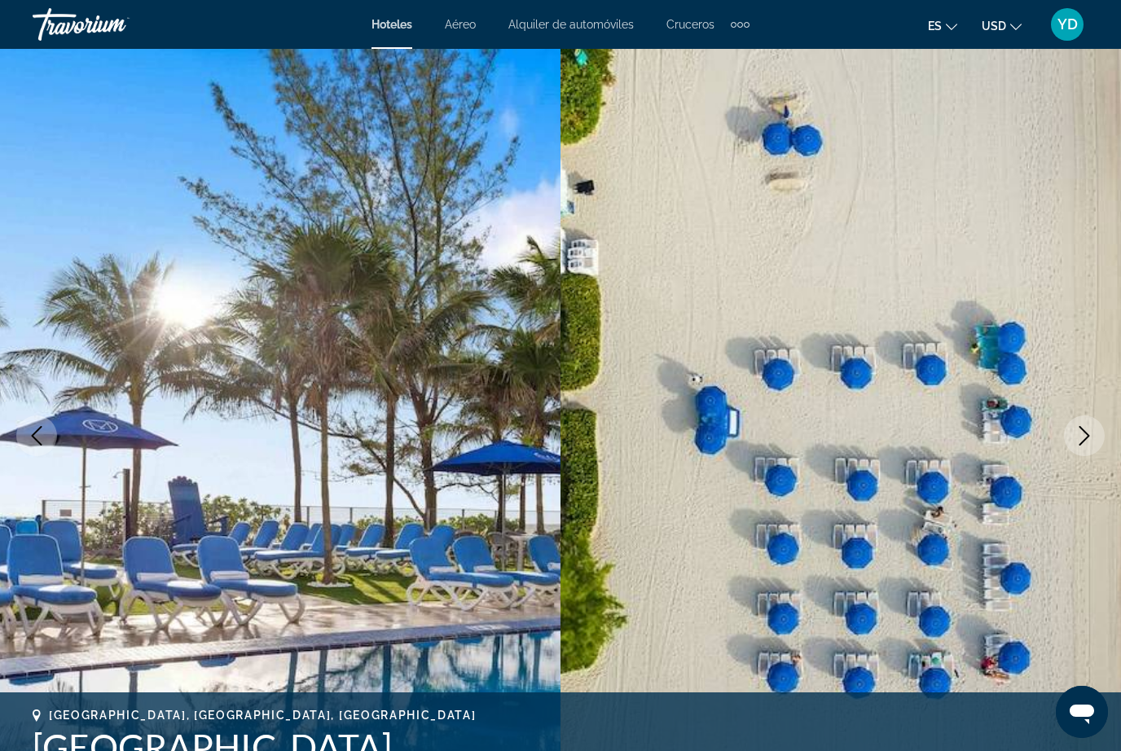
click at [1081, 433] on icon "Next image" at bounding box center [1085, 436] width 20 height 20
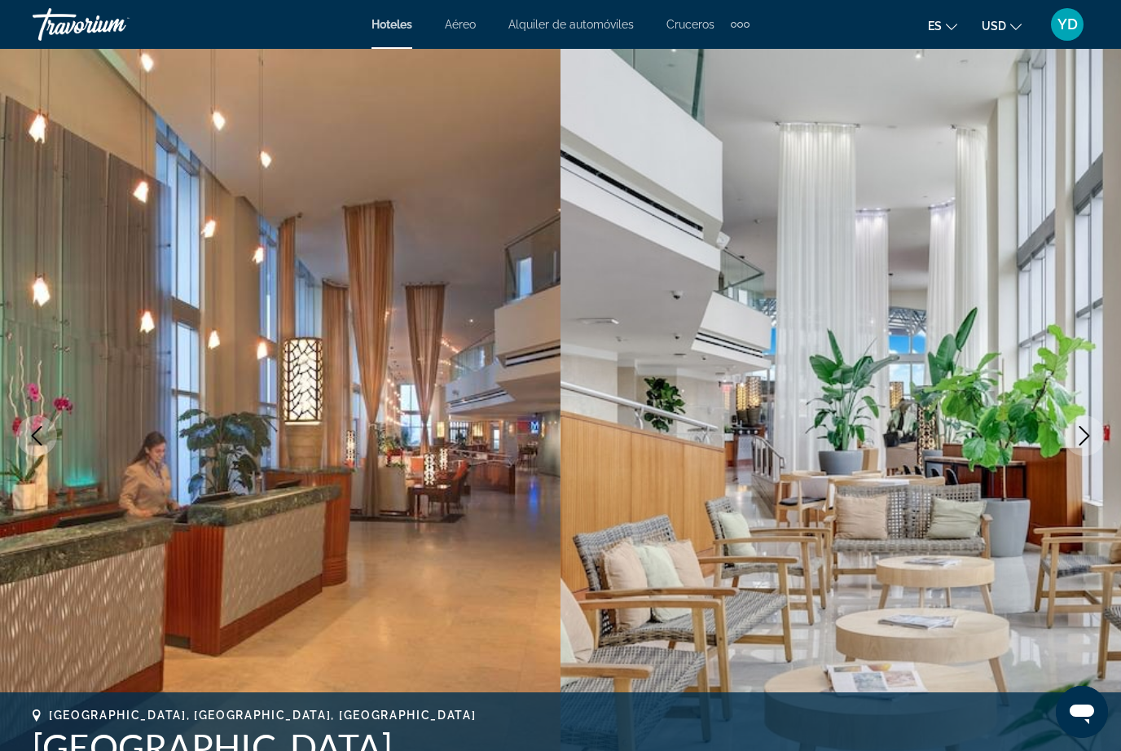
click at [1064, 435] on button "Next image" at bounding box center [1084, 436] width 41 height 41
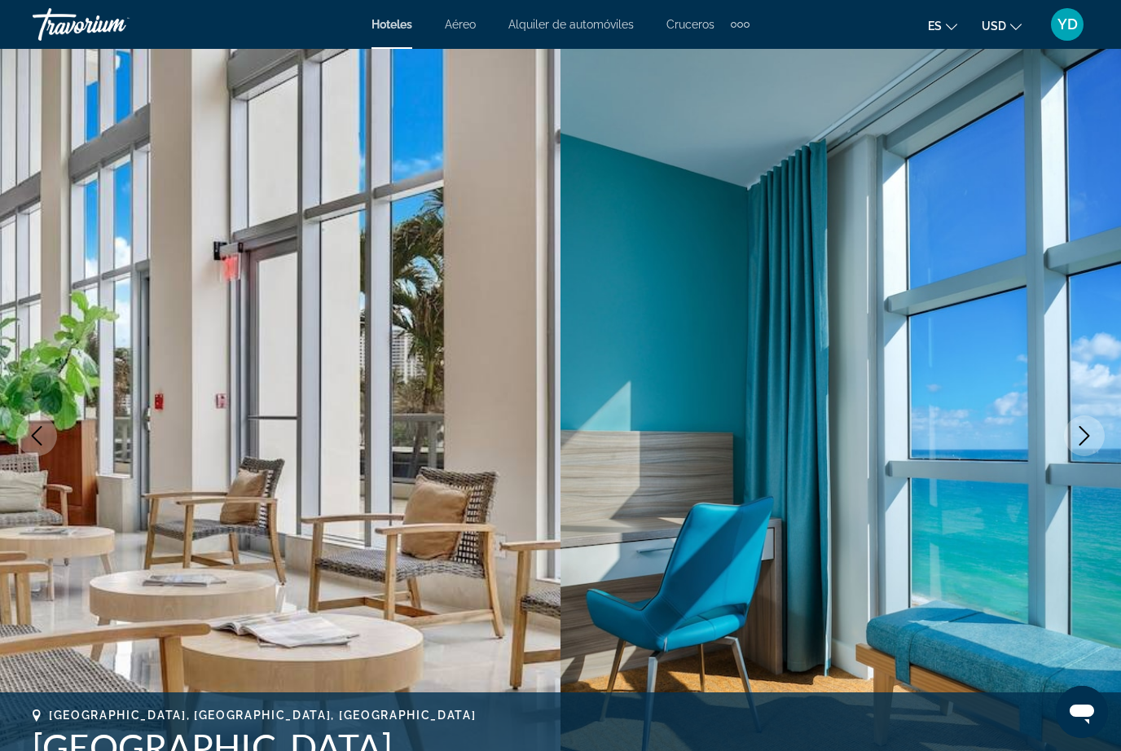
click at [1072, 435] on button "Next image" at bounding box center [1084, 436] width 41 height 41
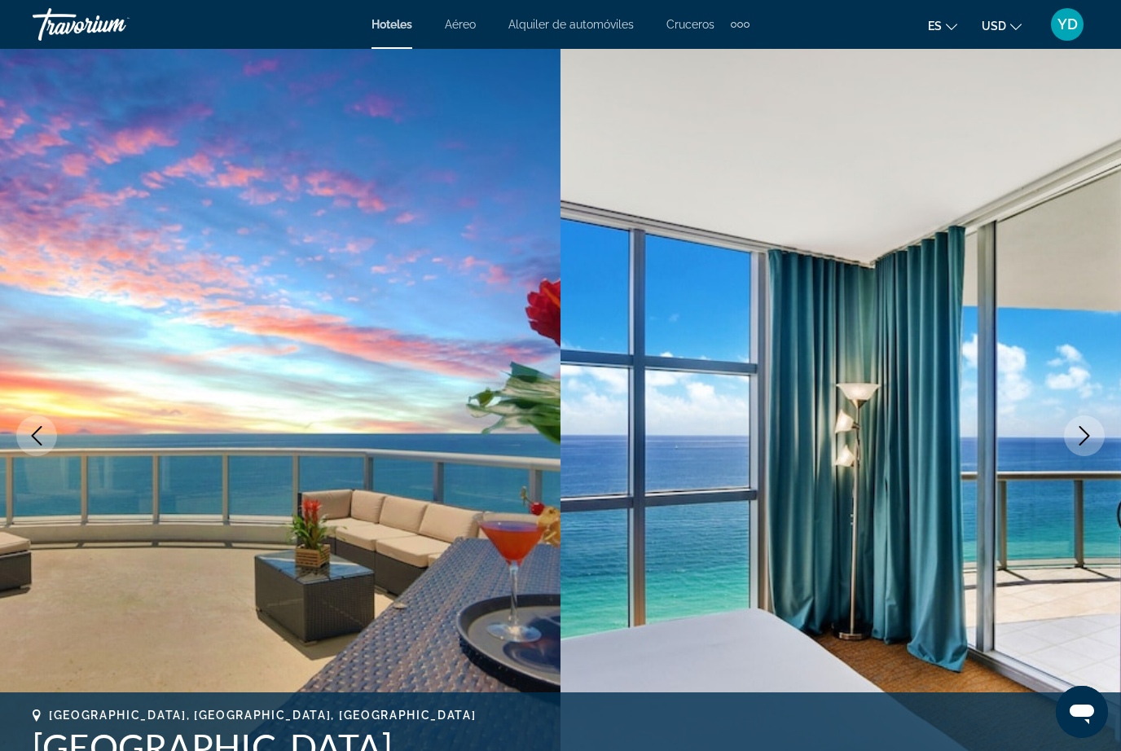
click at [1072, 437] on button "Next image" at bounding box center [1084, 436] width 41 height 41
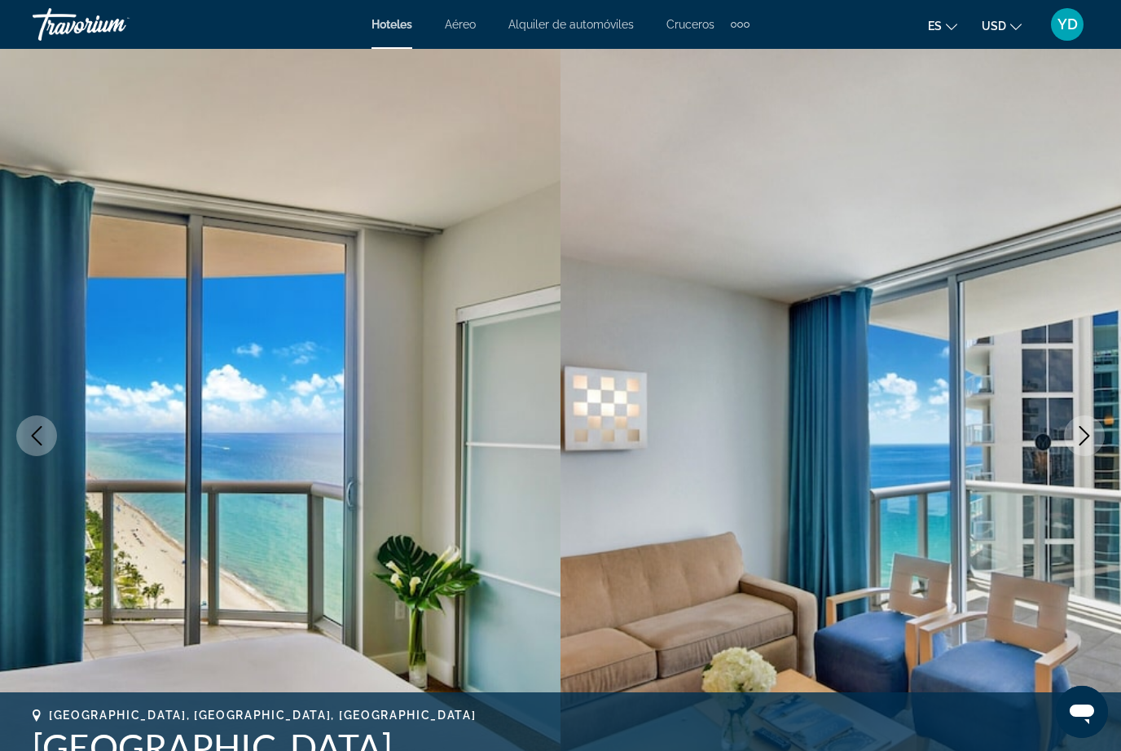
click at [1072, 436] on button "Next image" at bounding box center [1084, 436] width 41 height 41
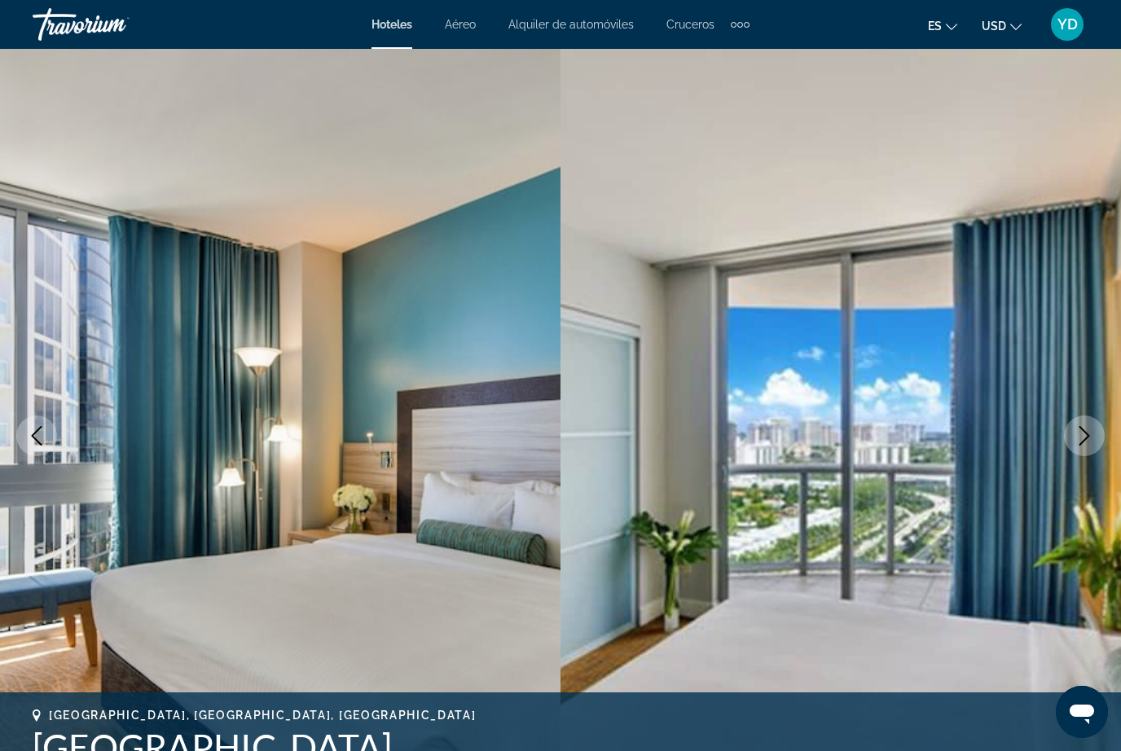
click at [1073, 438] on button "Next image" at bounding box center [1084, 436] width 41 height 41
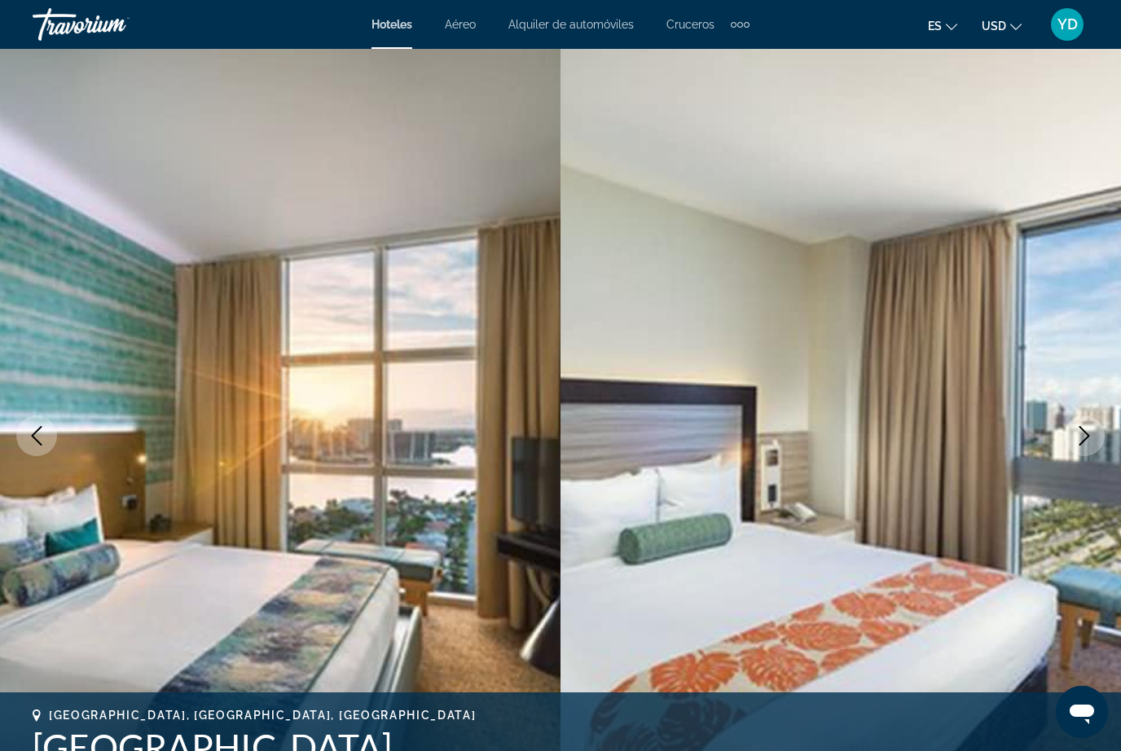
click at [1070, 438] on button "Next image" at bounding box center [1084, 436] width 41 height 41
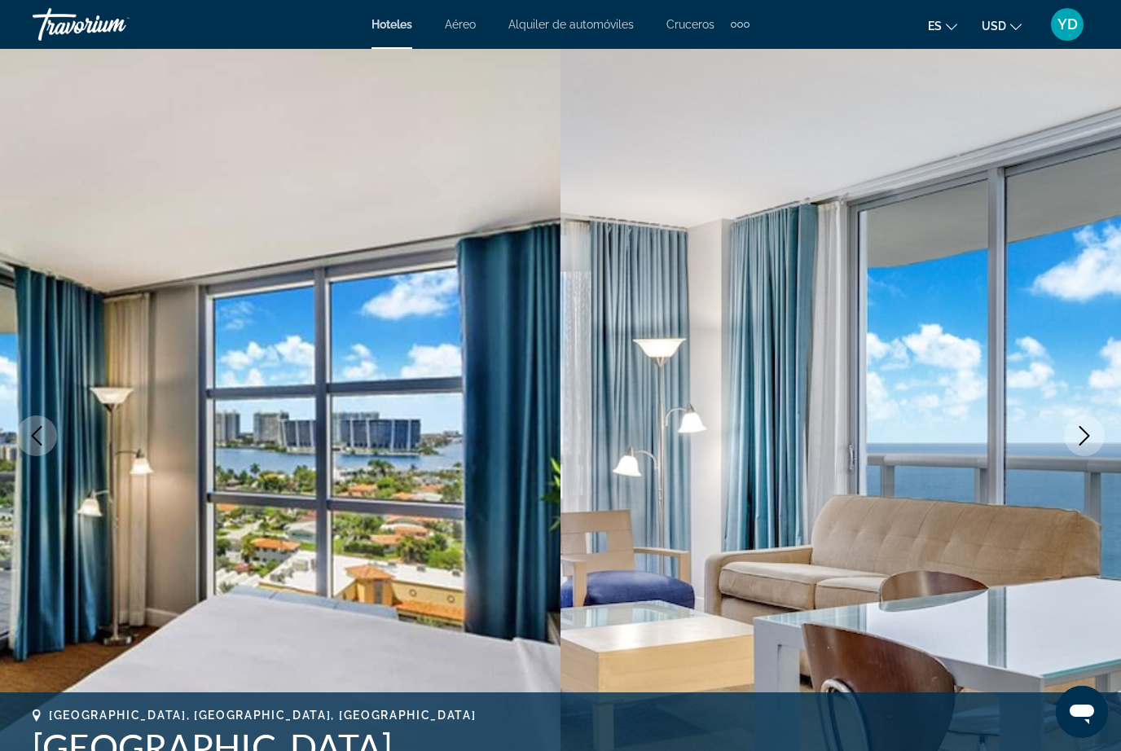
click at [1071, 438] on button "Next image" at bounding box center [1084, 436] width 41 height 41
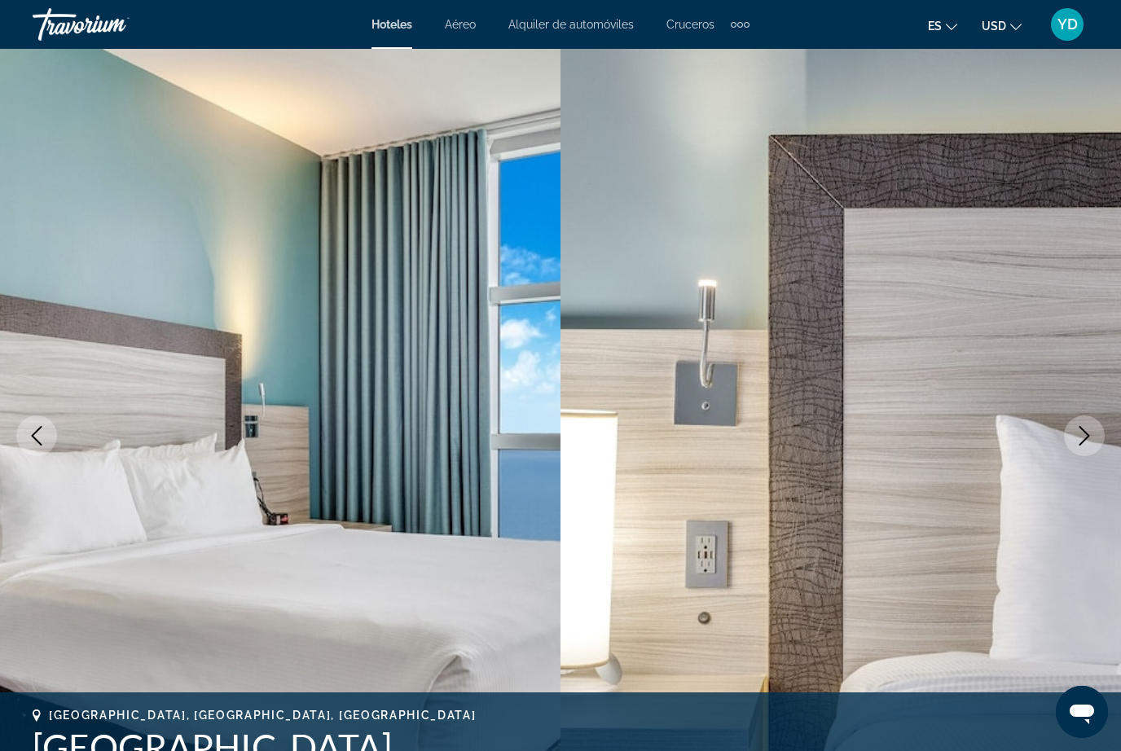
click at [1067, 441] on button "Next image" at bounding box center [1084, 436] width 41 height 41
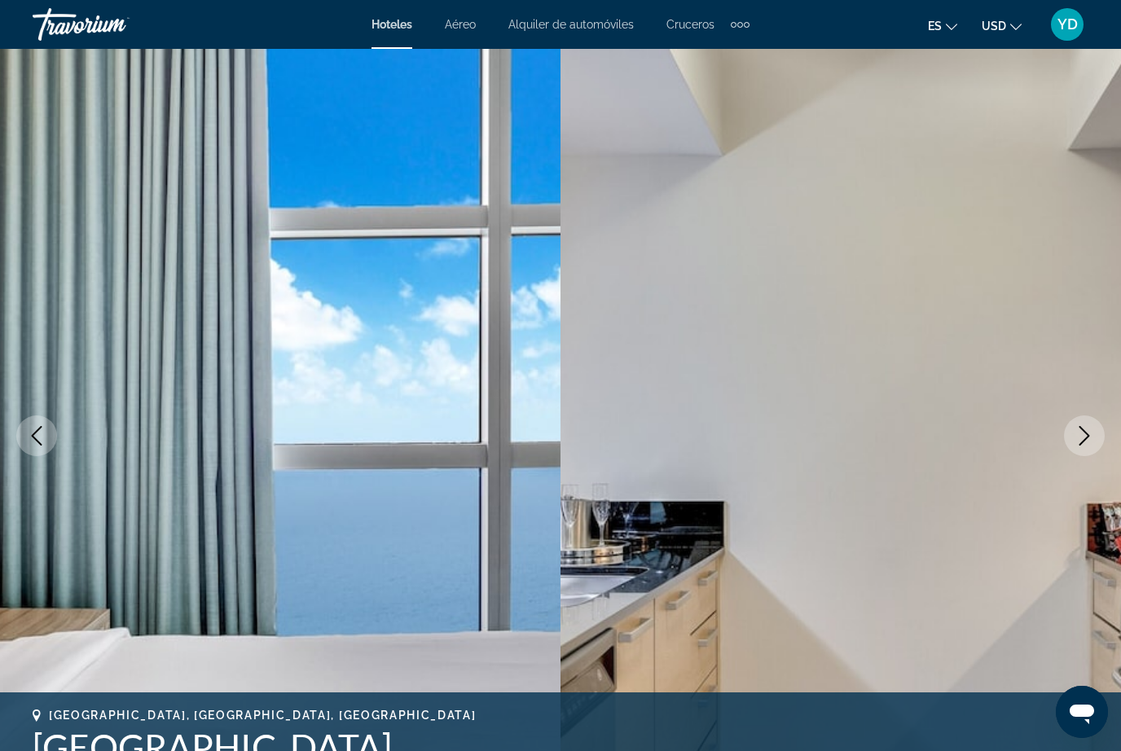
click at [1079, 437] on icon "Next image" at bounding box center [1085, 436] width 20 height 20
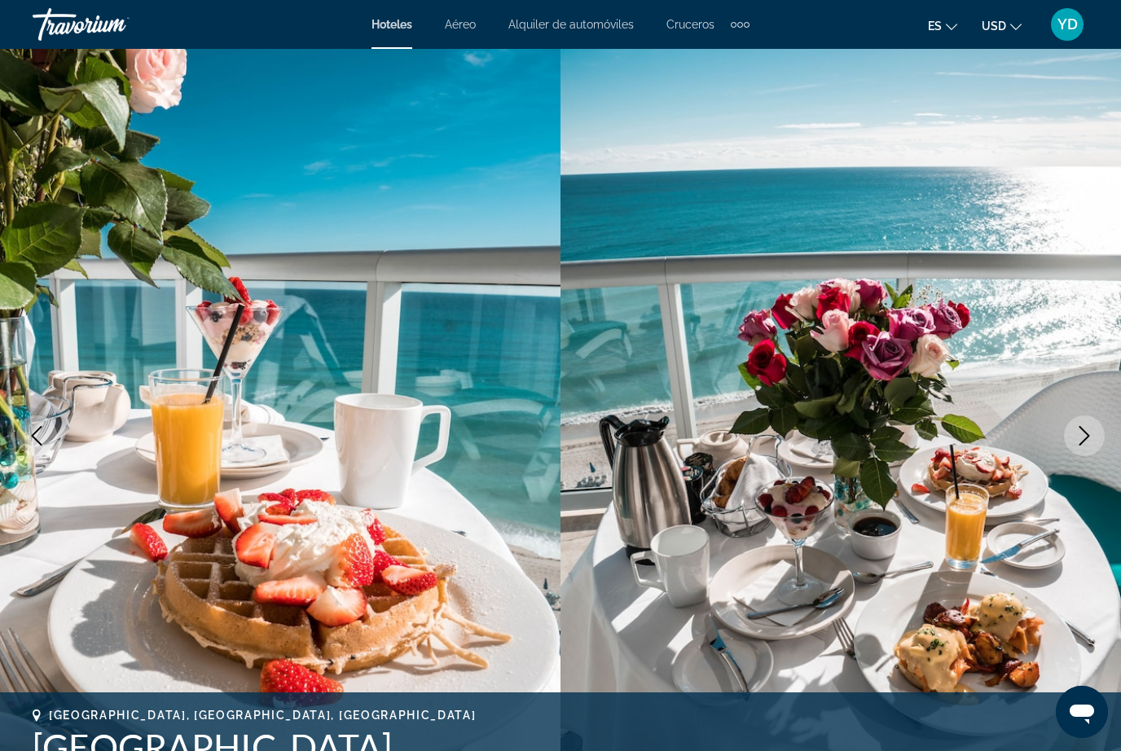
click at [1075, 436] on icon "Next image" at bounding box center [1085, 436] width 20 height 20
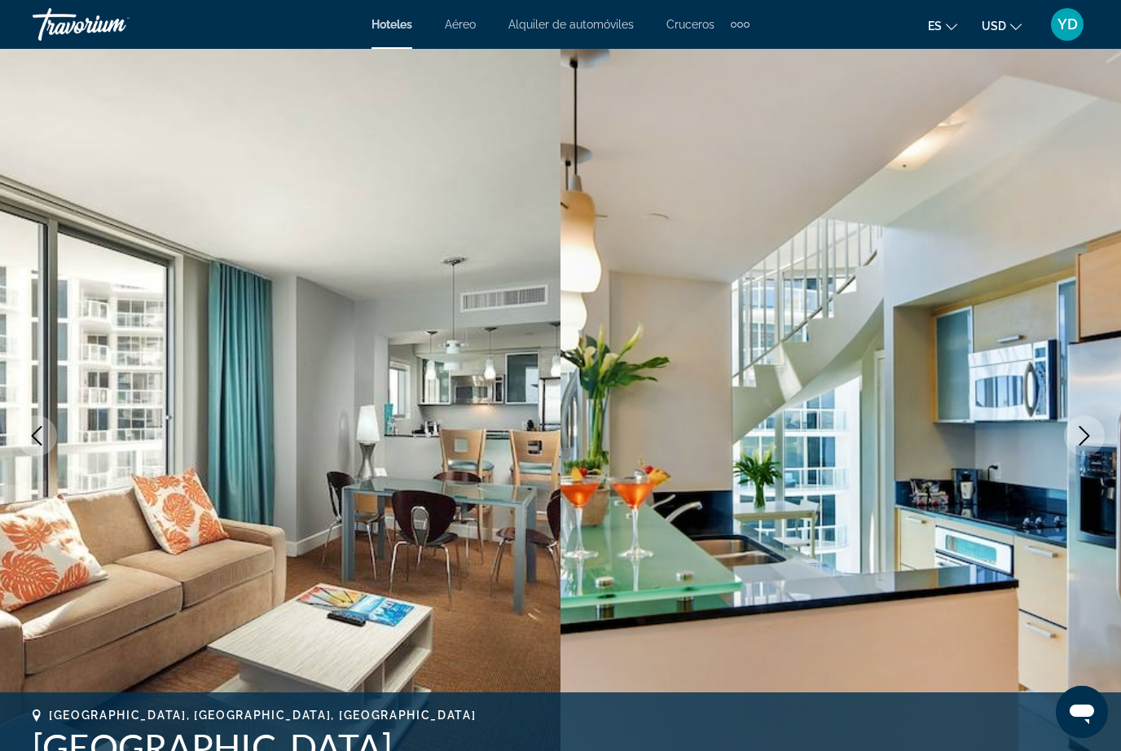
click at [1075, 438] on icon "Next image" at bounding box center [1085, 436] width 20 height 20
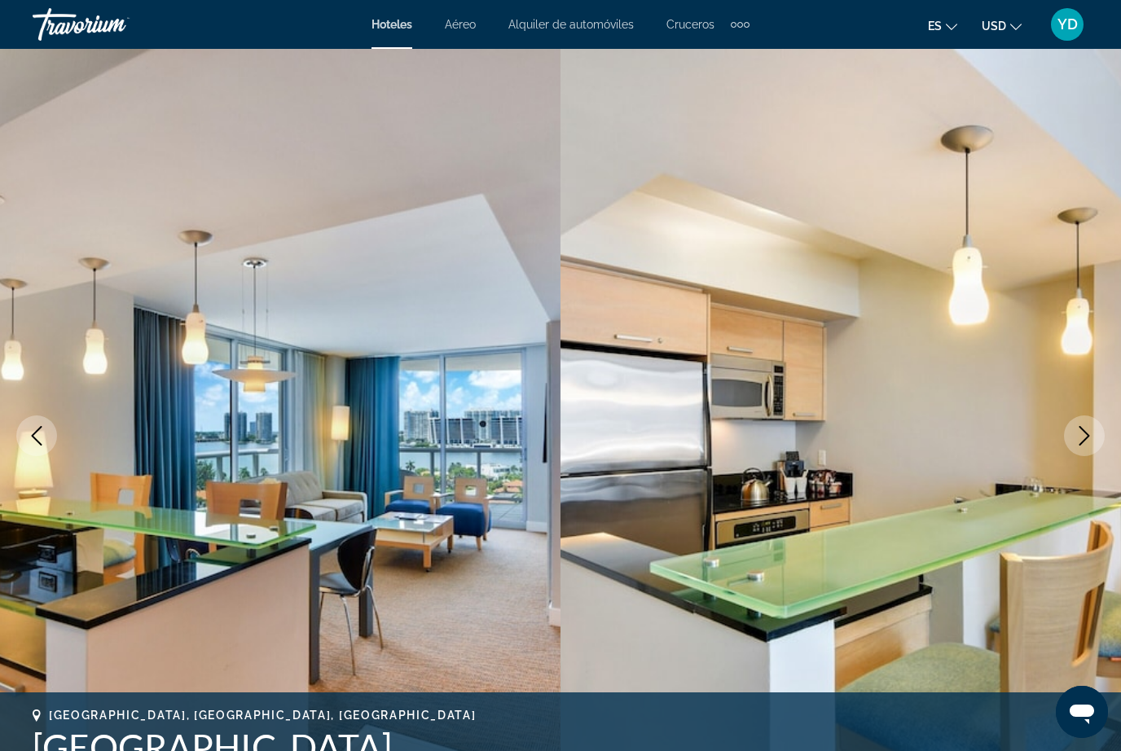
click at [1076, 438] on icon "Next image" at bounding box center [1085, 436] width 20 height 20
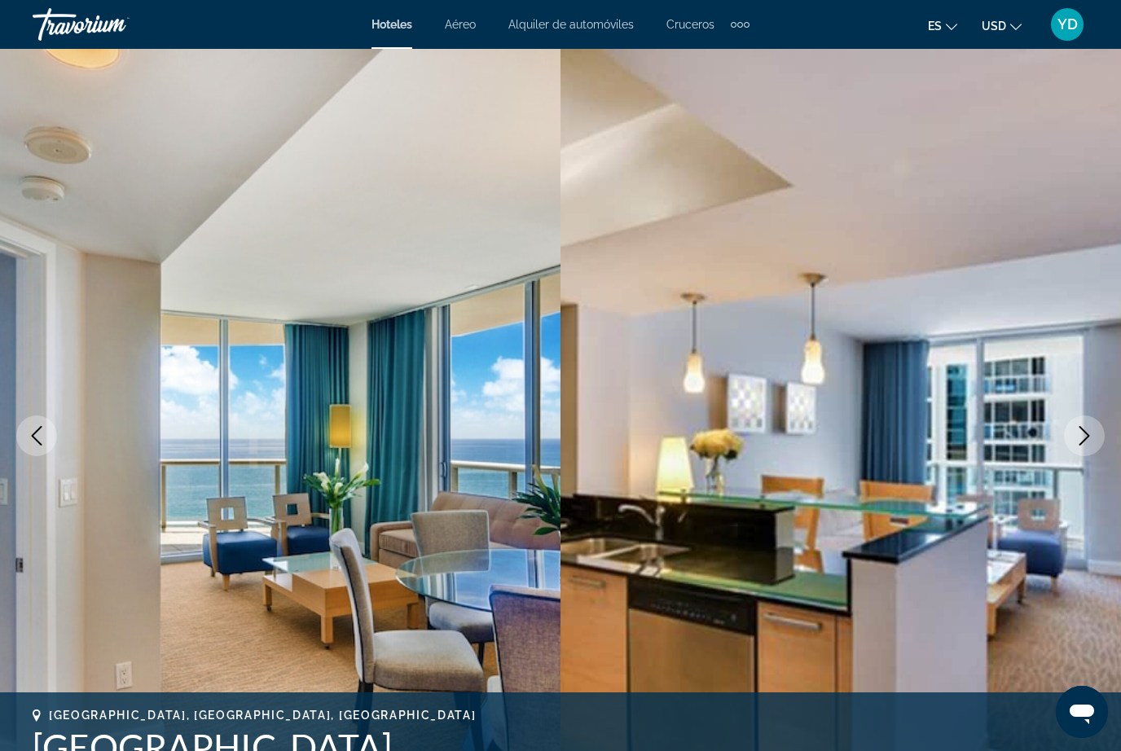
click at [1090, 427] on icon "Next image" at bounding box center [1085, 436] width 20 height 20
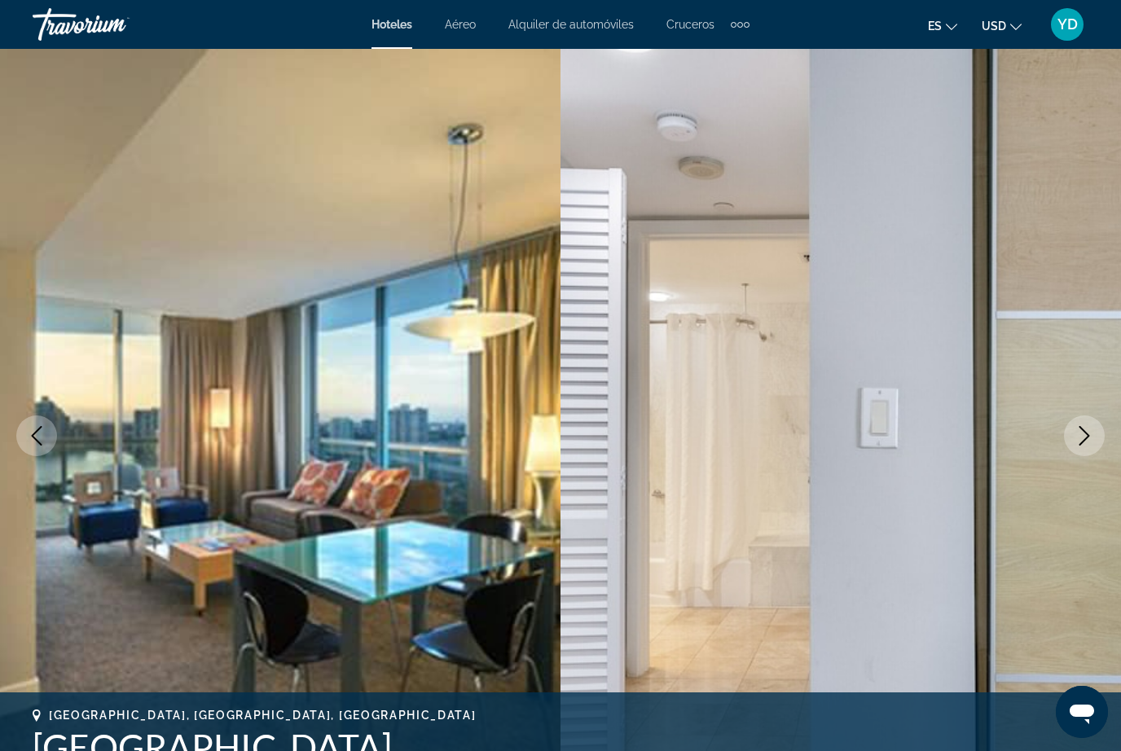
click at [1076, 434] on icon "Next image" at bounding box center [1085, 436] width 20 height 20
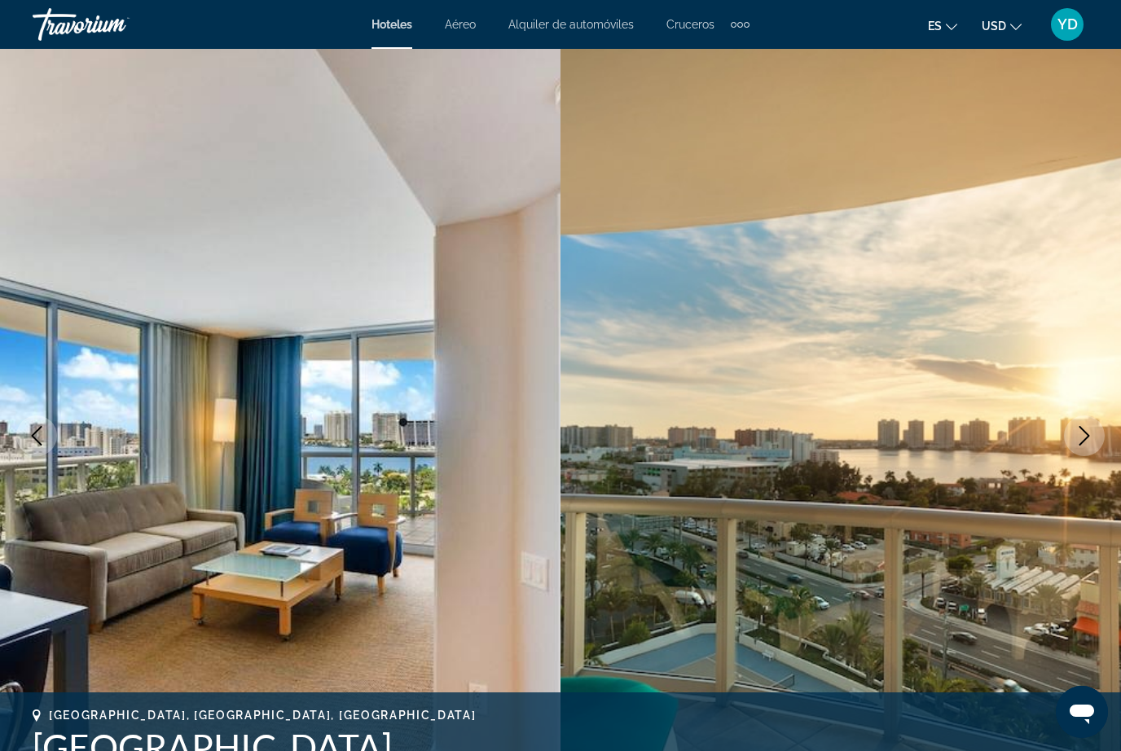
click at [1075, 435] on icon "Next image" at bounding box center [1085, 436] width 20 height 20
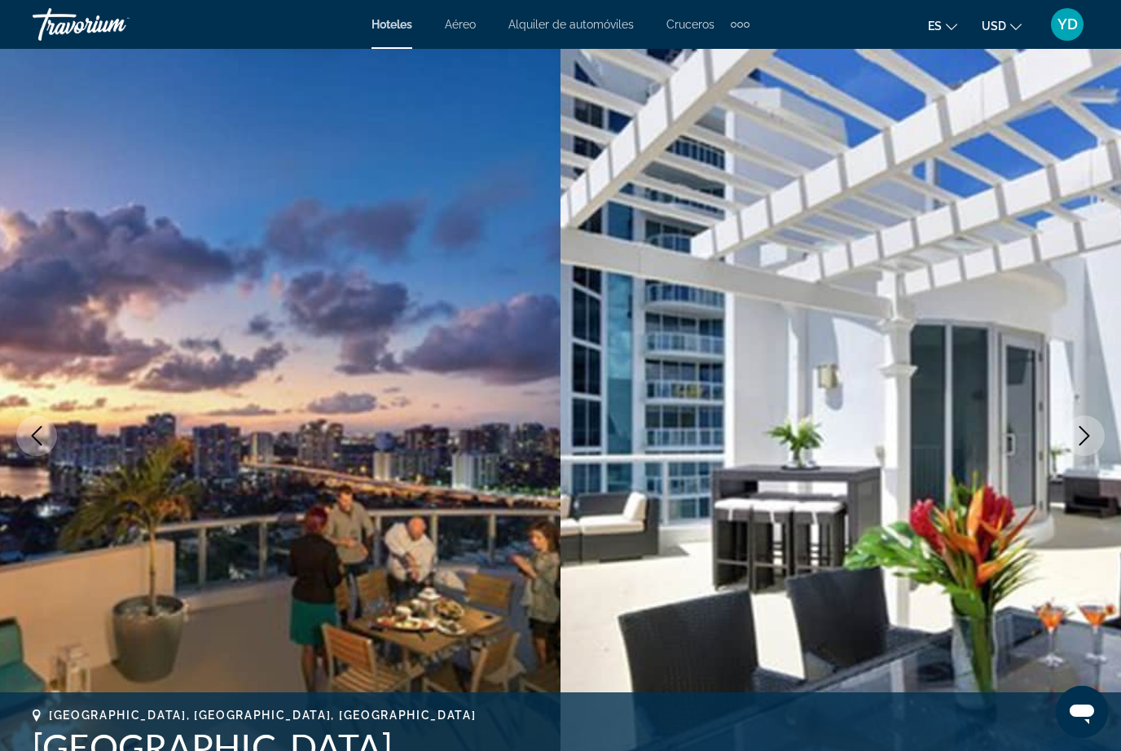
click at [1068, 437] on button "Next image" at bounding box center [1084, 436] width 41 height 41
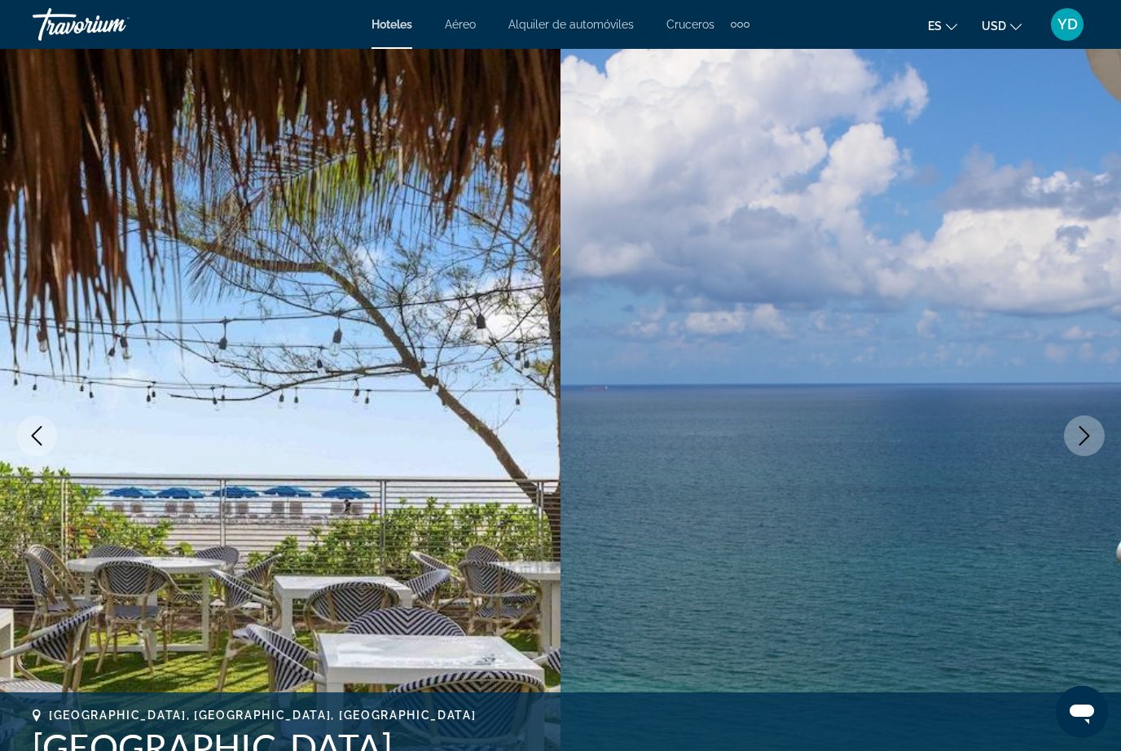
click at [1068, 438] on button "Next image" at bounding box center [1084, 436] width 41 height 41
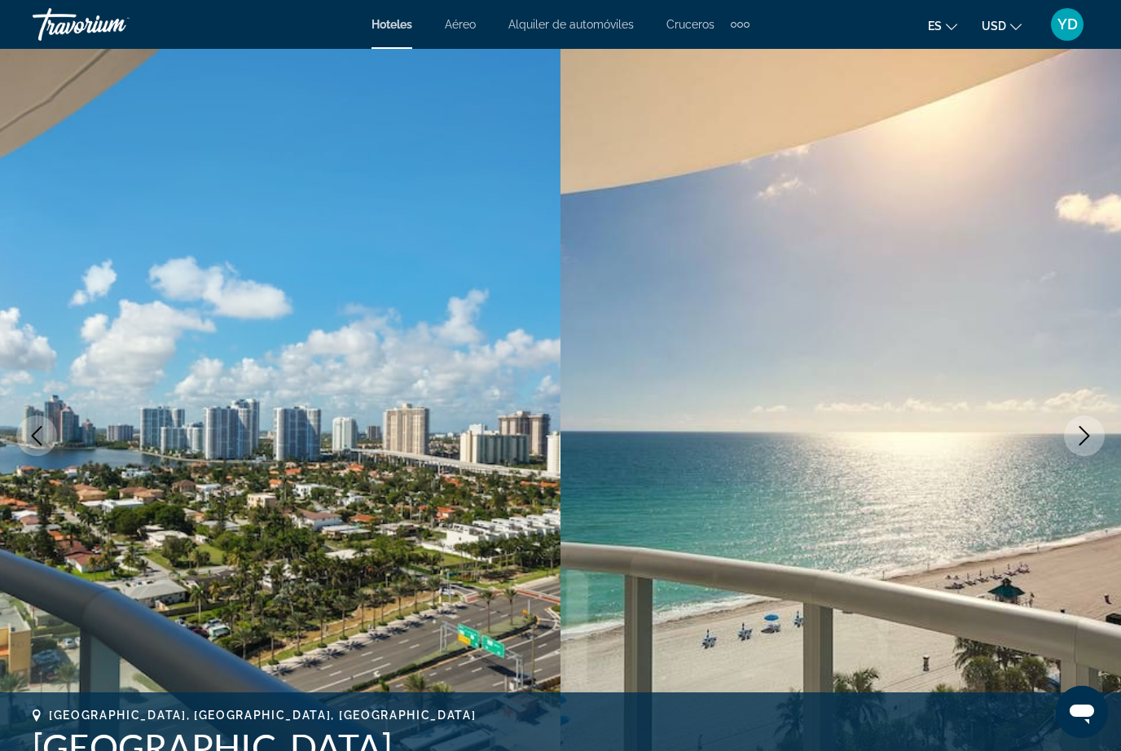
click at [1063, 442] on img "Main content" at bounding box center [841, 436] width 561 height 774
click at [1085, 426] on icon "Next image" at bounding box center [1085, 436] width 20 height 20
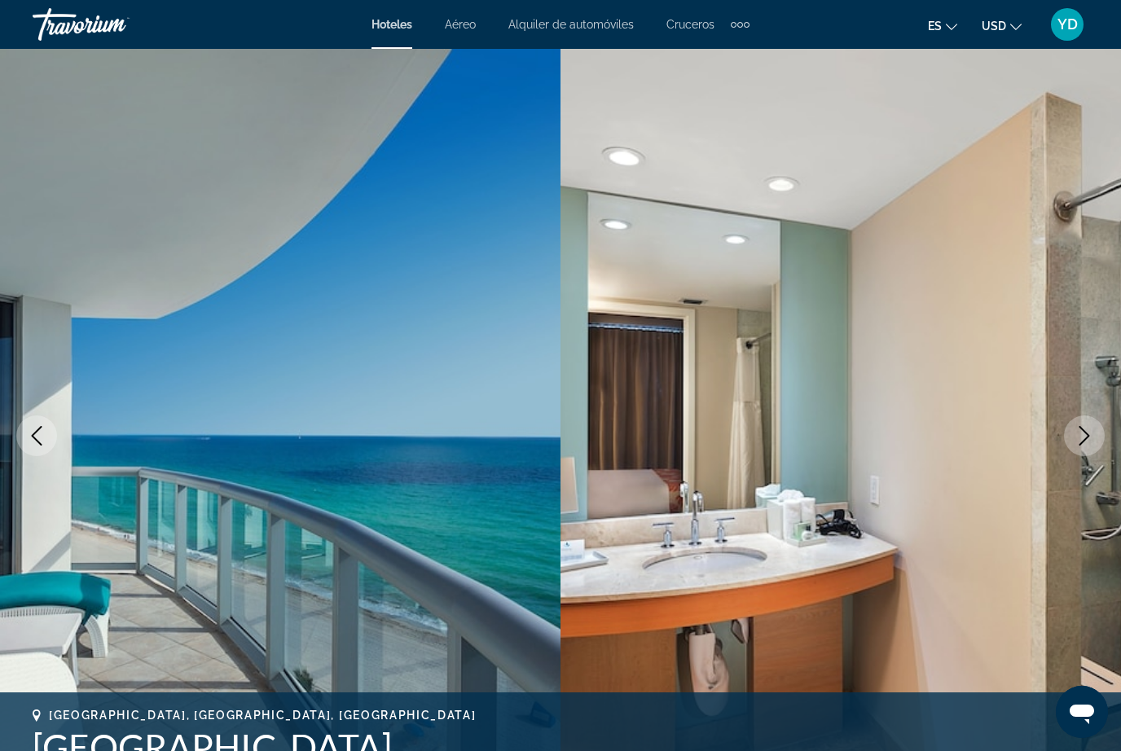
click at [1085, 429] on icon "Next image" at bounding box center [1085, 436] width 20 height 20
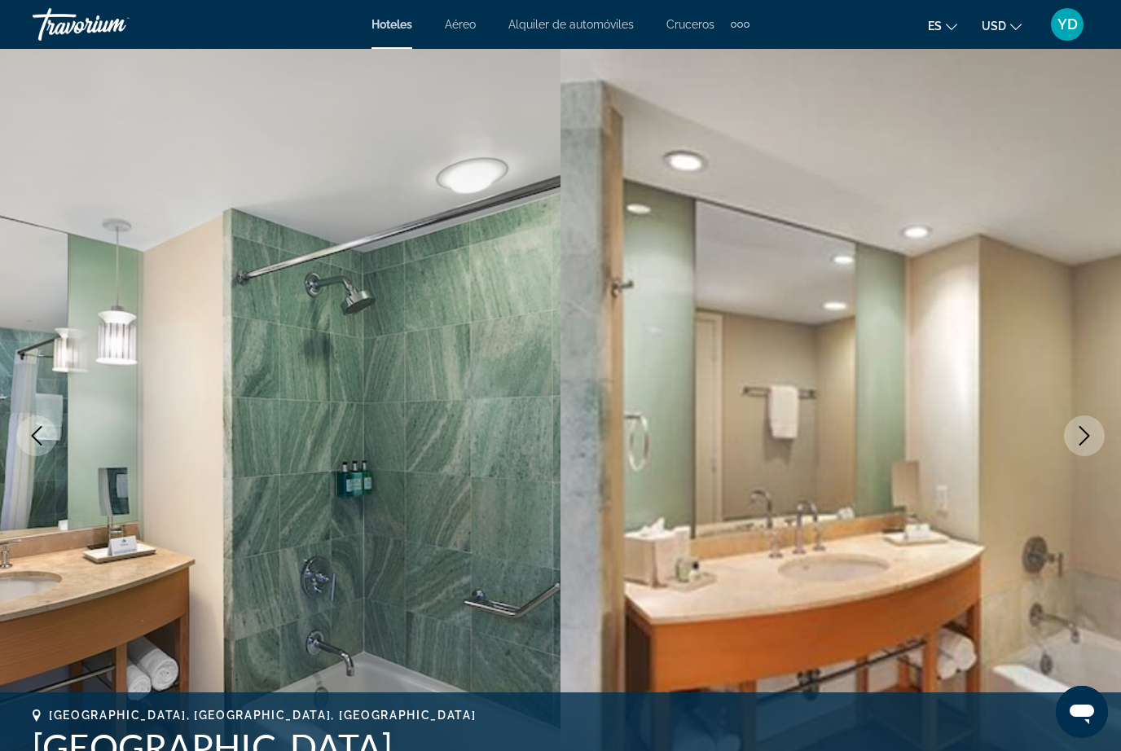
click at [1086, 429] on icon "Next image" at bounding box center [1085, 436] width 20 height 20
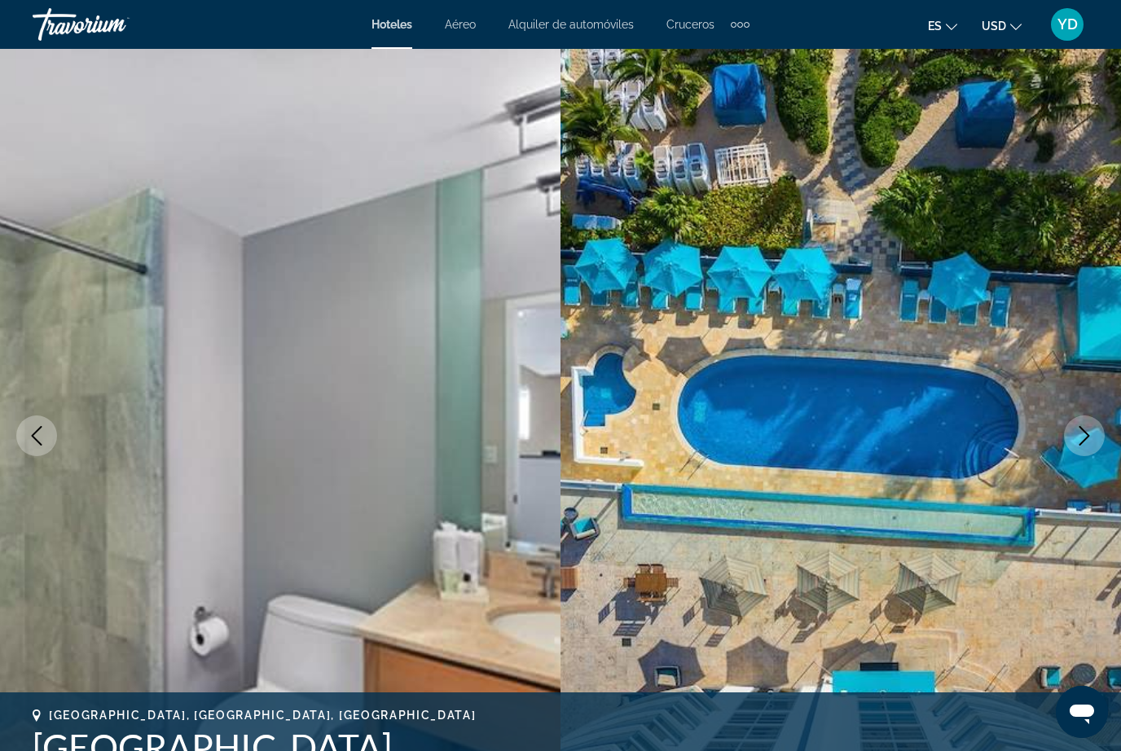
click at [1030, 499] on img "Main content" at bounding box center [841, 436] width 561 height 774
click at [1071, 441] on button "Next image" at bounding box center [1084, 436] width 41 height 41
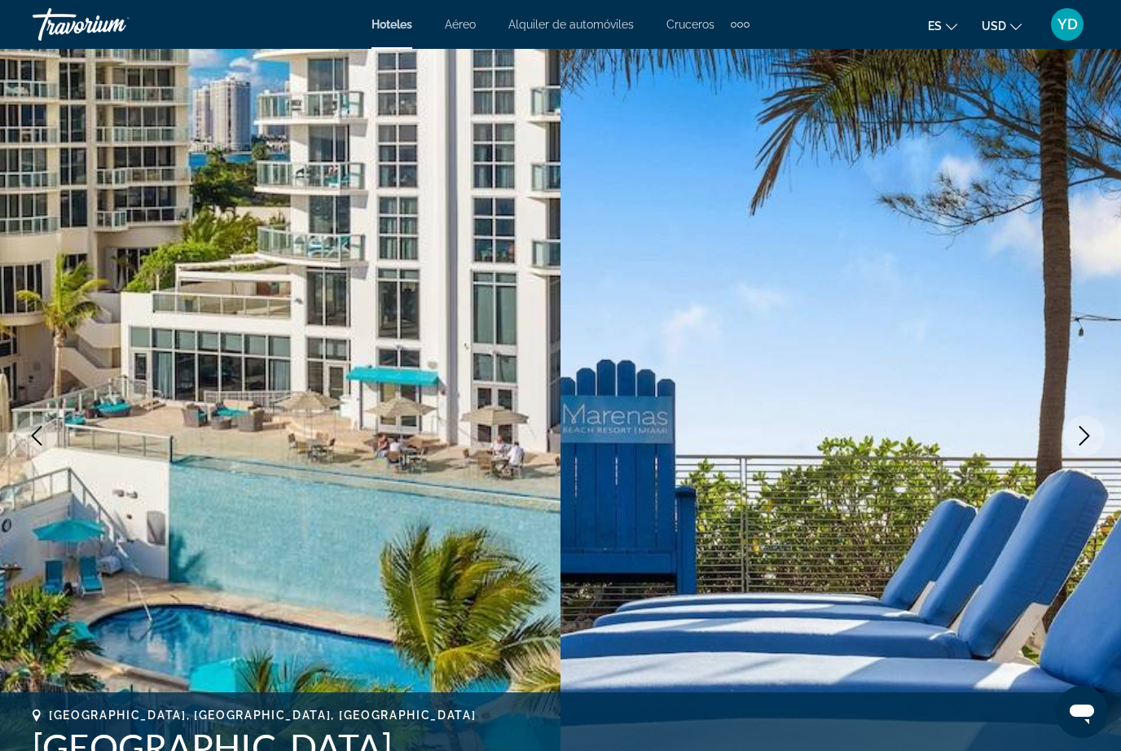
click at [1073, 442] on button "Next image" at bounding box center [1084, 436] width 41 height 41
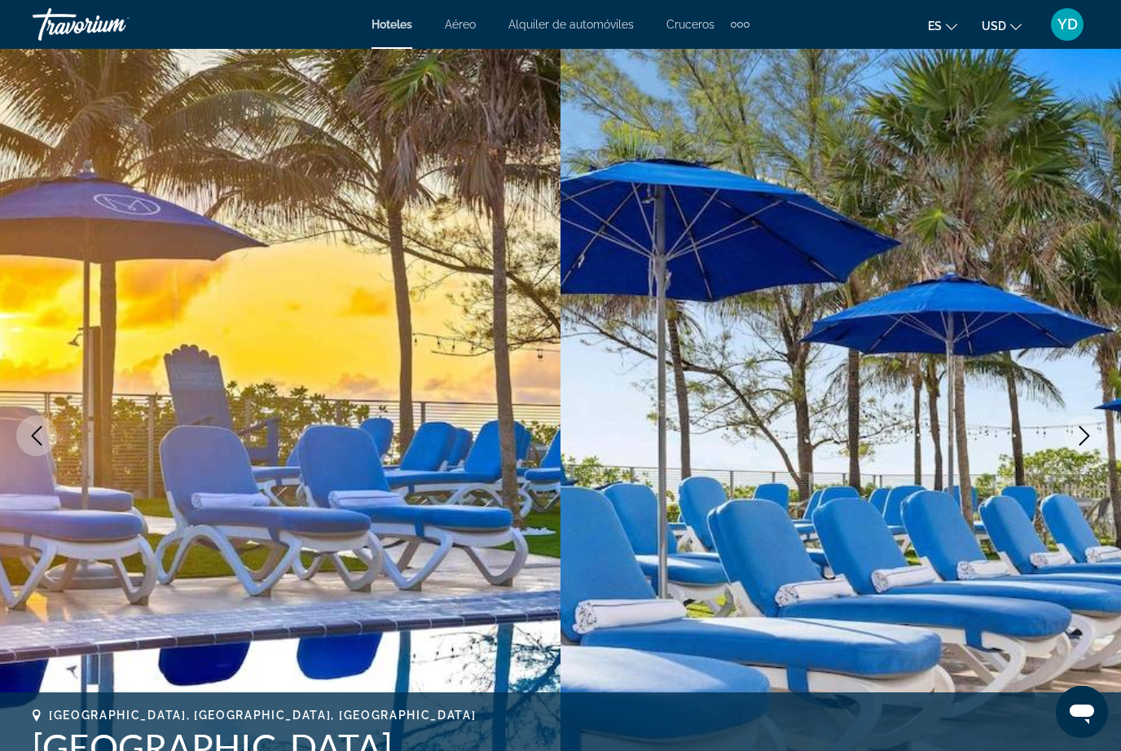
click at [33, 425] on button "Previous image" at bounding box center [36, 436] width 41 height 41
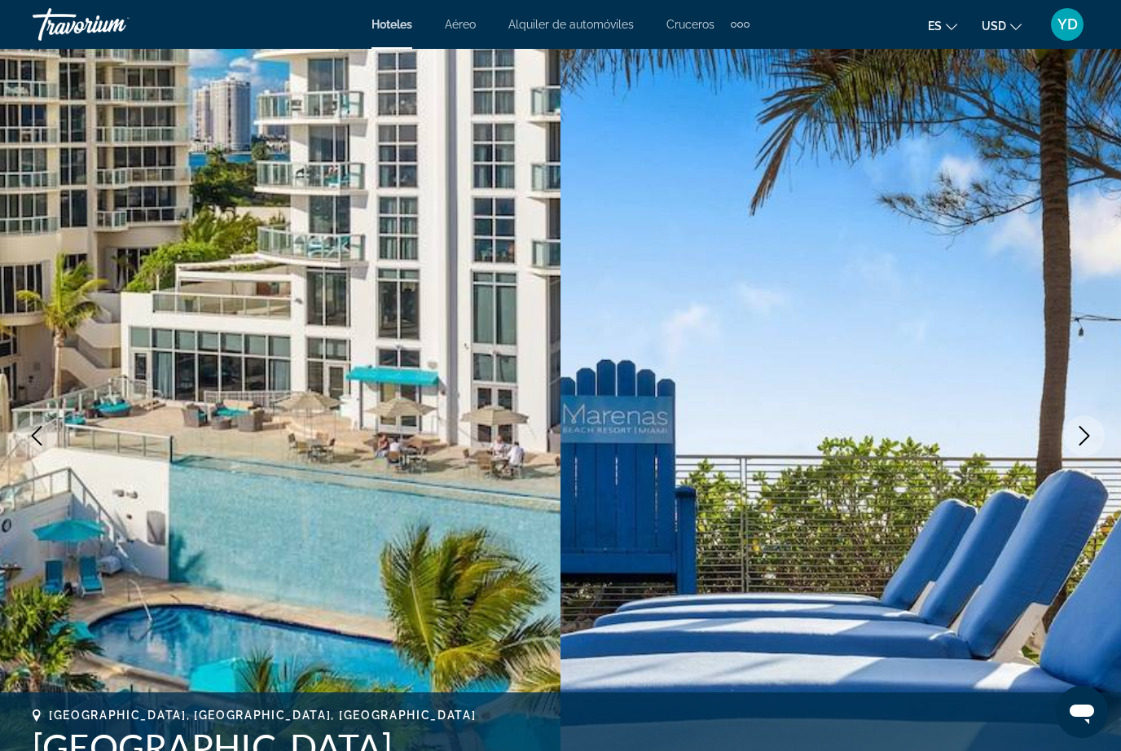
click at [478, 376] on img "Main content" at bounding box center [280, 436] width 561 height 774
click at [473, 382] on img "Main content" at bounding box center [280, 436] width 561 height 774
click at [1083, 438] on icon "Next image" at bounding box center [1085, 436] width 20 height 20
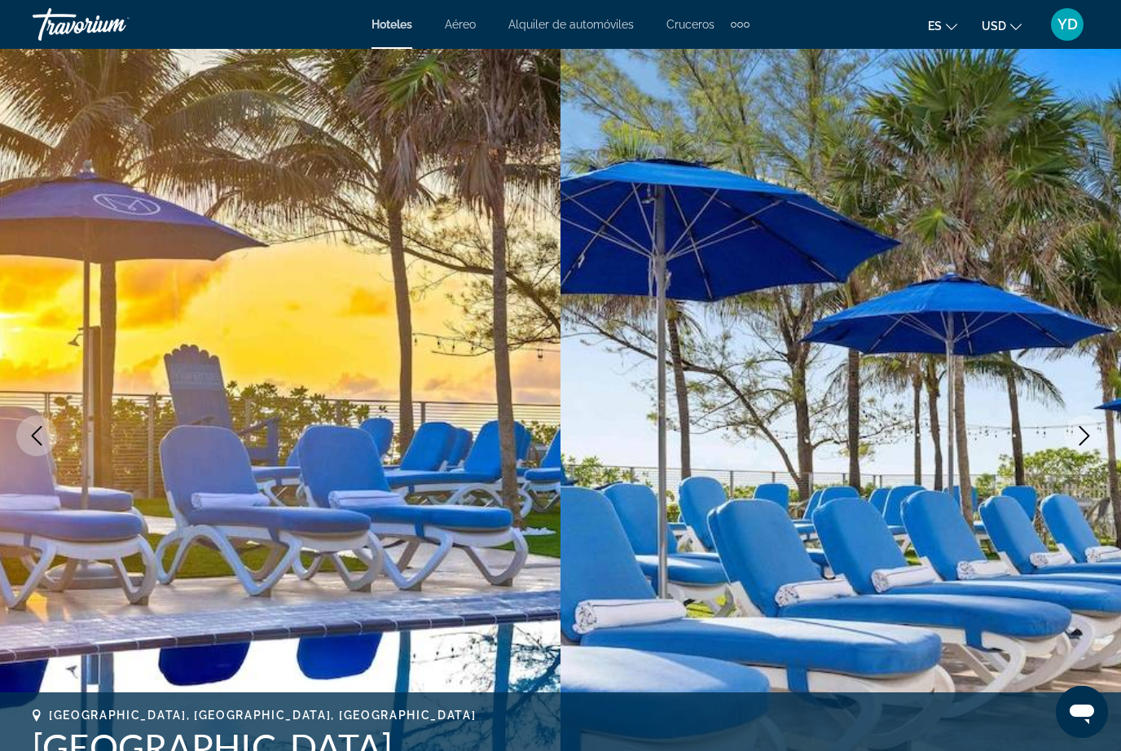
click at [1077, 433] on icon "Next image" at bounding box center [1085, 436] width 20 height 20
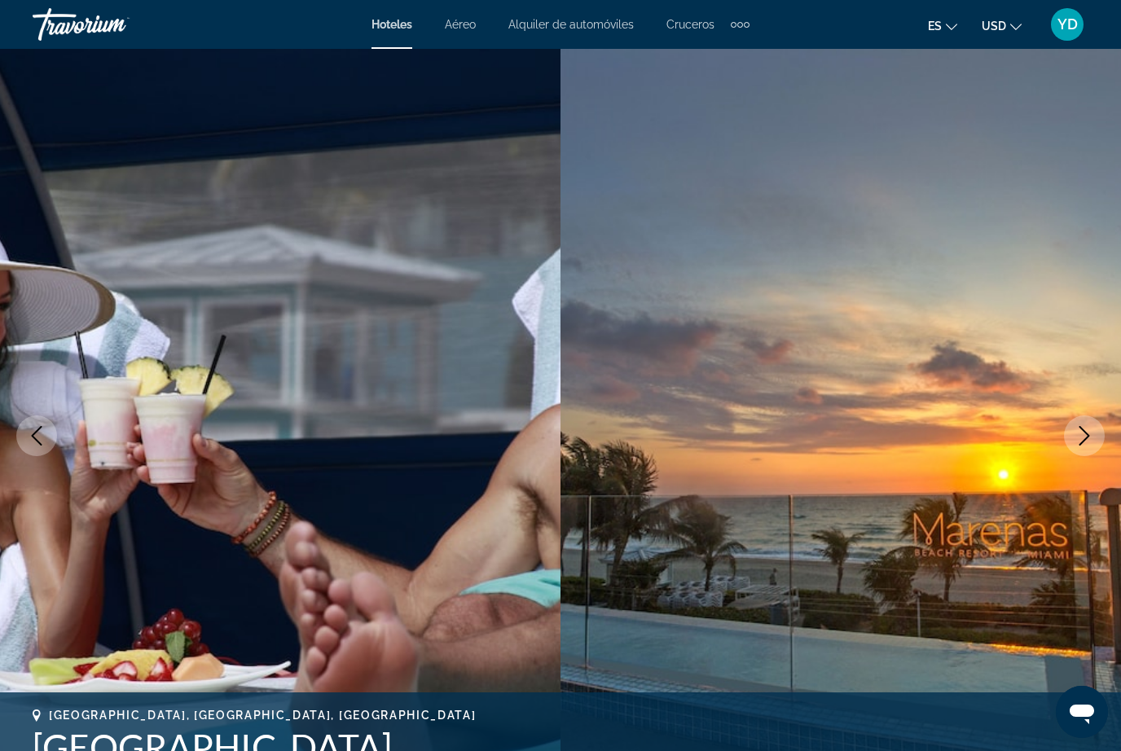
click at [1078, 429] on icon "Next image" at bounding box center [1085, 436] width 20 height 20
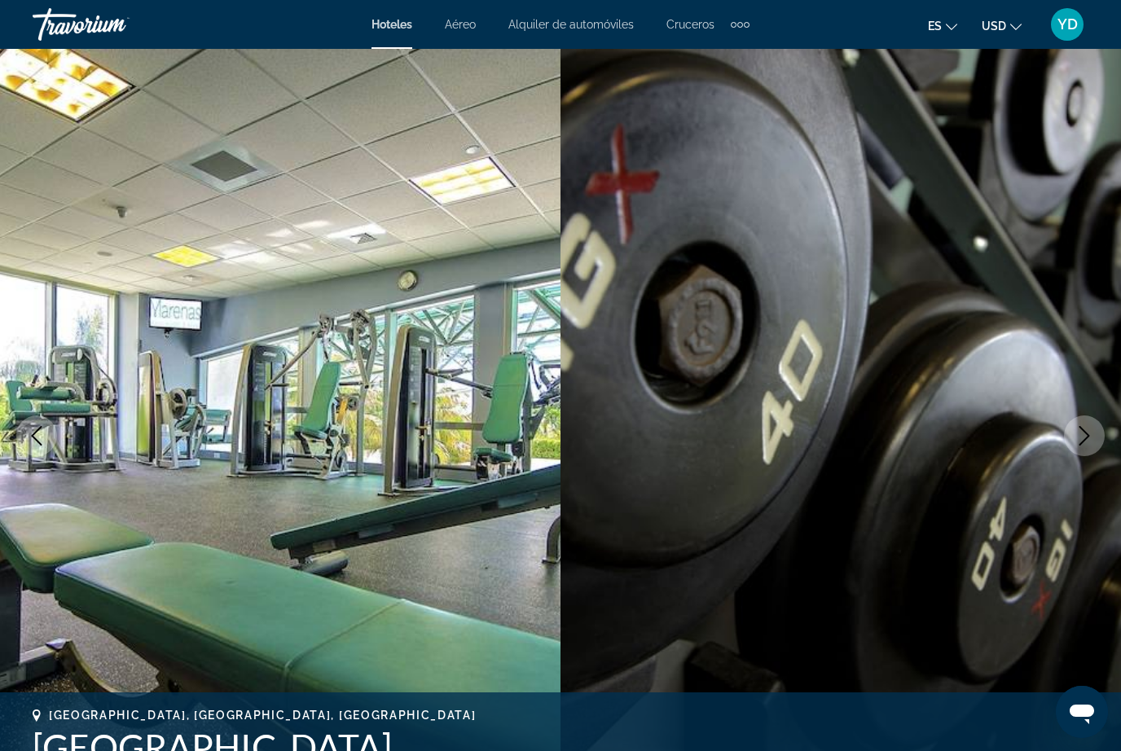
click at [1075, 432] on icon "Next image" at bounding box center [1085, 436] width 20 height 20
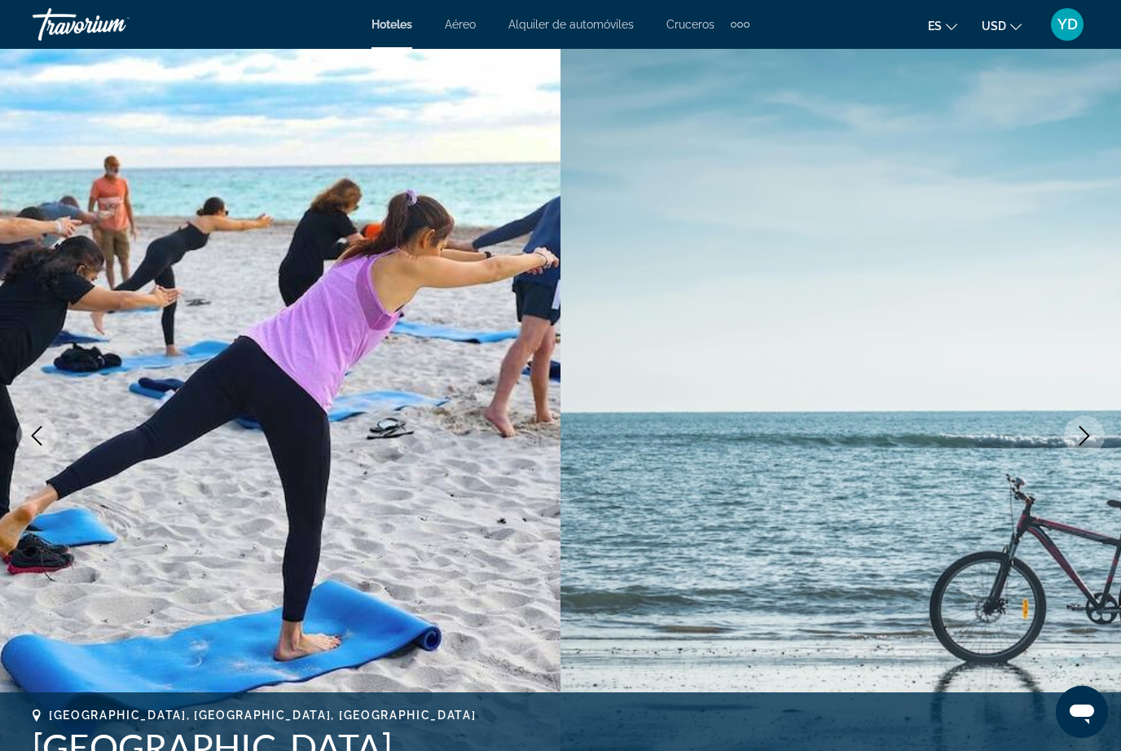
click at [1078, 429] on icon "Next image" at bounding box center [1085, 436] width 20 height 20
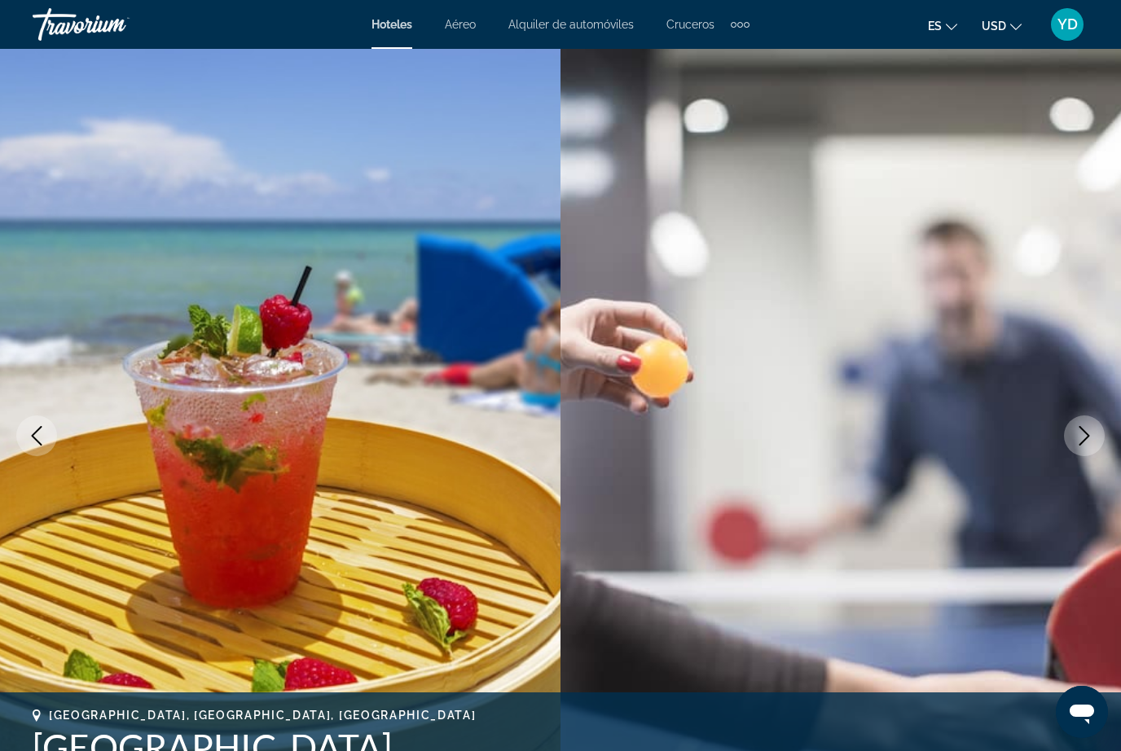
click at [1076, 433] on icon "Next image" at bounding box center [1085, 436] width 20 height 20
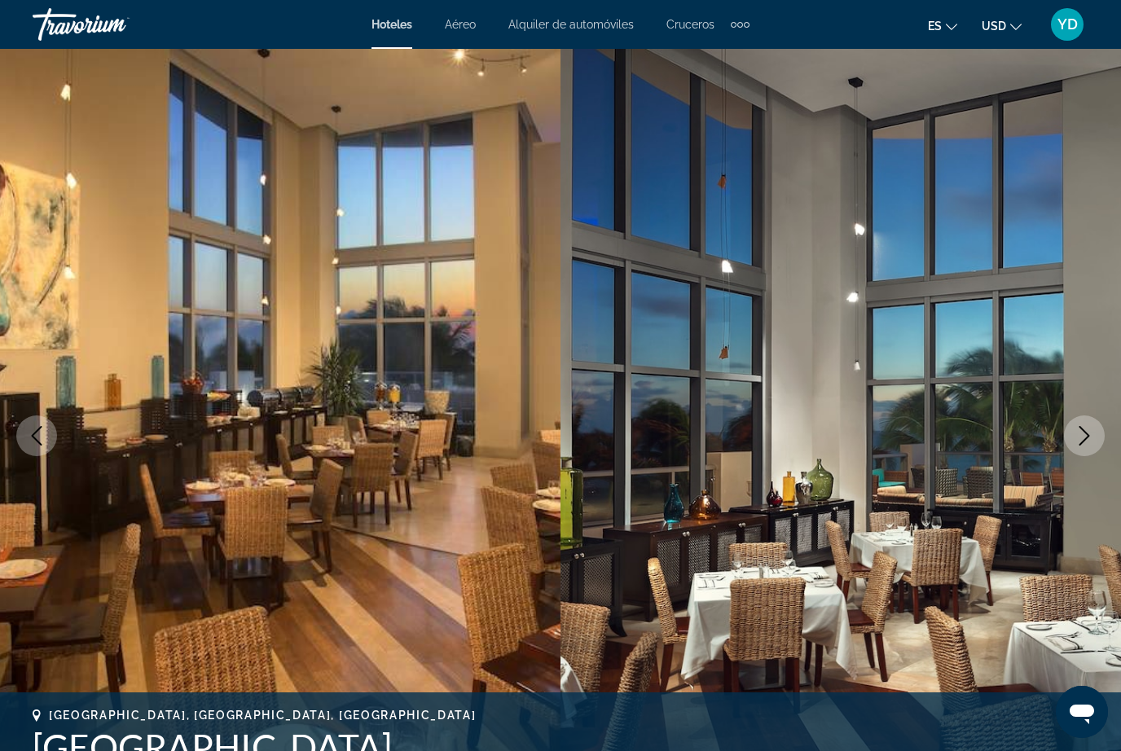
click at [1076, 430] on icon "Next image" at bounding box center [1085, 436] width 20 height 20
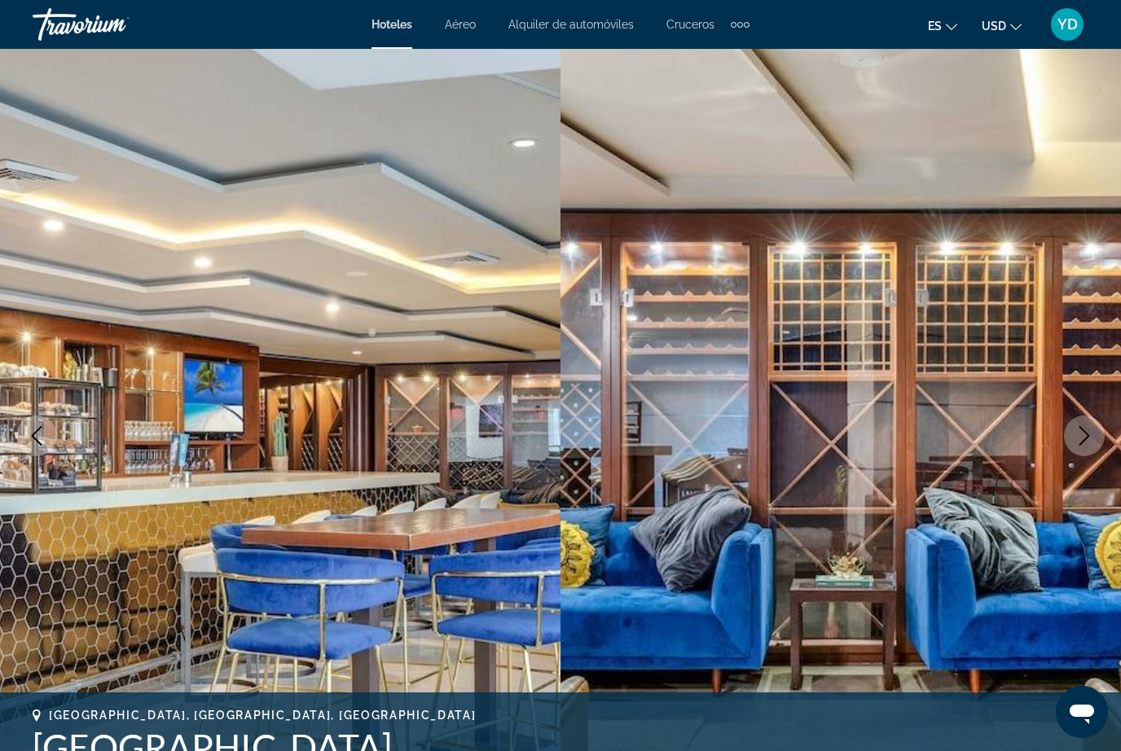
click at [1073, 438] on button "Next image" at bounding box center [1084, 436] width 41 height 41
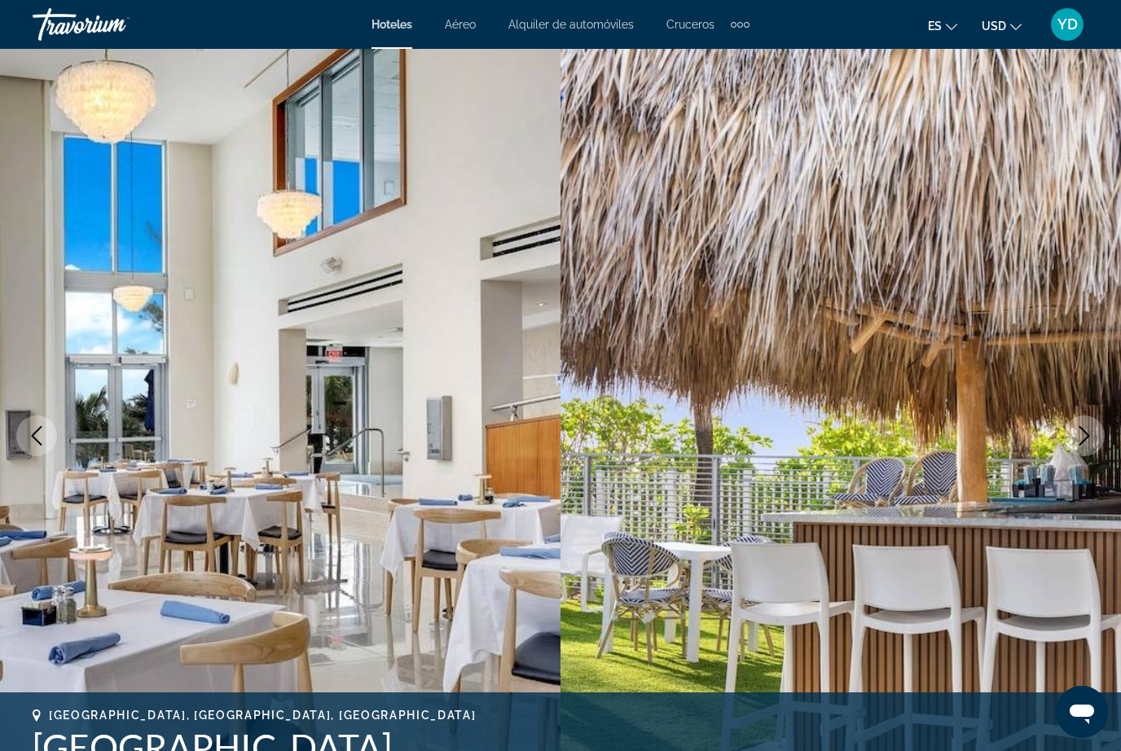
click at [1076, 440] on icon "Next image" at bounding box center [1085, 436] width 20 height 20
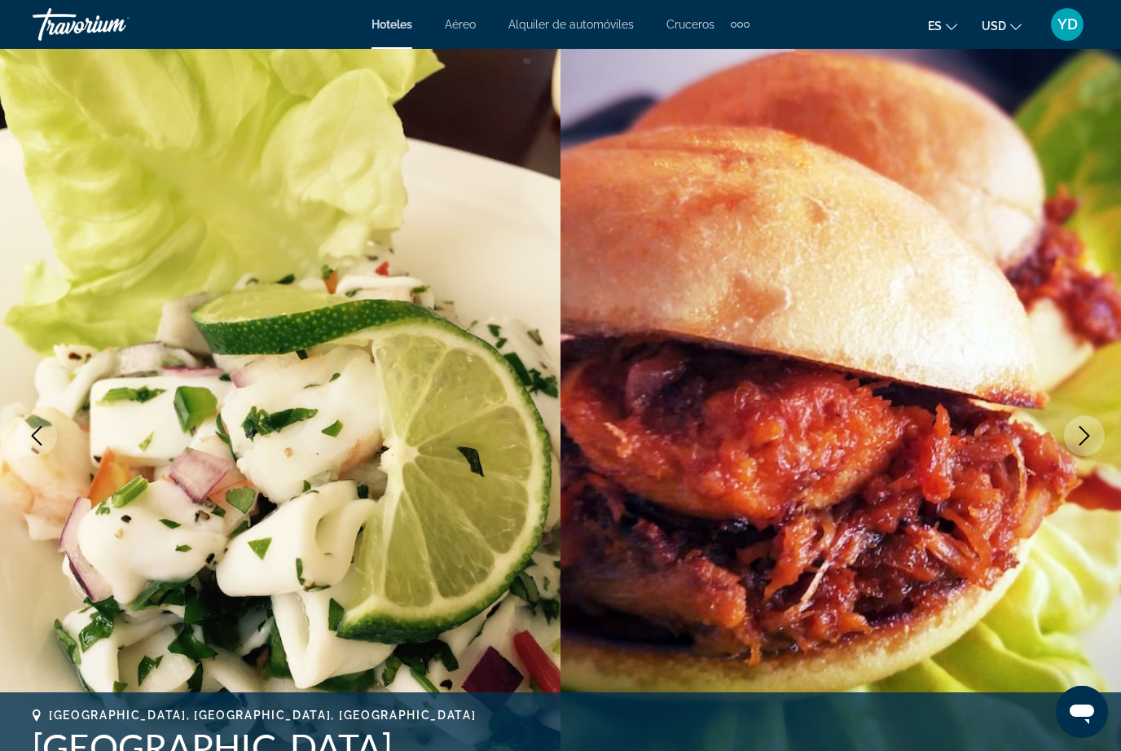
click at [1074, 440] on button "Next image" at bounding box center [1084, 436] width 41 height 41
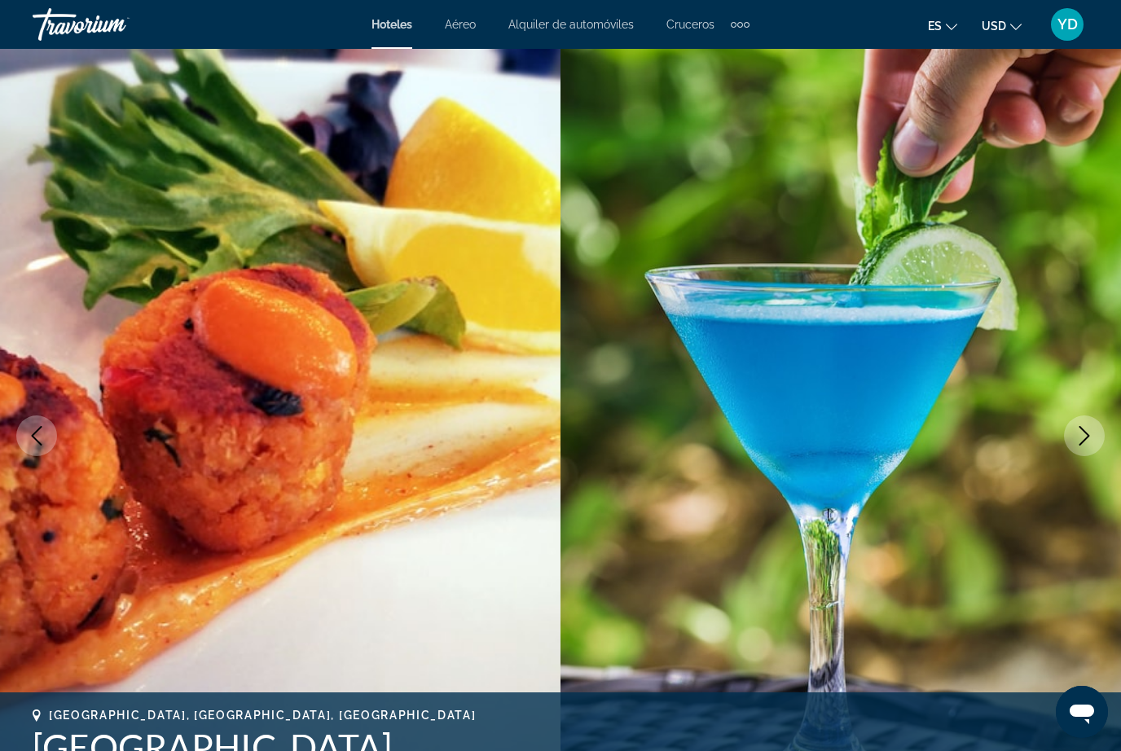
click at [1076, 439] on icon "Next image" at bounding box center [1085, 436] width 20 height 20
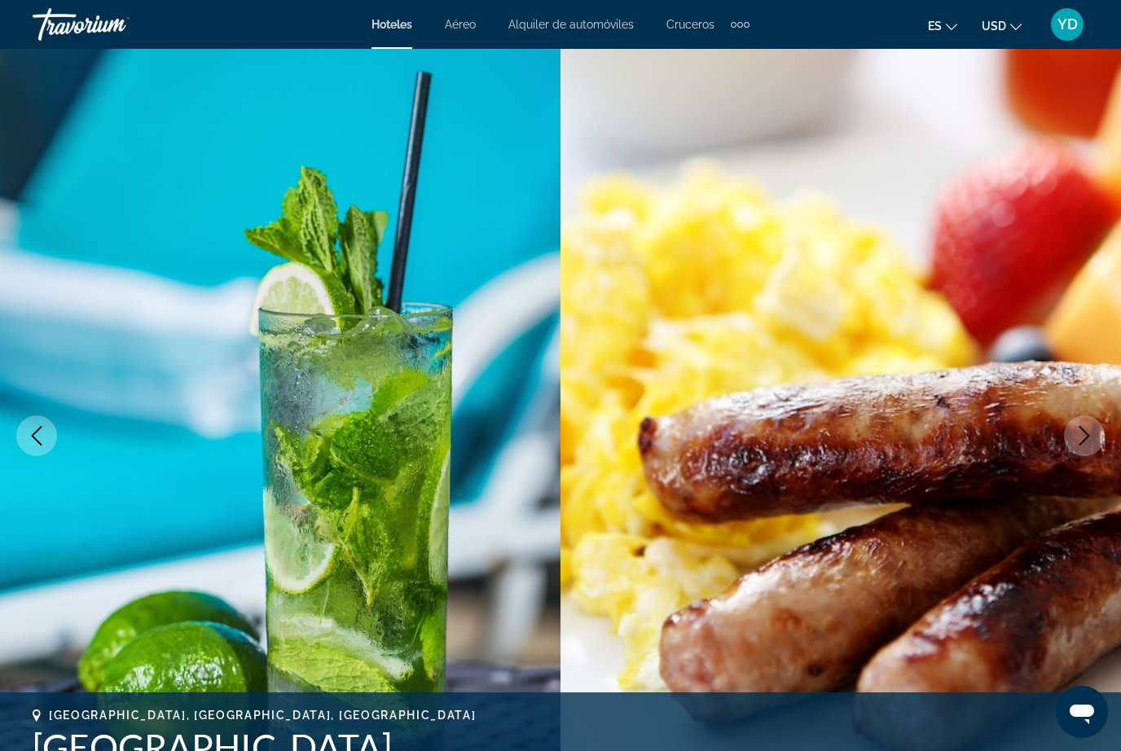
click at [1077, 438] on icon "Next image" at bounding box center [1085, 436] width 20 height 20
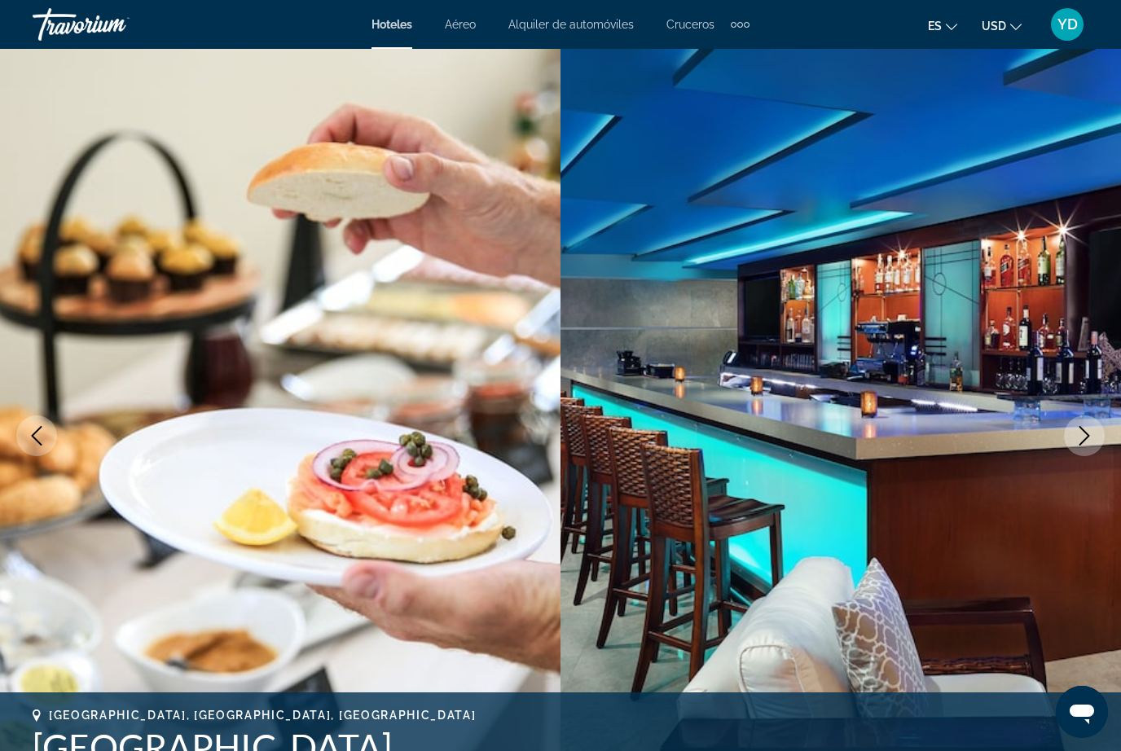
click at [1077, 436] on icon "Next image" at bounding box center [1085, 436] width 20 height 20
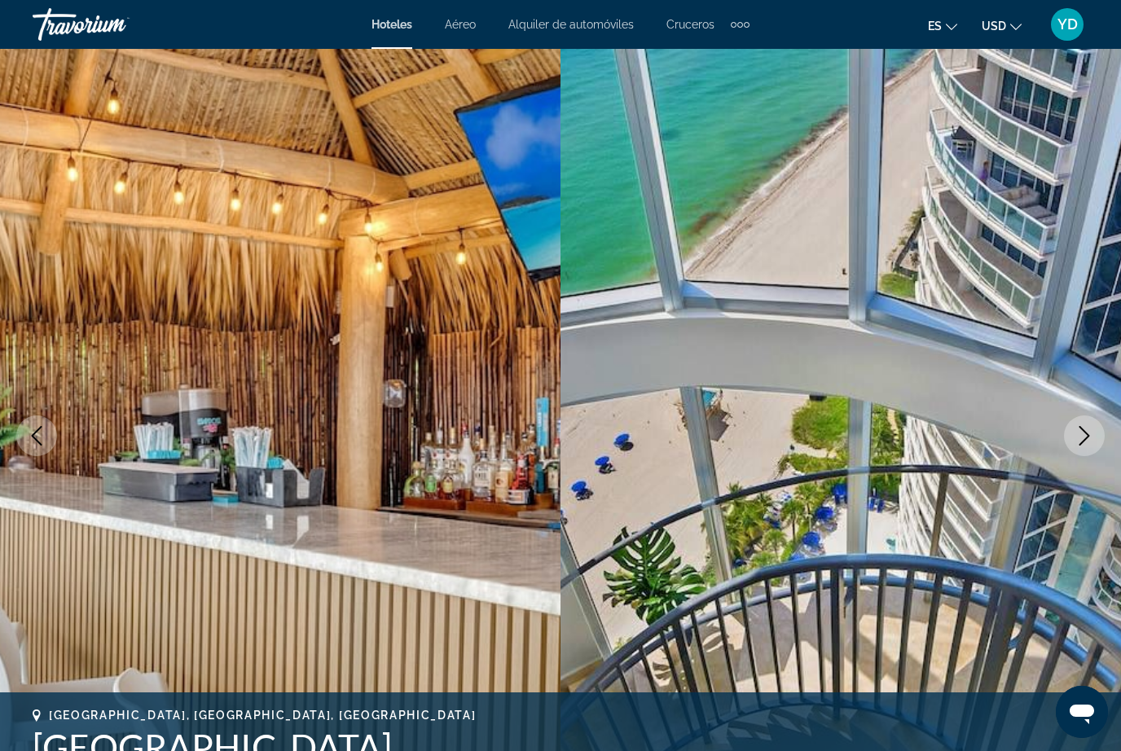
click at [1080, 429] on icon "Next image" at bounding box center [1085, 436] width 20 height 20
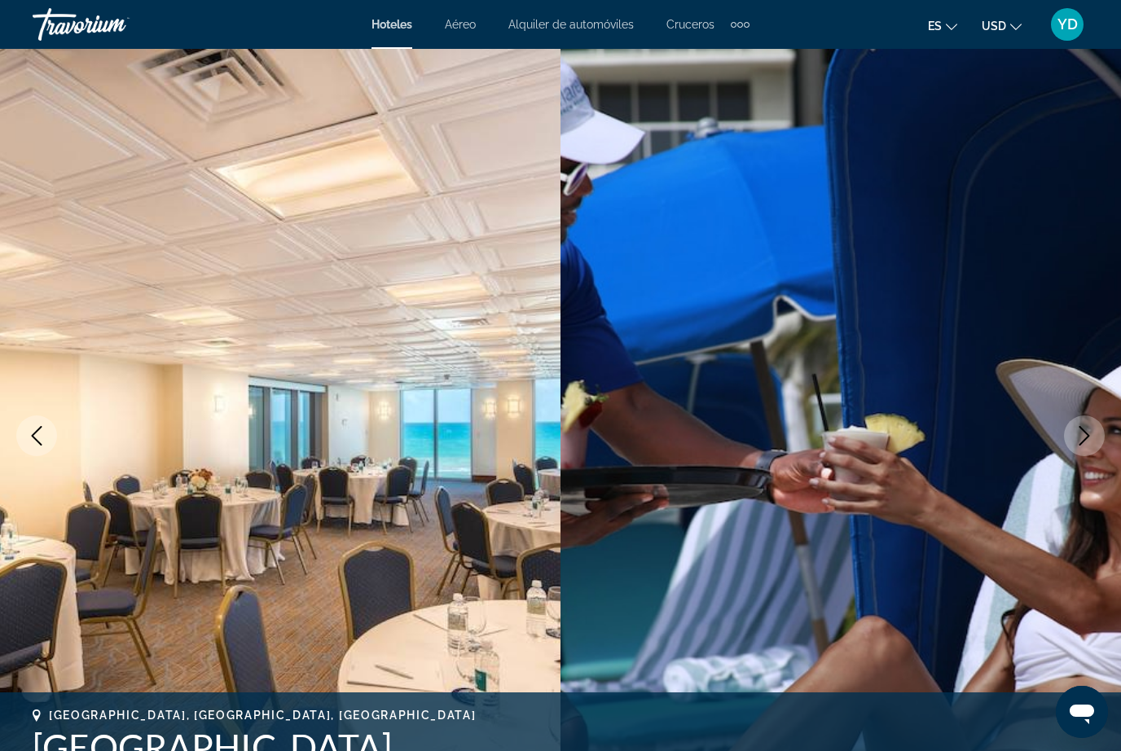
click at [1096, 418] on img "Main content" at bounding box center [841, 436] width 561 height 774
click at [1094, 434] on button "Next image" at bounding box center [1084, 436] width 41 height 41
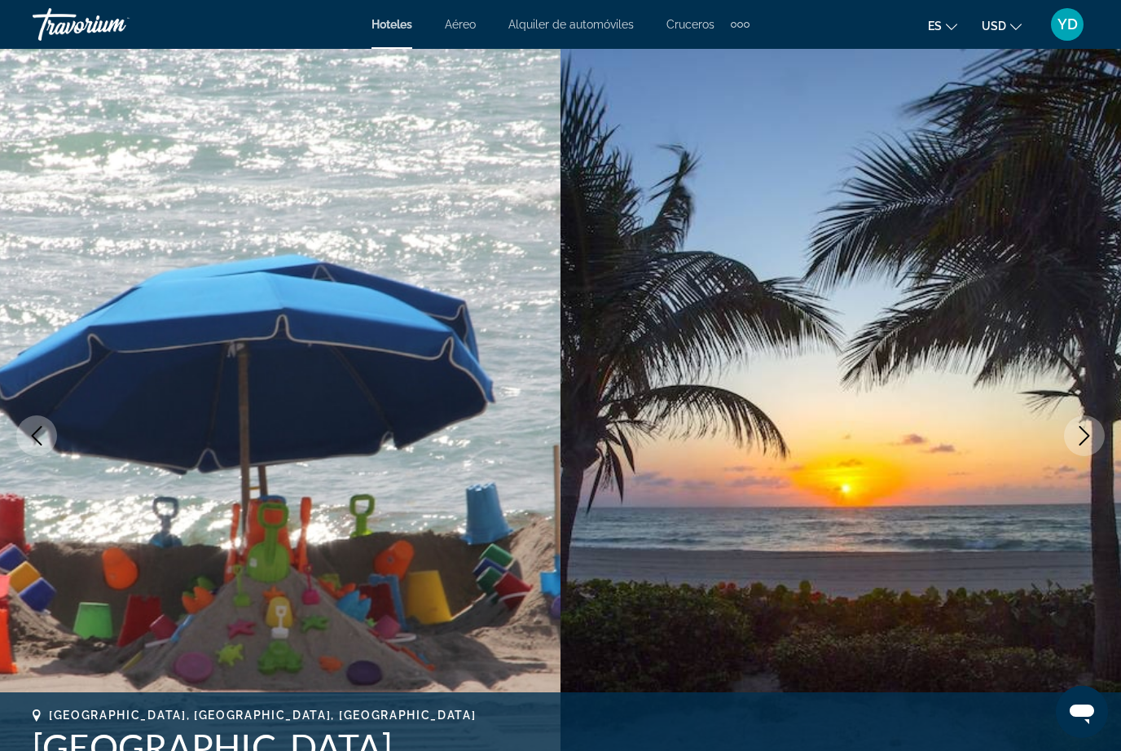
click at [1087, 440] on icon "Next image" at bounding box center [1085, 436] width 20 height 20
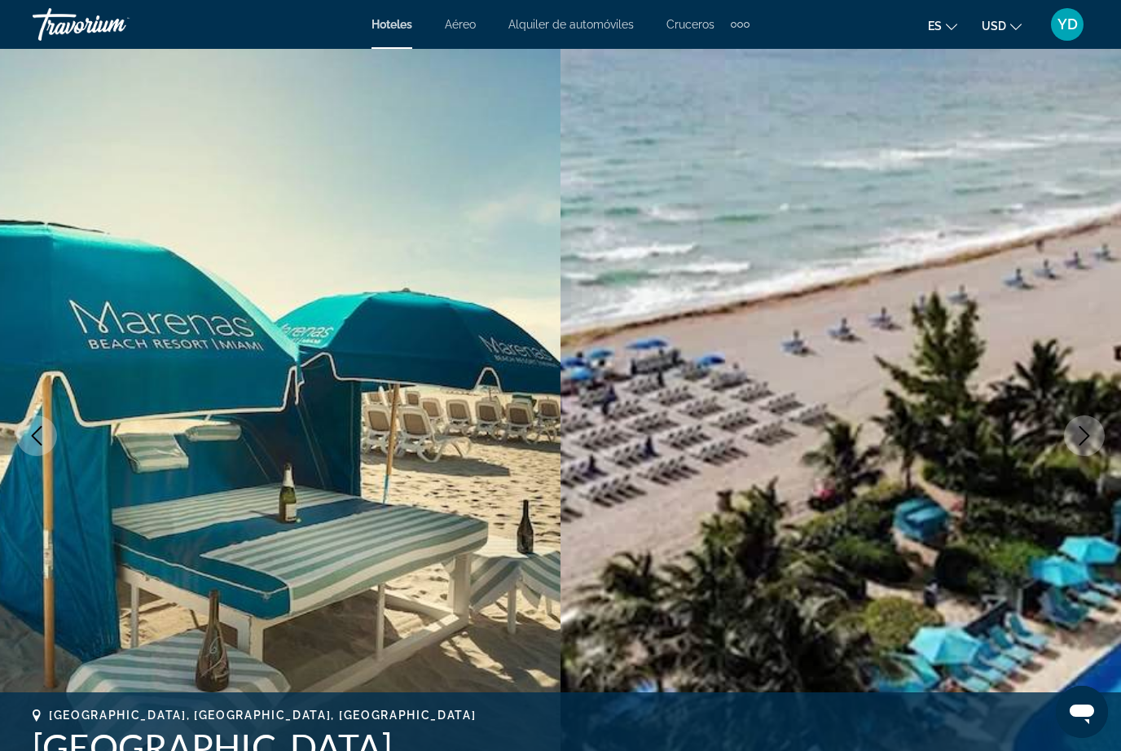
click at [1083, 444] on icon "Next image" at bounding box center [1085, 436] width 20 height 20
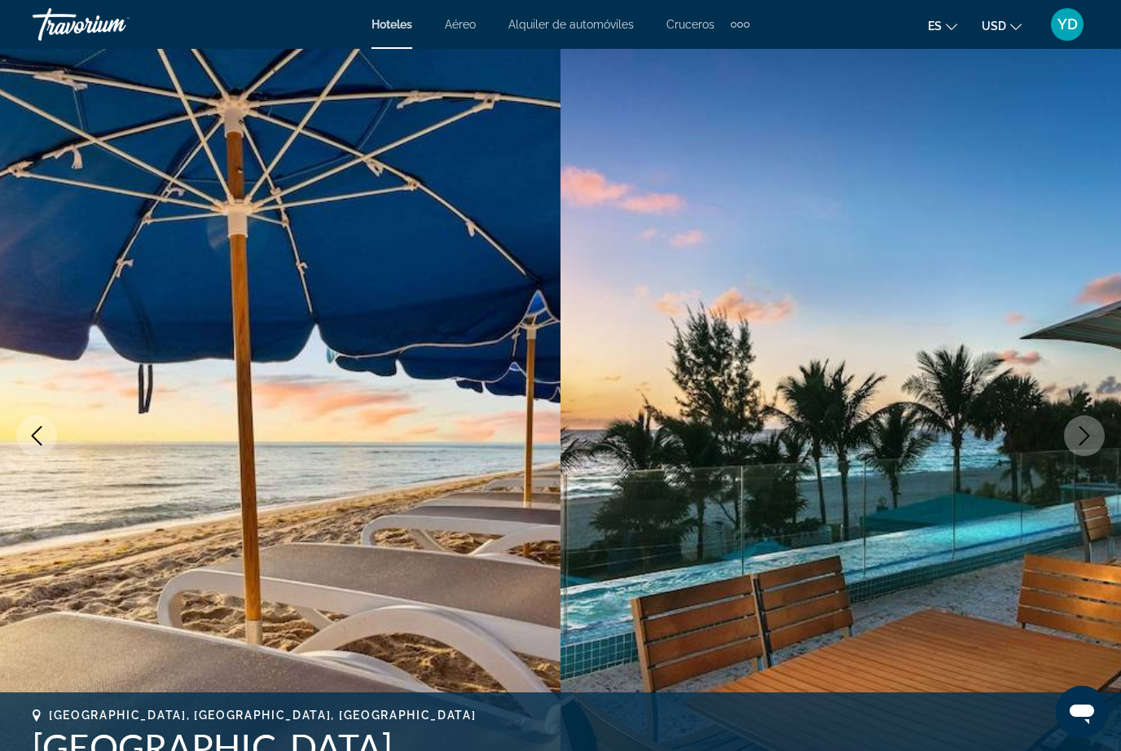
click at [1080, 445] on icon "Next image" at bounding box center [1085, 436] width 11 height 20
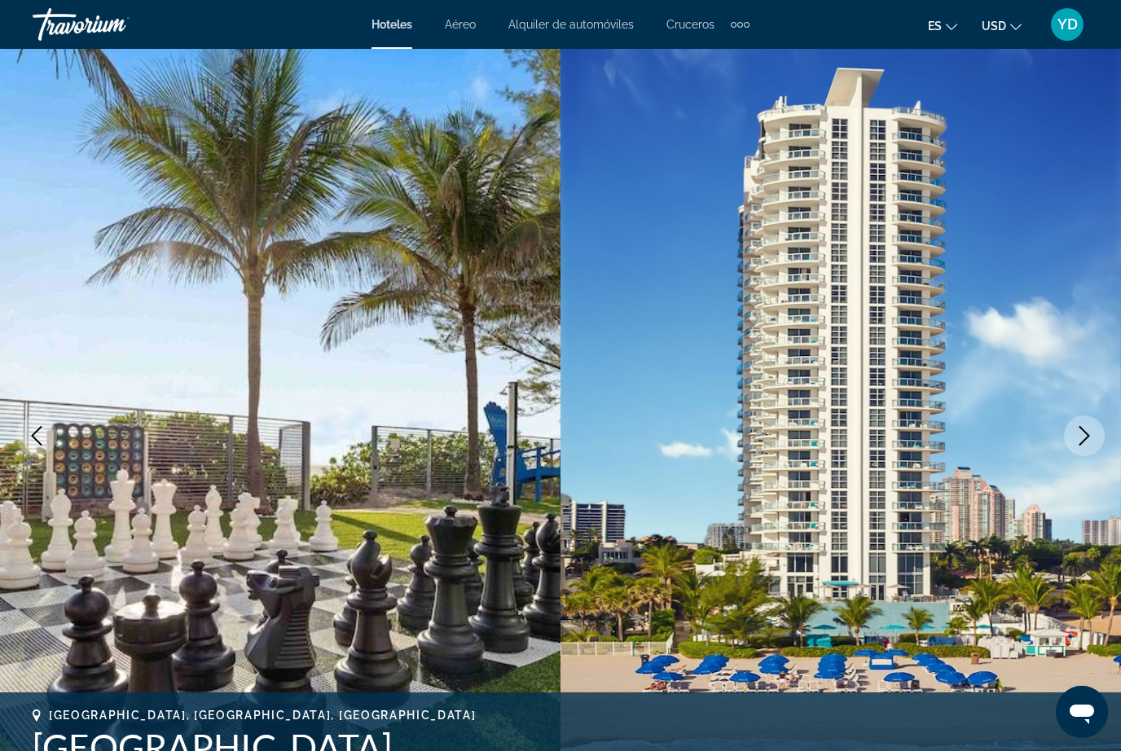
click at [1080, 437] on icon "Next image" at bounding box center [1085, 436] width 20 height 20
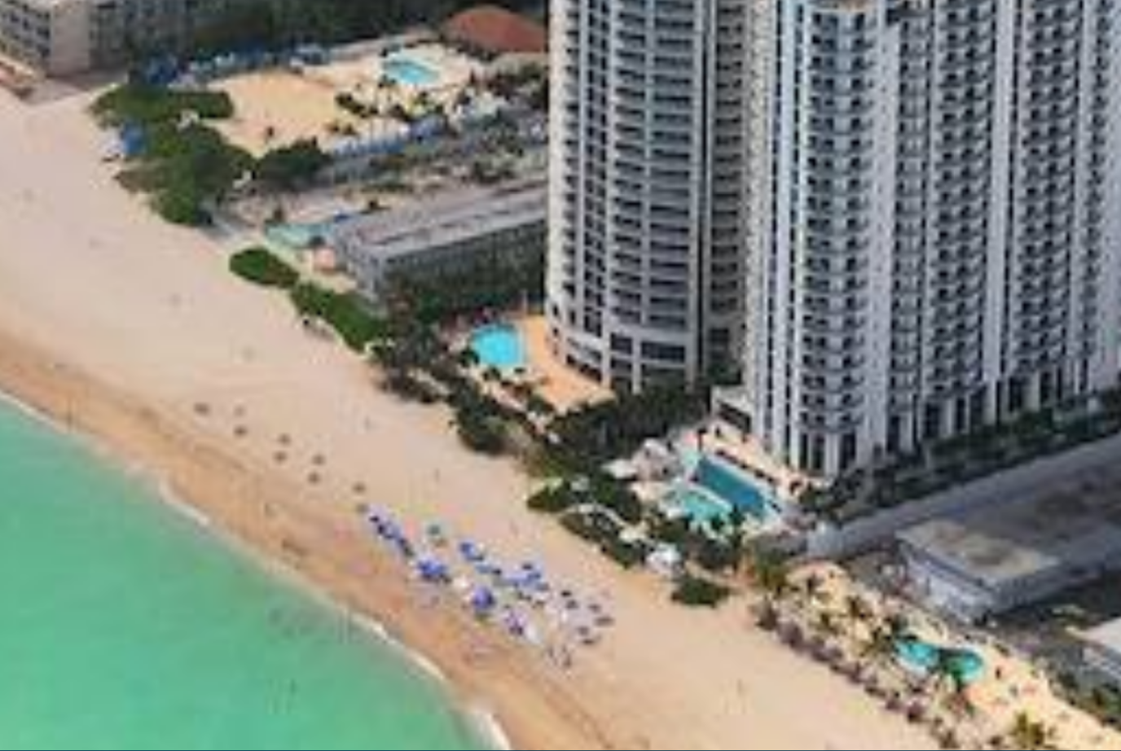
click at [561, 109] on img "Main content" at bounding box center [841, 436] width 561 height 774
click at [561, 108] on img "Main content" at bounding box center [841, 436] width 561 height 774
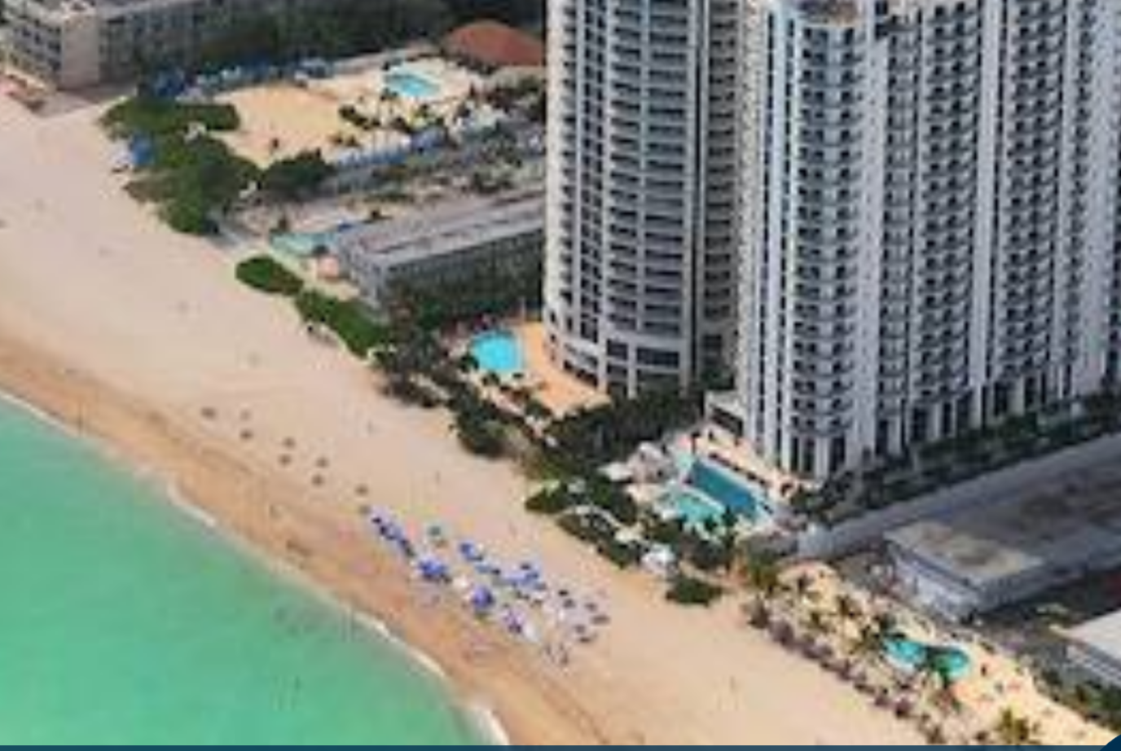
scroll to position [167, 0]
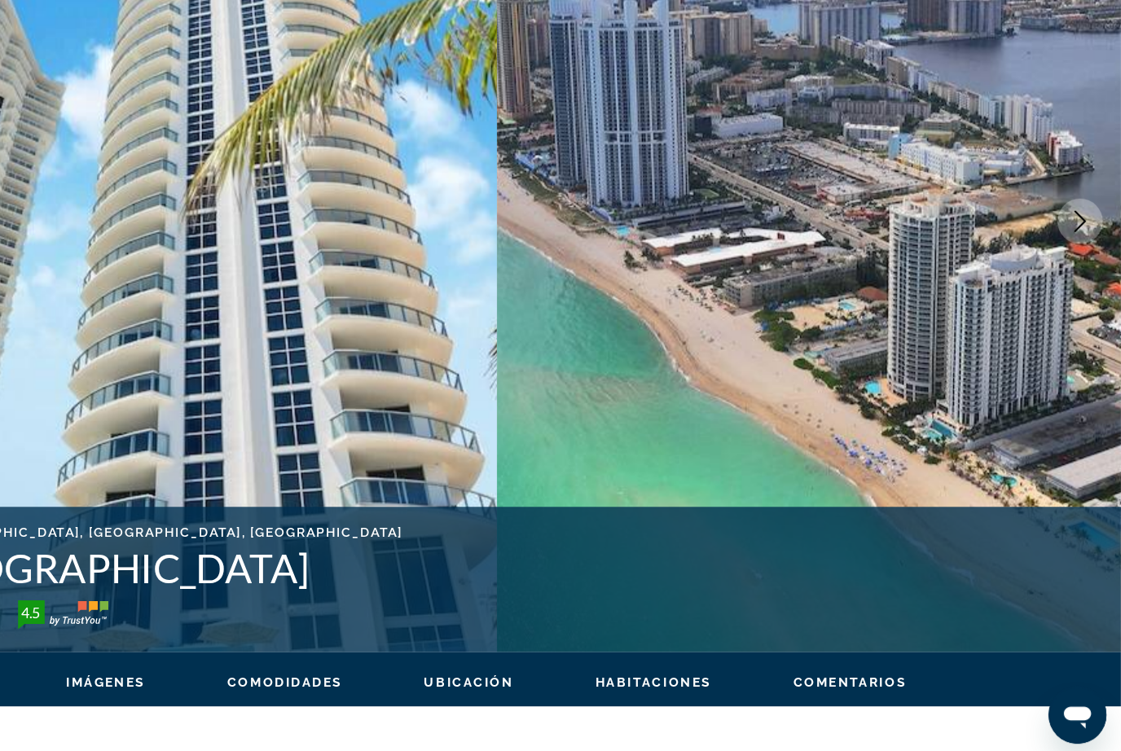
click at [997, 377] on img "Main content" at bounding box center [841, 269] width 561 height 774
click at [990, 387] on img "Main content" at bounding box center [841, 269] width 561 height 774
click at [987, 361] on img "Main content" at bounding box center [841, 269] width 561 height 774
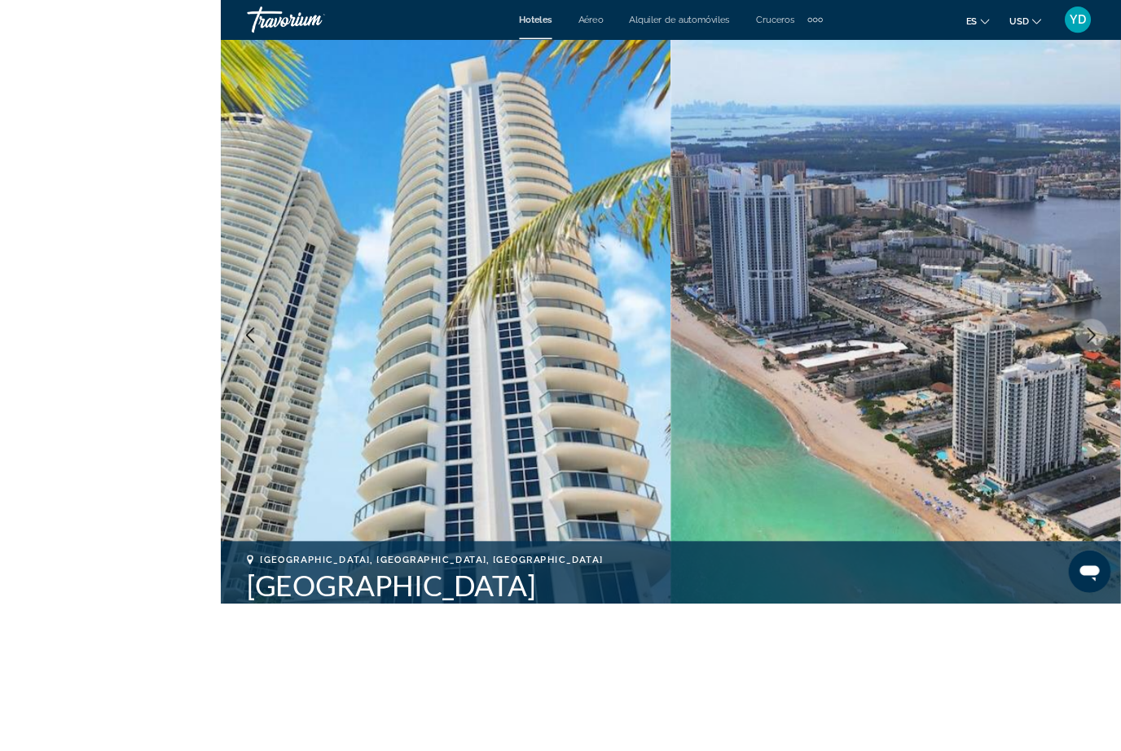
scroll to position [209, 0]
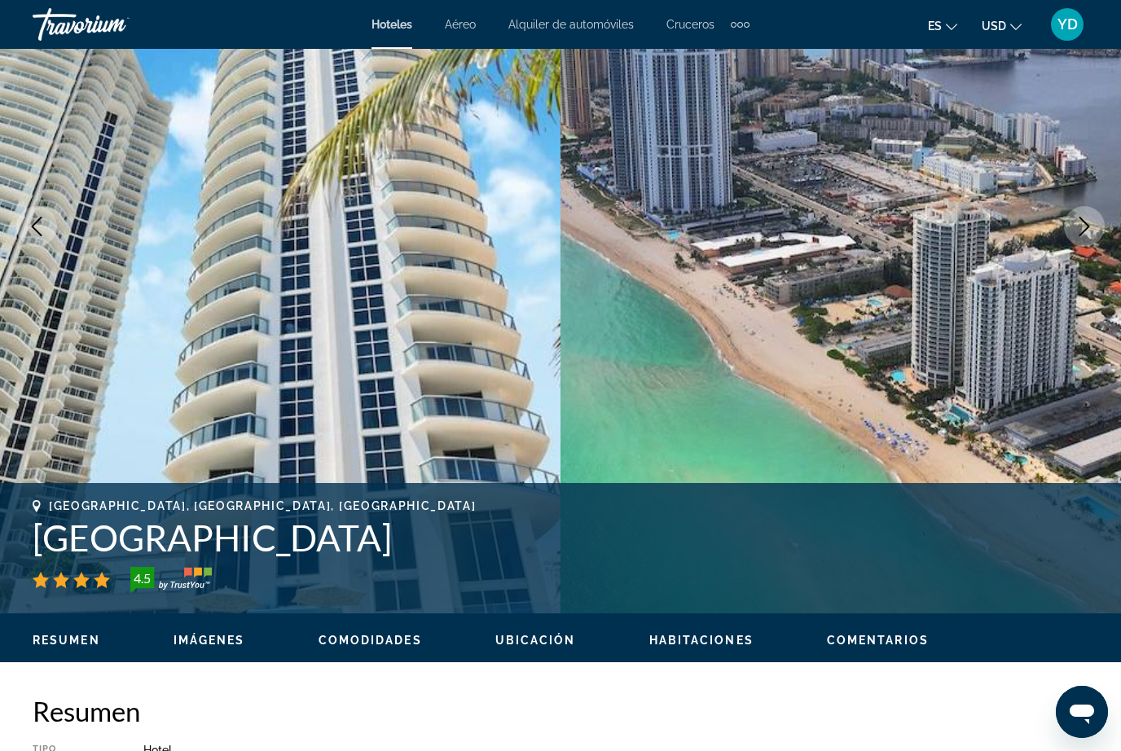
click at [1103, 376] on img "Main content" at bounding box center [841, 226] width 561 height 774
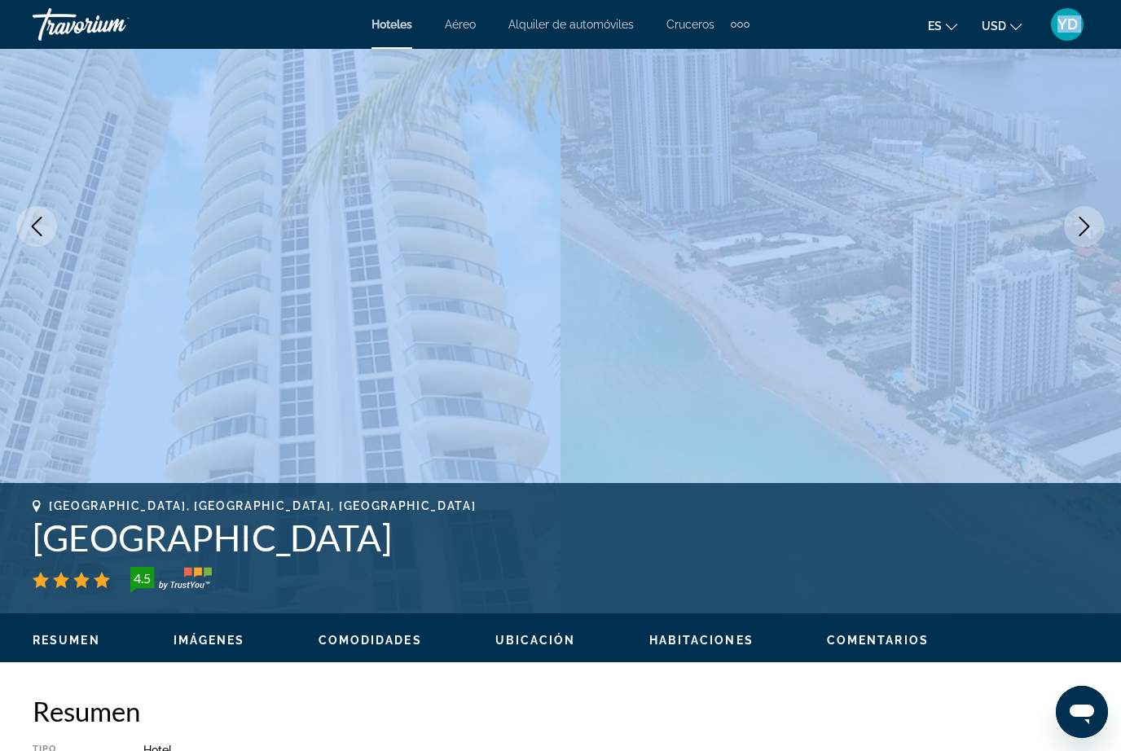
click at [1097, 376] on img "Main content" at bounding box center [841, 226] width 561 height 774
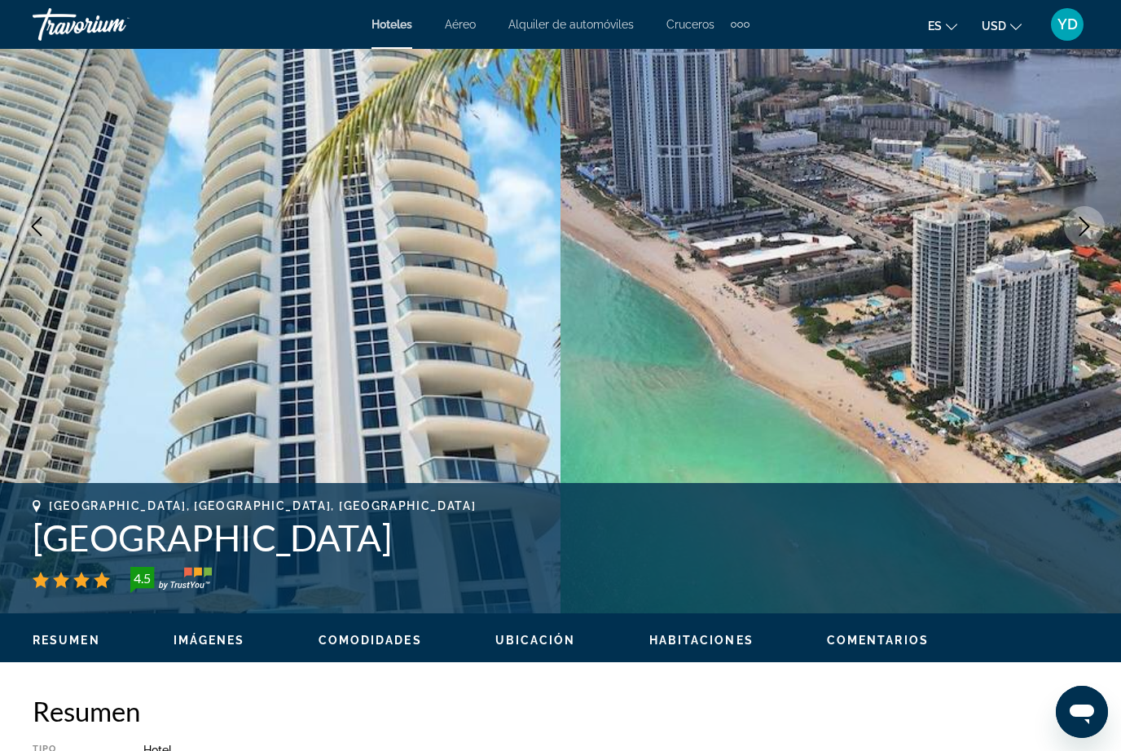
click at [1107, 328] on img "Main content" at bounding box center [841, 226] width 561 height 774
click at [1103, 323] on img "Main content" at bounding box center [841, 226] width 561 height 774
click at [1107, 319] on img "Main content" at bounding box center [841, 226] width 561 height 774
click at [1083, 329] on img "Main content" at bounding box center [841, 226] width 561 height 774
click at [1118, 254] on img "Main content" at bounding box center [841, 226] width 561 height 774
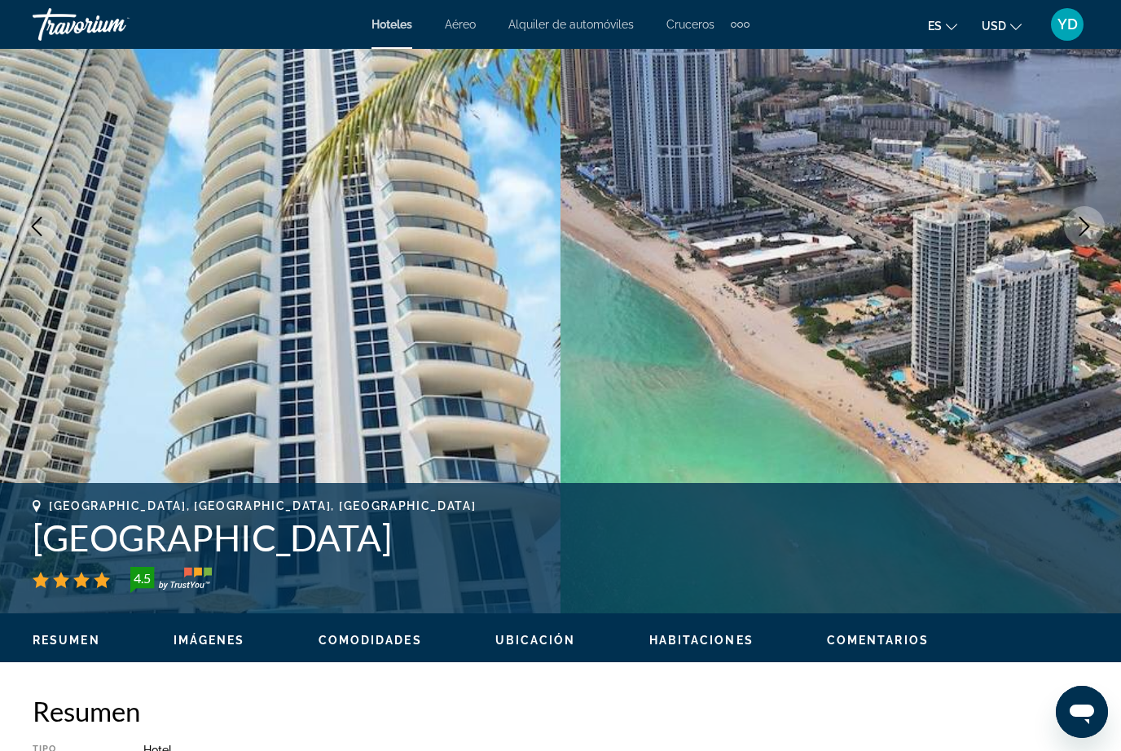
click at [1076, 340] on img "Main content" at bounding box center [841, 226] width 561 height 774
click at [1091, 225] on icon "Next image" at bounding box center [1085, 227] width 20 height 20
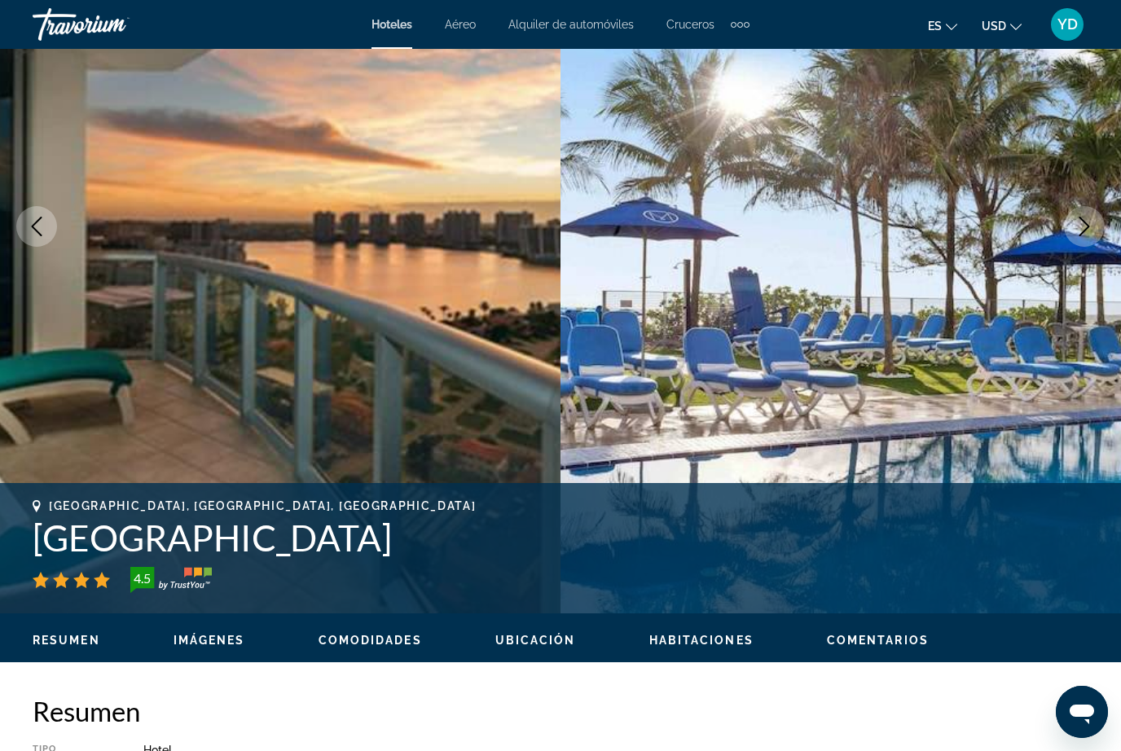
click at [1106, 234] on img "Main content" at bounding box center [841, 226] width 561 height 774
click at [1096, 259] on img "Main content" at bounding box center [841, 226] width 561 height 774
click at [1088, 234] on icon "Next image" at bounding box center [1085, 227] width 20 height 20
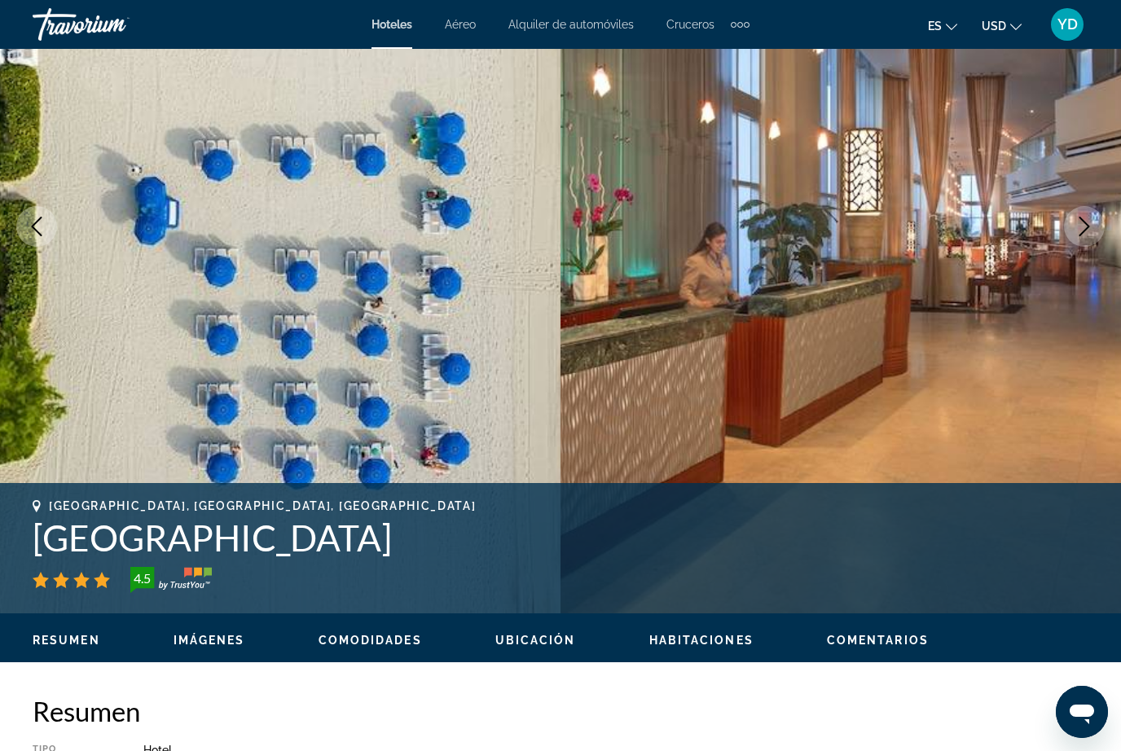
click at [1082, 213] on button "Next image" at bounding box center [1084, 226] width 41 height 41
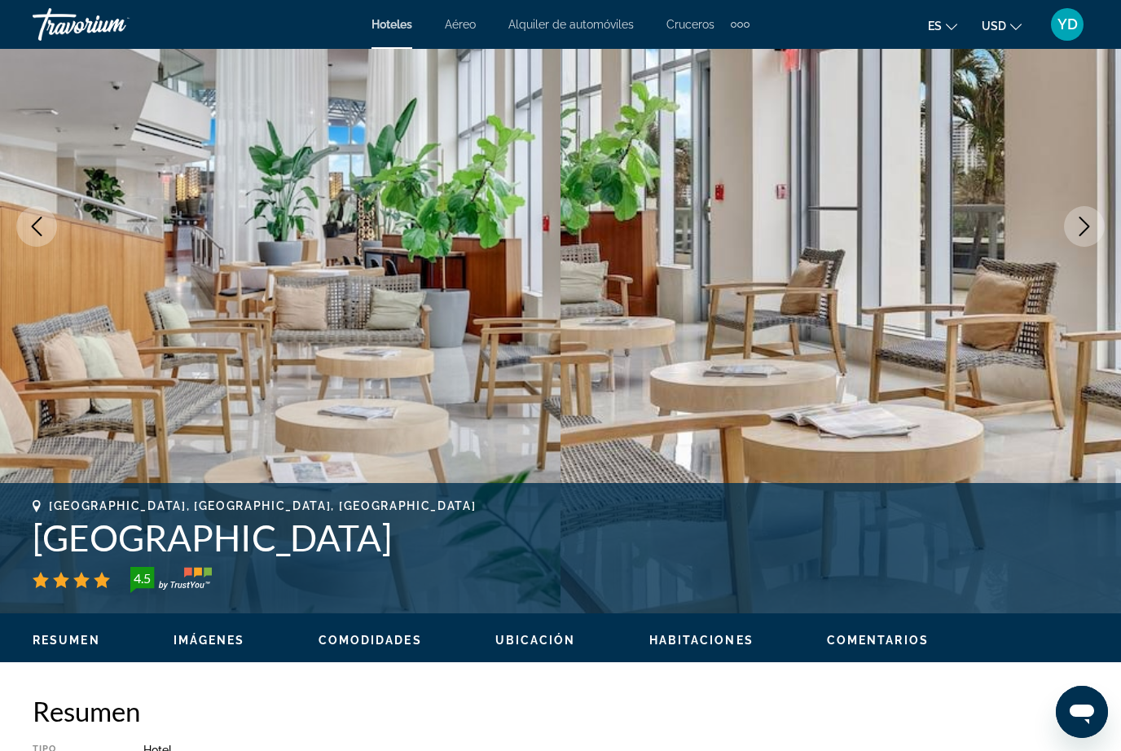
click at [1085, 220] on icon "Next image" at bounding box center [1085, 227] width 20 height 20
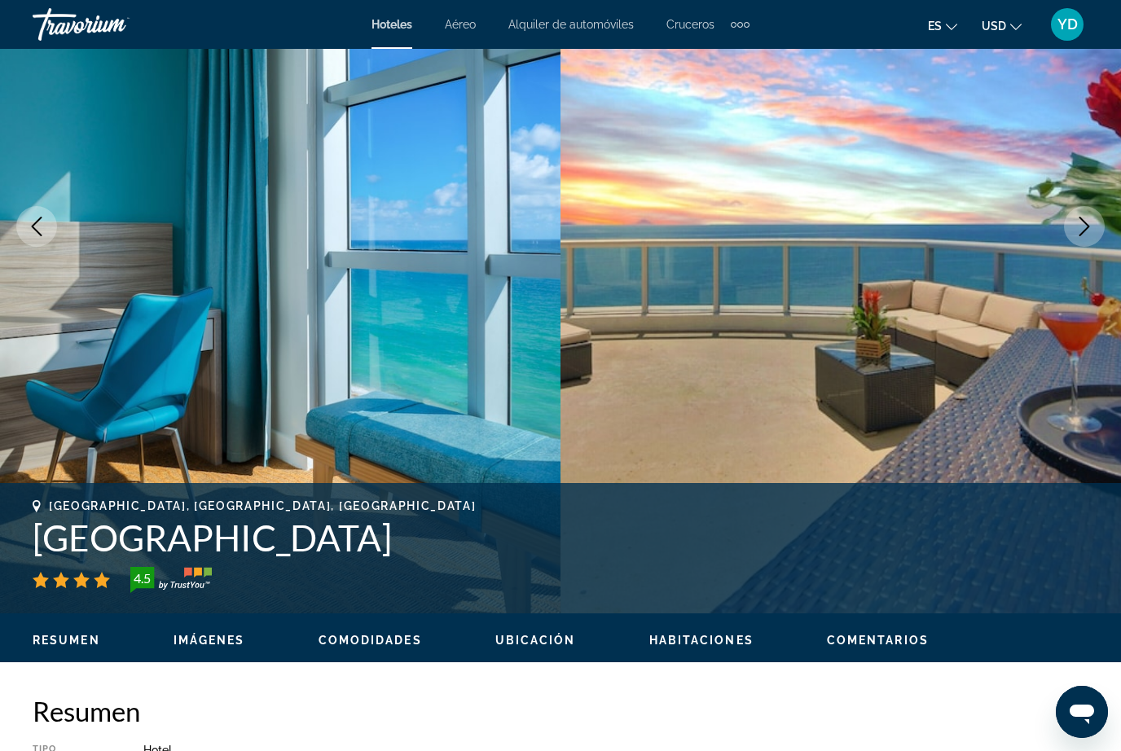
click at [1088, 221] on icon "Next image" at bounding box center [1085, 227] width 20 height 20
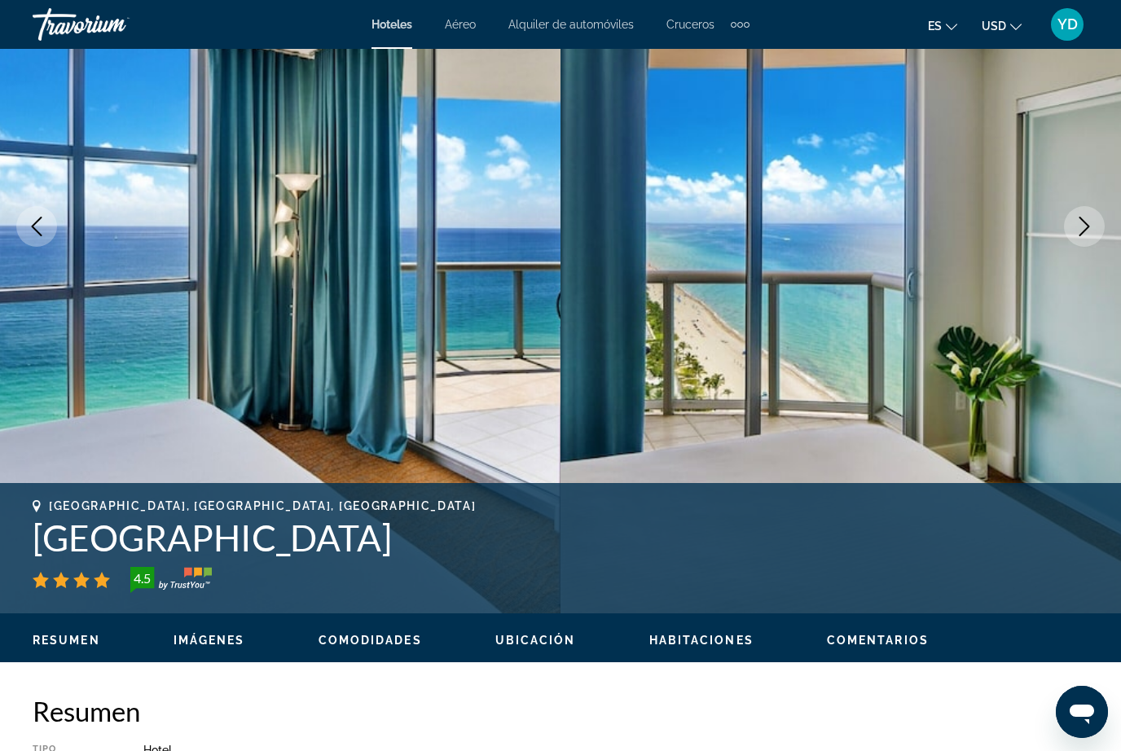
click at [1092, 220] on icon "Next image" at bounding box center [1085, 227] width 20 height 20
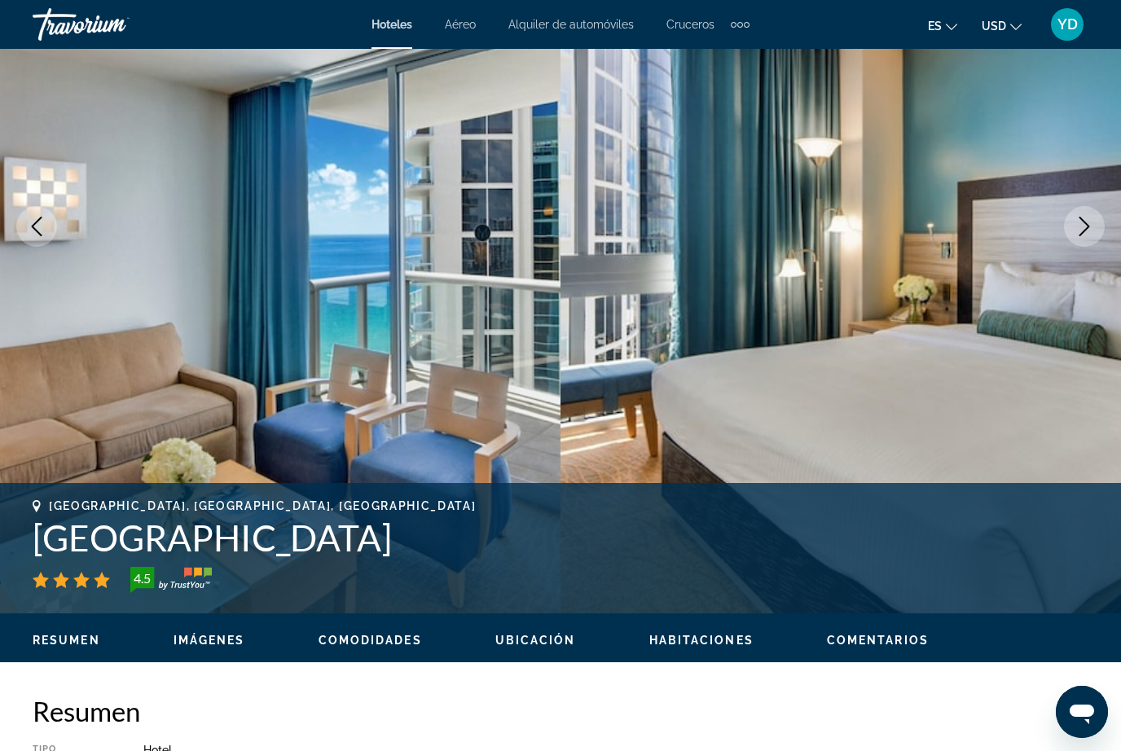
click at [1092, 218] on icon "Next image" at bounding box center [1085, 227] width 20 height 20
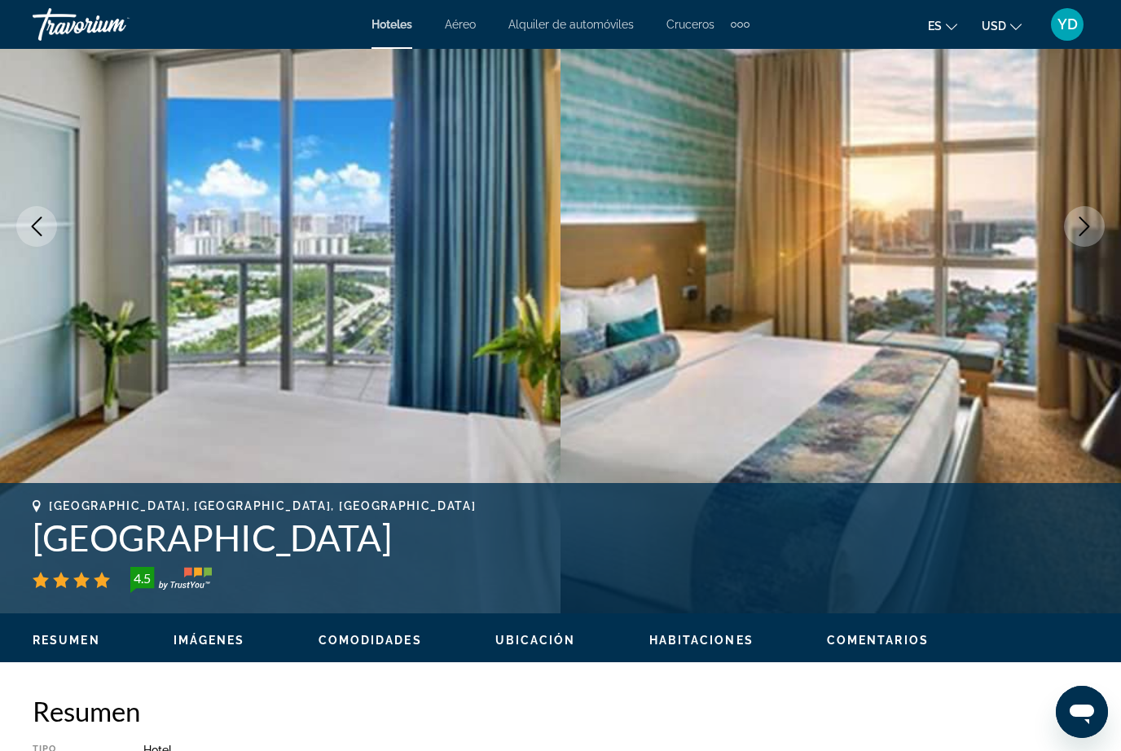
click at [1085, 218] on icon "Next image" at bounding box center [1085, 227] width 20 height 20
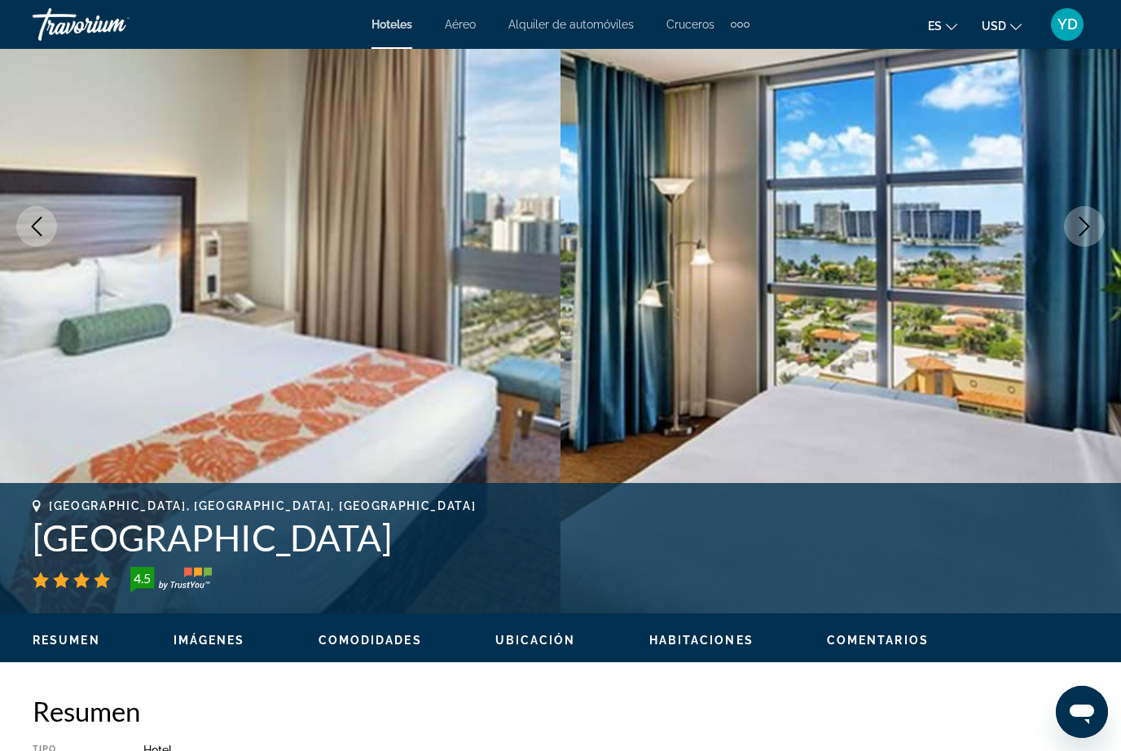
click at [1080, 223] on icon "Next image" at bounding box center [1085, 227] width 20 height 20
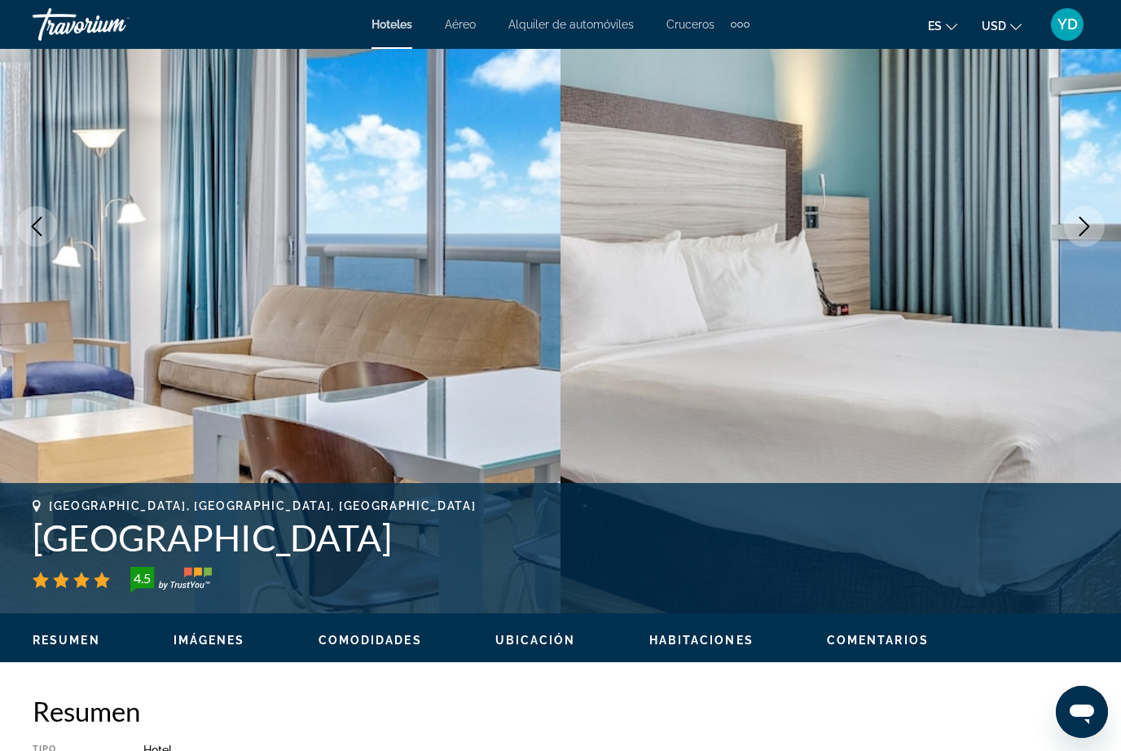
click at [1085, 218] on icon "Next image" at bounding box center [1085, 227] width 20 height 20
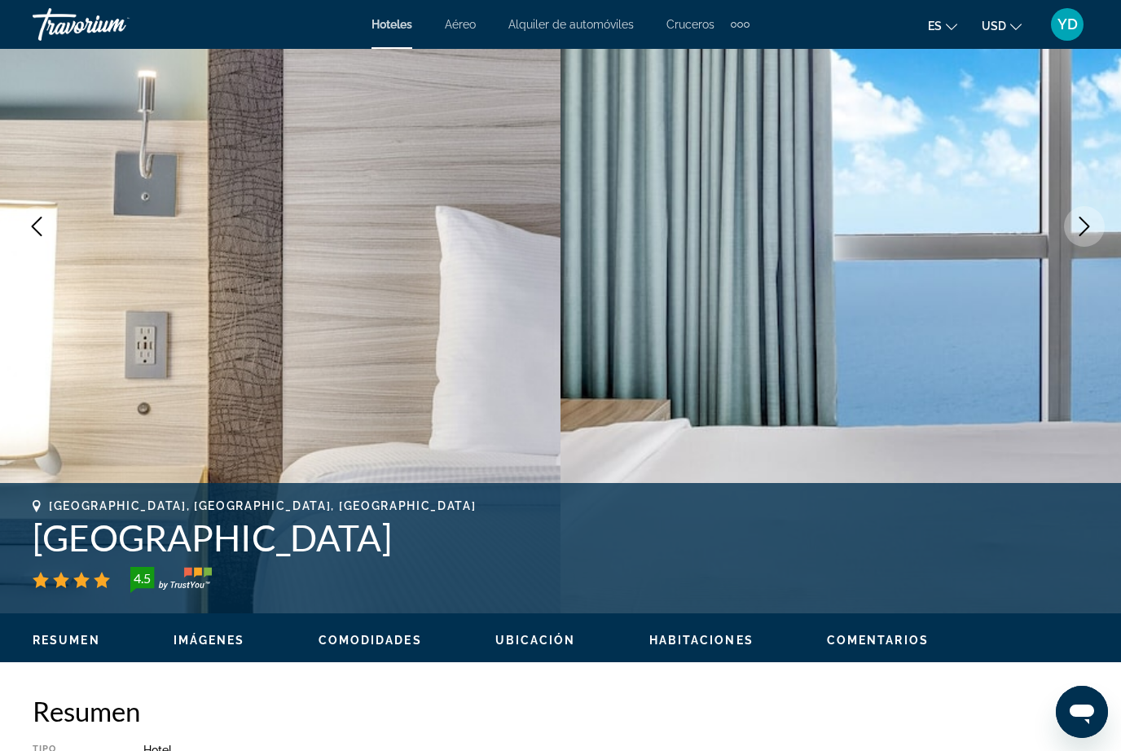
click at [1084, 224] on icon "Next image" at bounding box center [1085, 227] width 20 height 20
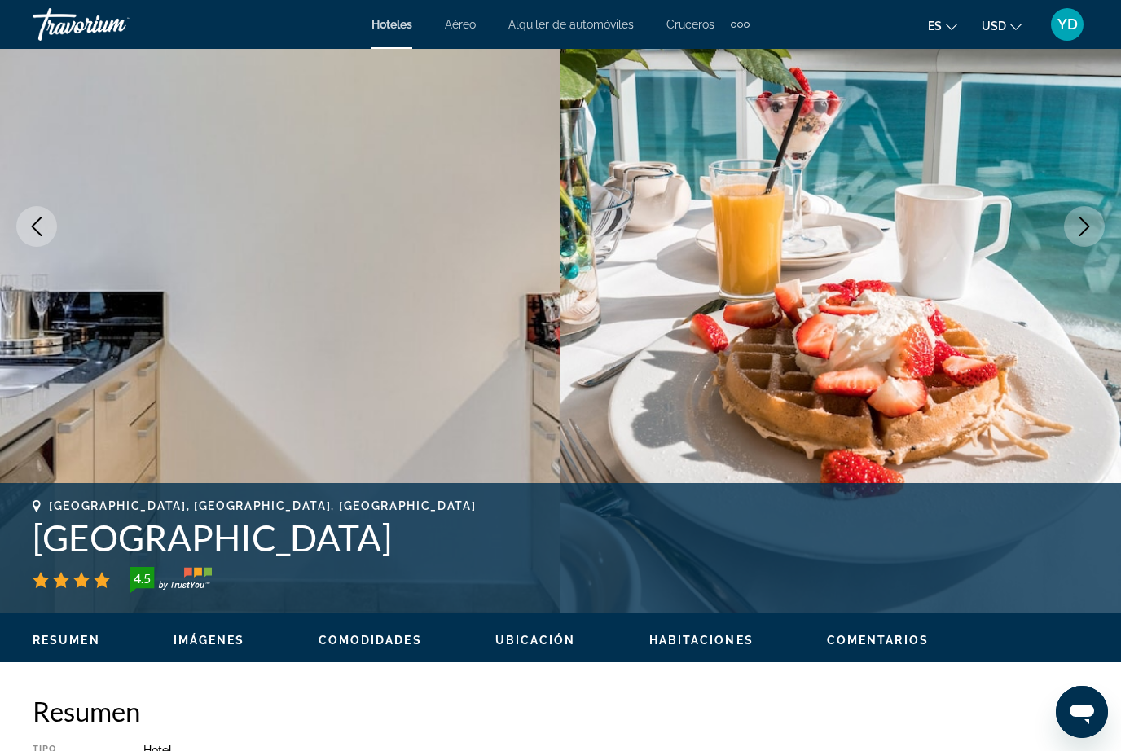
click at [1081, 226] on icon "Next image" at bounding box center [1085, 227] width 20 height 20
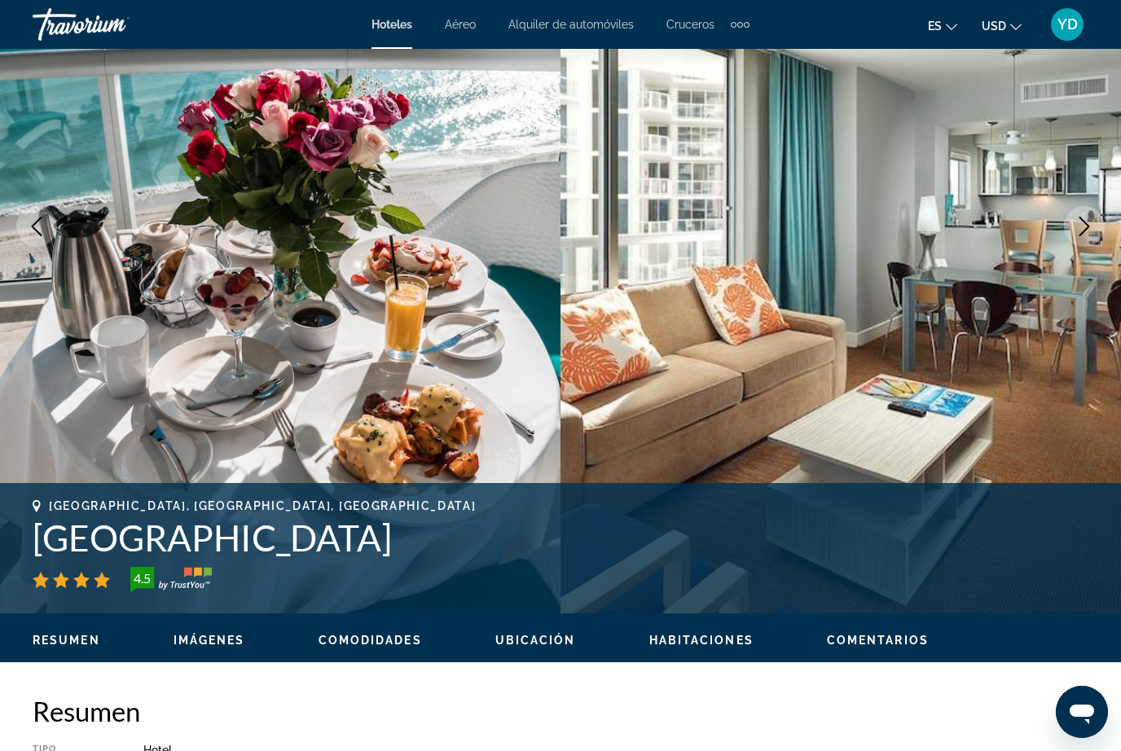
click at [1087, 220] on icon "Next image" at bounding box center [1085, 227] width 20 height 20
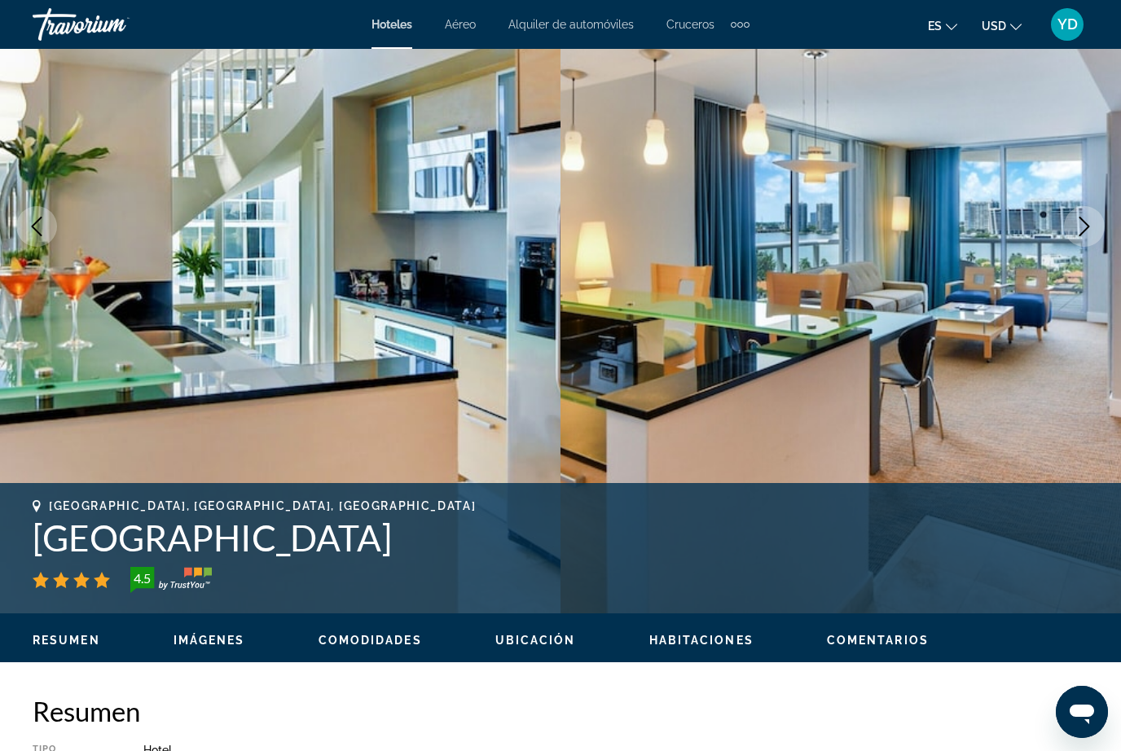
click at [1090, 218] on icon "Next image" at bounding box center [1085, 227] width 20 height 20
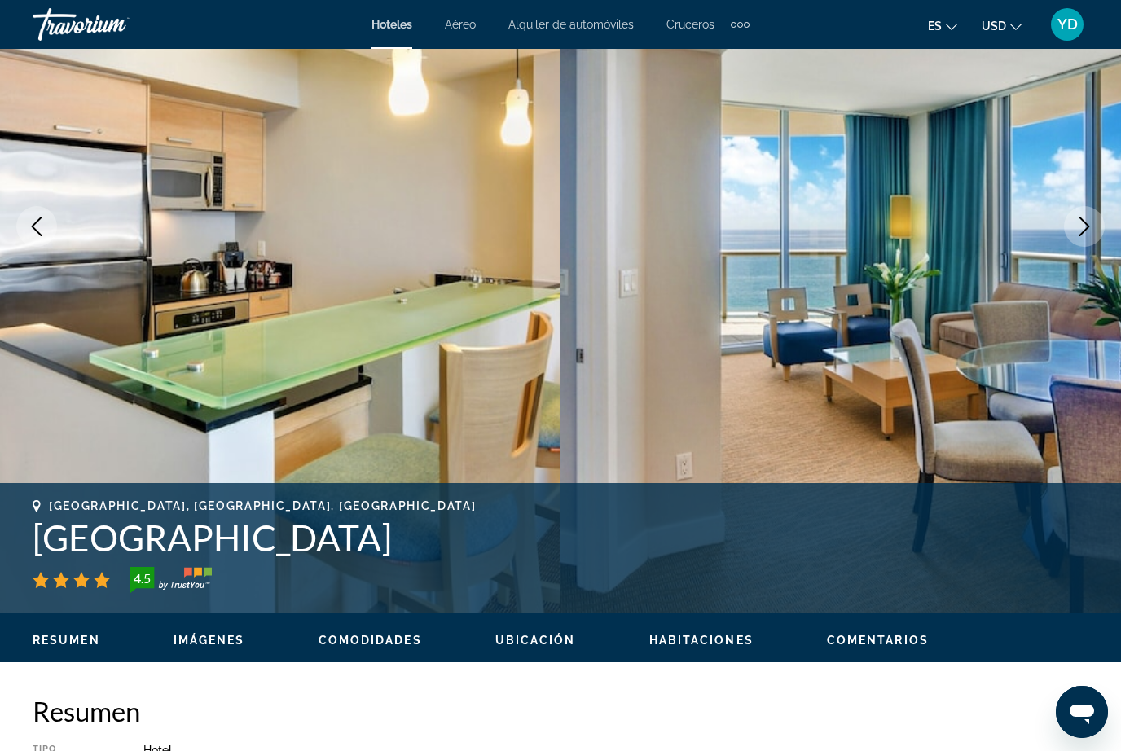
click at [1086, 226] on icon "Next image" at bounding box center [1085, 227] width 20 height 20
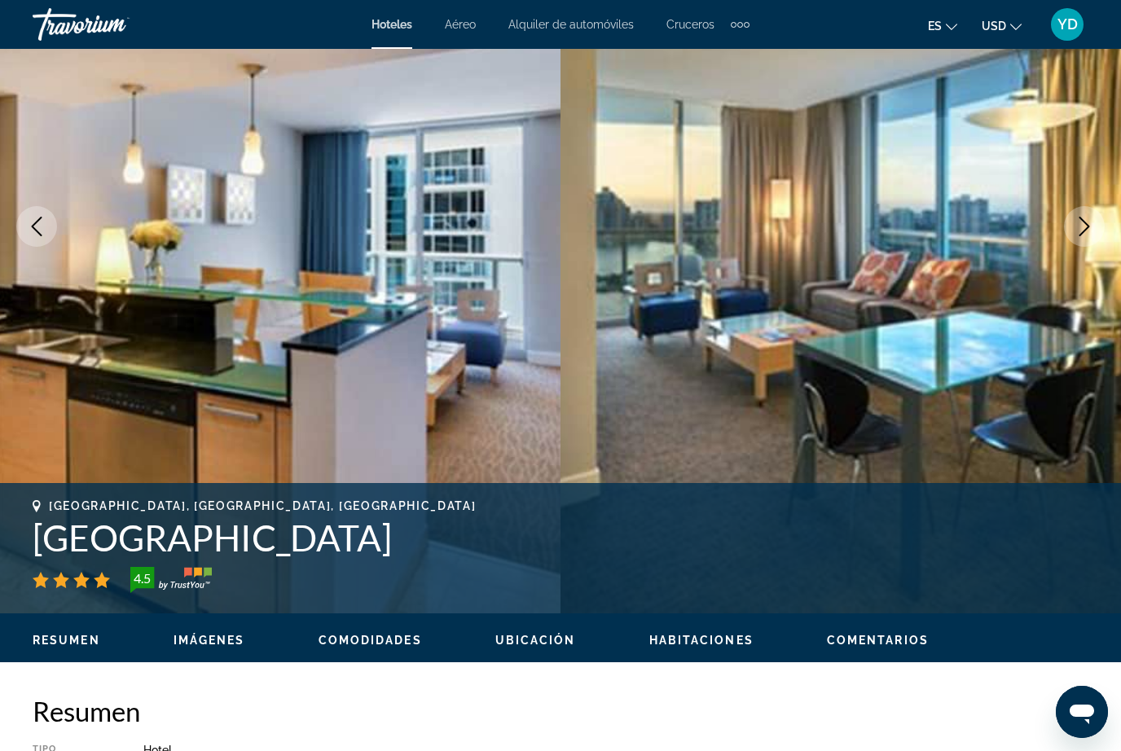
click at [1092, 224] on icon "Next image" at bounding box center [1085, 227] width 20 height 20
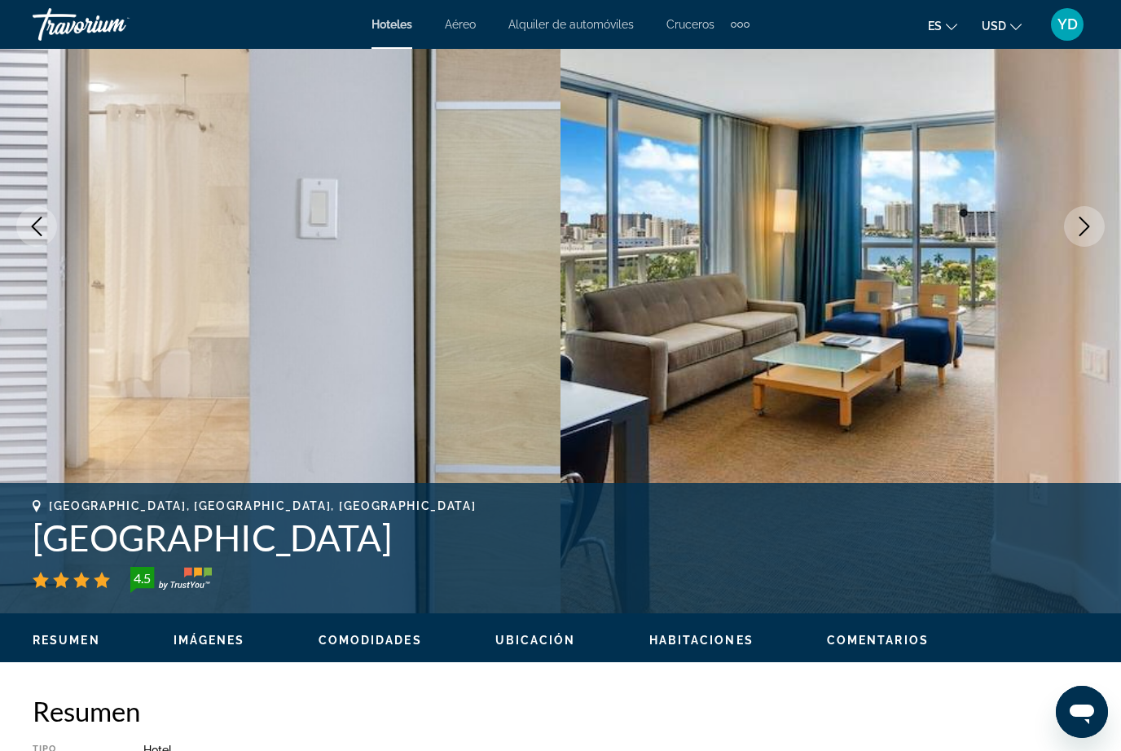
click at [1076, 213] on button "Next image" at bounding box center [1084, 226] width 41 height 41
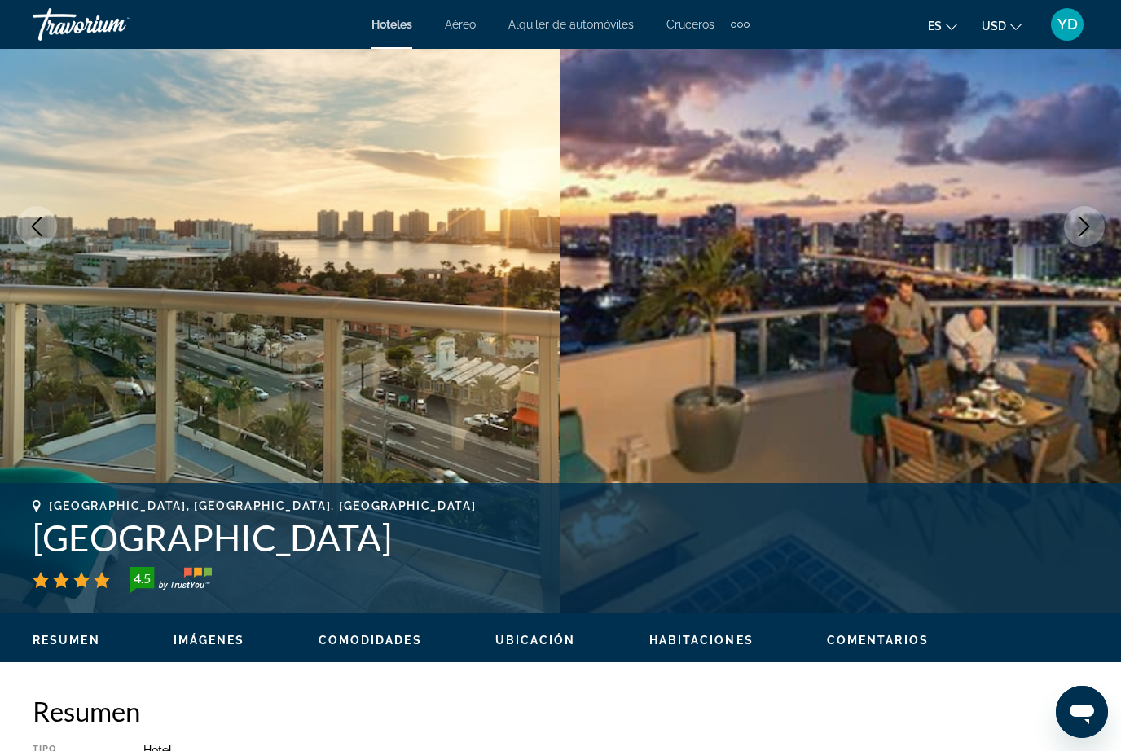
click at [1082, 225] on icon "Next image" at bounding box center [1085, 227] width 20 height 20
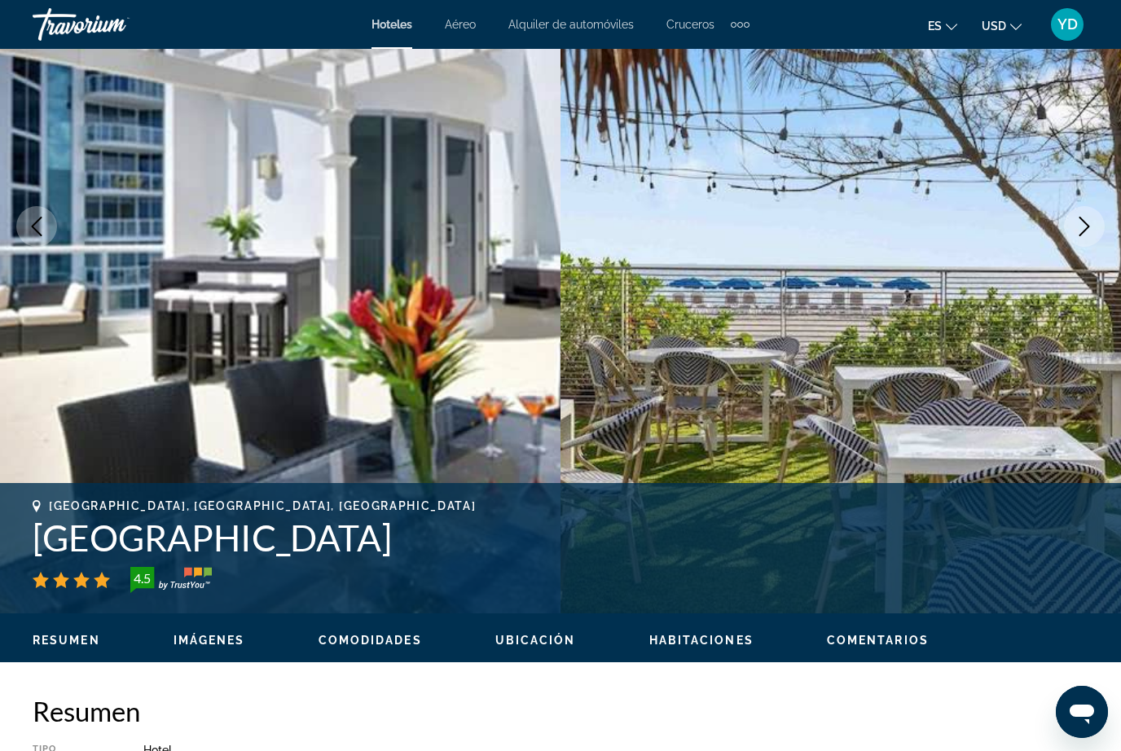
click at [1079, 221] on icon "Next image" at bounding box center [1085, 227] width 20 height 20
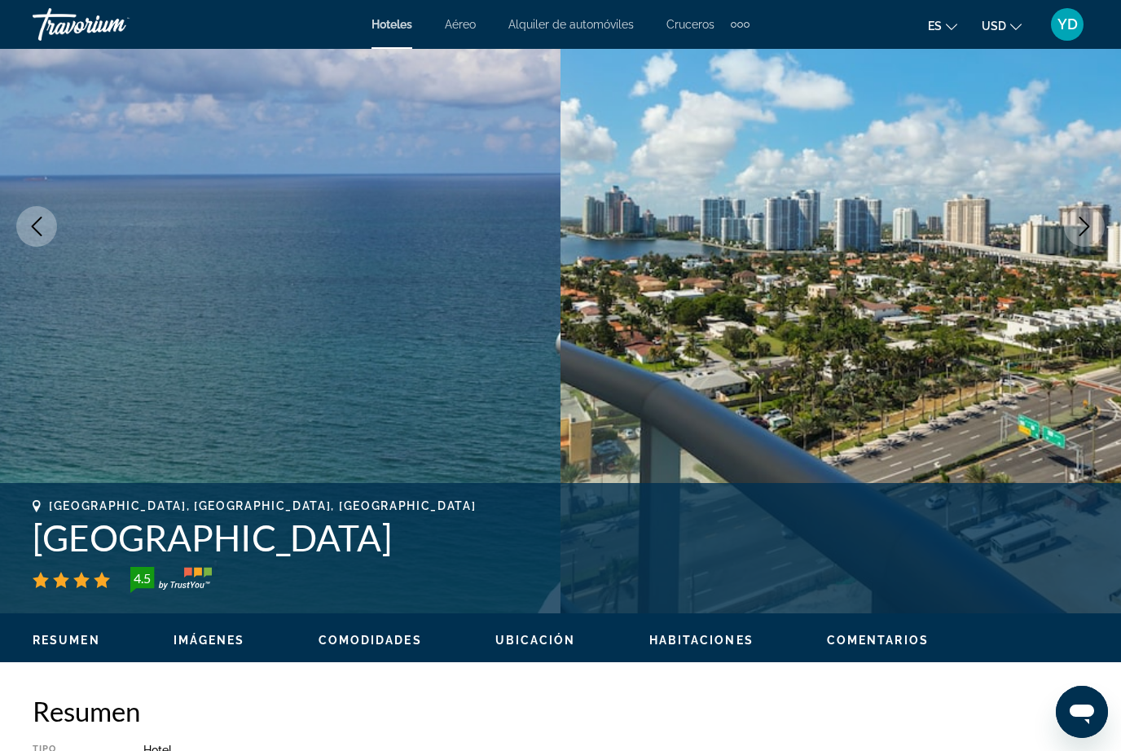
click at [1089, 222] on icon "Next image" at bounding box center [1085, 227] width 20 height 20
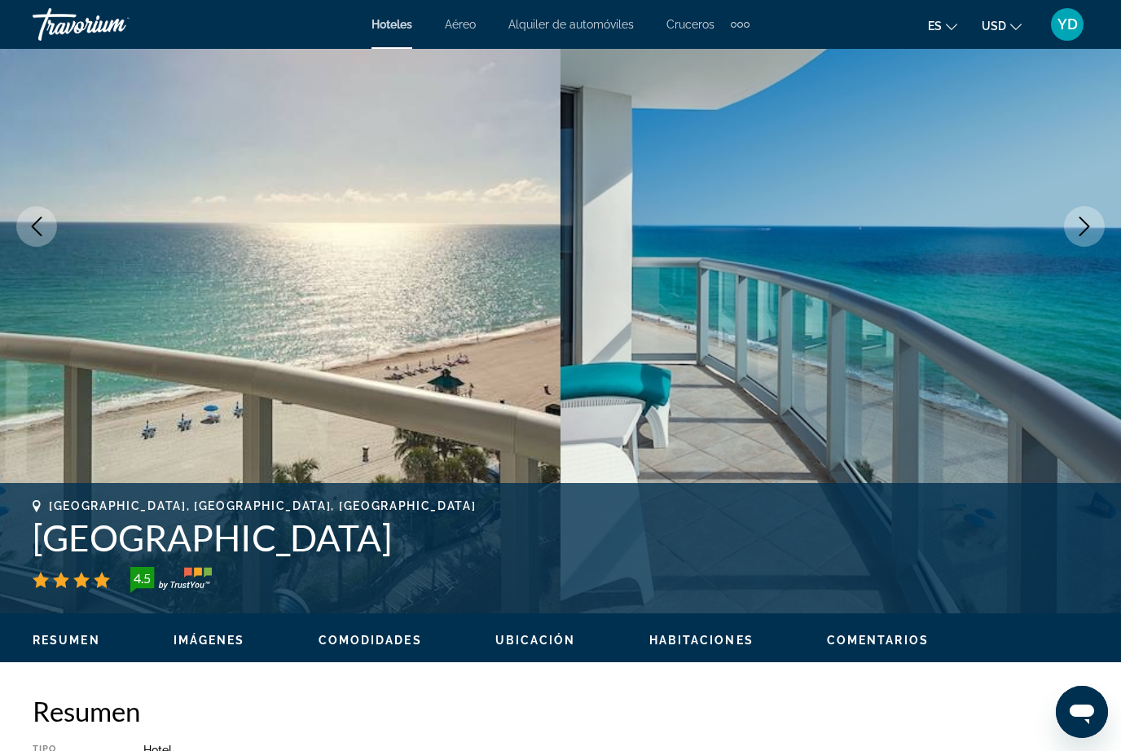
click at [1091, 217] on icon "Next image" at bounding box center [1085, 227] width 20 height 20
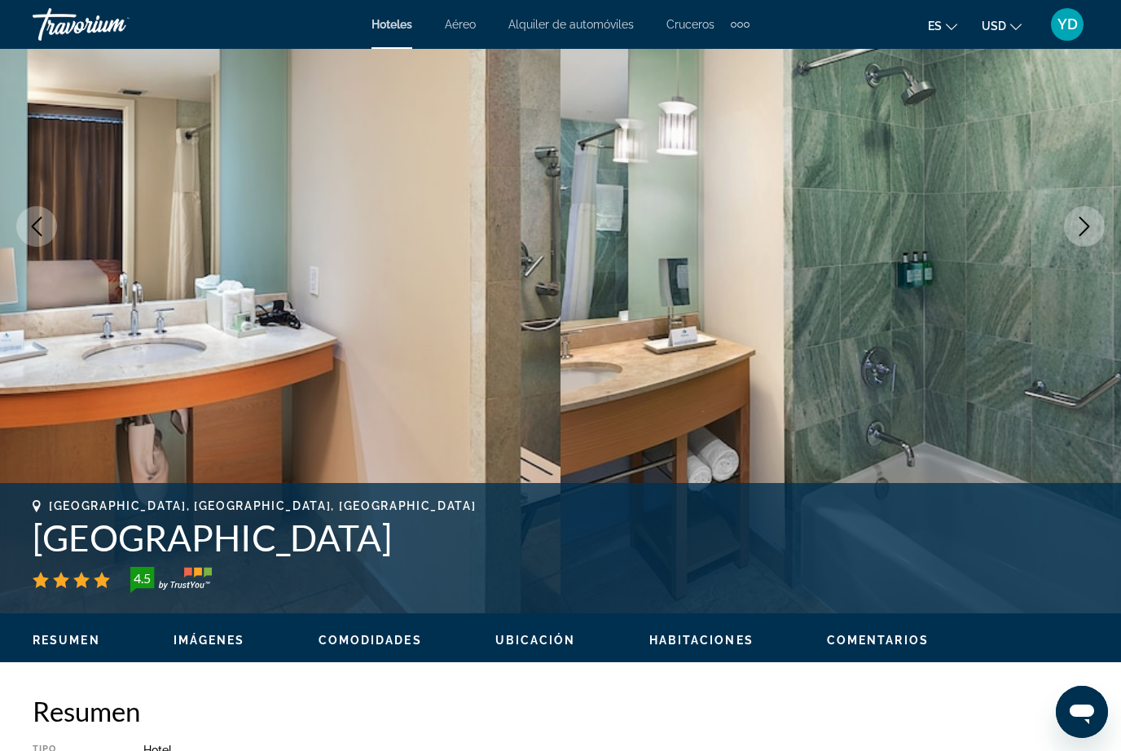
click at [1084, 227] on icon "Next image" at bounding box center [1085, 227] width 20 height 20
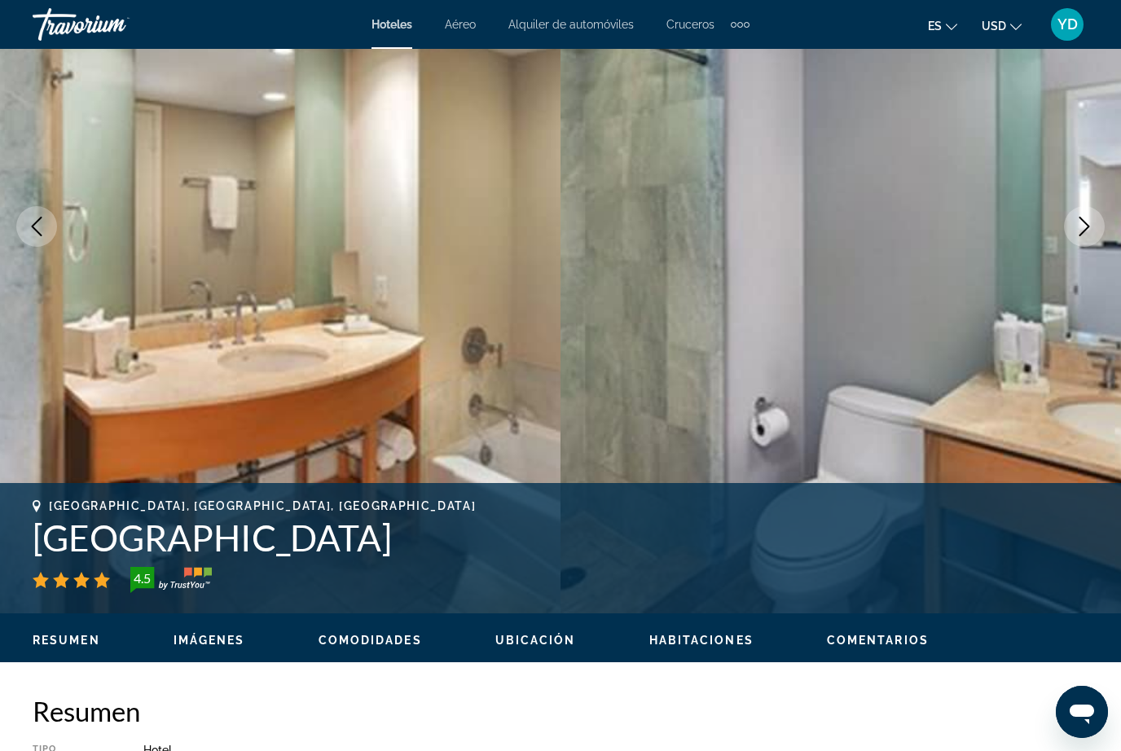
click at [1089, 223] on icon "Next image" at bounding box center [1085, 227] width 20 height 20
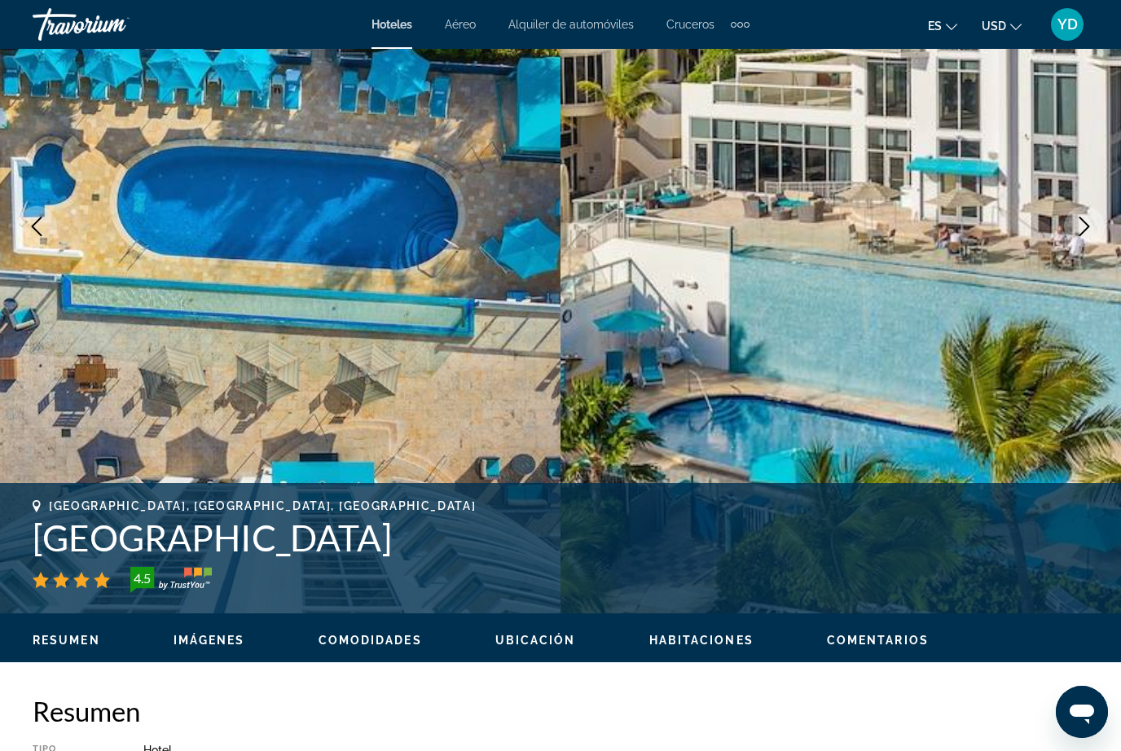
click at [473, 367] on img "Main content" at bounding box center [280, 226] width 561 height 774
click at [407, 324] on img "Main content" at bounding box center [280, 226] width 561 height 774
click at [846, 346] on img "Main content" at bounding box center [841, 226] width 561 height 774
click at [1076, 233] on icon "Next image" at bounding box center [1085, 227] width 20 height 20
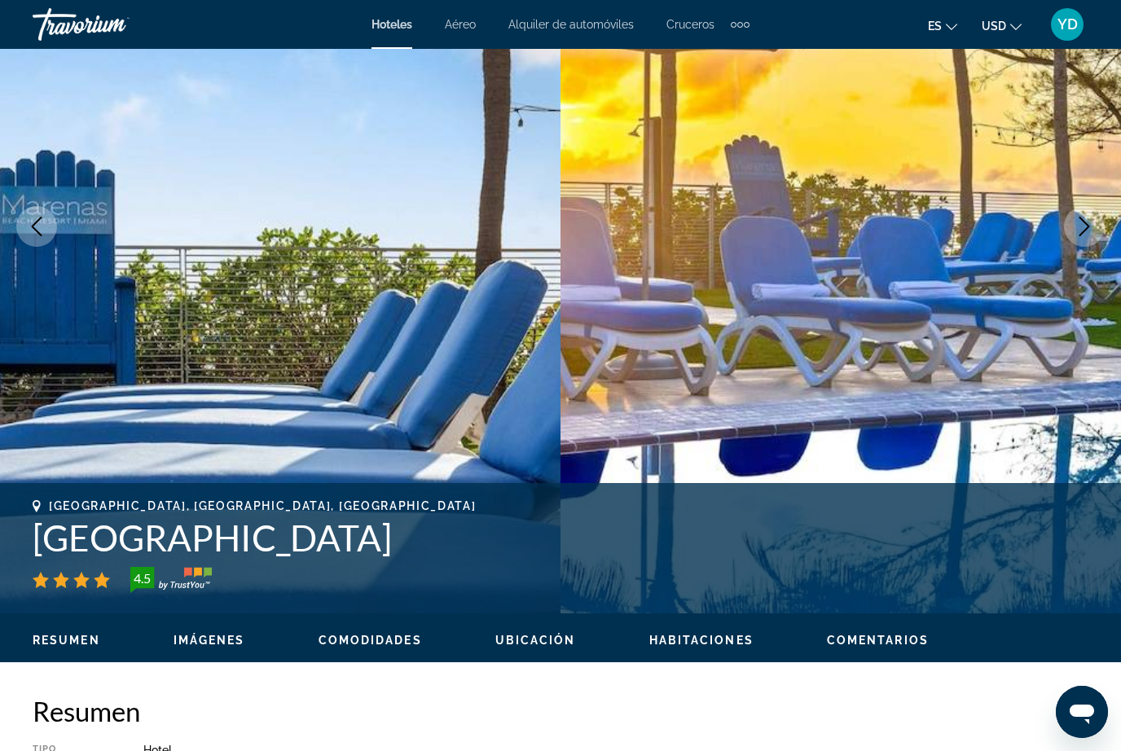
click at [1094, 215] on button "Next image" at bounding box center [1084, 226] width 41 height 41
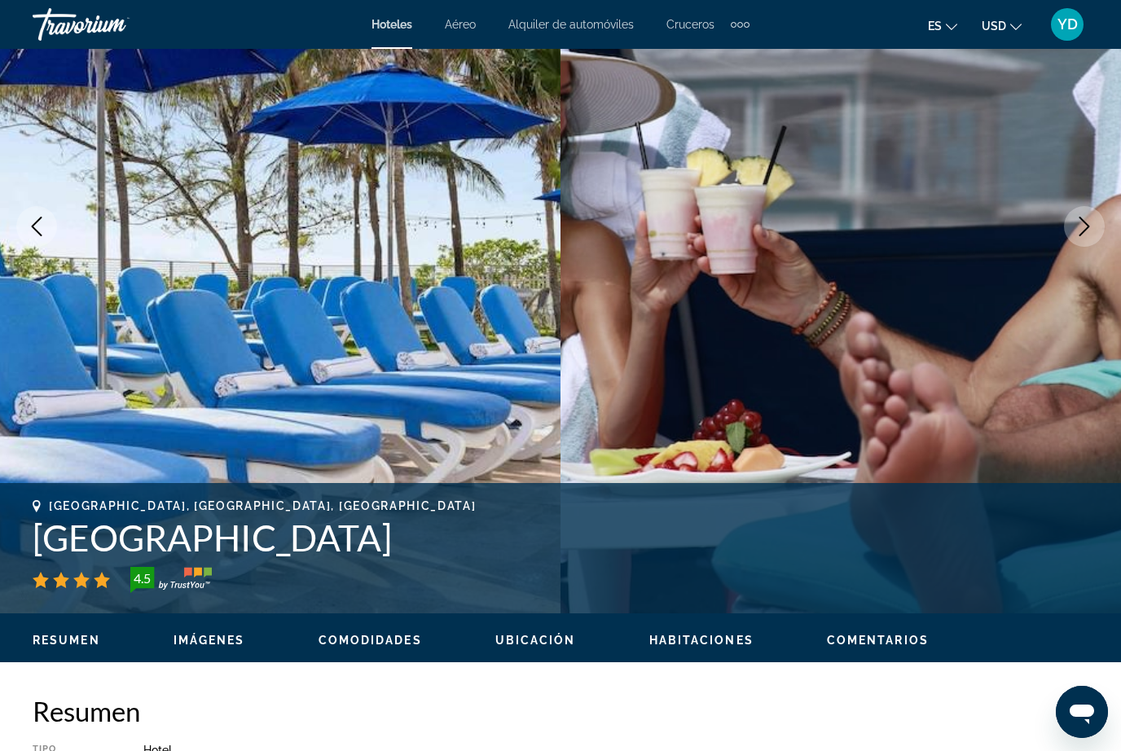
click at [1088, 226] on icon "Next image" at bounding box center [1085, 227] width 11 height 20
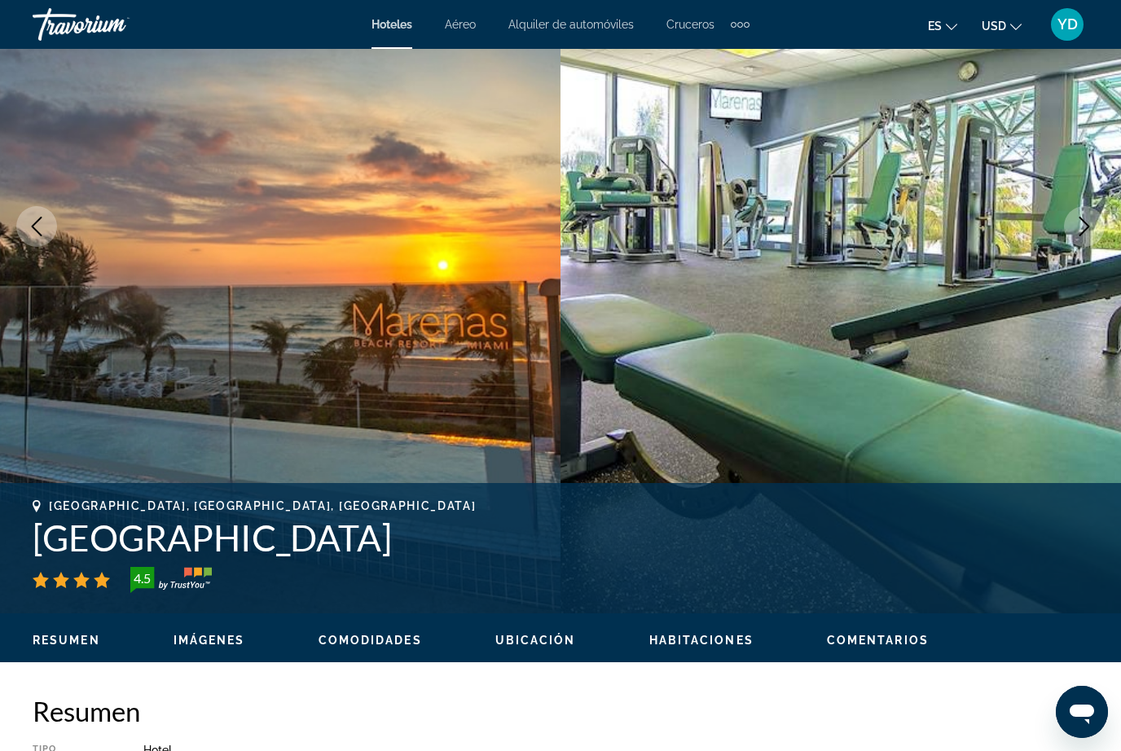
click at [1086, 227] on icon "Next image" at bounding box center [1085, 227] width 20 height 20
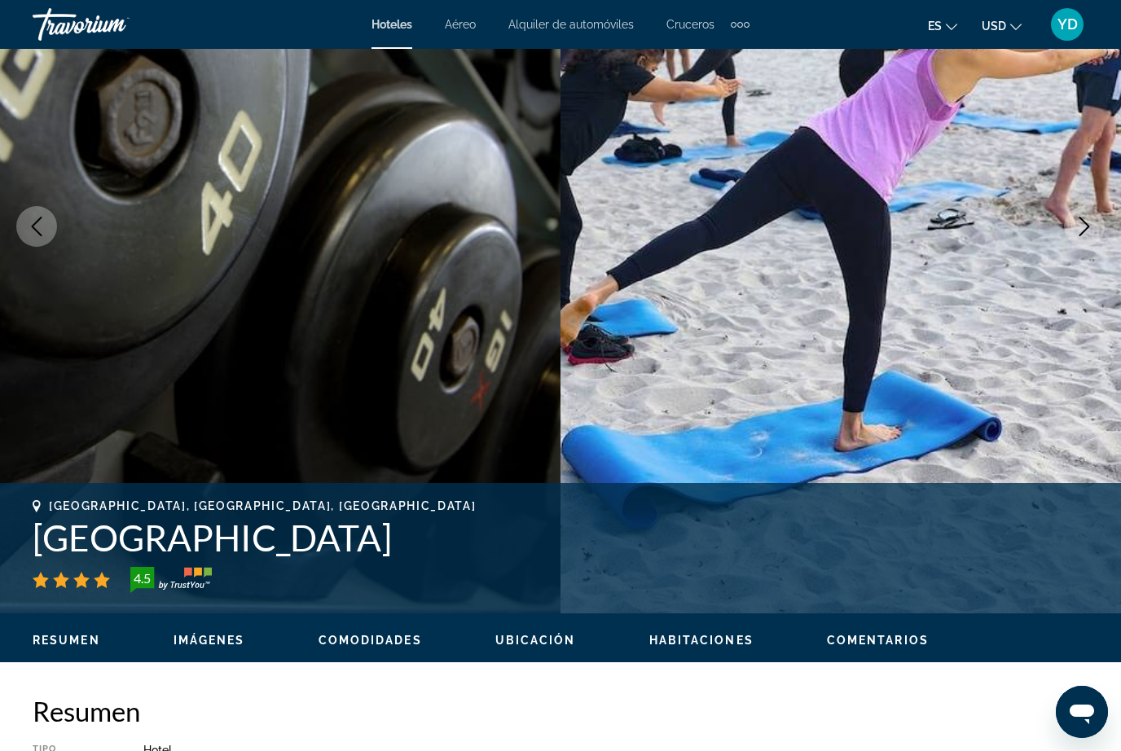
click at [30, 222] on icon "Previous image" at bounding box center [37, 227] width 20 height 20
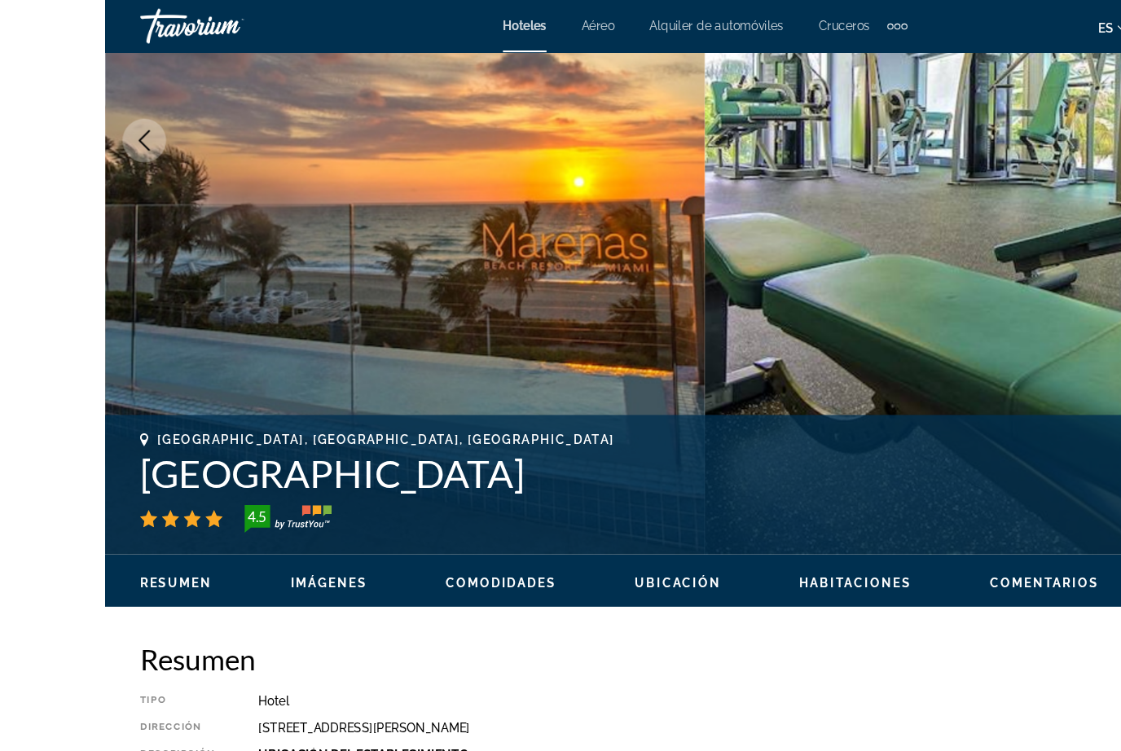
scroll to position [304, 0]
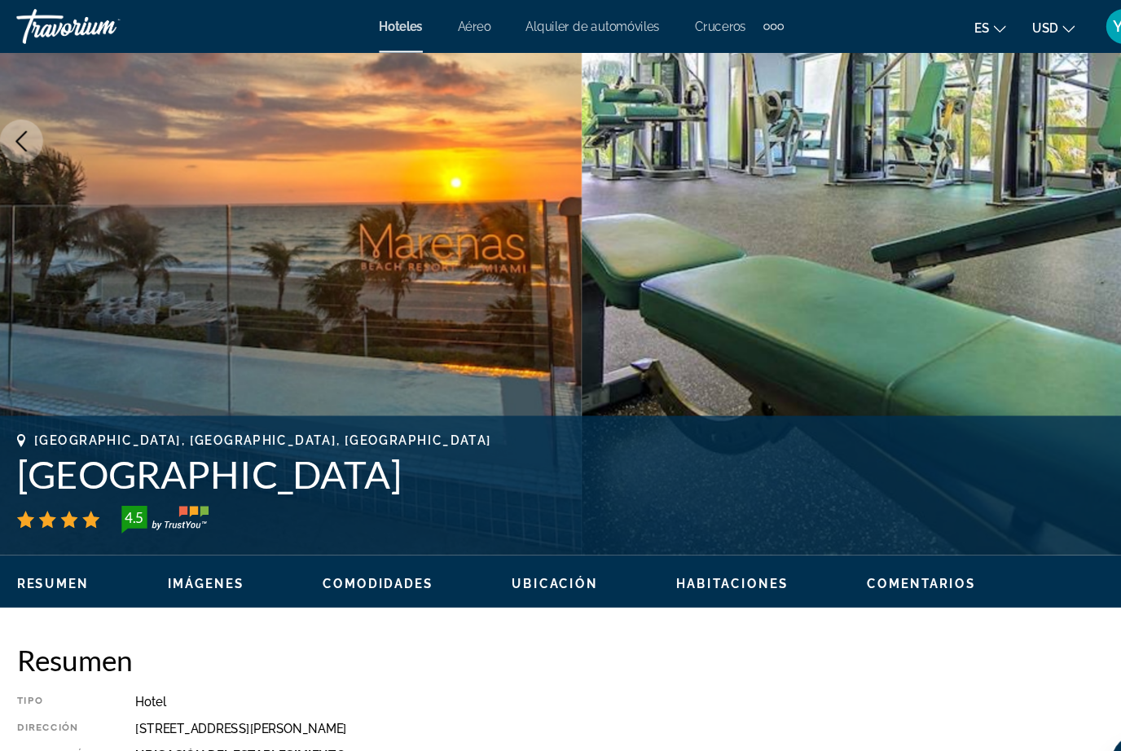
click at [1013, 267] on img "Main content" at bounding box center [841, 132] width 561 height 774
click at [1028, 268] on img "Main content" at bounding box center [841, 132] width 561 height 774
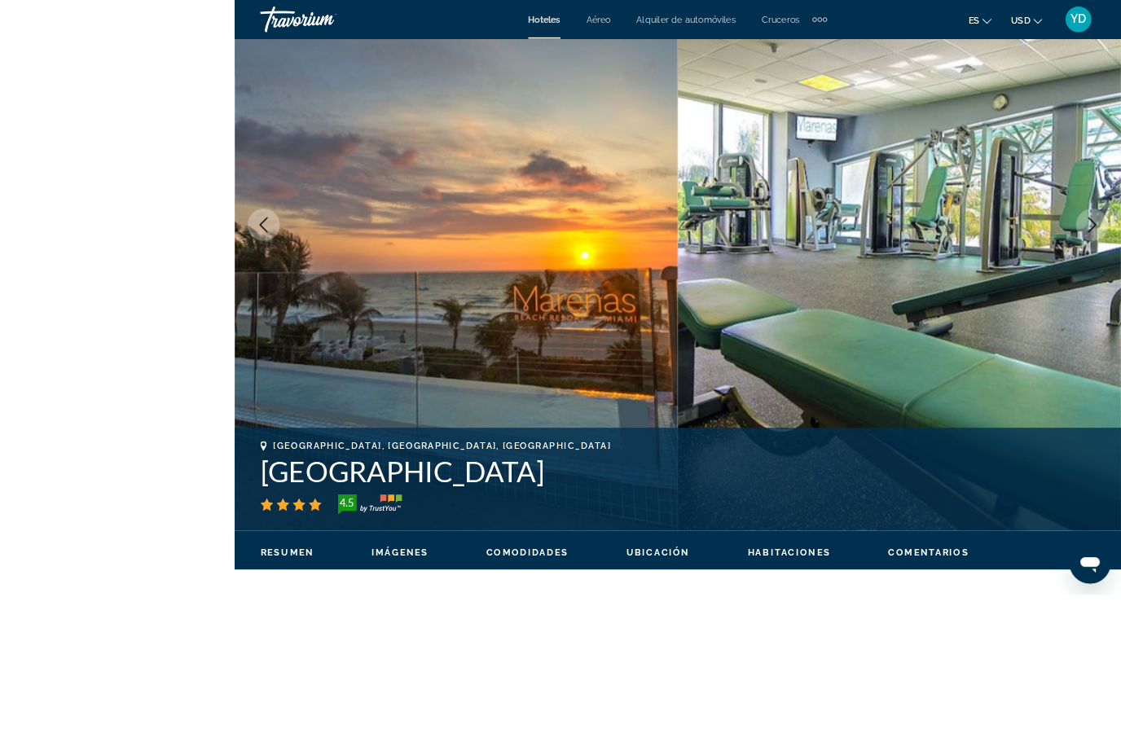
scroll to position [306, 0]
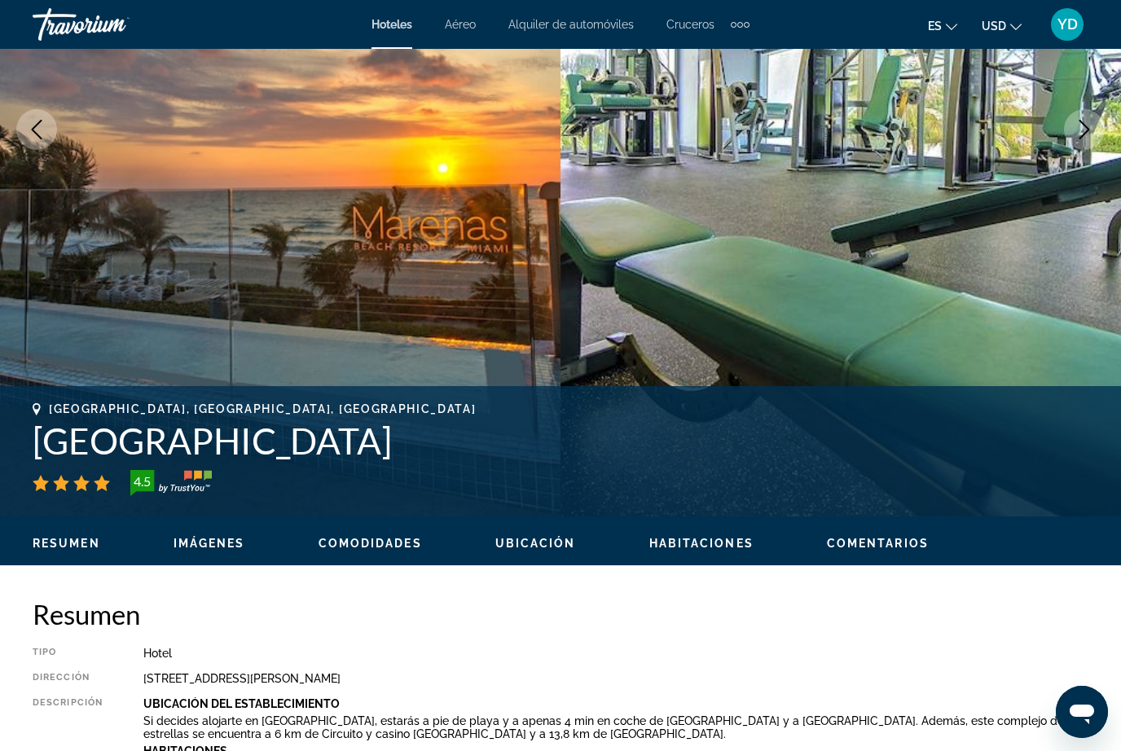
click at [1097, 251] on img "Main content" at bounding box center [841, 130] width 561 height 774
click at [1108, 243] on img "Main content" at bounding box center [841, 130] width 561 height 774
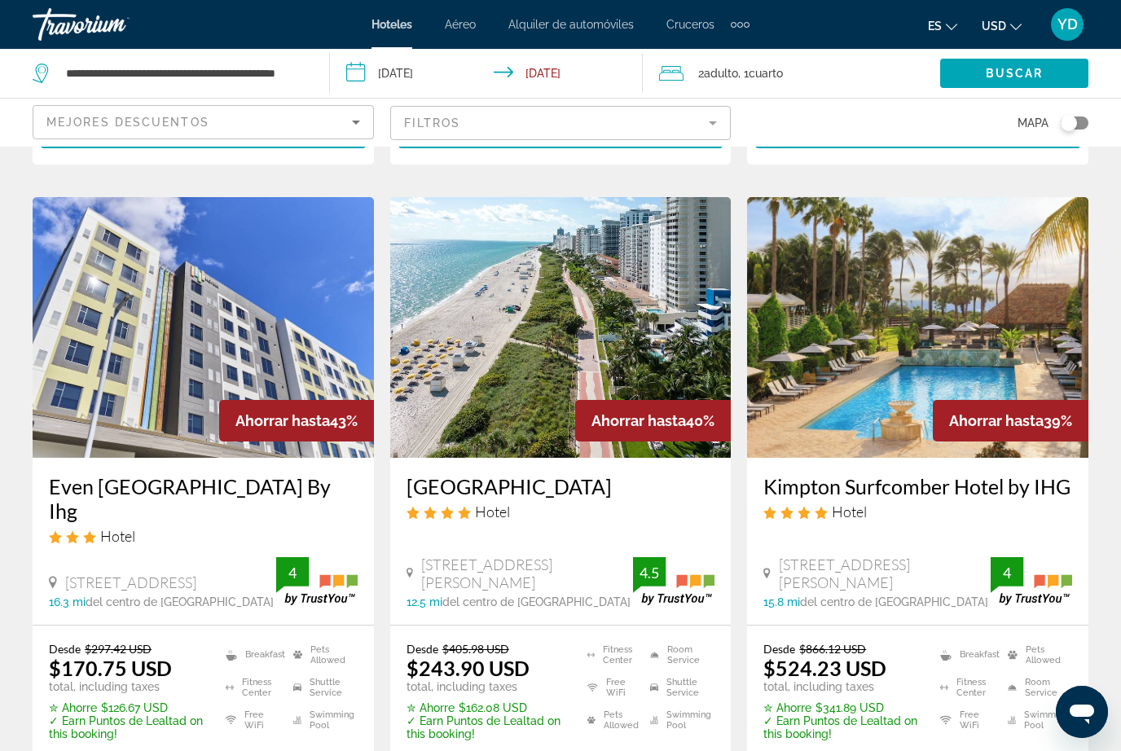
scroll to position [662, 0]
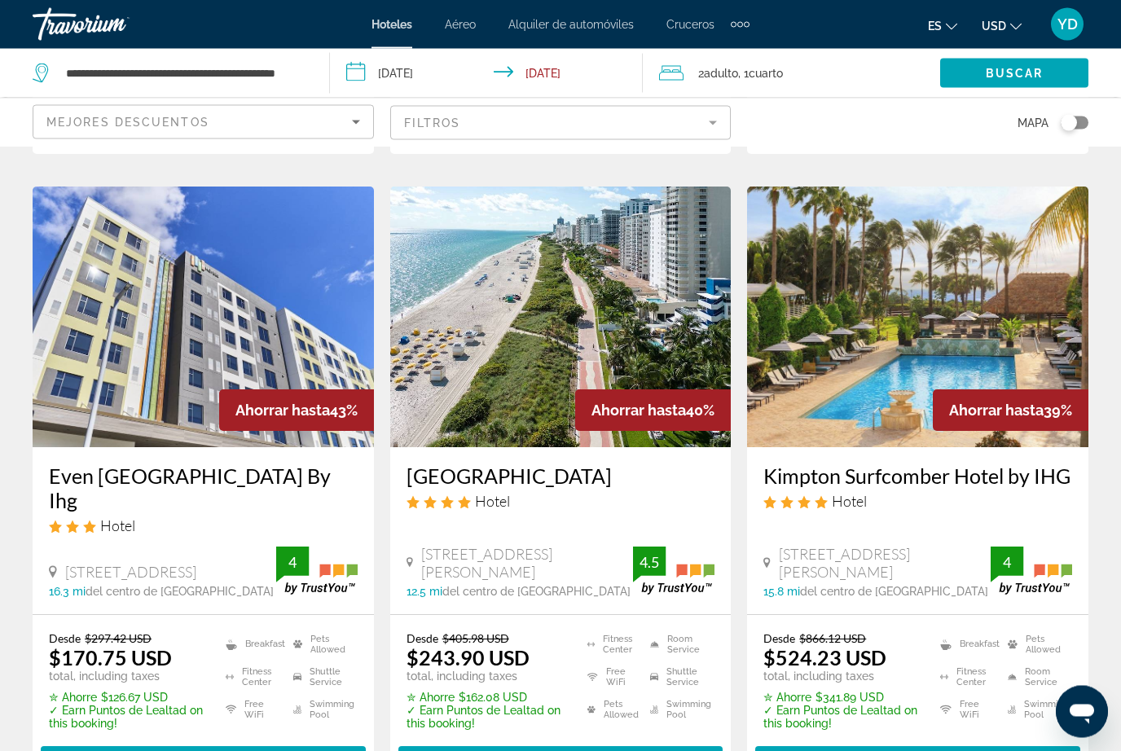
click at [609, 292] on img "Main content" at bounding box center [560, 317] width 341 height 261
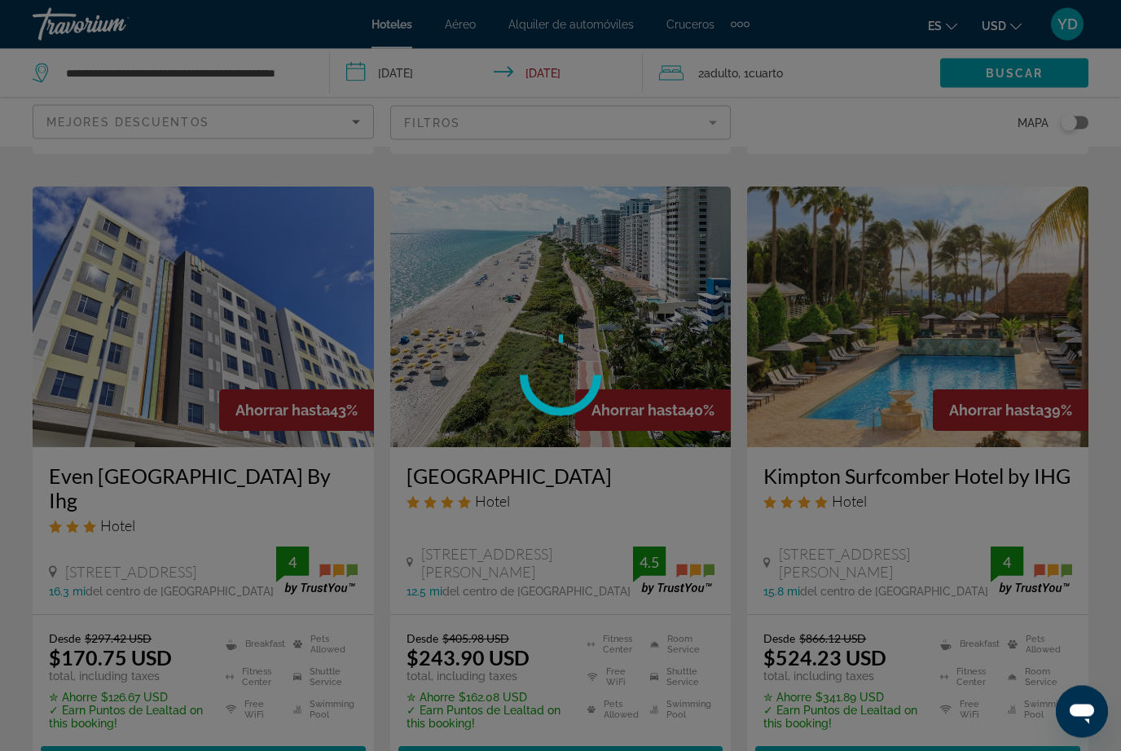
scroll to position [663, 0]
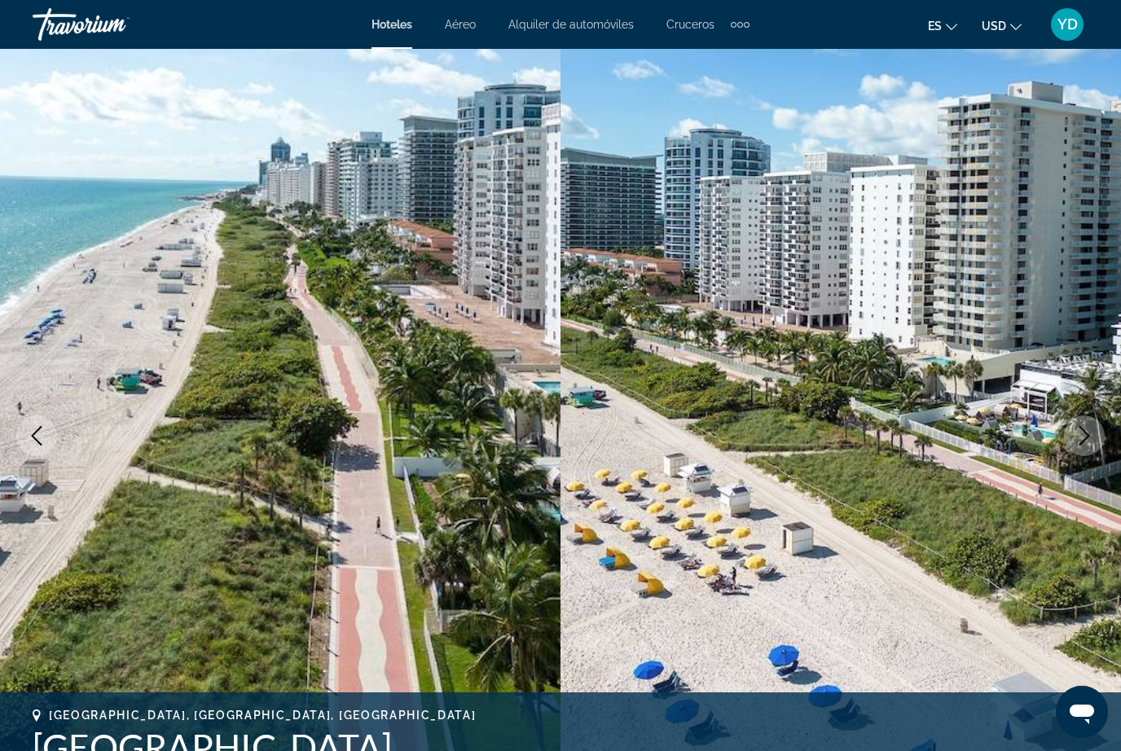
click at [1077, 434] on icon "Next image" at bounding box center [1085, 436] width 20 height 20
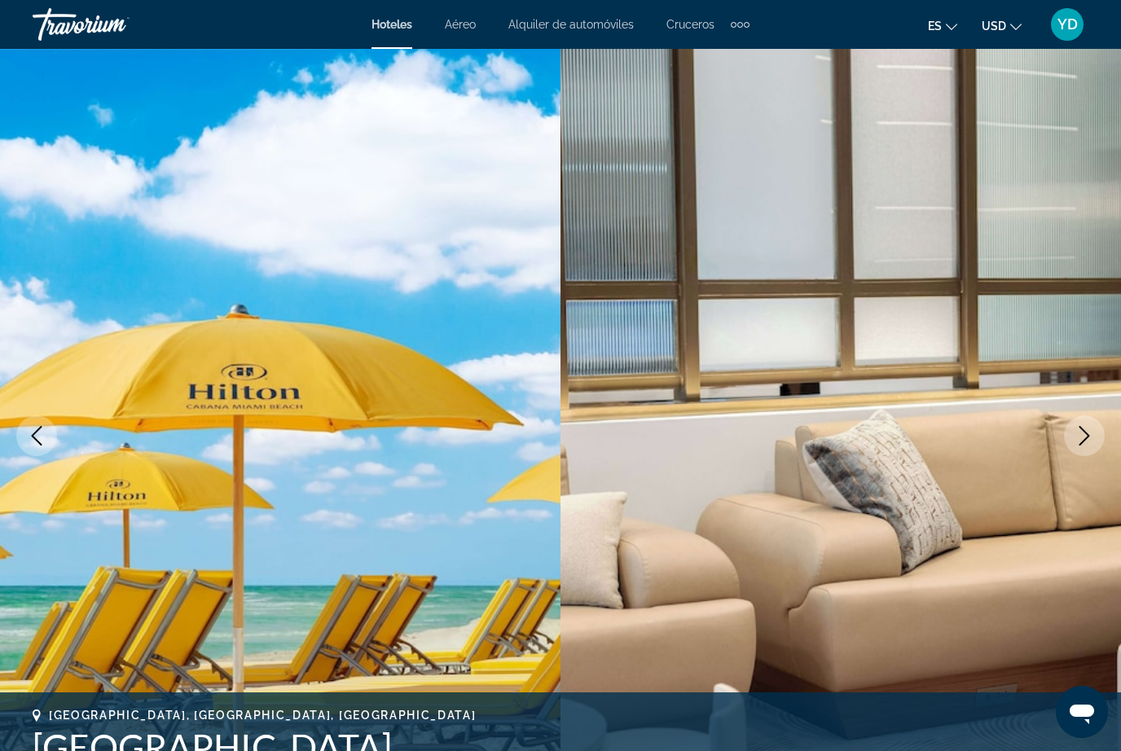
click at [1080, 442] on icon "Next image" at bounding box center [1085, 436] width 20 height 20
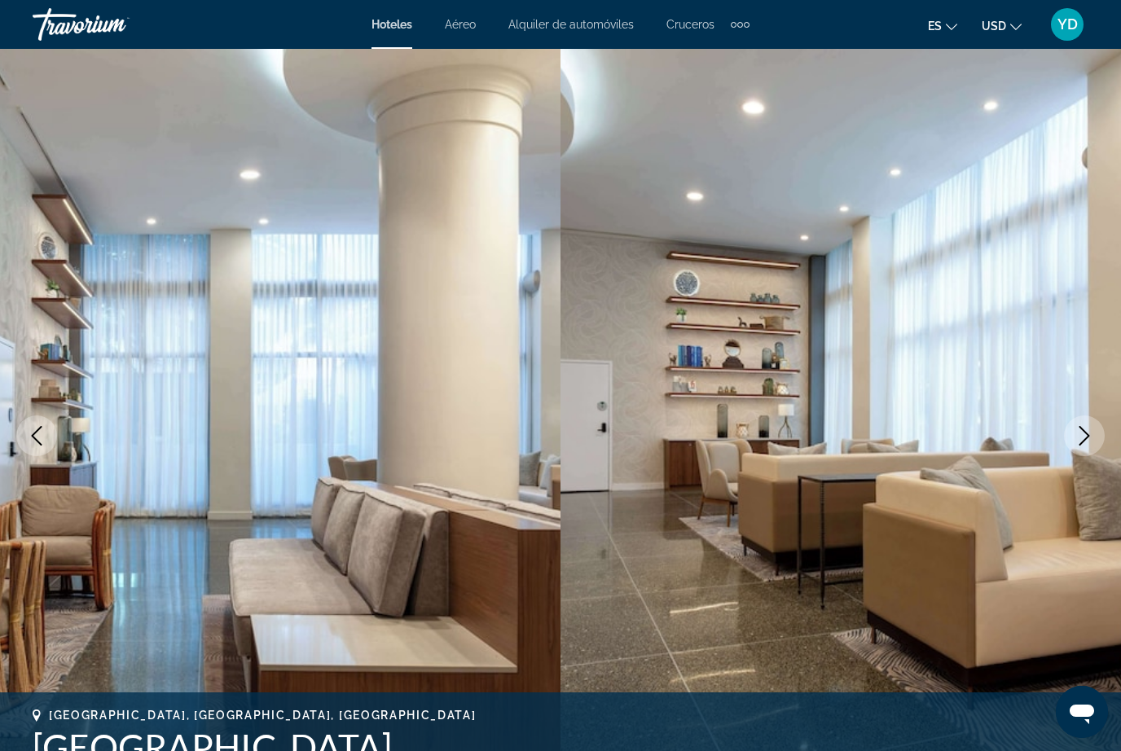
click at [1085, 433] on icon "Next image" at bounding box center [1085, 436] width 20 height 20
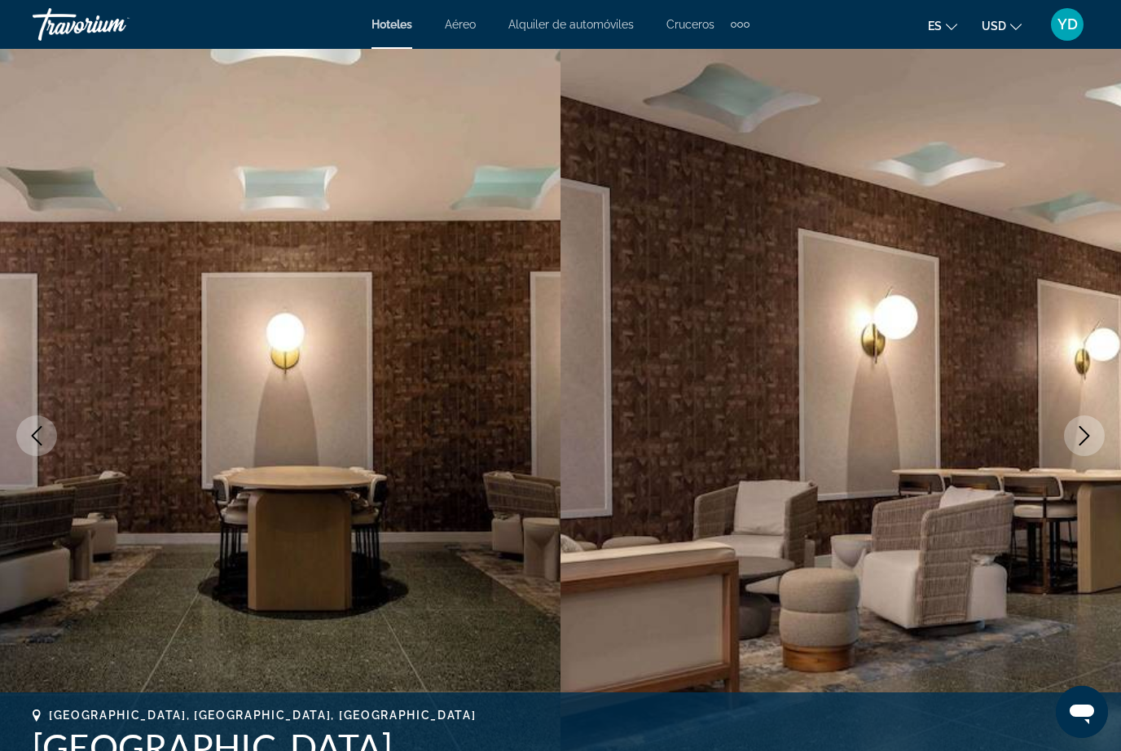
click at [1082, 433] on icon "Next image" at bounding box center [1085, 436] width 20 height 20
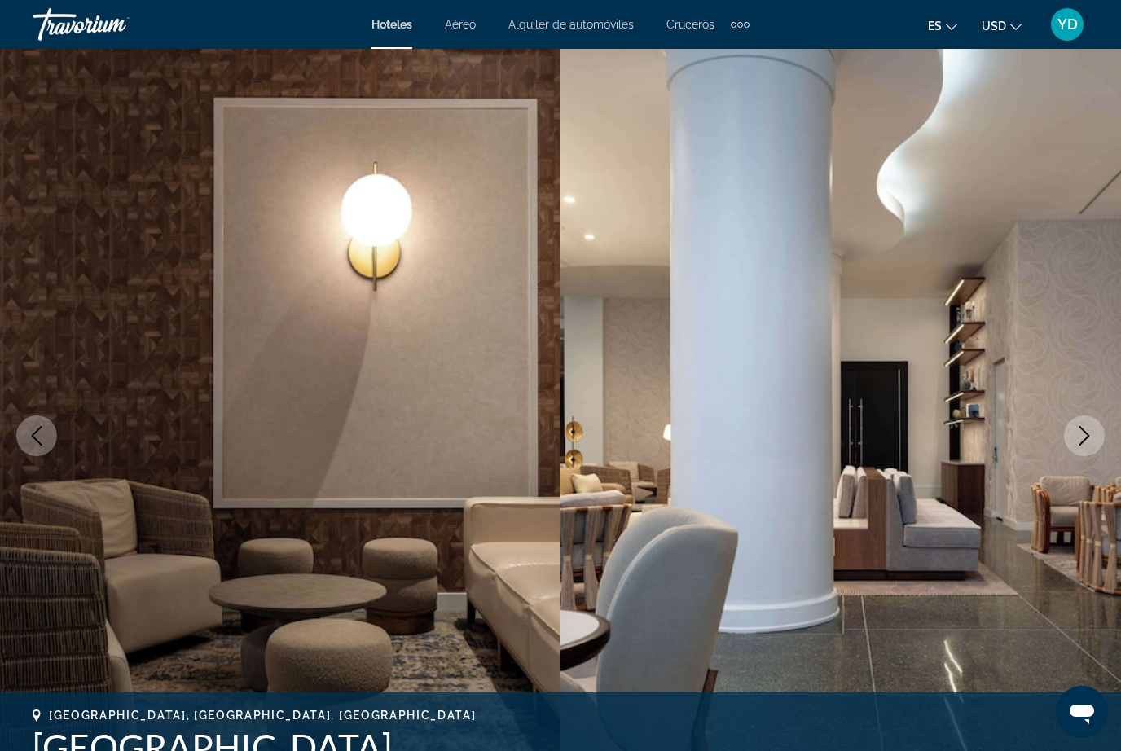
click at [1081, 435] on icon "Next image" at bounding box center [1085, 436] width 20 height 20
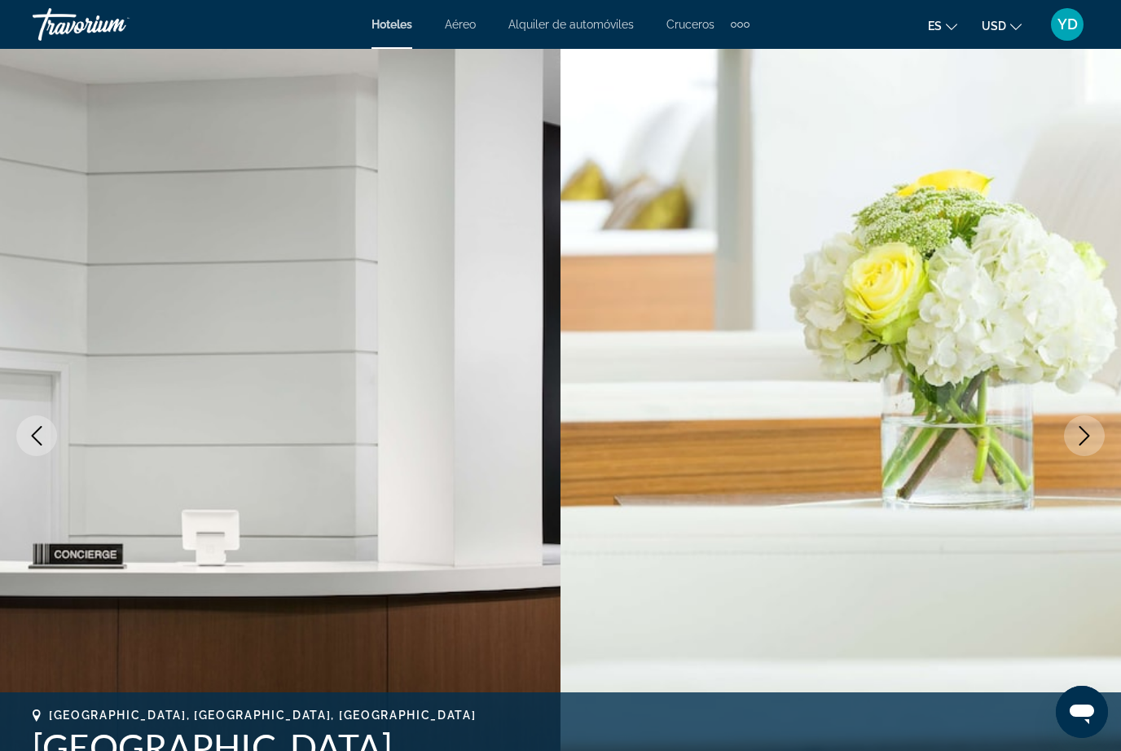
click at [1090, 432] on icon "Next image" at bounding box center [1085, 436] width 20 height 20
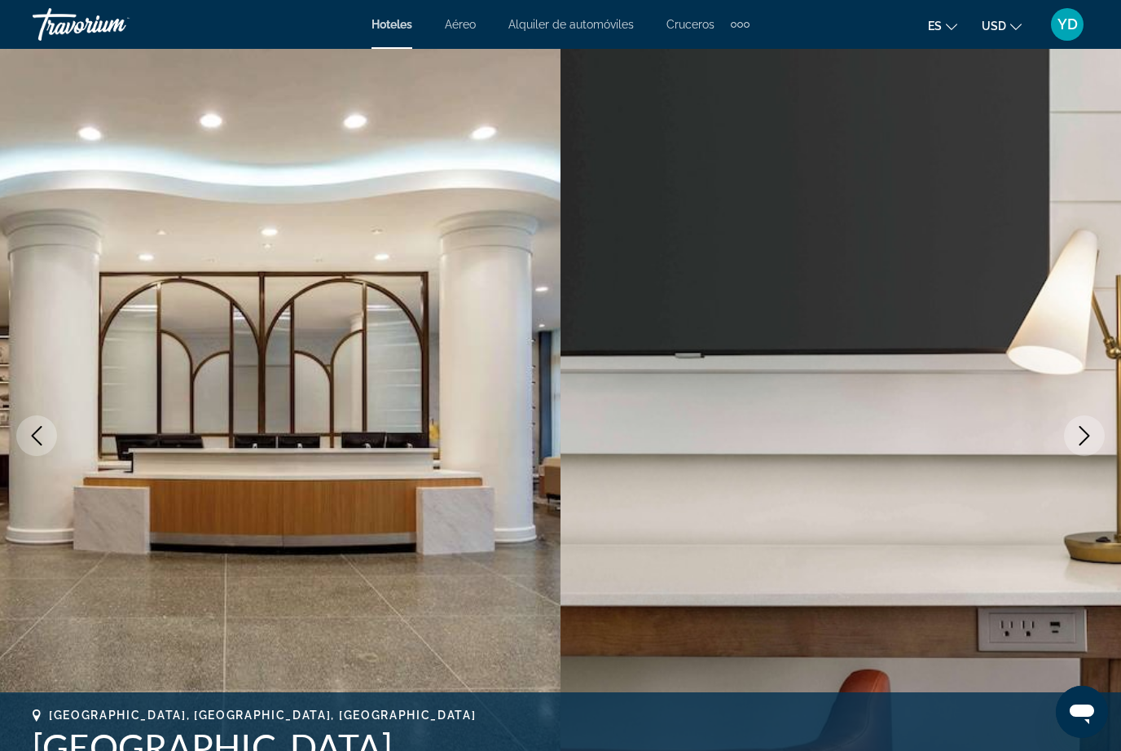
click at [1097, 425] on button "Next image" at bounding box center [1084, 436] width 41 height 41
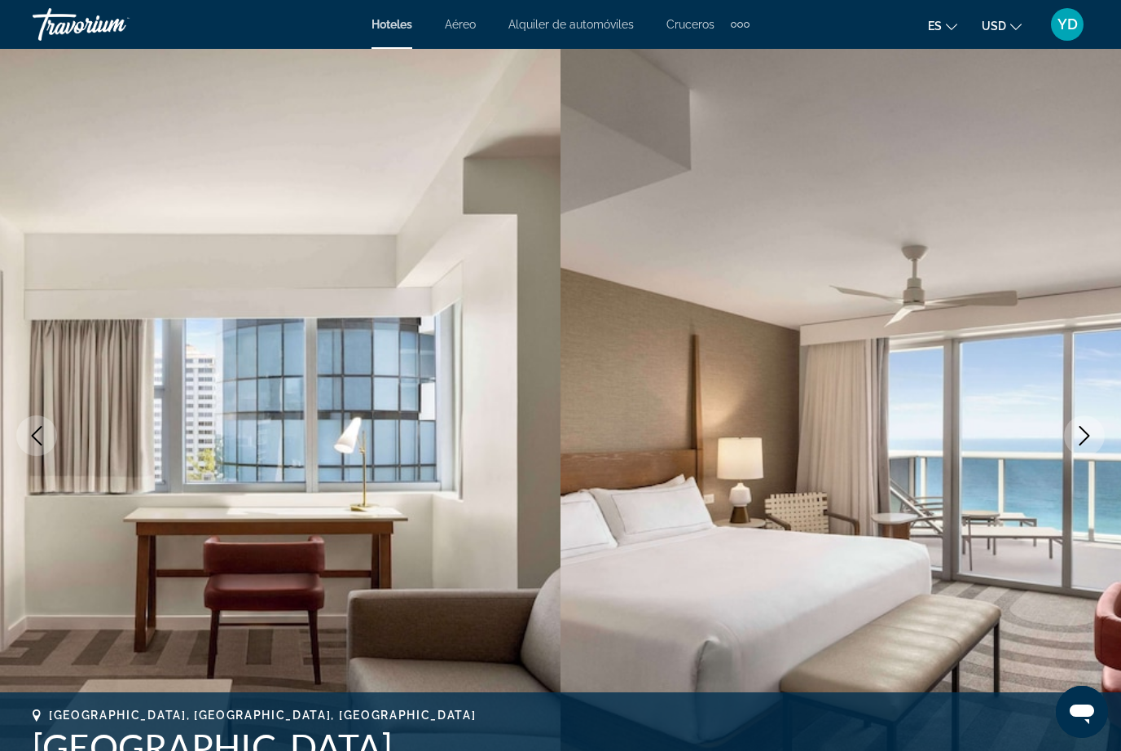
click at [1092, 430] on icon "Next image" at bounding box center [1085, 436] width 20 height 20
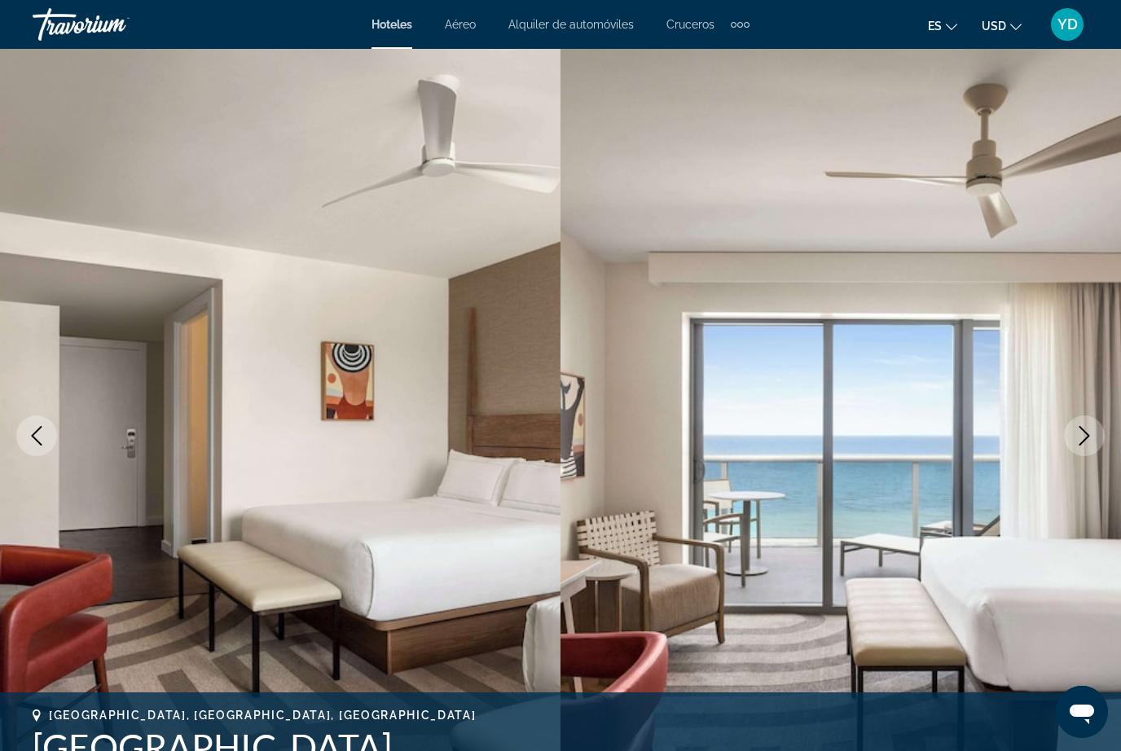
click at [1085, 438] on icon "Next image" at bounding box center [1085, 436] width 20 height 20
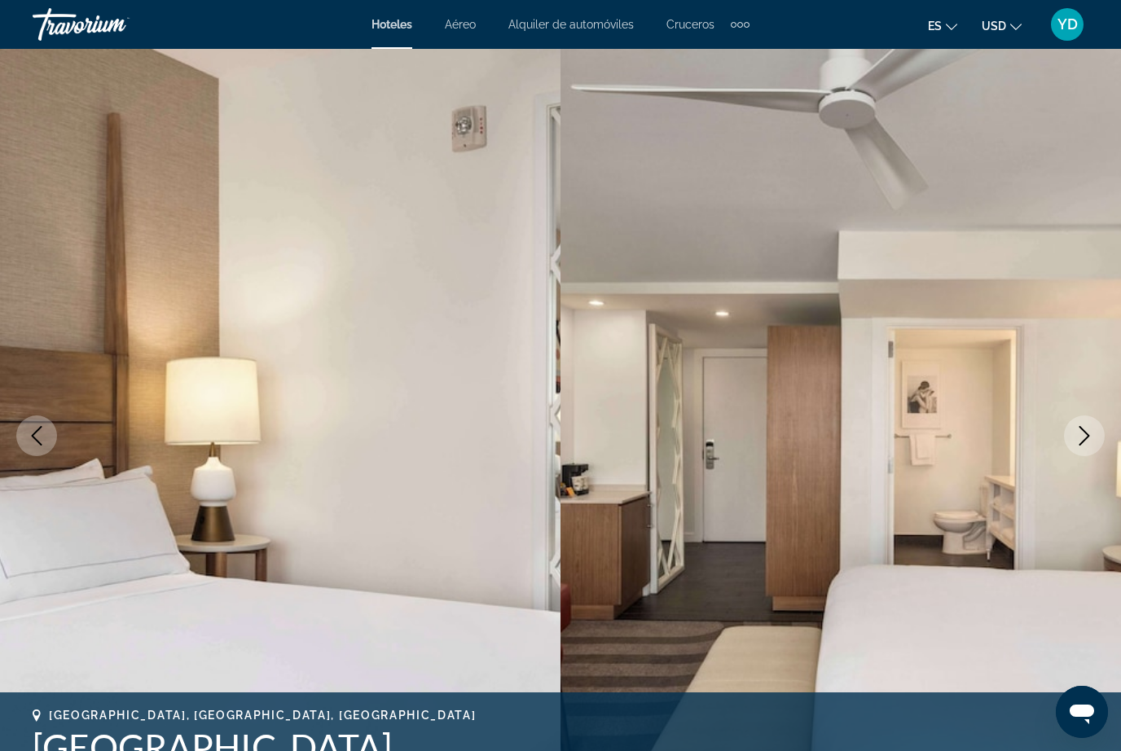
click at [1081, 446] on button "Next image" at bounding box center [1084, 436] width 41 height 41
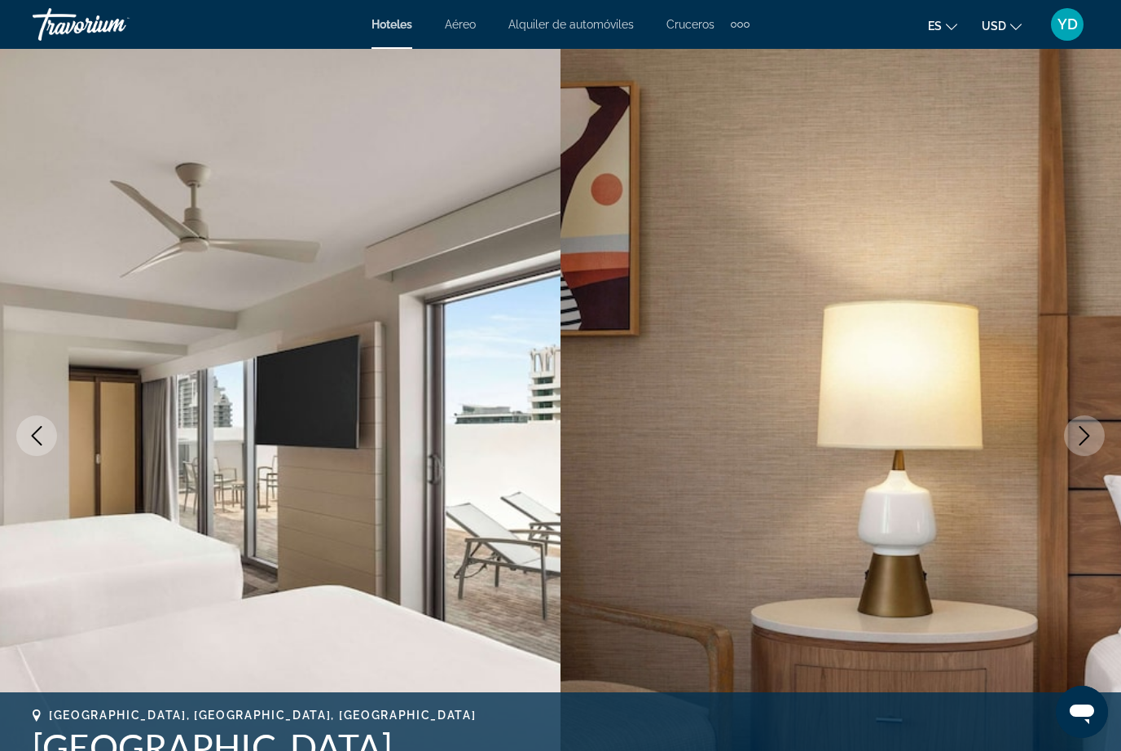
click at [1085, 439] on icon "Next image" at bounding box center [1085, 436] width 20 height 20
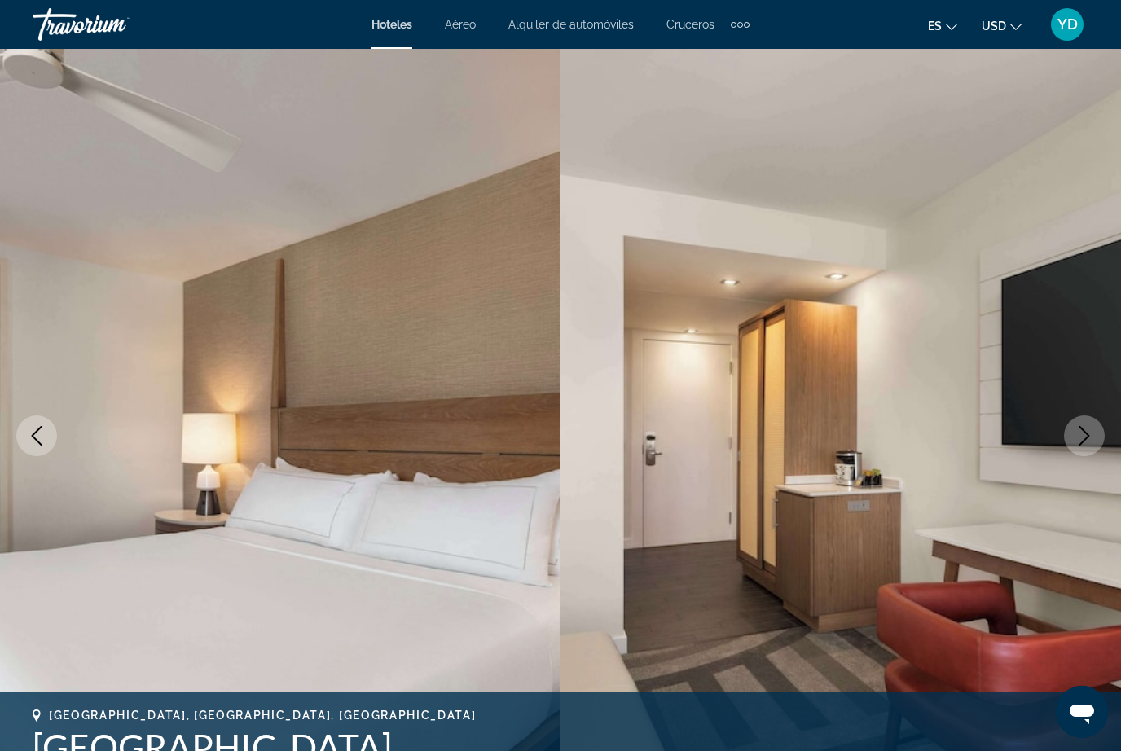
click at [1085, 438] on icon "Next image" at bounding box center [1085, 436] width 20 height 20
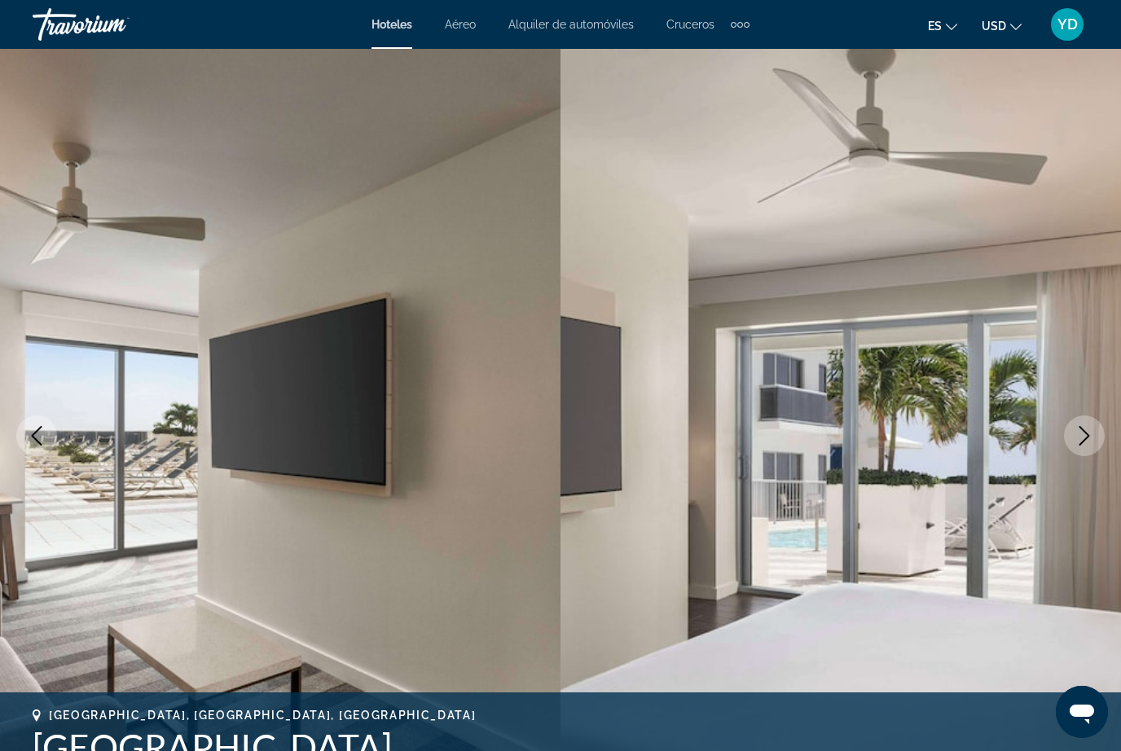
click at [1082, 441] on icon "Next image" at bounding box center [1085, 436] width 20 height 20
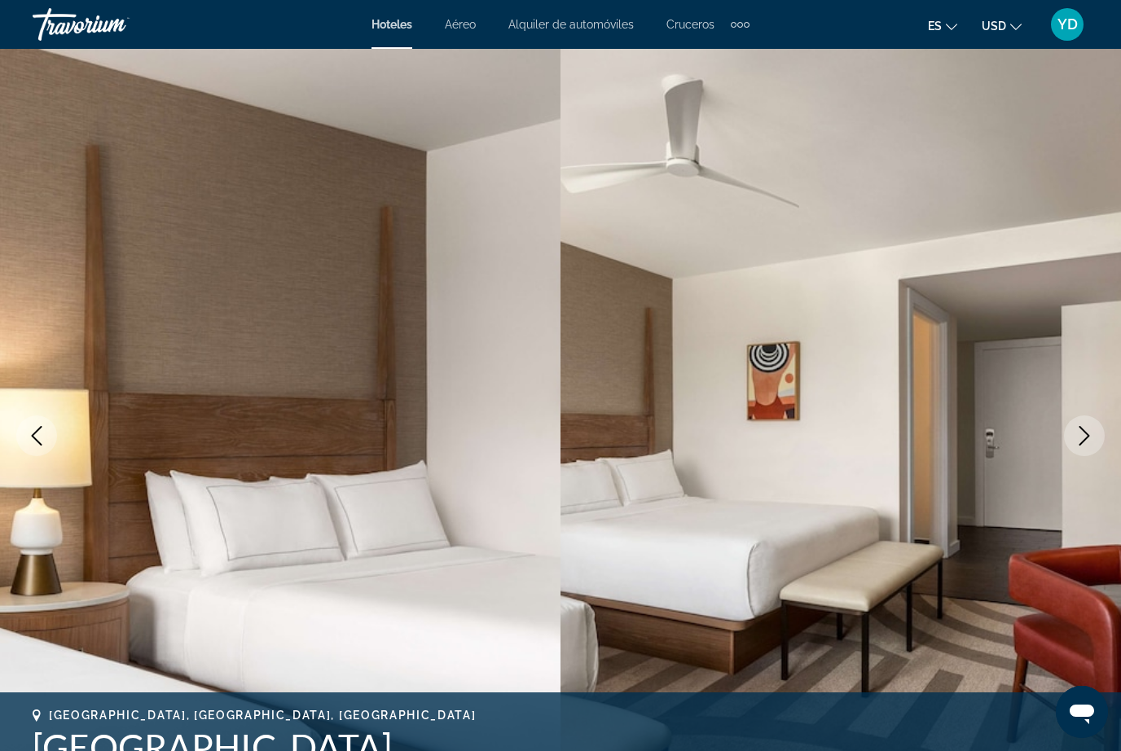
click at [1085, 438] on icon "Next image" at bounding box center [1085, 436] width 20 height 20
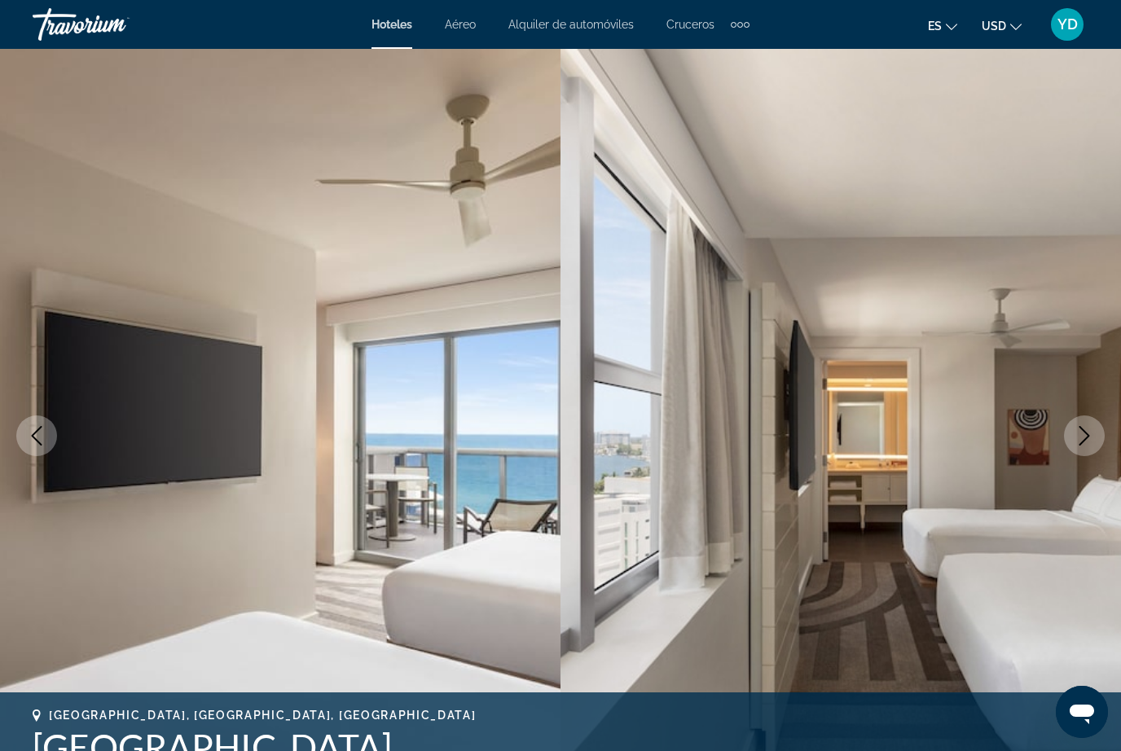
click at [1082, 442] on icon "Next image" at bounding box center [1085, 436] width 20 height 20
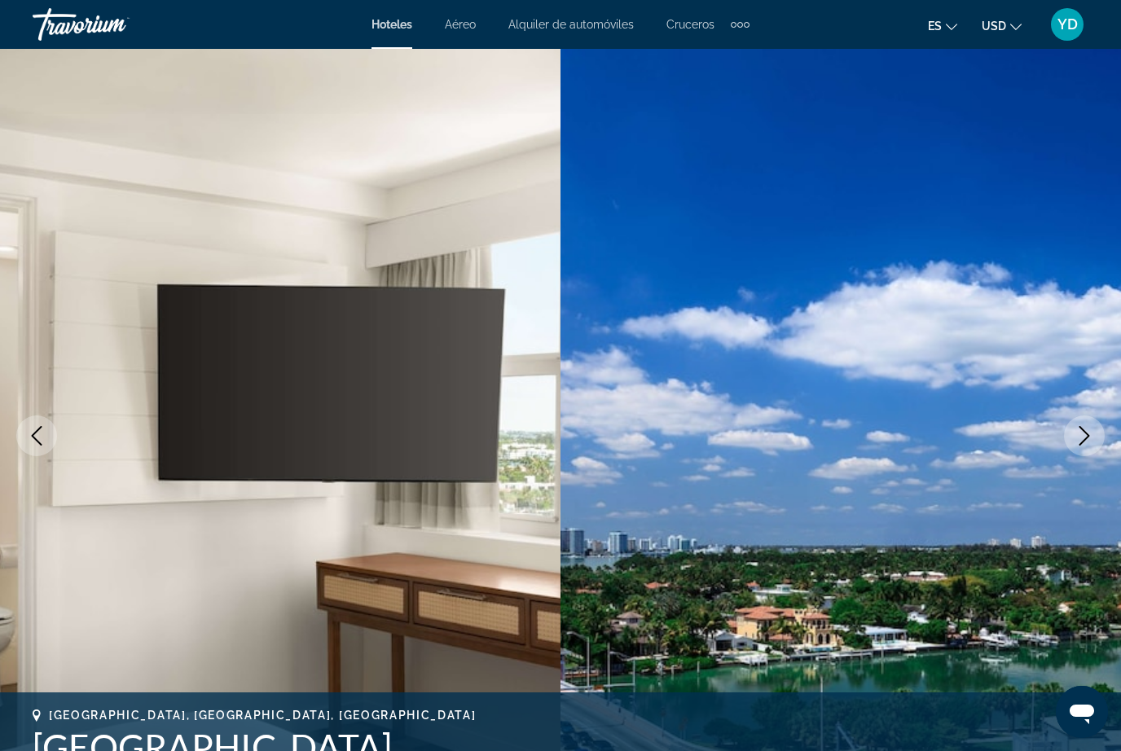
click at [1097, 427] on button "Next image" at bounding box center [1084, 436] width 41 height 41
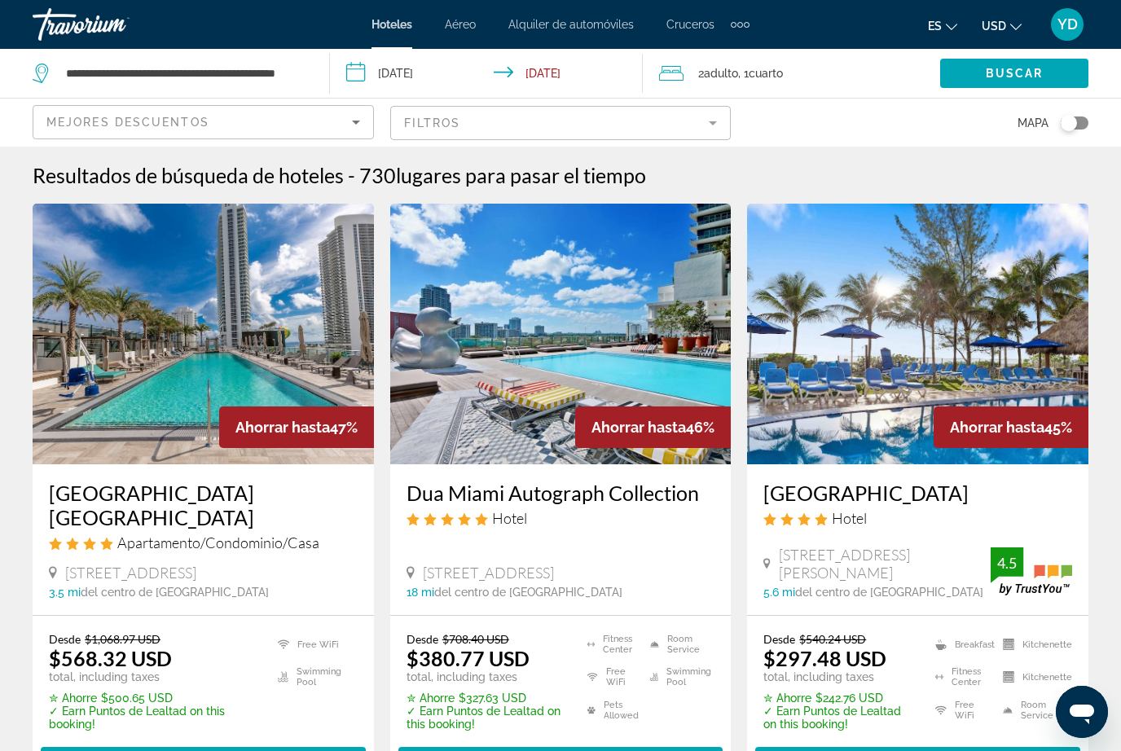
click at [430, 71] on input "**********" at bounding box center [490, 76] width 320 height 54
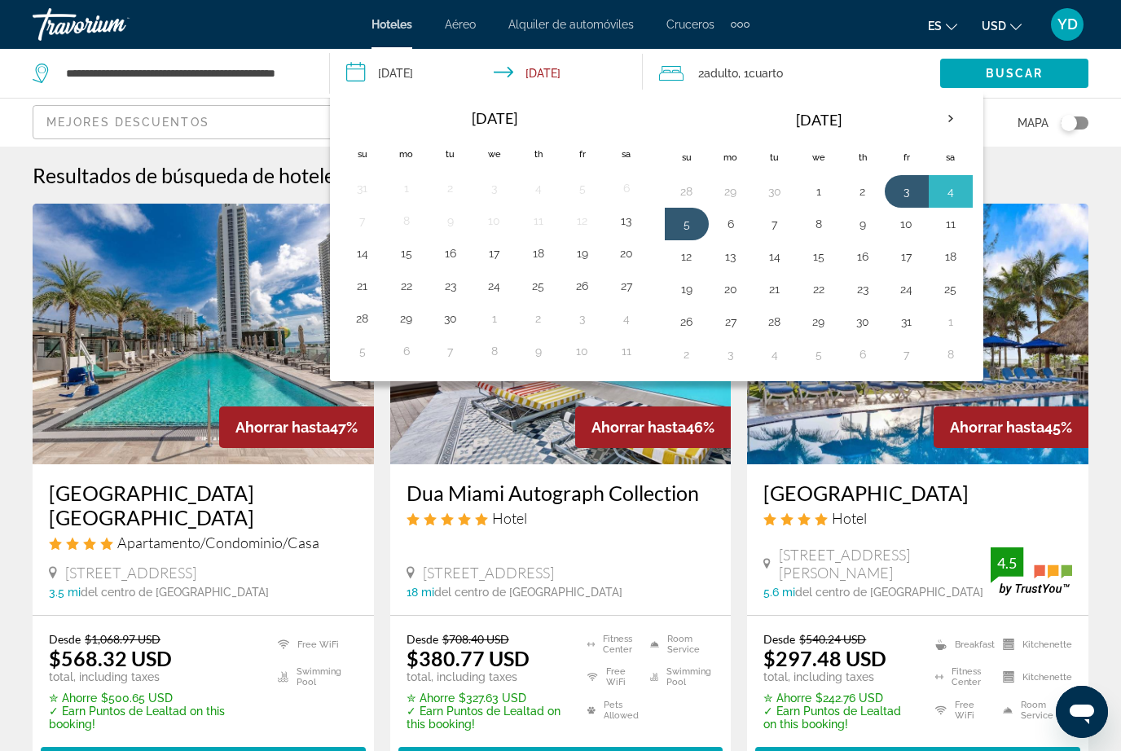
click at [953, 183] on button "4" at bounding box center [951, 191] width 26 height 23
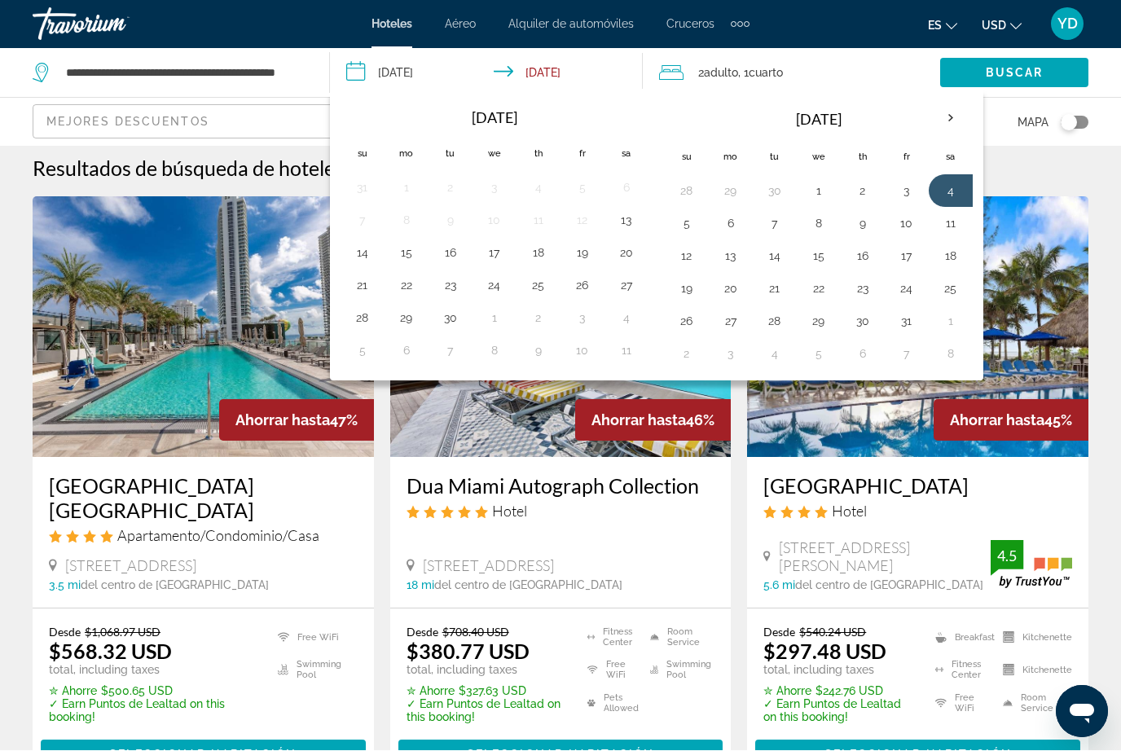
click at [678, 220] on button "5" at bounding box center [687, 224] width 26 height 23
type input "**********"
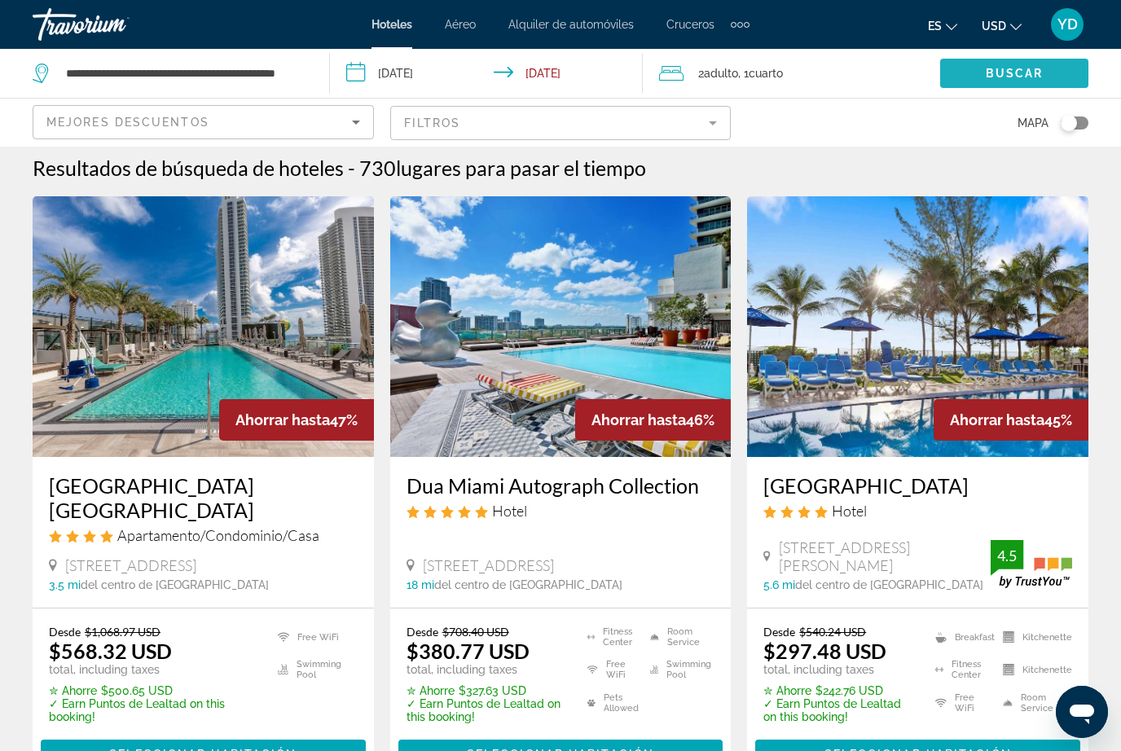
click at [1046, 64] on span "Search widget" at bounding box center [1014, 73] width 148 height 39
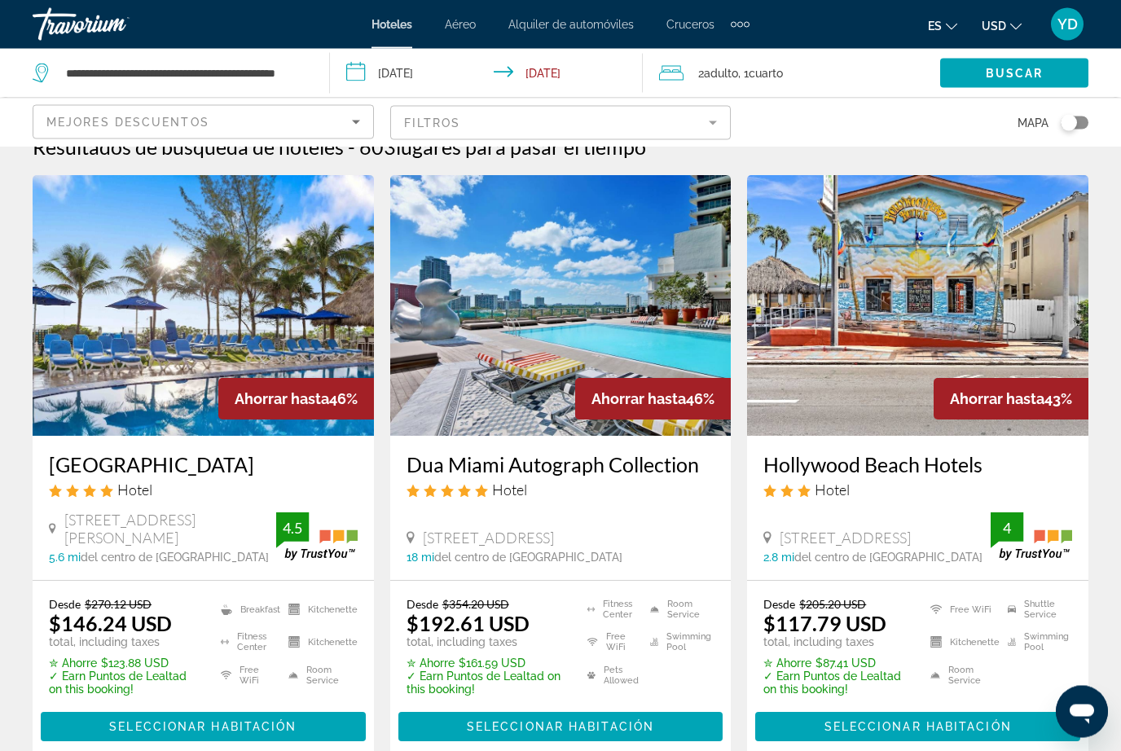
scroll to position [33, 0]
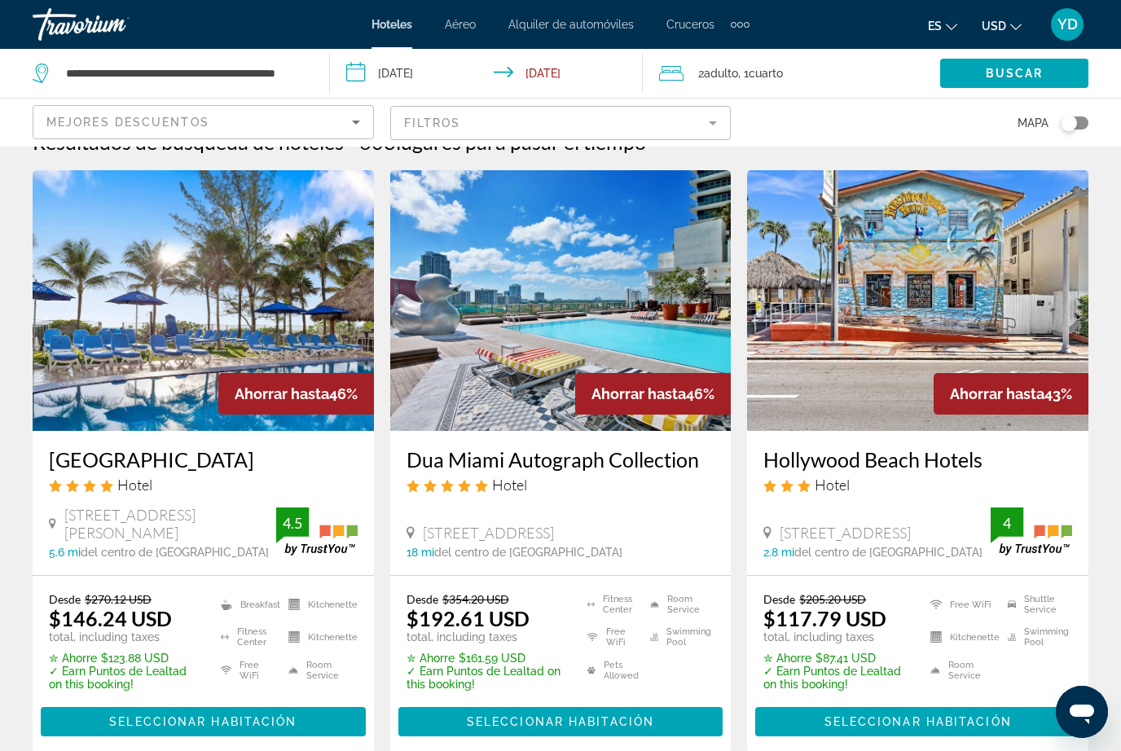
click at [669, 343] on img "Main content" at bounding box center [560, 300] width 341 height 261
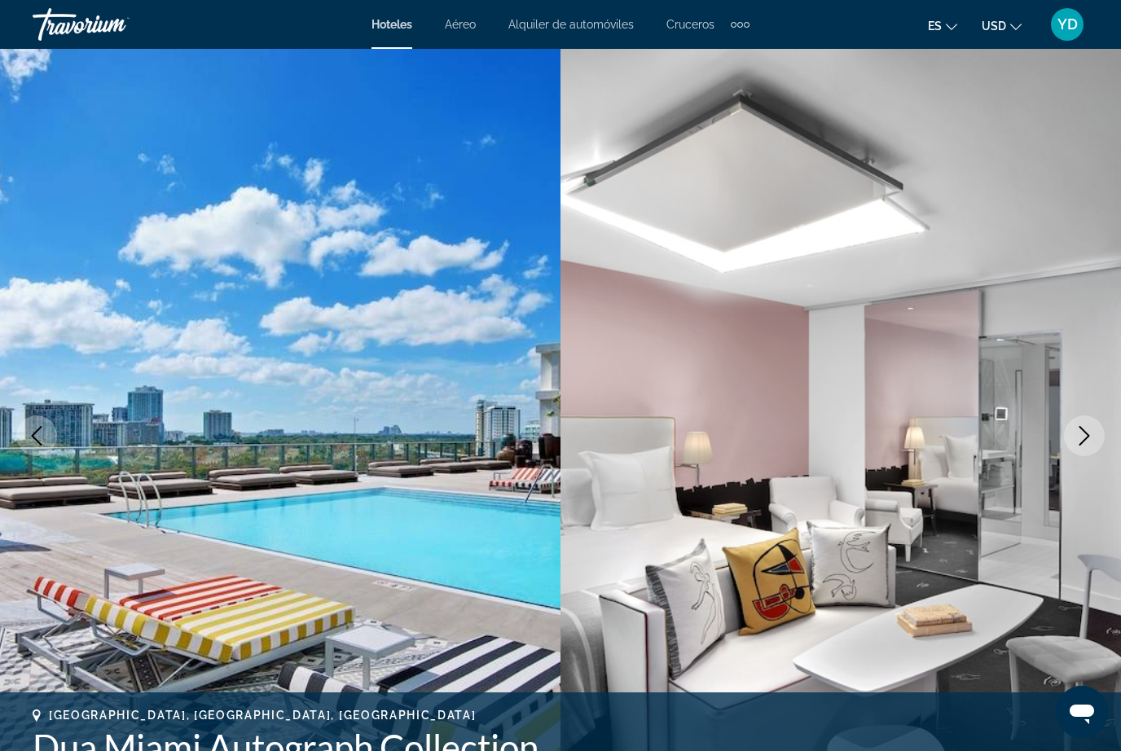
click at [1083, 428] on icon "Next image" at bounding box center [1085, 436] width 20 height 20
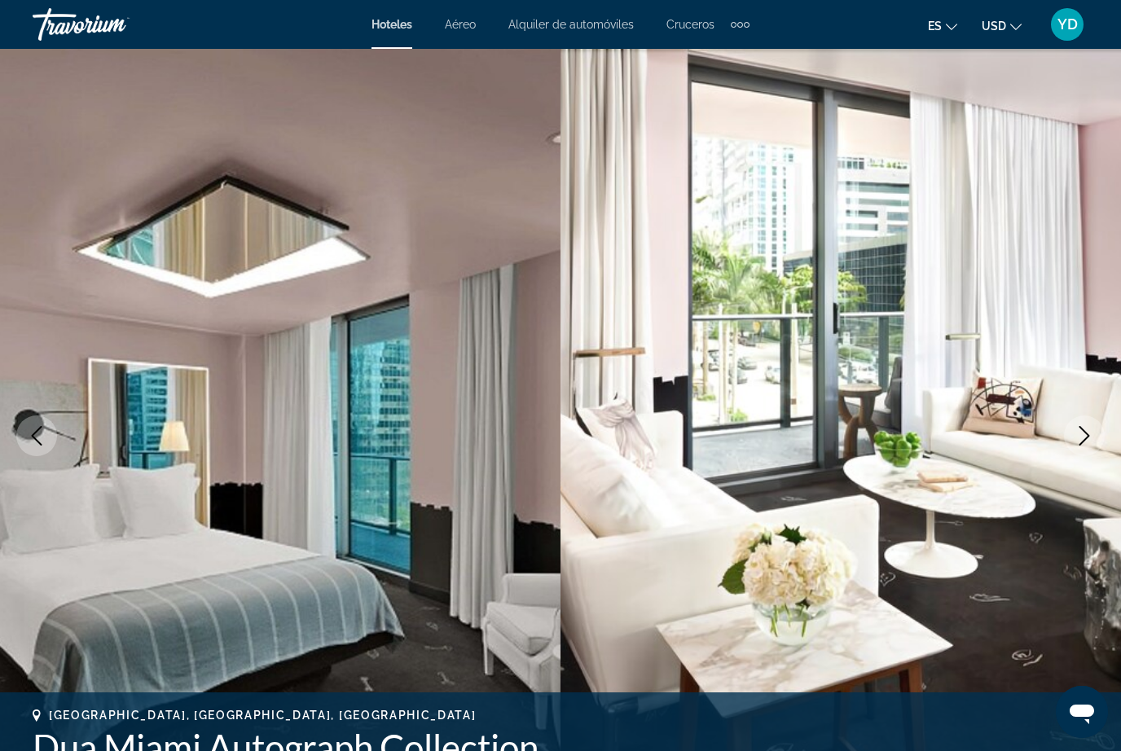
click at [1079, 431] on icon "Next image" at bounding box center [1085, 436] width 20 height 20
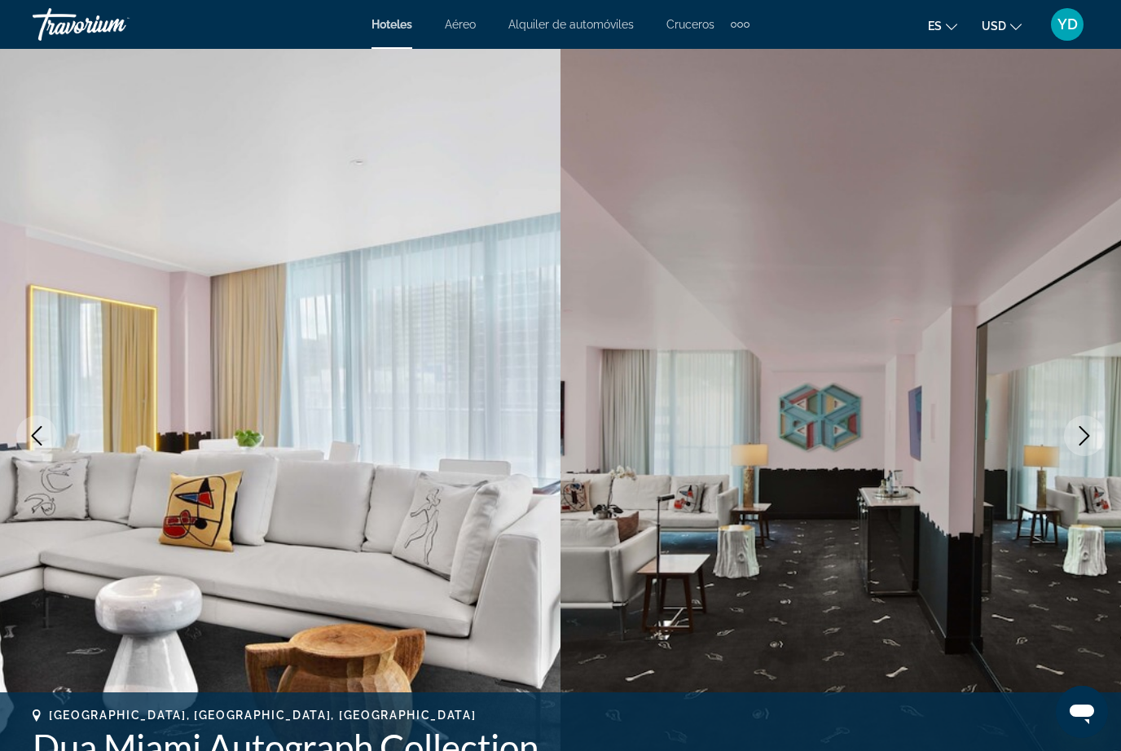
click at [1072, 433] on button "Next image" at bounding box center [1084, 436] width 41 height 41
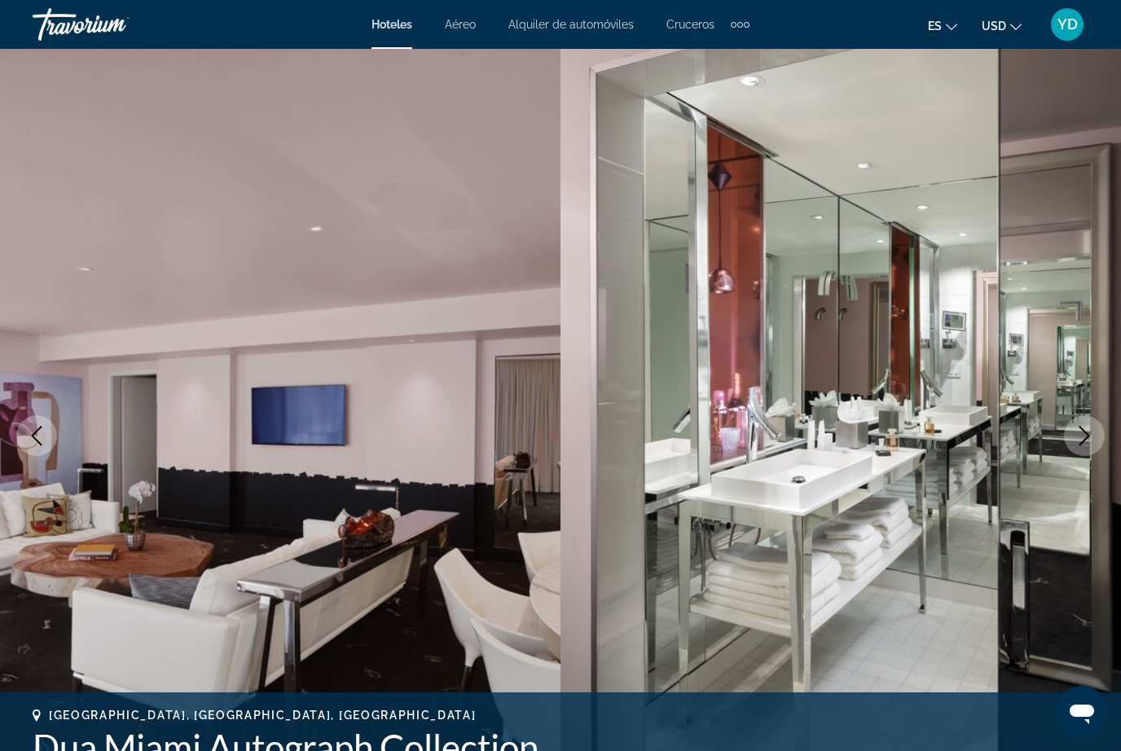
click at [1074, 429] on button "Next image" at bounding box center [1084, 436] width 41 height 41
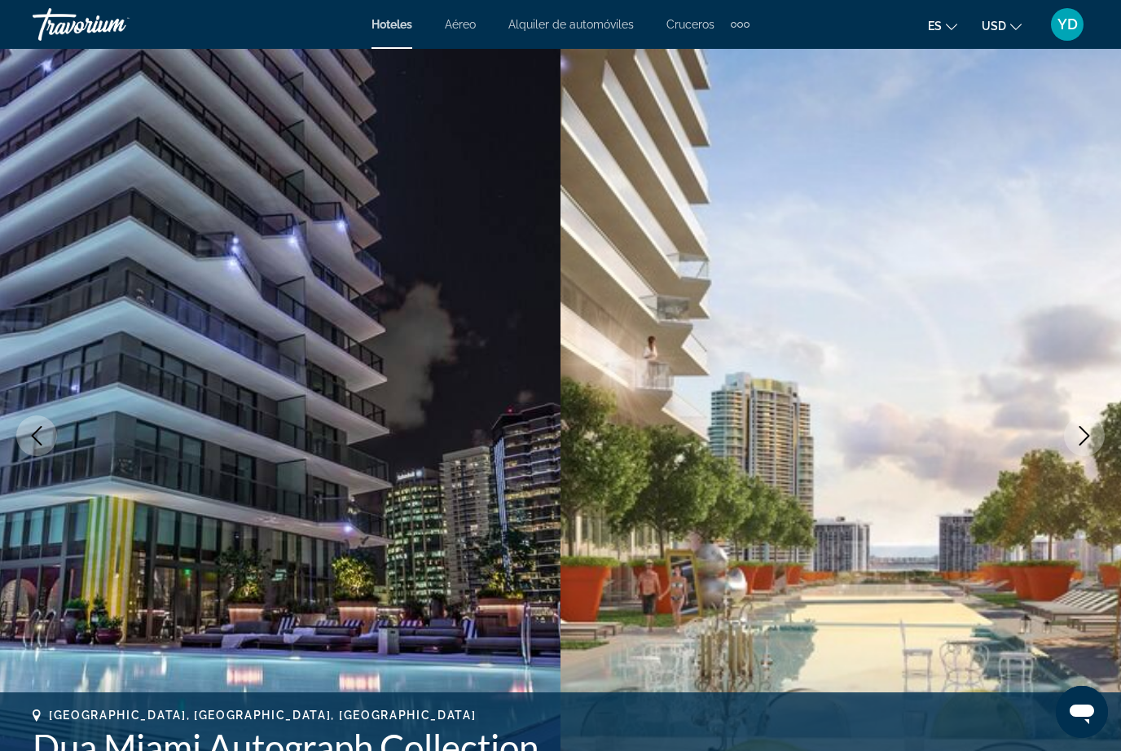
click at [1077, 443] on icon "Next image" at bounding box center [1085, 436] width 20 height 20
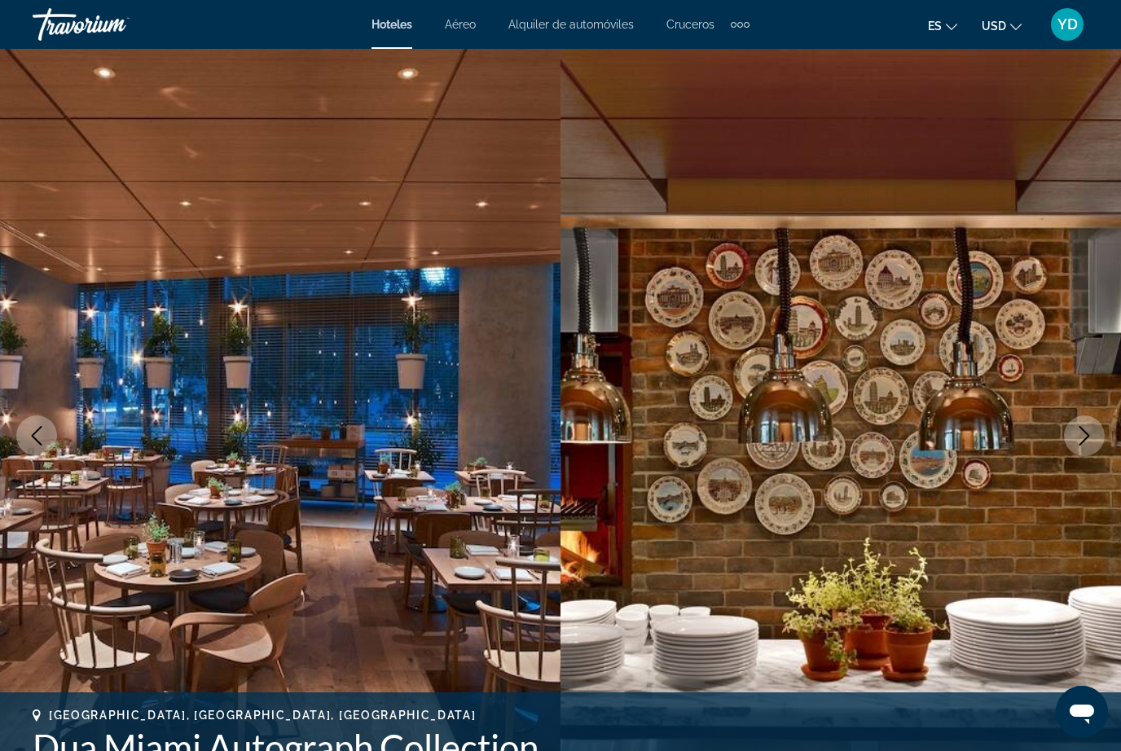
click at [1080, 436] on icon "Next image" at bounding box center [1085, 436] width 20 height 20
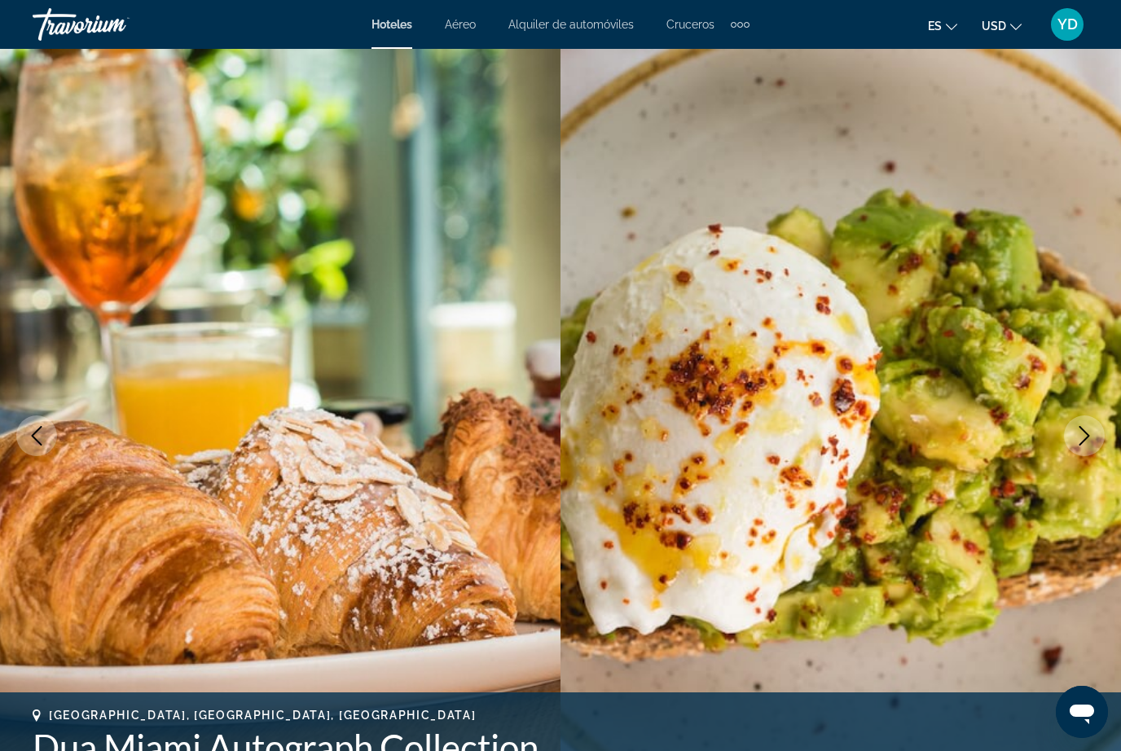
click at [1078, 433] on icon "Next image" at bounding box center [1085, 436] width 20 height 20
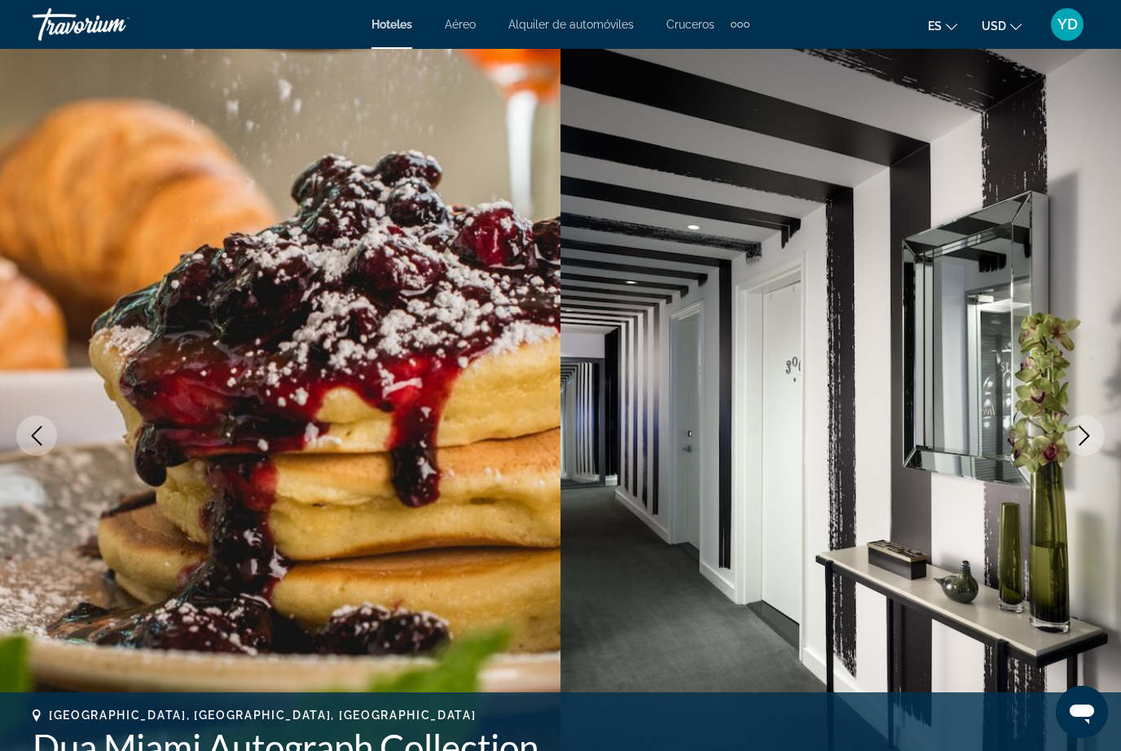
click at [1075, 428] on icon "Next image" at bounding box center [1085, 436] width 20 height 20
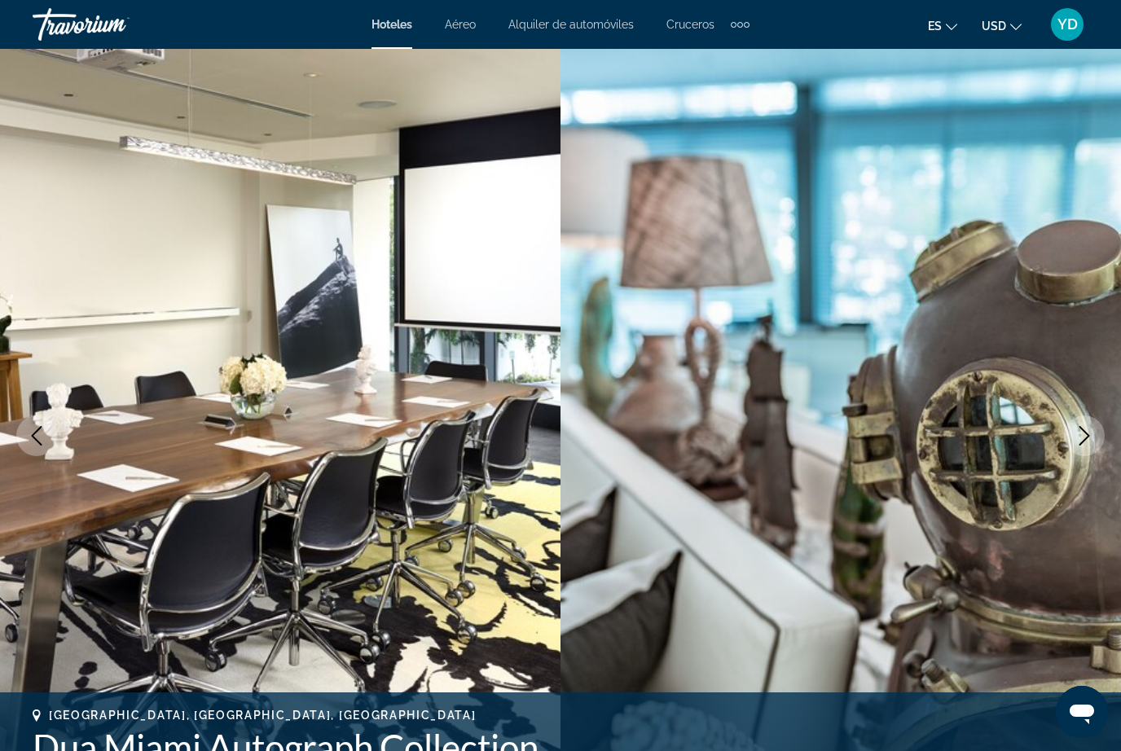
click at [1071, 435] on button "Next image" at bounding box center [1084, 436] width 41 height 41
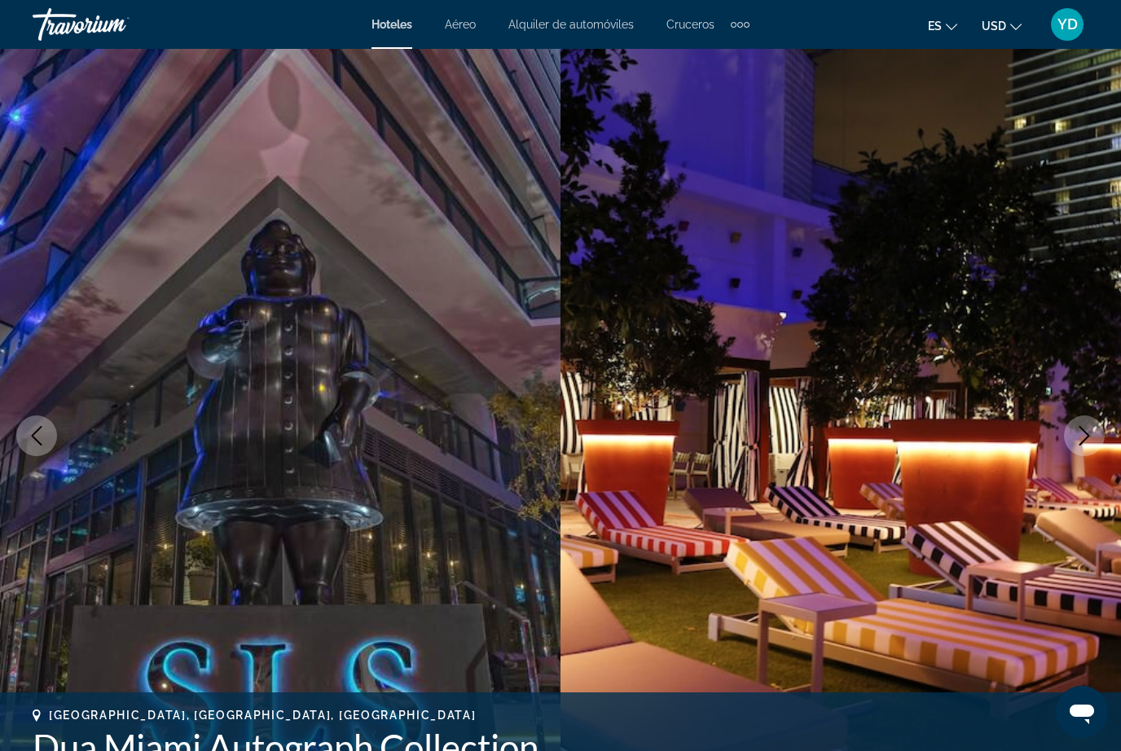
click at [1077, 431] on icon "Next image" at bounding box center [1085, 436] width 20 height 20
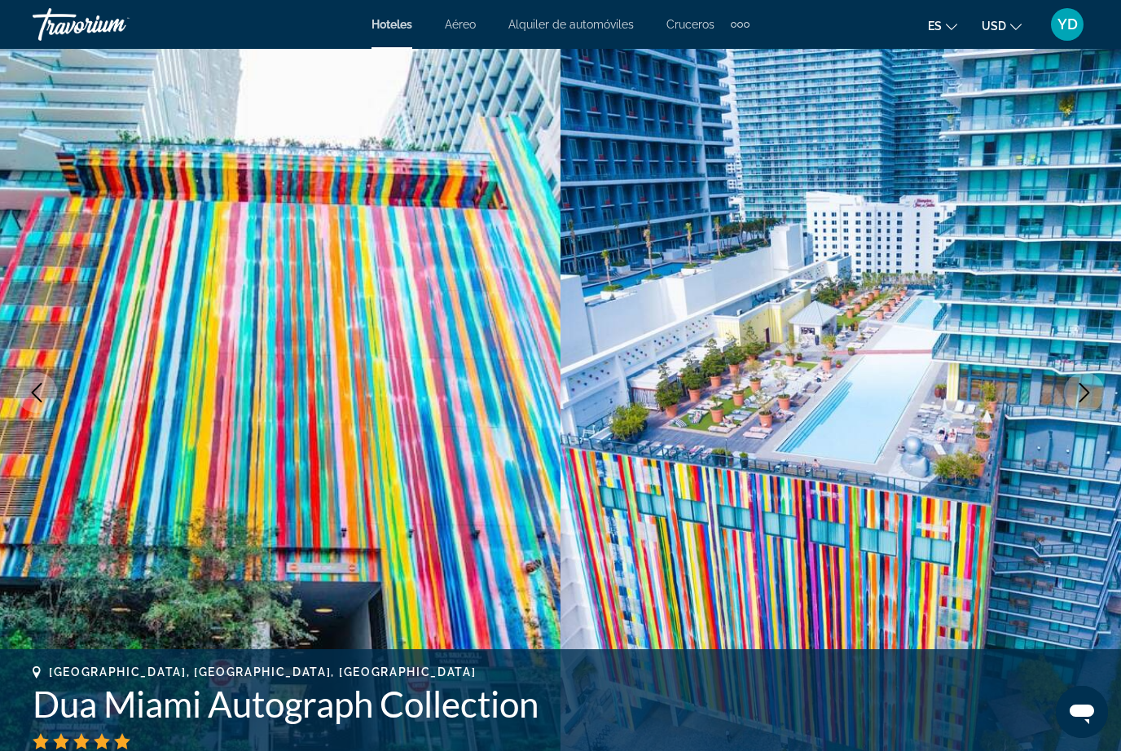
scroll to position [47, 0]
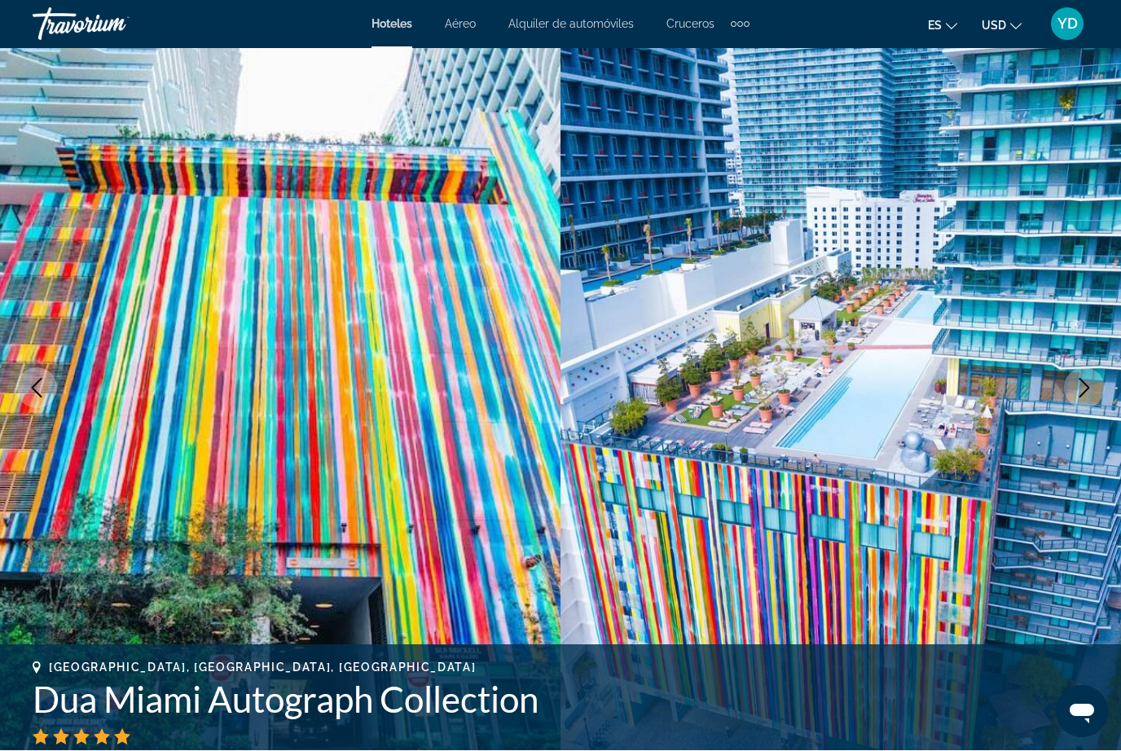
click at [1076, 379] on icon "Next image" at bounding box center [1085, 389] width 20 height 20
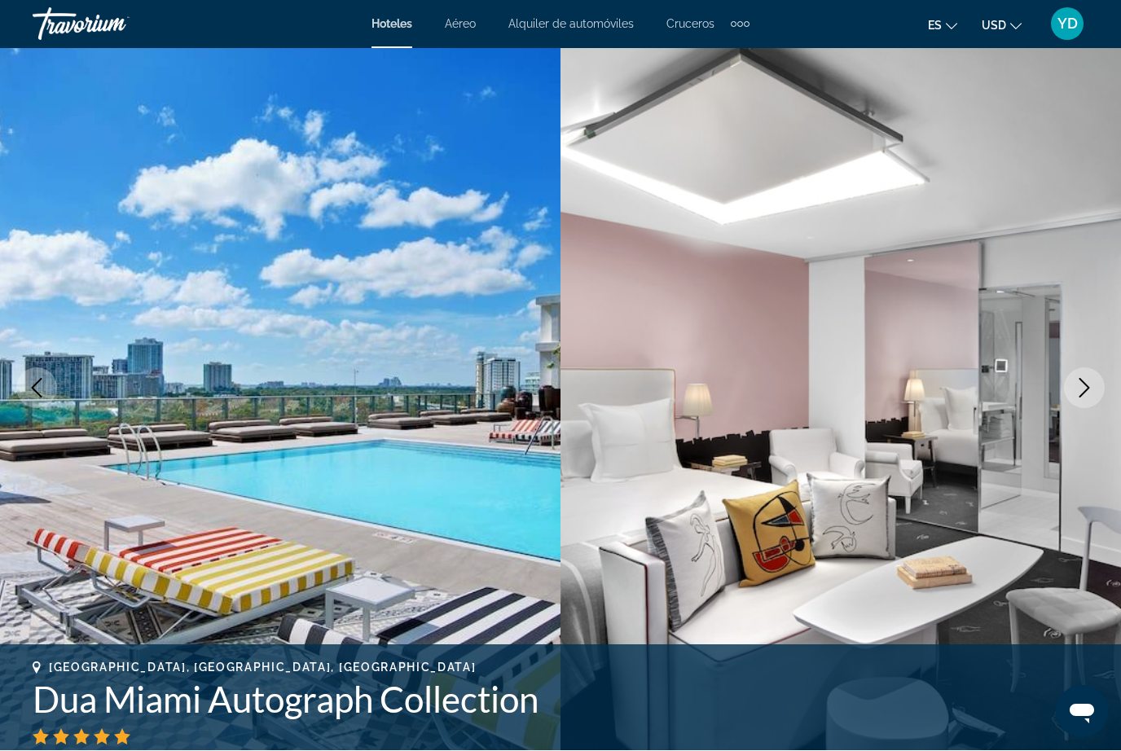
click at [1080, 387] on icon "Next image" at bounding box center [1085, 389] width 20 height 20
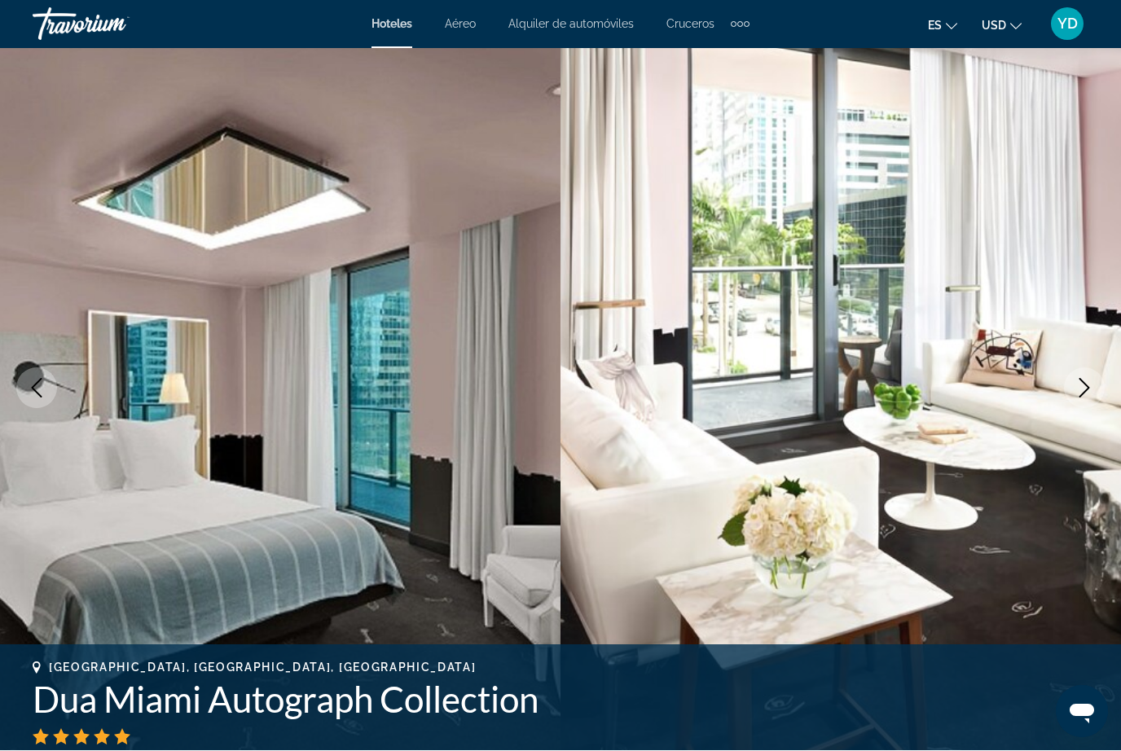
click at [1077, 389] on icon "Next image" at bounding box center [1085, 389] width 20 height 20
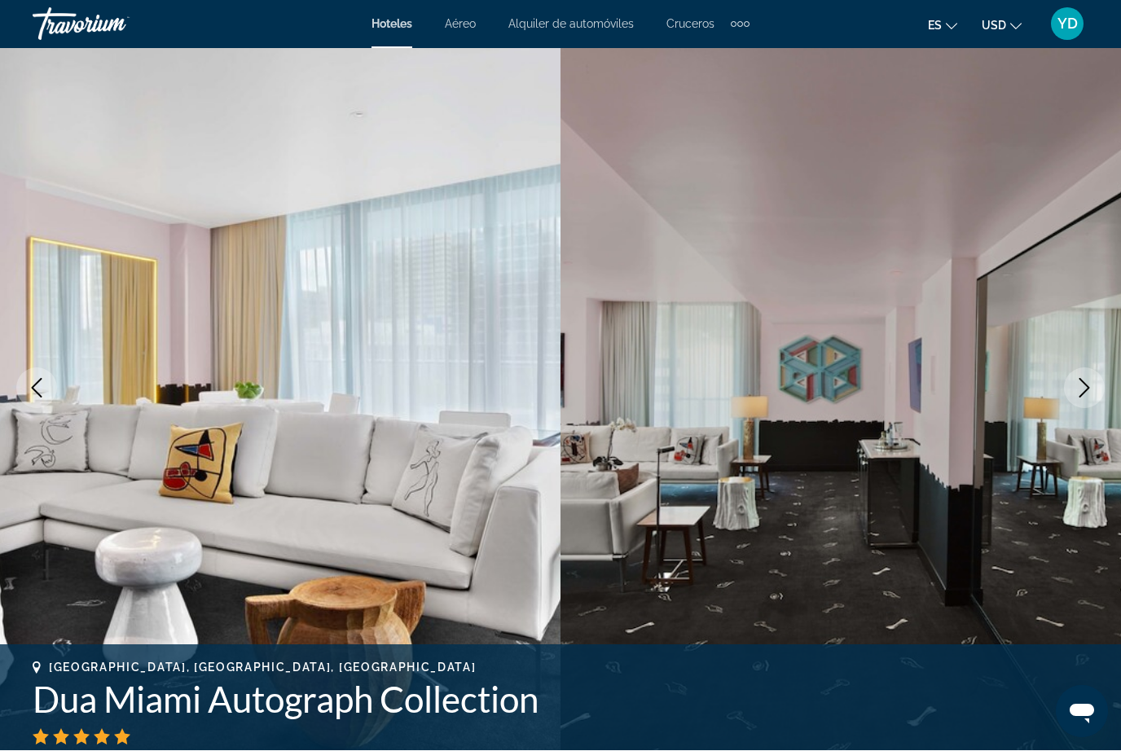
click at [1077, 387] on icon "Next image" at bounding box center [1085, 389] width 20 height 20
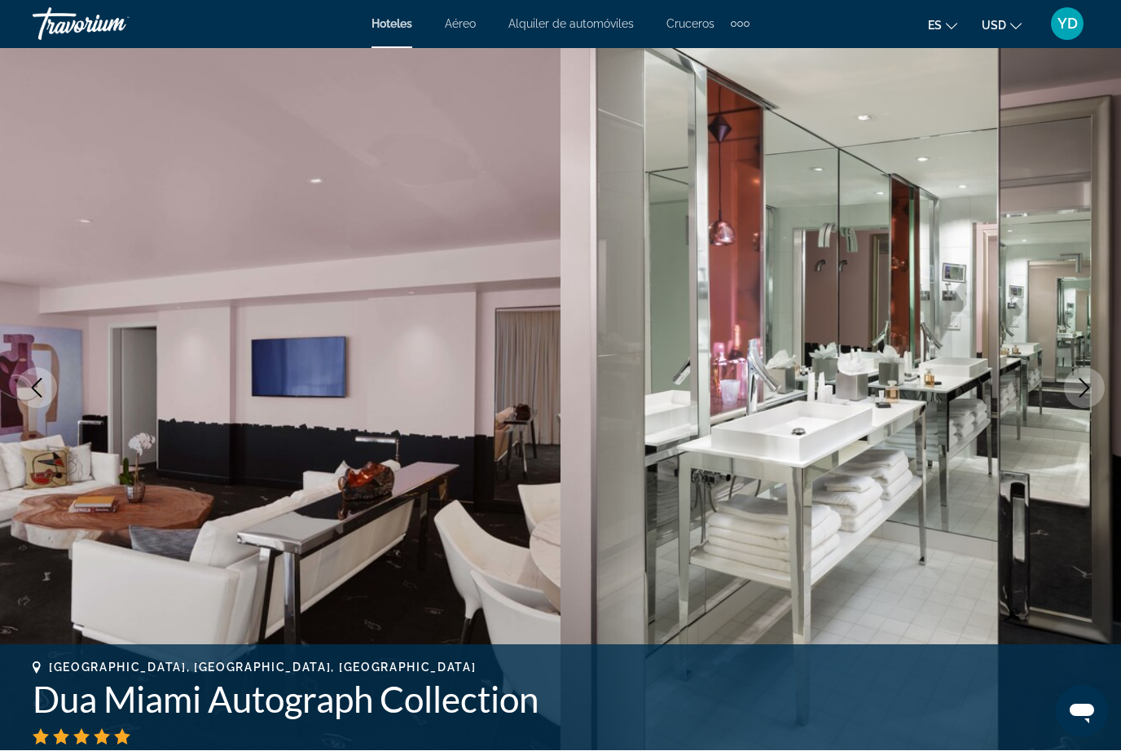
click at [1083, 383] on icon "Next image" at bounding box center [1085, 389] width 20 height 20
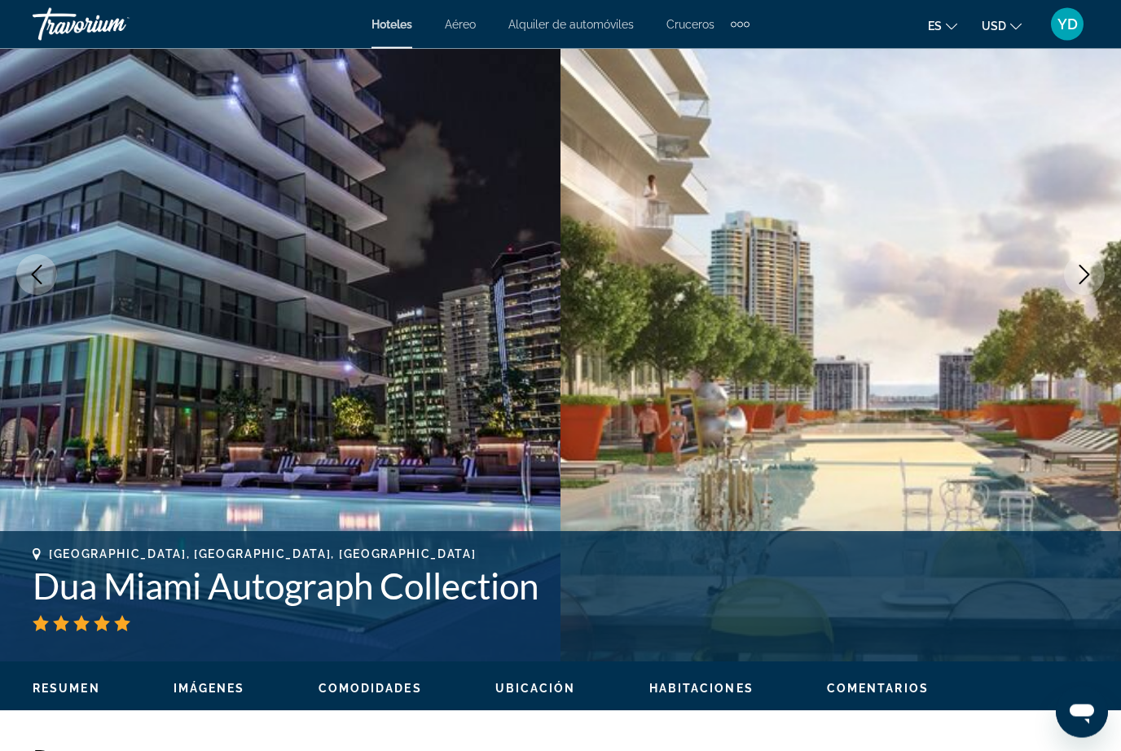
scroll to position [0, 0]
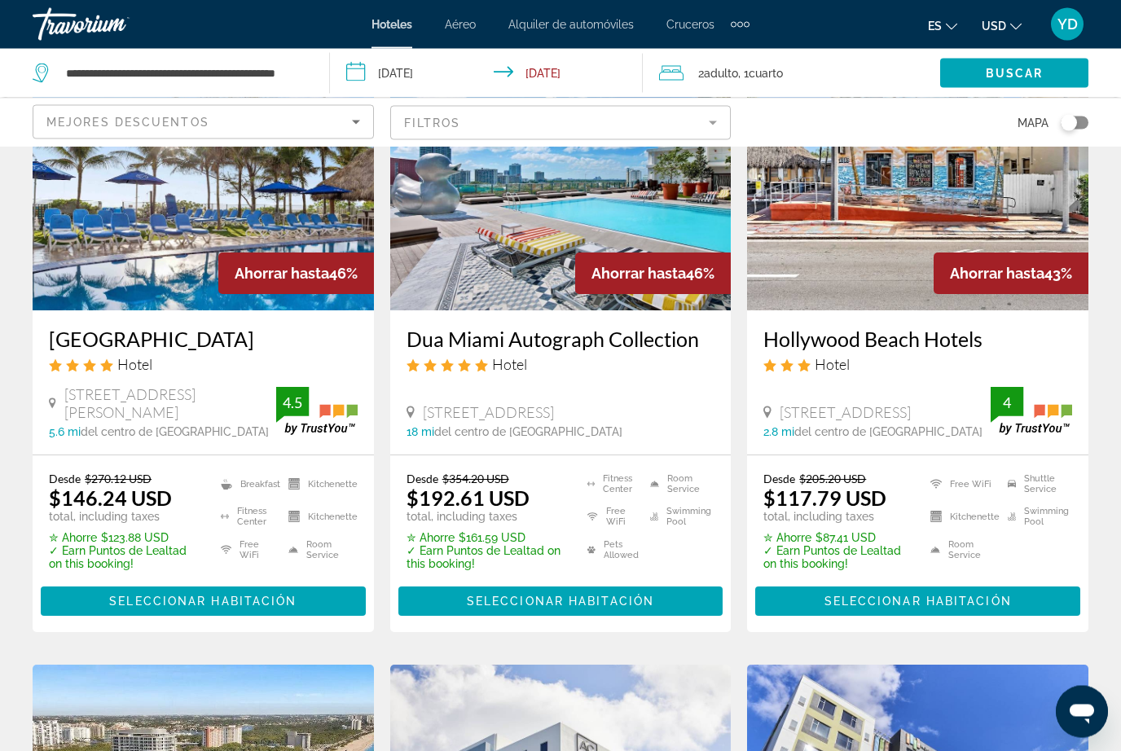
scroll to position [154, 0]
click at [301, 596] on span "Main content" at bounding box center [203, 601] width 325 height 39
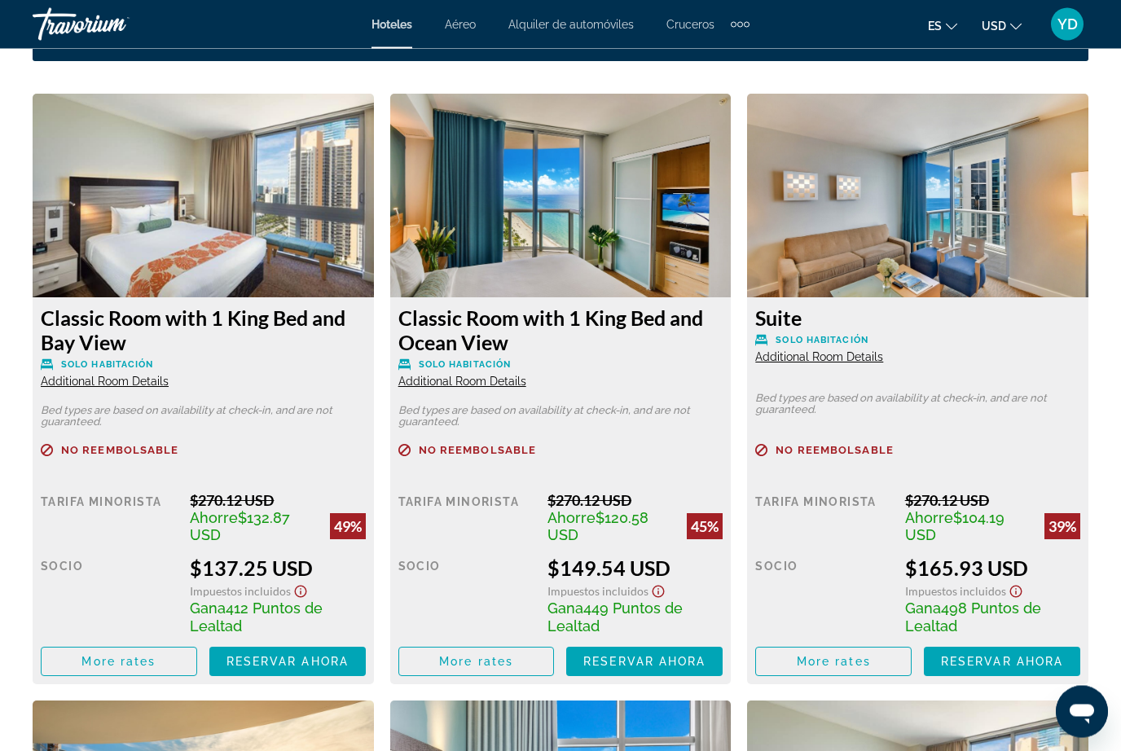
scroll to position [2498, 0]
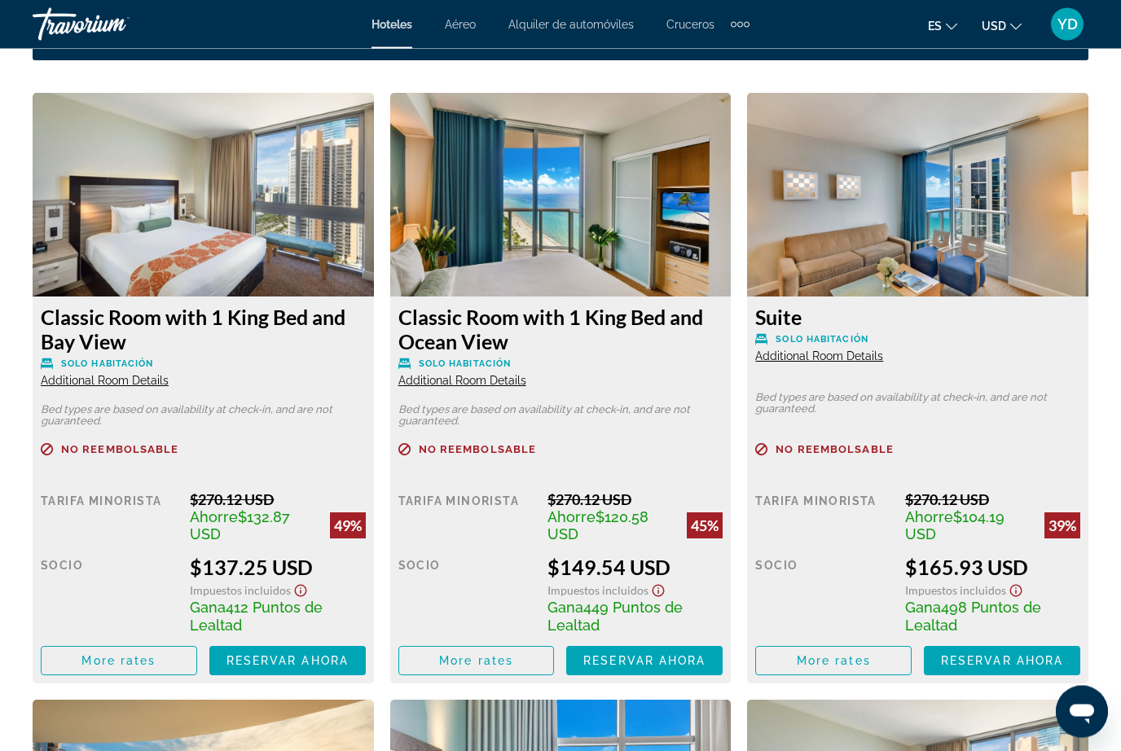
click at [661, 665] on span "Reservar ahora" at bounding box center [644, 661] width 122 height 13
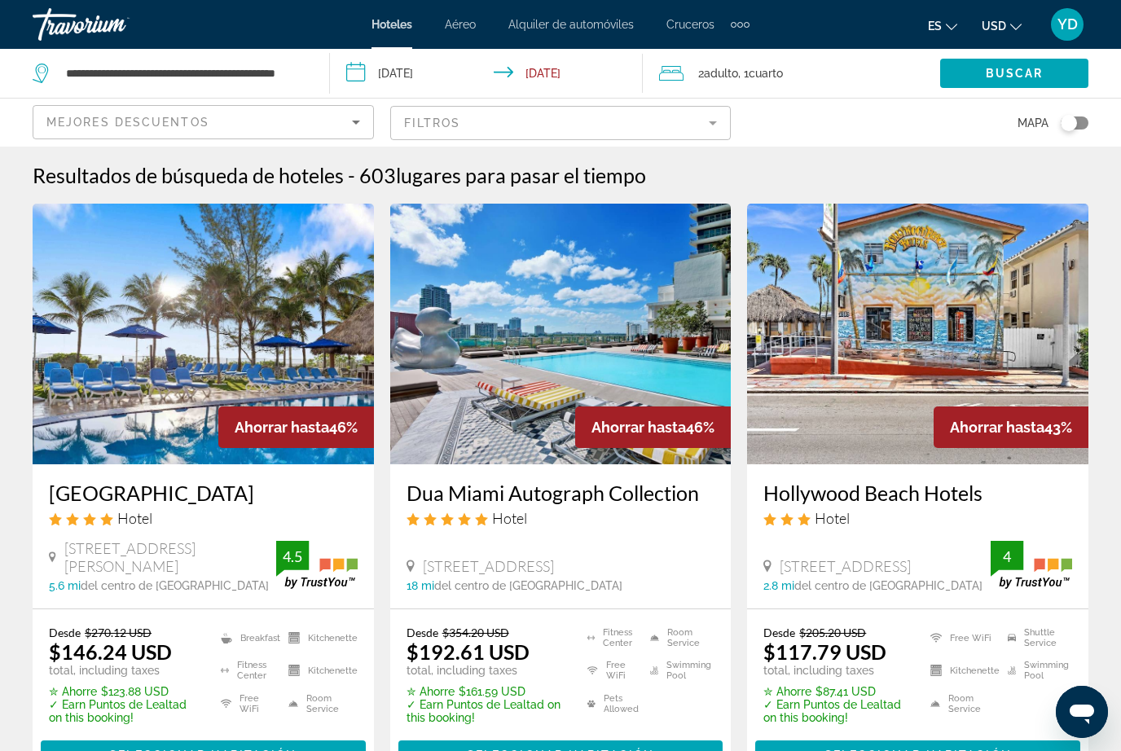
click at [816, 62] on div "2 Adulto Adulto , 1 Cuarto habitaciones" at bounding box center [799, 73] width 281 height 23
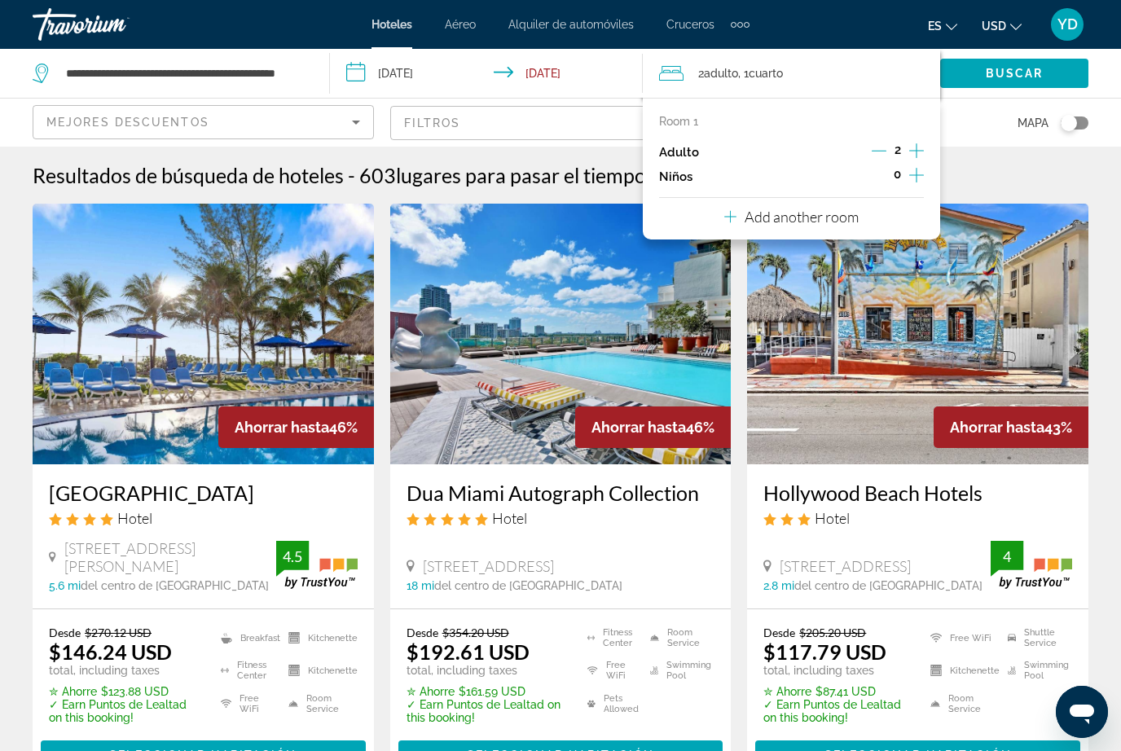
click at [811, 208] on p "Add another room" at bounding box center [802, 217] width 114 height 18
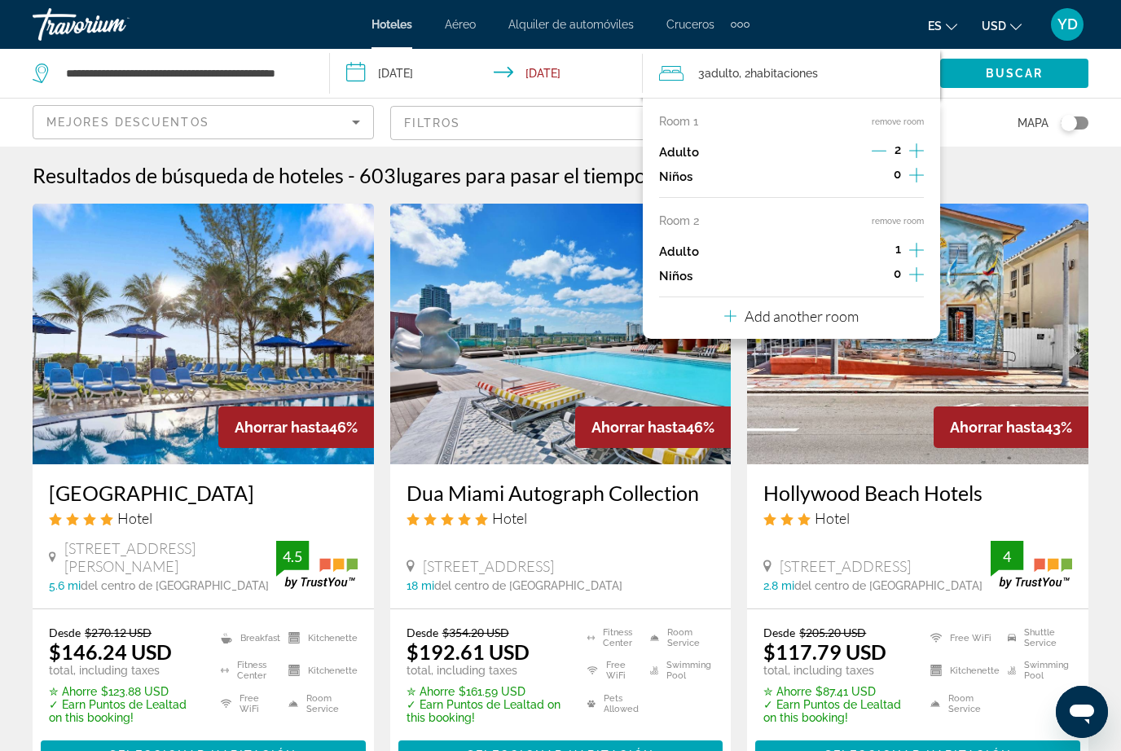
click at [913, 243] on icon "Increment adults" at bounding box center [916, 250] width 15 height 20
click at [916, 240] on icon "Increment adults" at bounding box center [916, 250] width 15 height 20
click at [997, 181] on div "Resultados de búsqueda de hoteles - 603 lugares para pasar el tiempo" at bounding box center [561, 175] width 1056 height 24
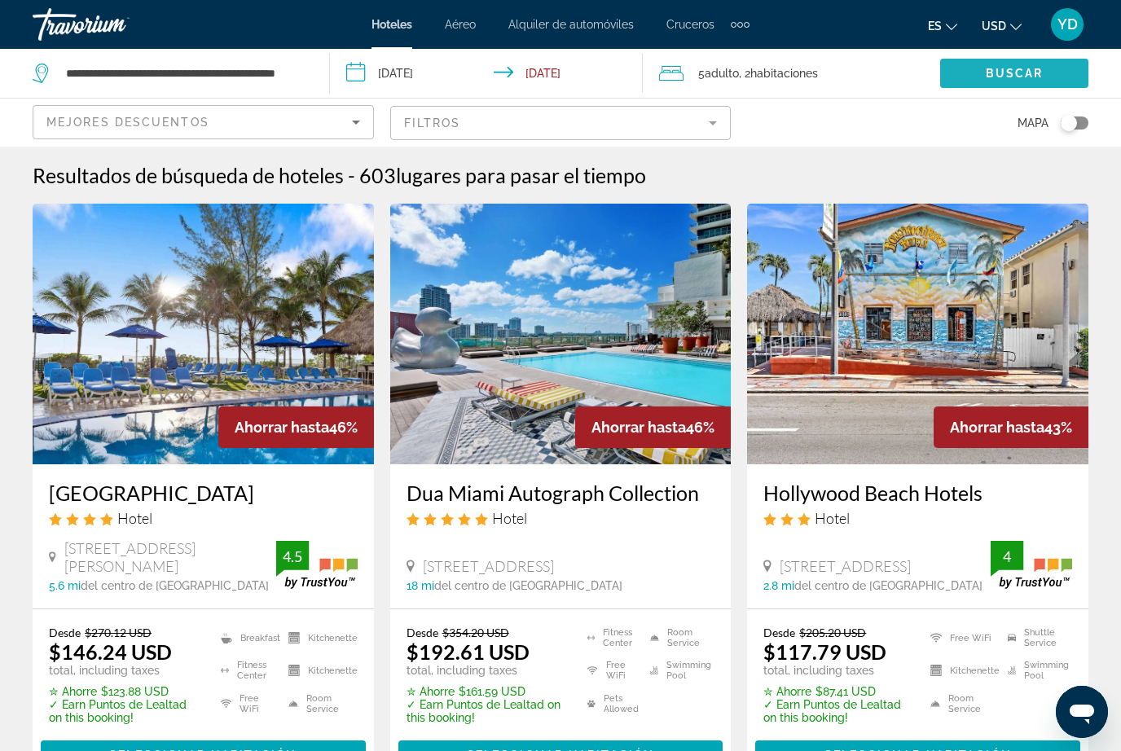
click at [1049, 65] on span "Search widget" at bounding box center [1014, 73] width 148 height 39
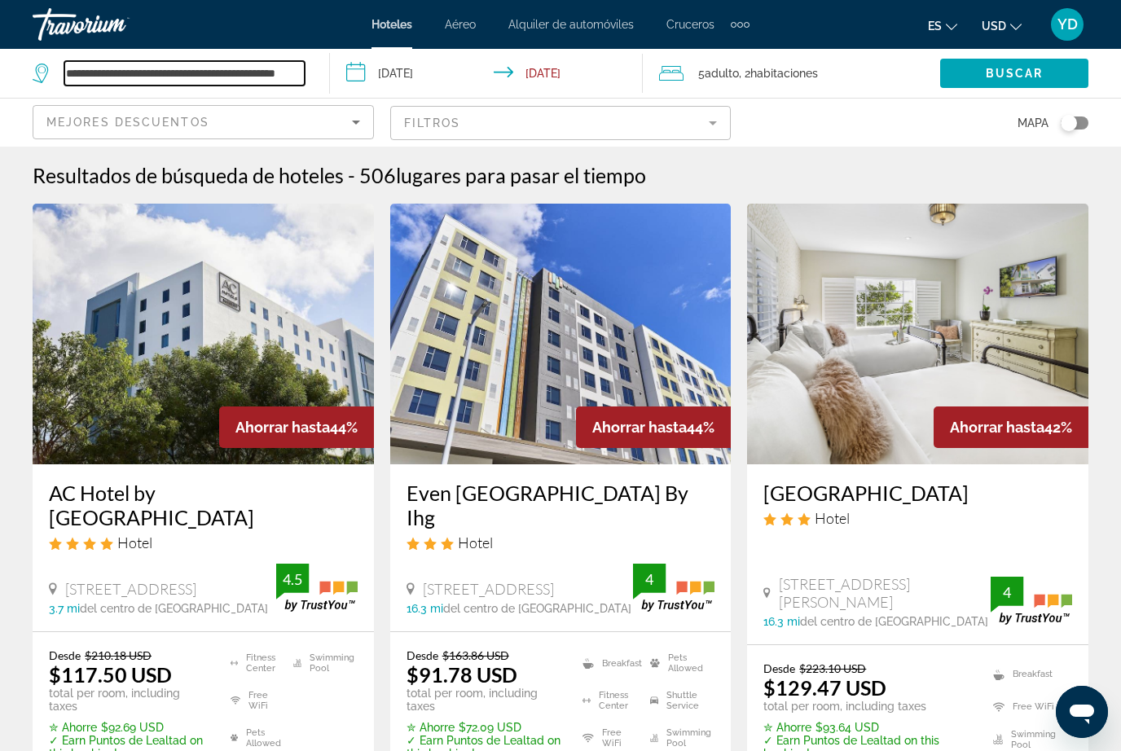
click at [298, 65] on input "**********" at bounding box center [184, 73] width 240 height 24
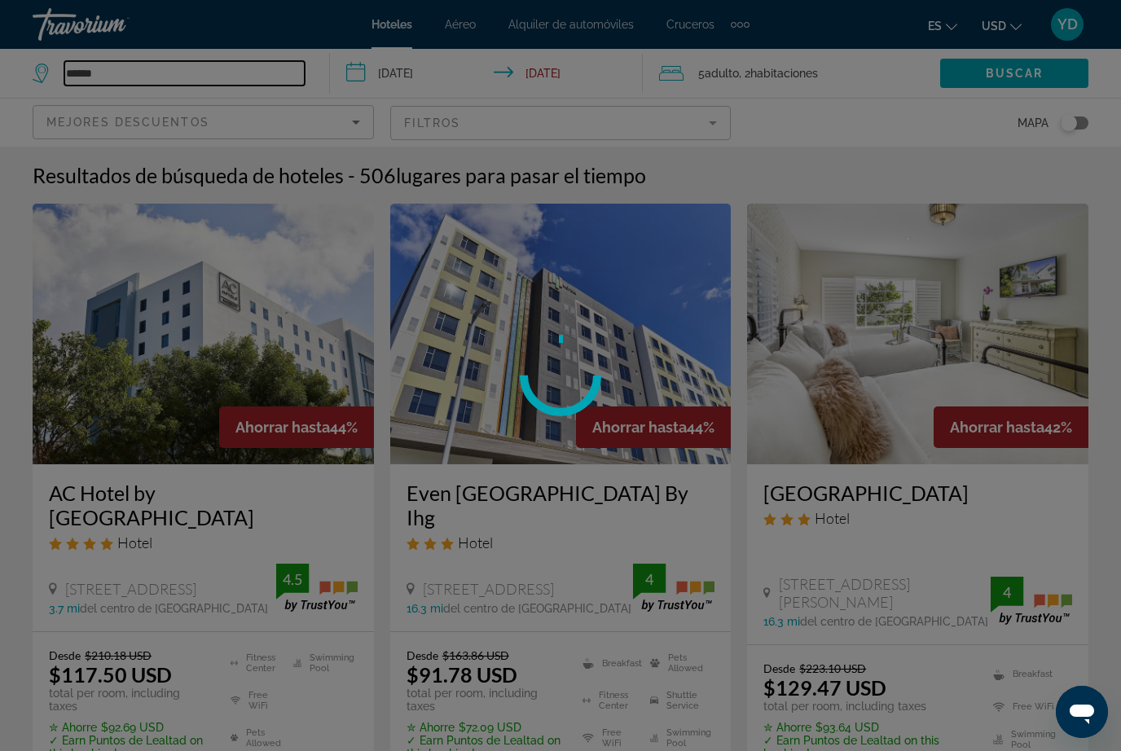
click at [145, 77] on input "*****" at bounding box center [184, 73] width 240 height 24
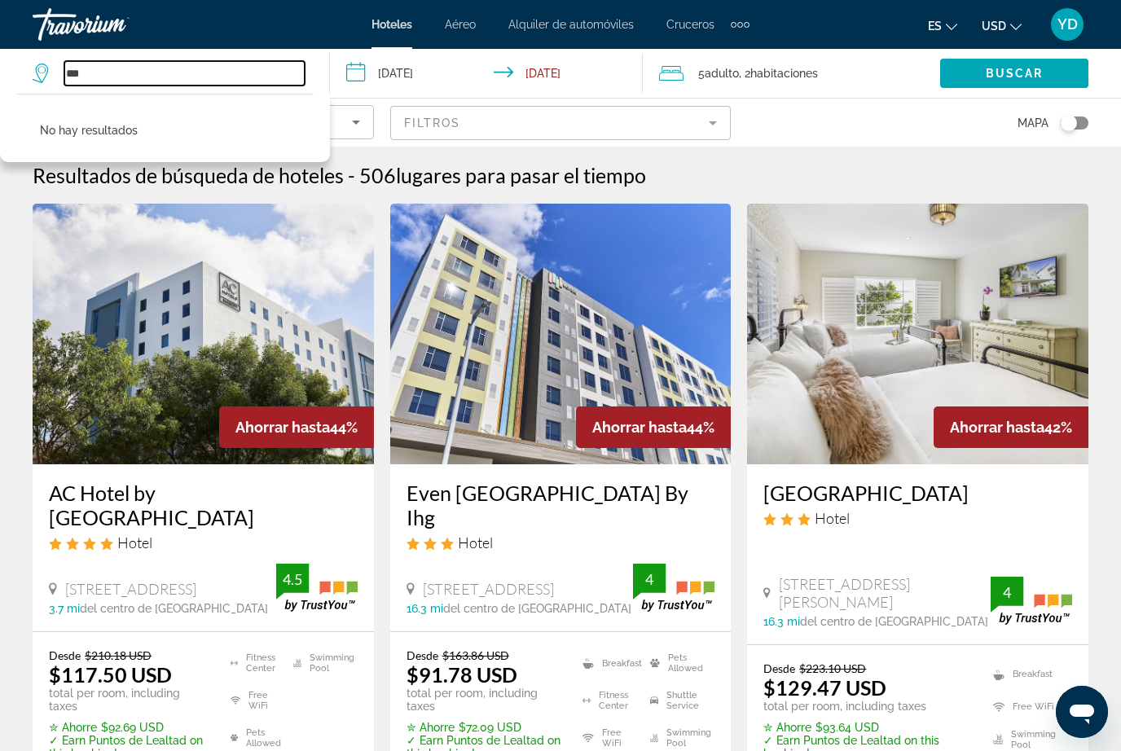
type input "*"
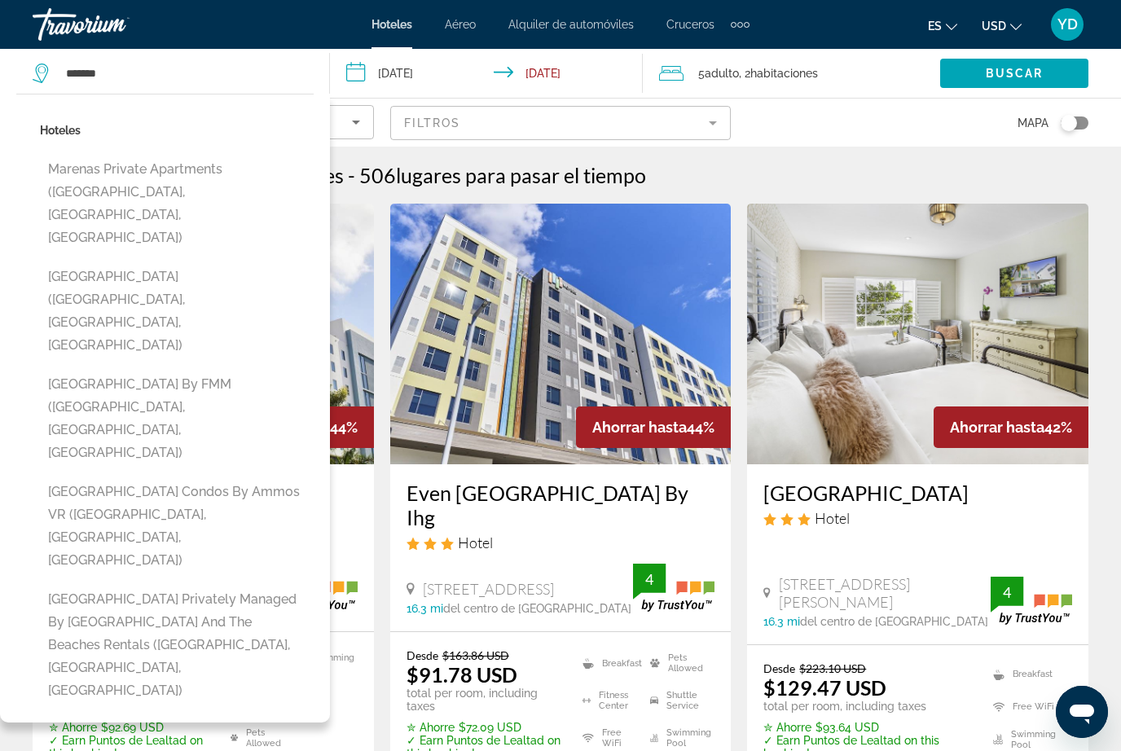
click at [262, 262] on button "[GEOGRAPHIC_DATA] ([GEOGRAPHIC_DATA], [GEOGRAPHIC_DATA], [GEOGRAPHIC_DATA])" at bounding box center [177, 311] width 274 height 99
type input "**********"
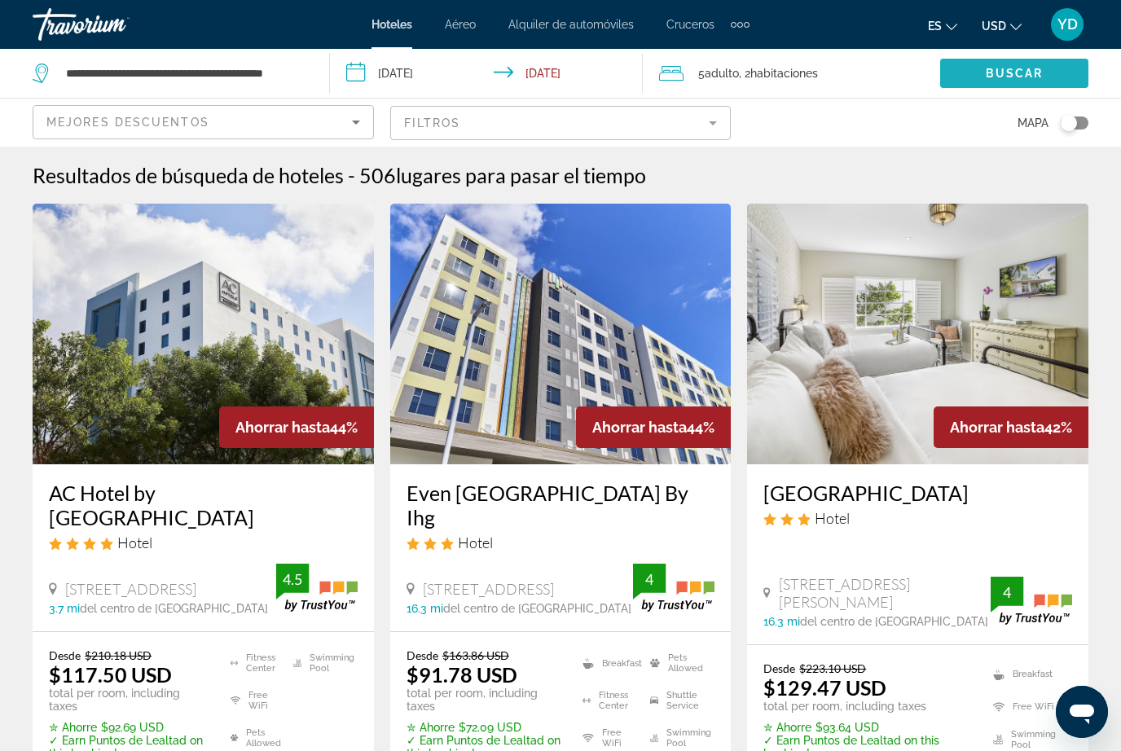
click at [1042, 78] on span "Buscar" at bounding box center [1015, 73] width 58 height 13
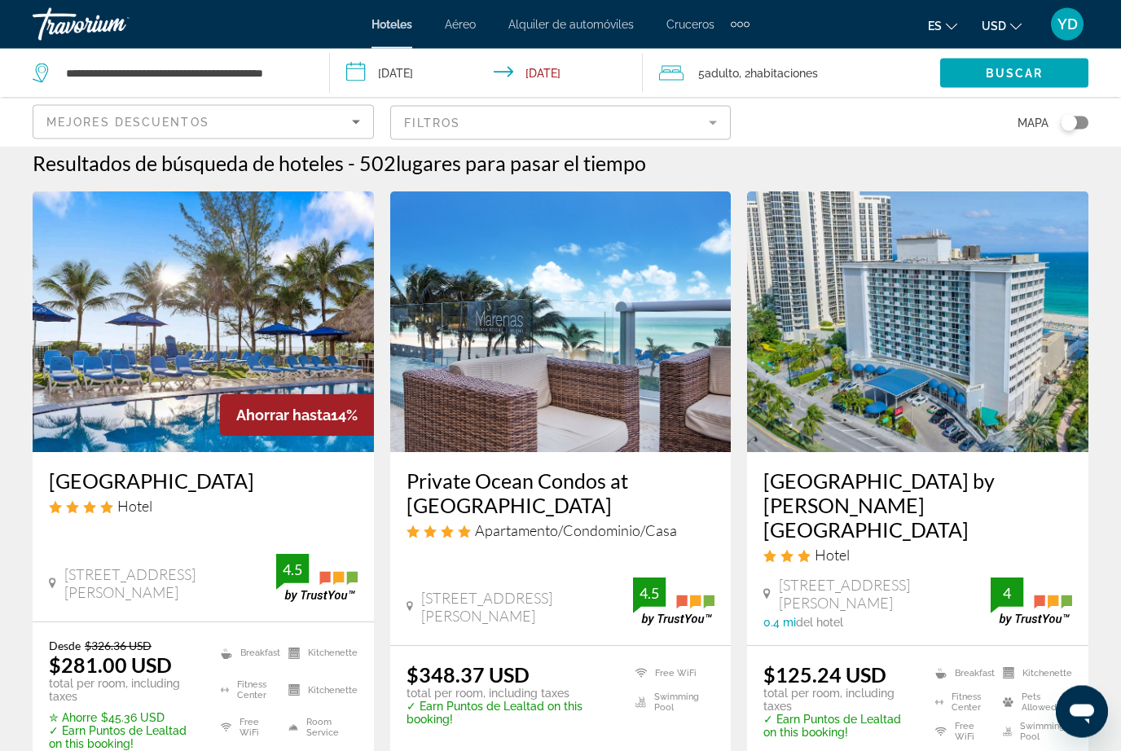
scroll to position [12, 0]
